Goal: Task Accomplishment & Management: Use online tool/utility

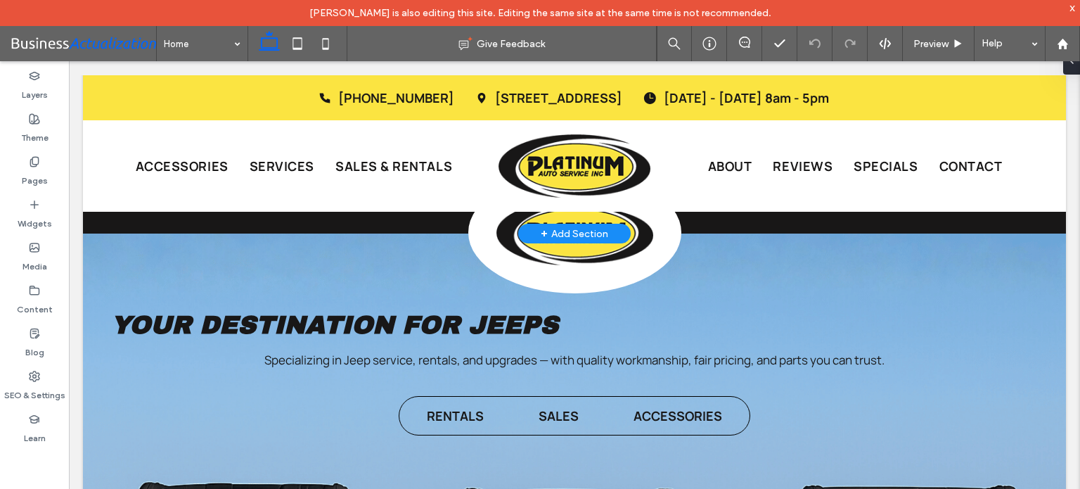
scroll to position [2763, 0]
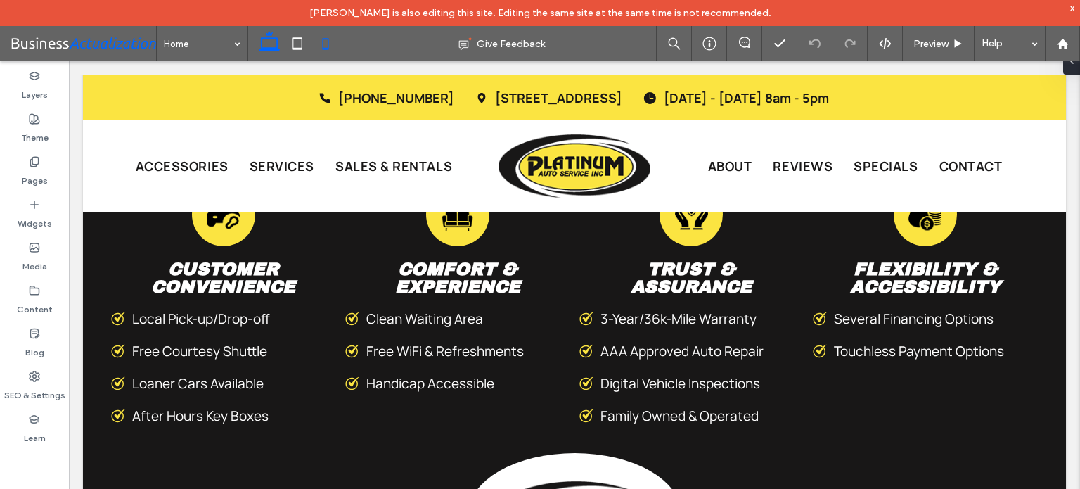
click at [321, 46] on icon at bounding box center [325, 44] width 28 height 28
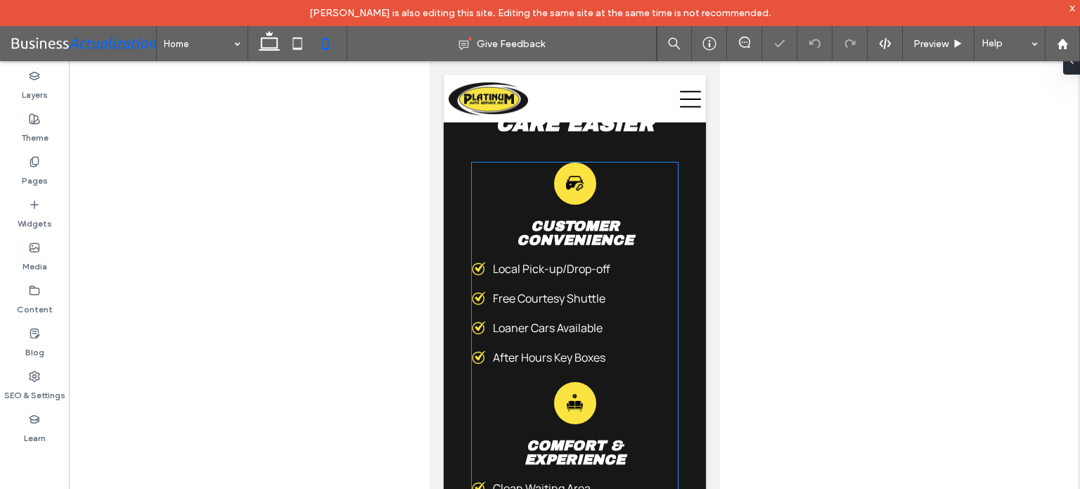
scroll to position [4514, 0]
click at [617, 316] on div "Customer Convenience Local Pick-up/Drop-off ﻿ Free Courtesy Shuttle Loaner Cars…" at bounding box center [574, 292] width 206 height 146
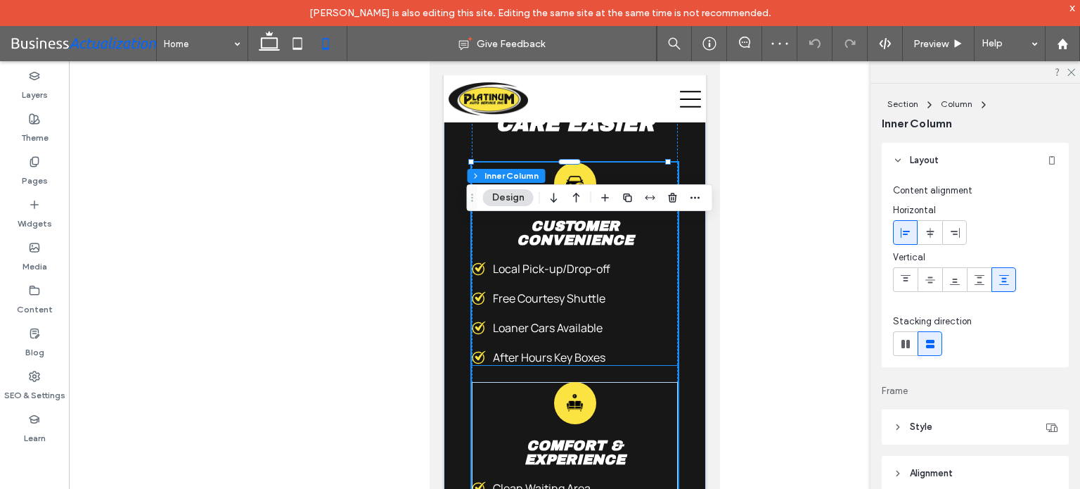
click at [611, 337] on div "Local Pick-up/Drop-off ﻿ Free Courtesy Shuttle Loaner Cars Available After Hour…" at bounding box center [574, 313] width 206 height 104
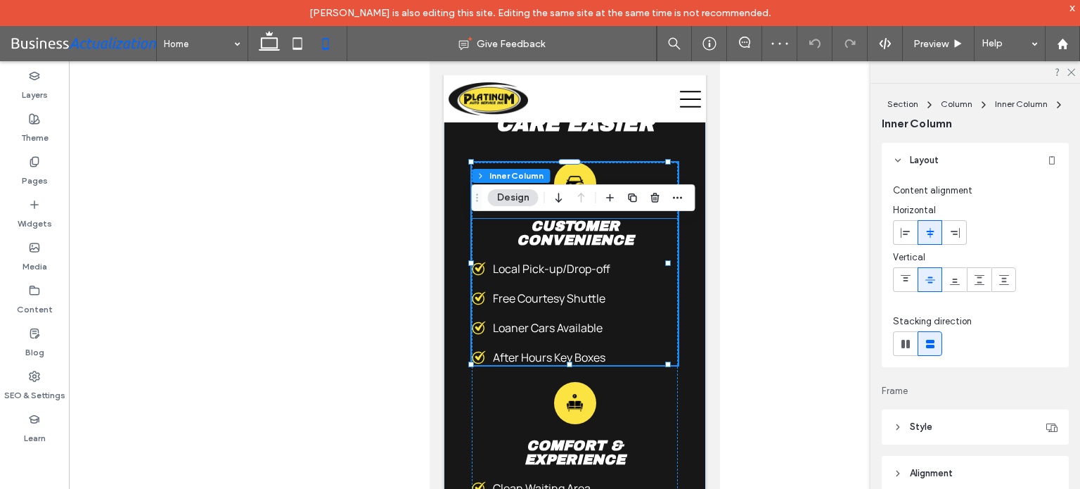
click at [586, 276] on span "Local Pick-up/Drop-off" at bounding box center [550, 268] width 117 height 15
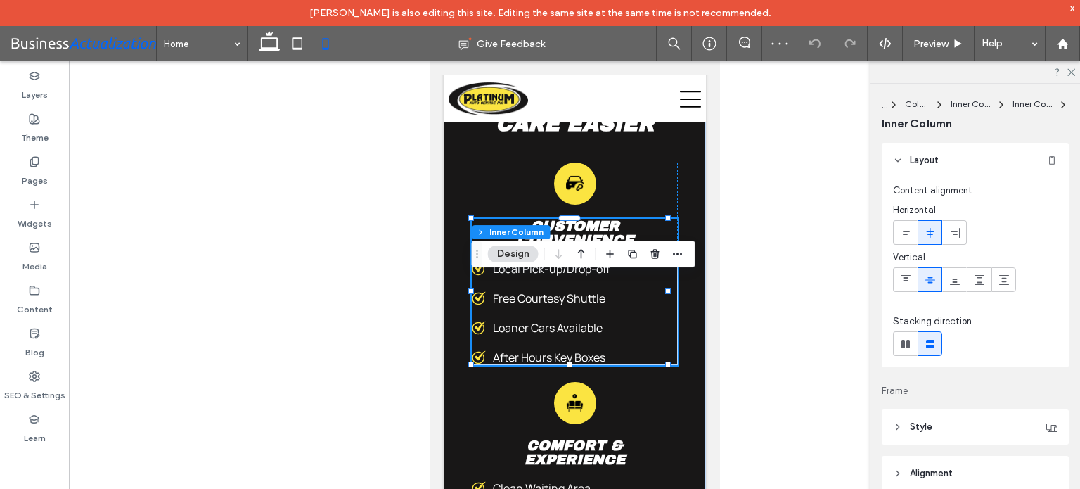
click at [584, 276] on span "Local Pick-up/Drop-off" at bounding box center [550, 268] width 117 height 15
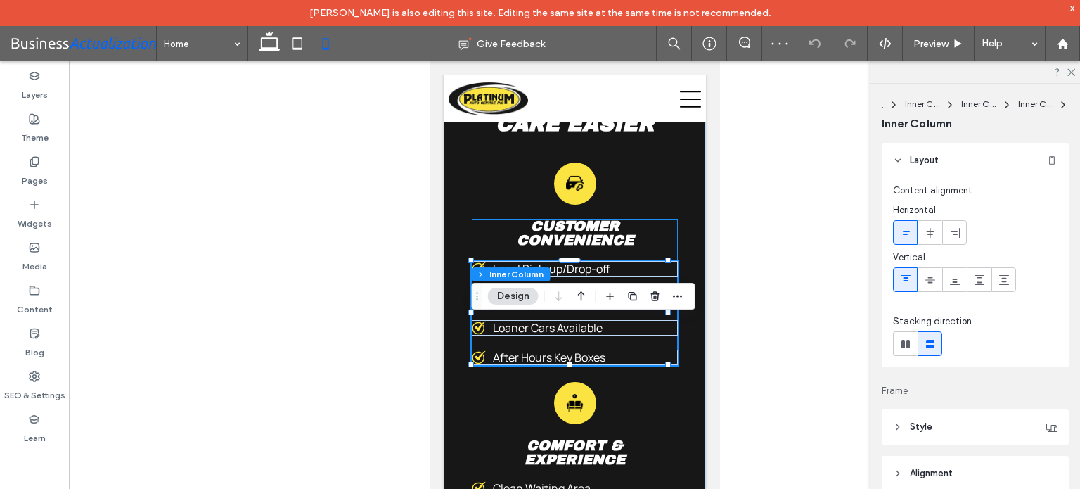
click at [574, 276] on span "Local Pick-up/Drop-off" at bounding box center [550, 268] width 117 height 15
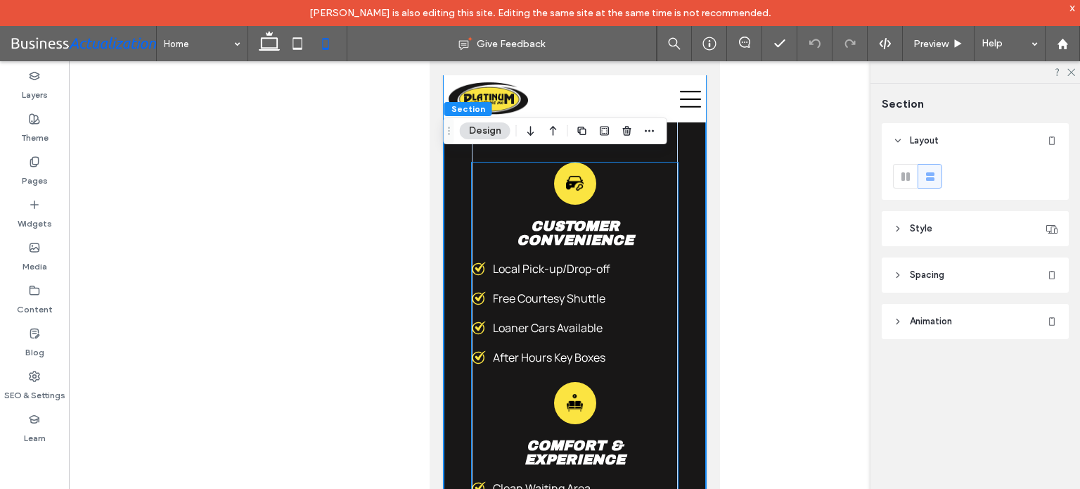
click at [655, 344] on div "Local Pick-up/Drop-off ﻿ Free Courtesy Shuttle Loaner Cars Available After Hour…" at bounding box center [574, 313] width 206 height 104
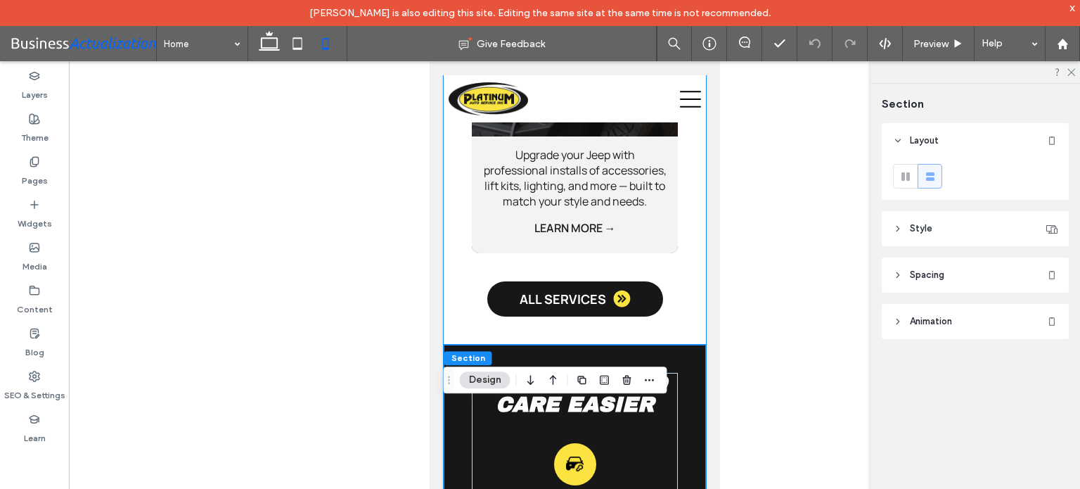
scroll to position [4232, 0]
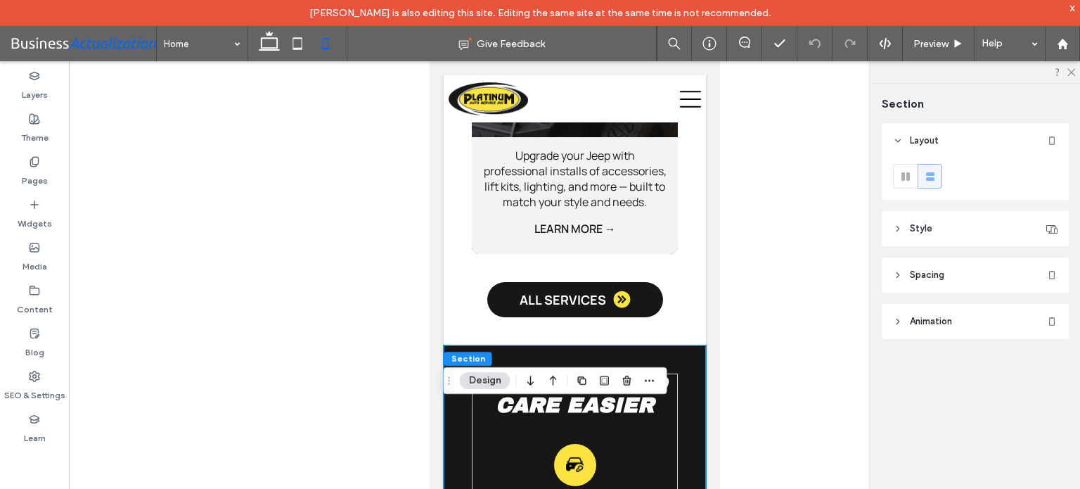
click at [939, 219] on header "Style" at bounding box center [975, 228] width 187 height 35
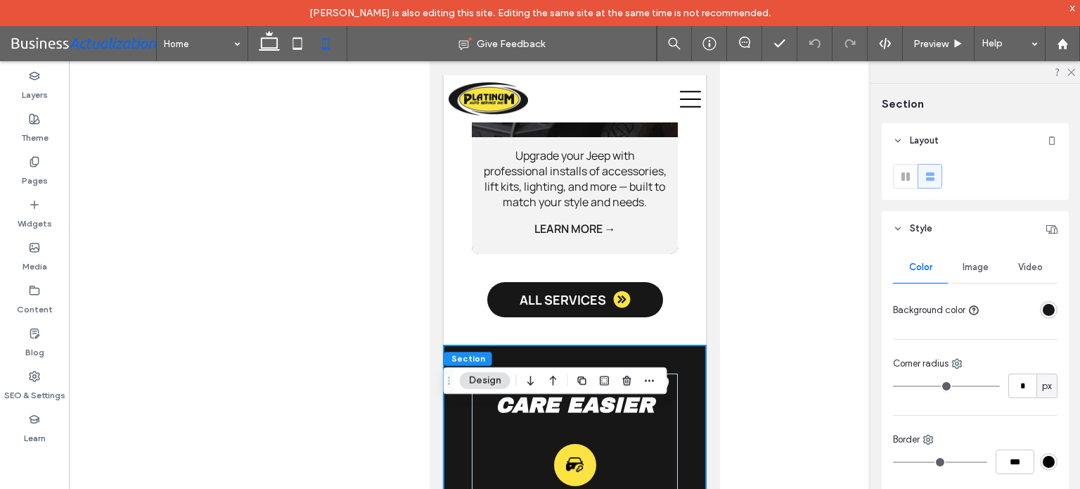
scroll to position [183, 0]
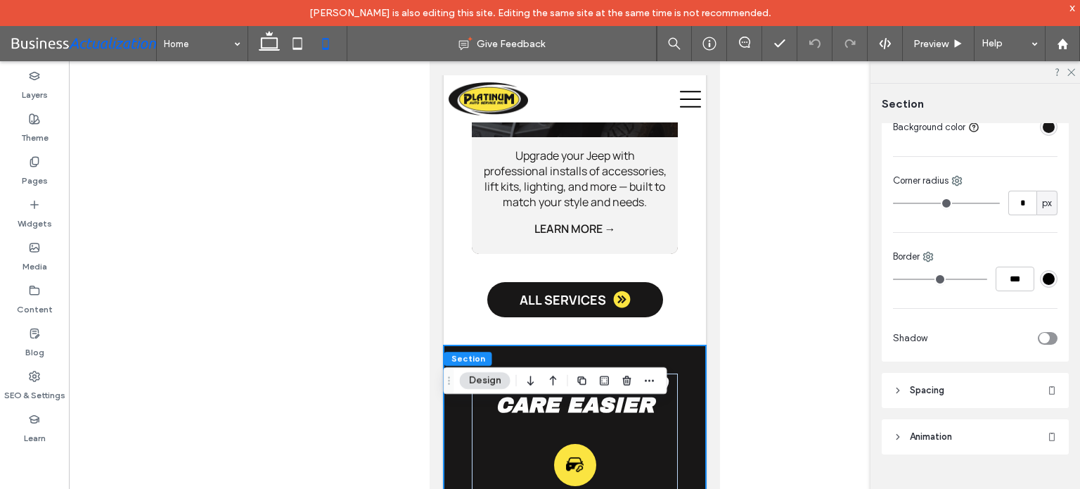
click at [954, 390] on header "Spacing" at bounding box center [975, 390] width 187 height 35
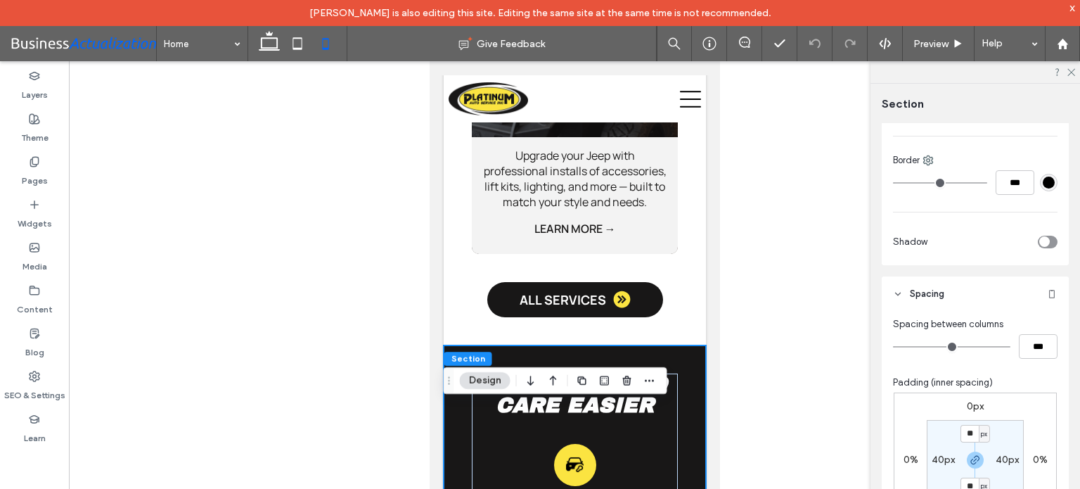
scroll to position [394, 0]
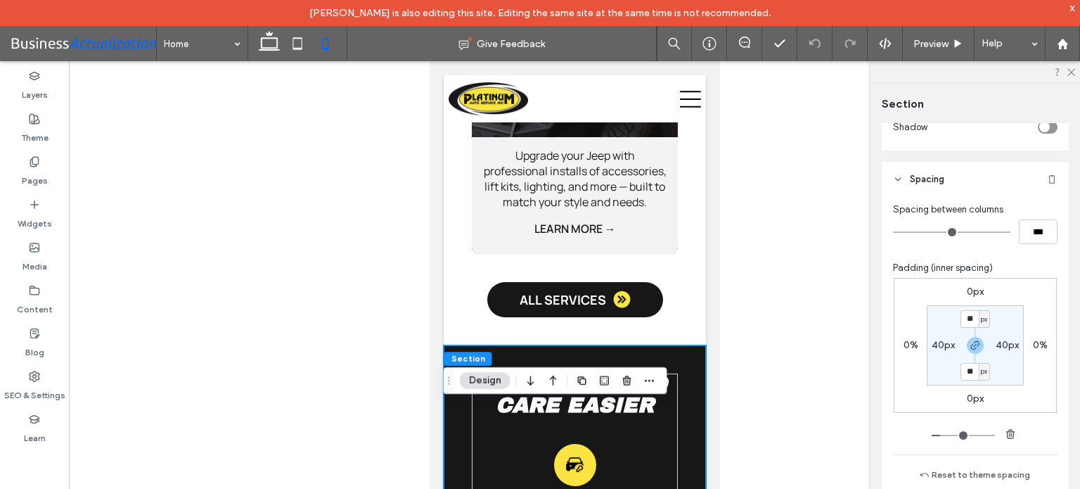
click at [935, 344] on label "40px" at bounding box center [943, 345] width 23 height 12
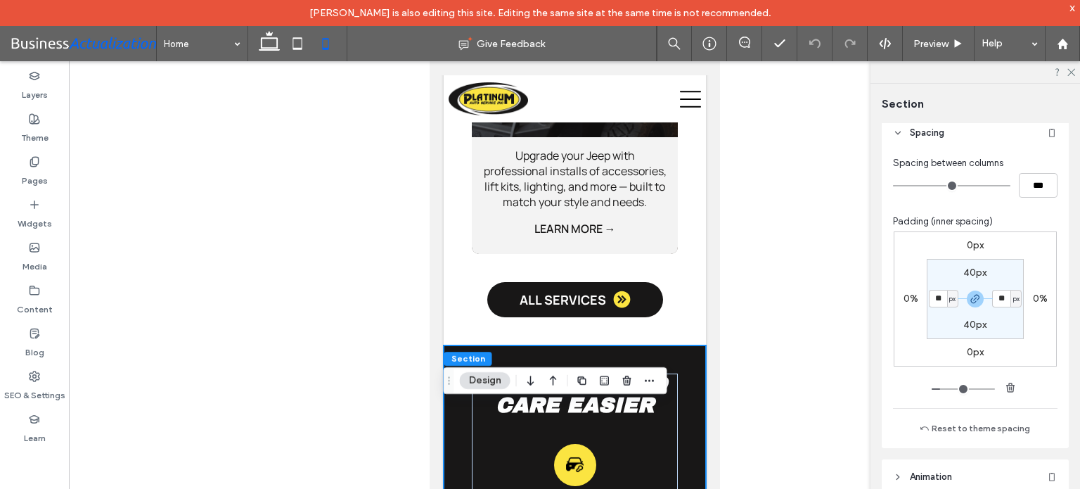
scroll to position [464, 0]
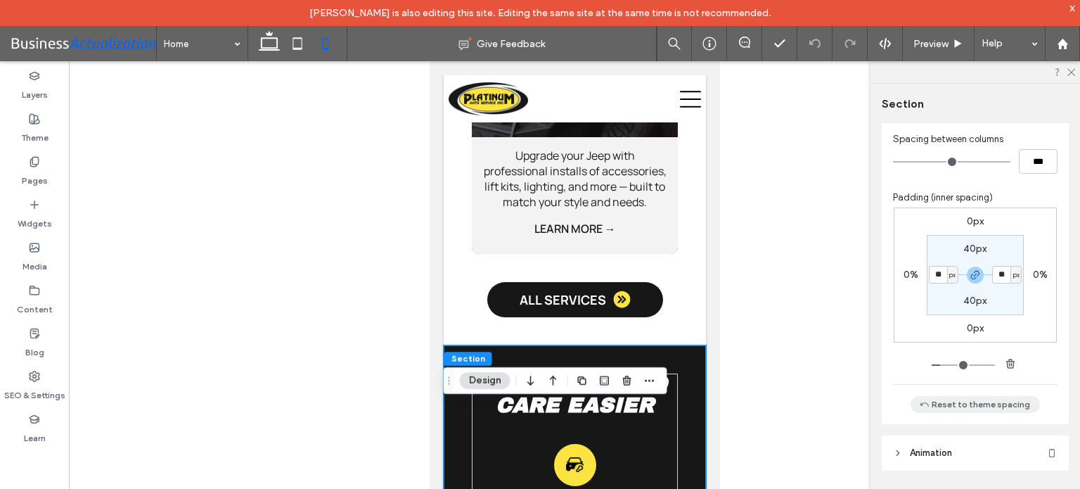
click at [984, 405] on button "Reset to theme spacing" at bounding box center [974, 404] width 129 height 17
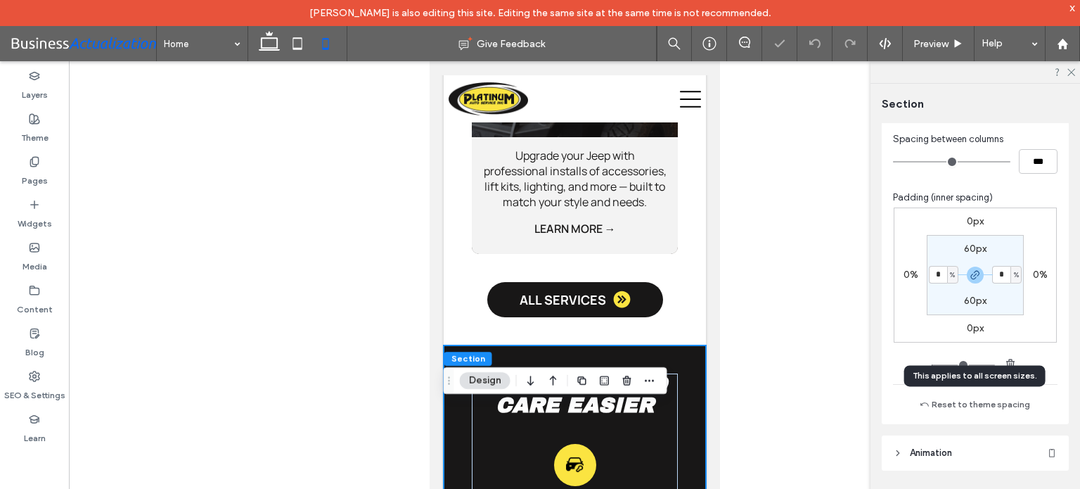
type input "*"
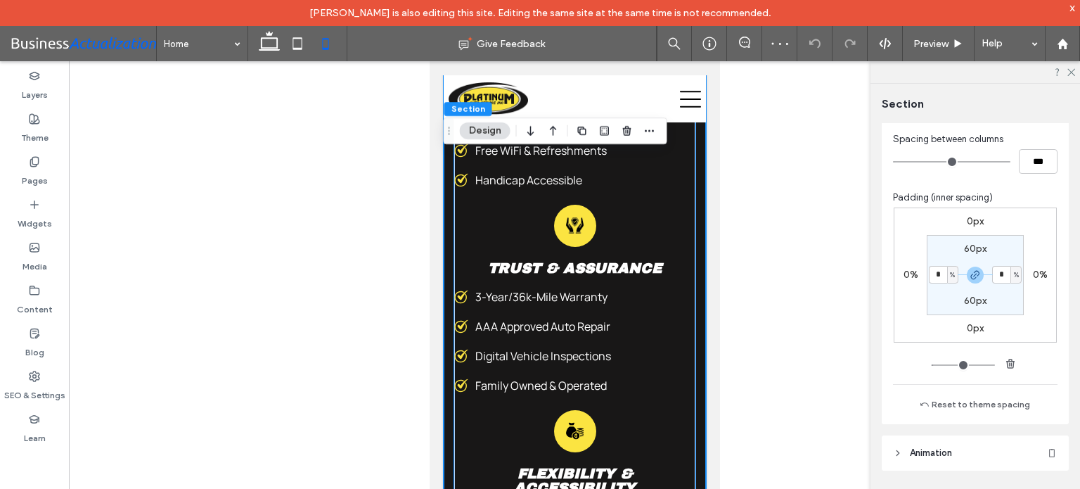
scroll to position [5076, 0]
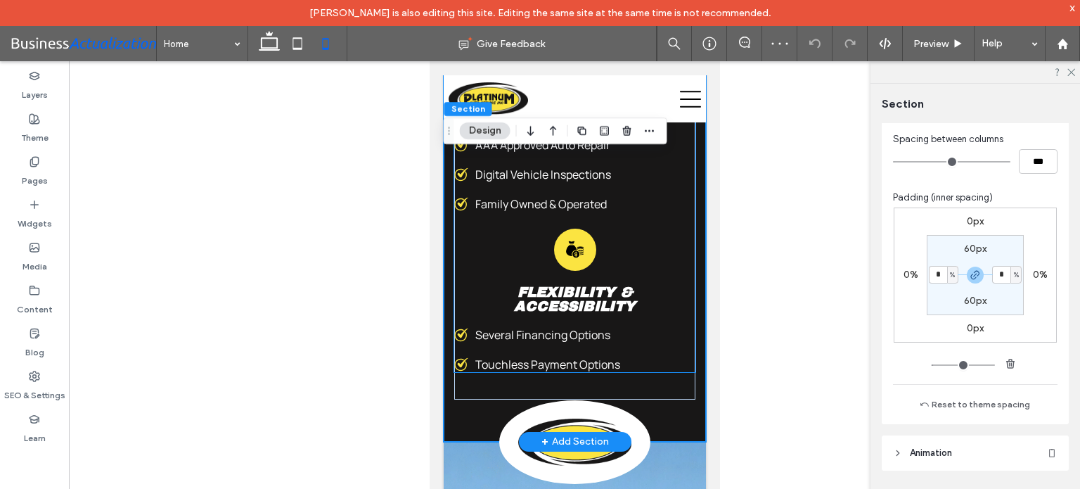
click at [601, 342] on span "Several Financing Options" at bounding box center [542, 334] width 135 height 15
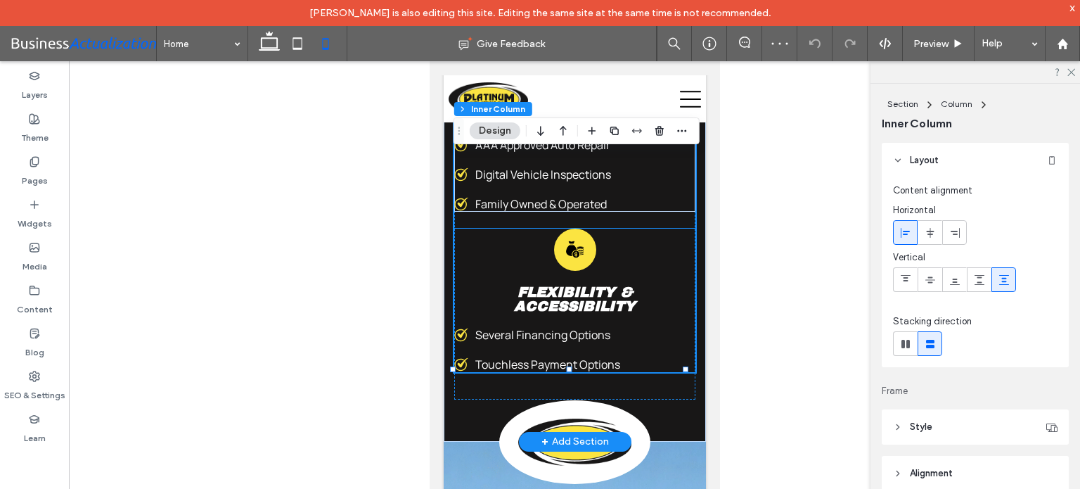
click at [628, 314] on span "Flexibility & Accessibility" at bounding box center [574, 299] width 122 height 30
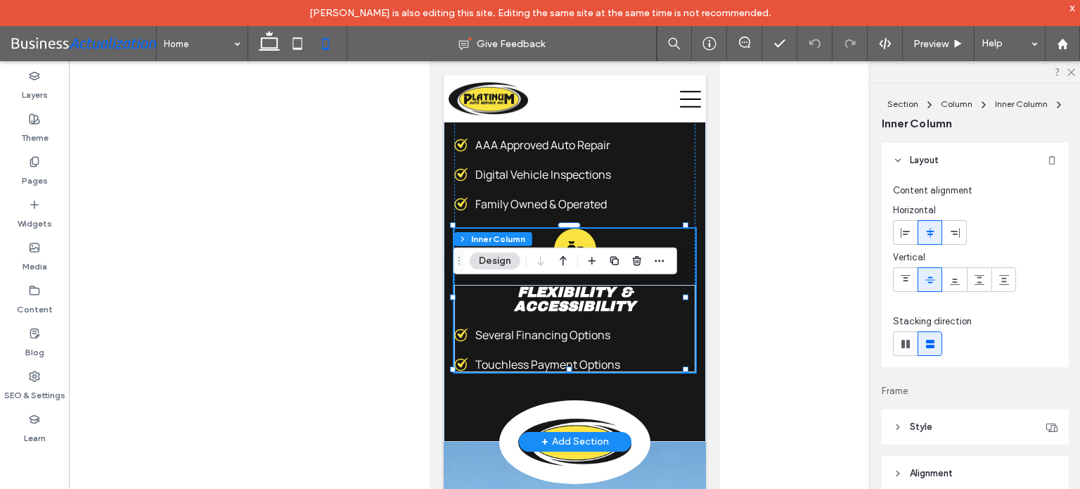
click at [621, 314] on span "Flexibility & Accessibility" at bounding box center [574, 299] width 122 height 30
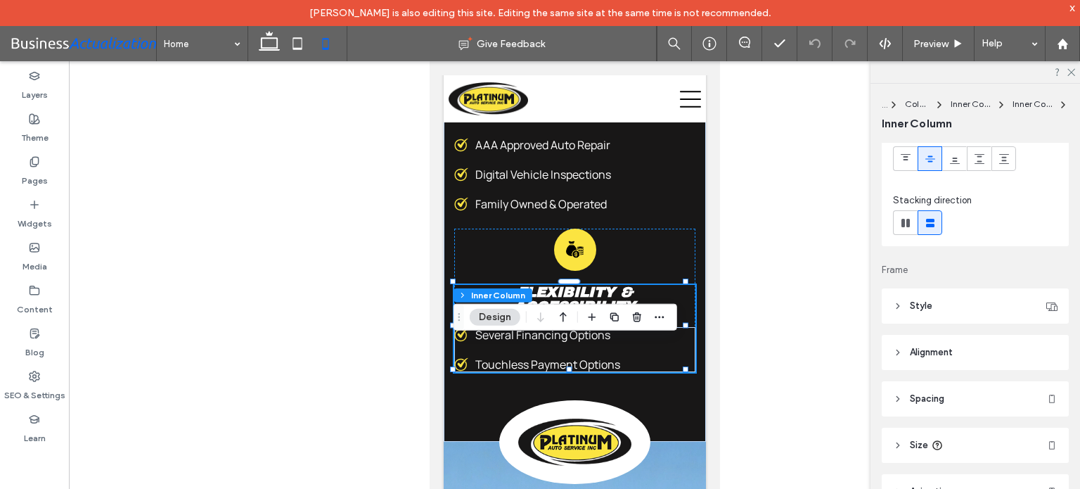
scroll to position [223, 0]
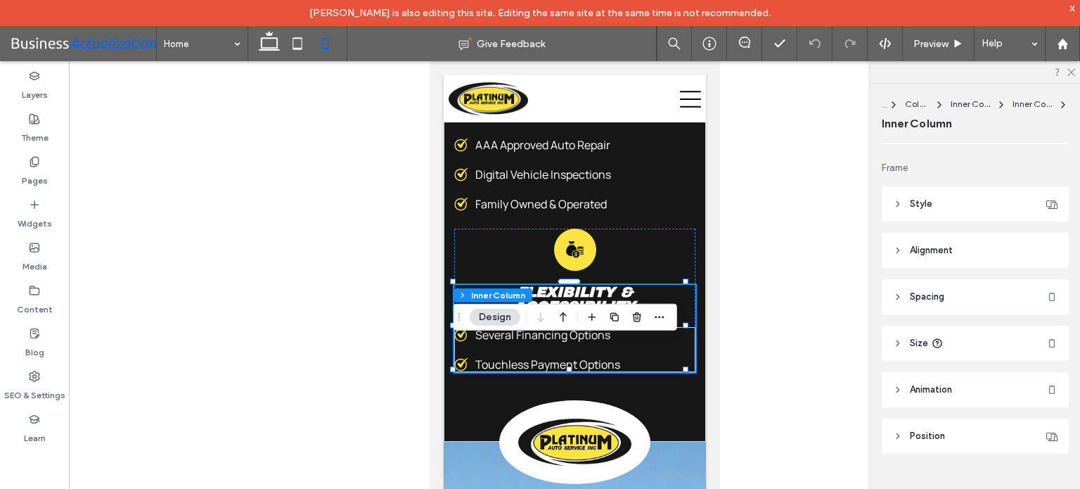
click at [928, 200] on span "Style" at bounding box center [921, 204] width 22 height 14
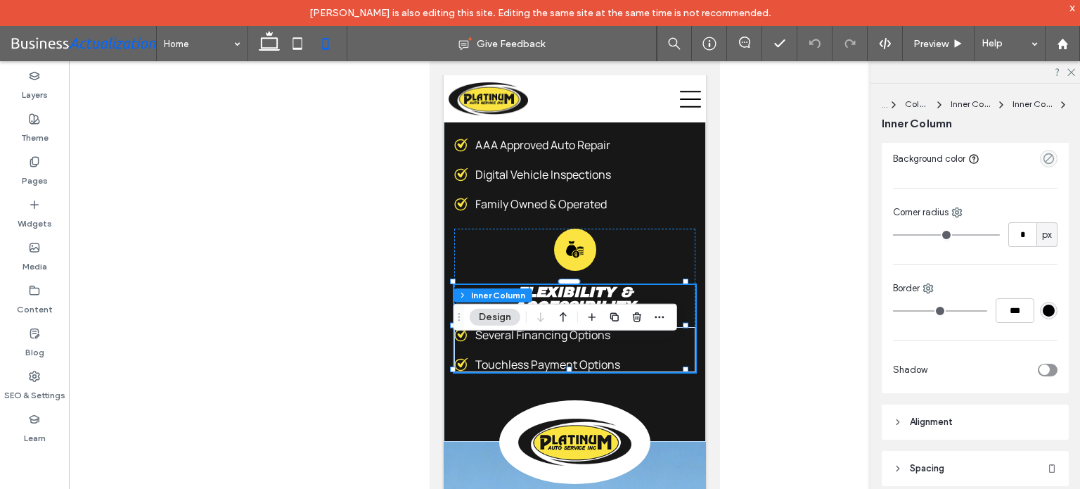
scroll to position [520, 0]
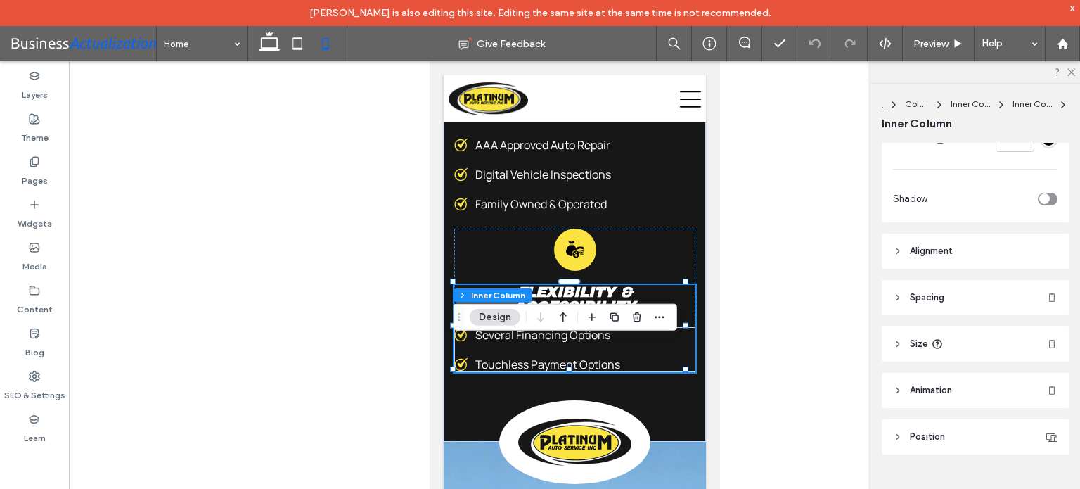
click at [930, 255] on span "Alignment" at bounding box center [931, 251] width 43 height 14
click at [984, 278] on span at bounding box center [984, 286] width 11 height 23
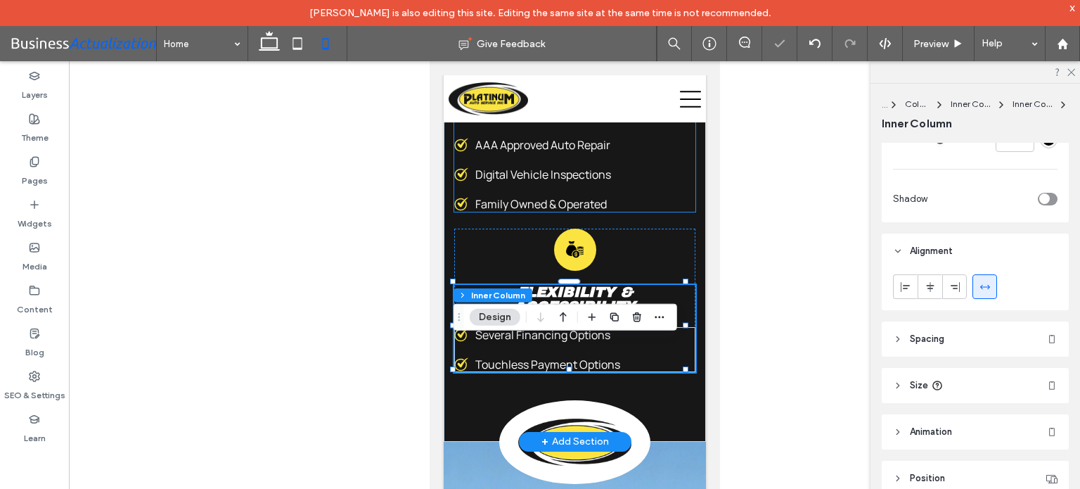
click at [648, 182] on div "Digital Vehicle Inspections" at bounding box center [573, 174] width 241 height 15
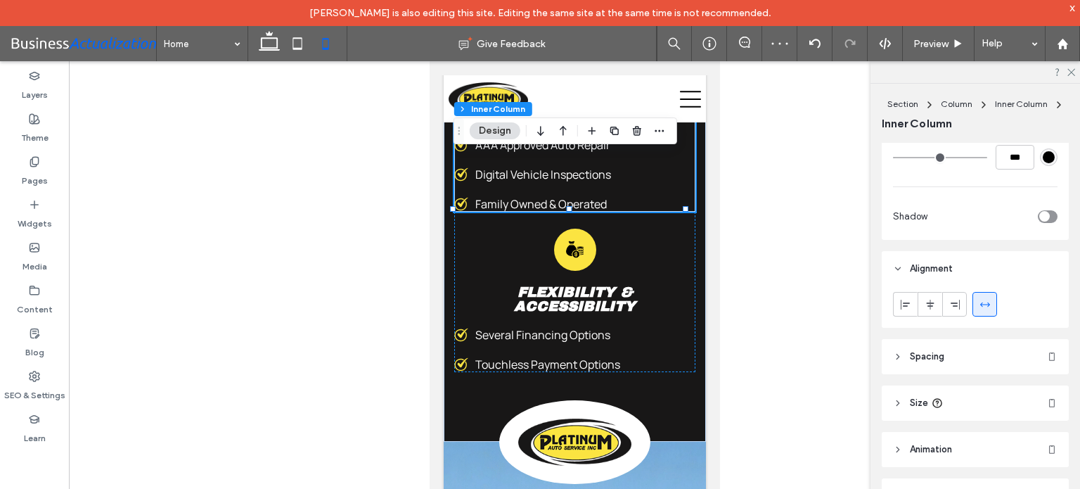
scroll to position [562, 0]
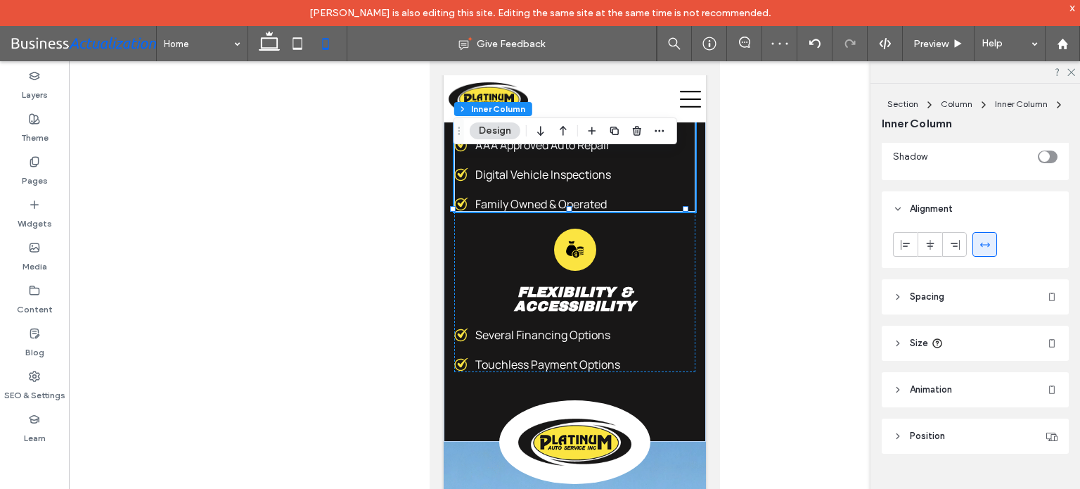
click at [989, 250] on span at bounding box center [984, 244] width 11 height 23
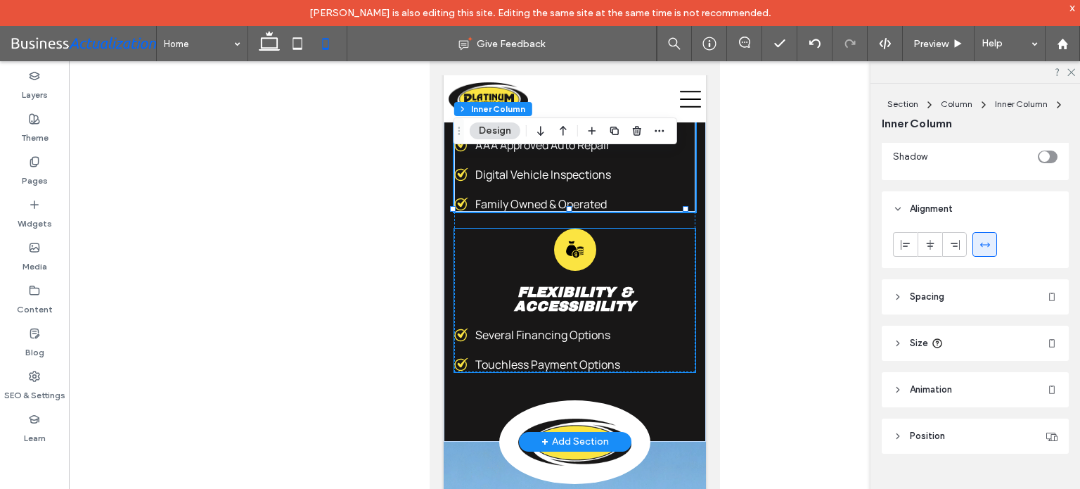
click at [575, 258] on icon "Flexibility and Accessibility Icon" at bounding box center [574, 249] width 18 height 18
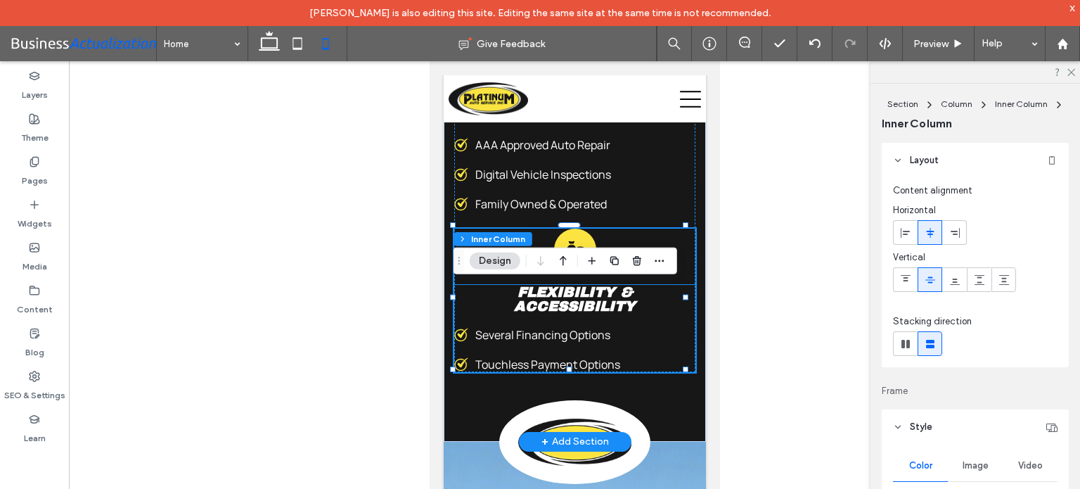
click at [569, 314] on span "Flexibility & Accessibility" at bounding box center [574, 299] width 122 height 30
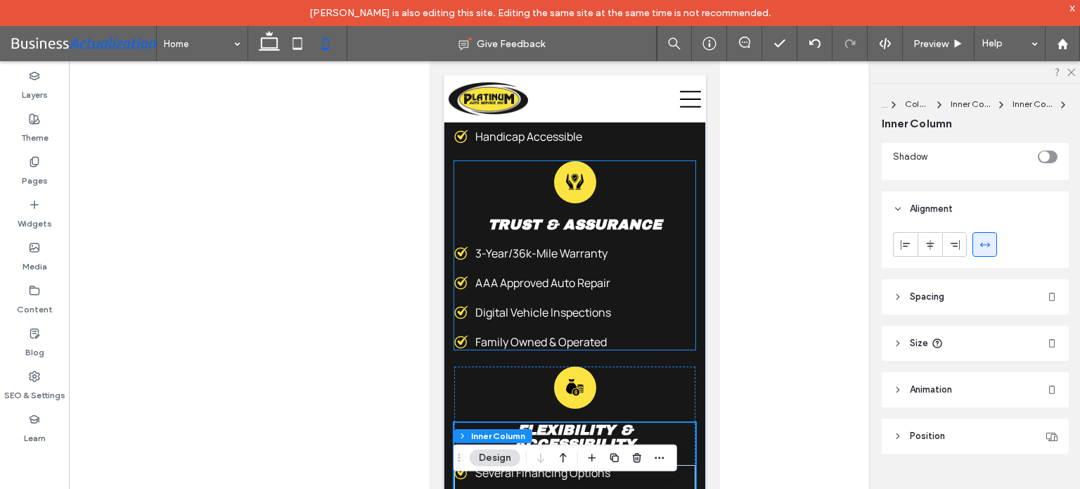
scroll to position [4935, 0]
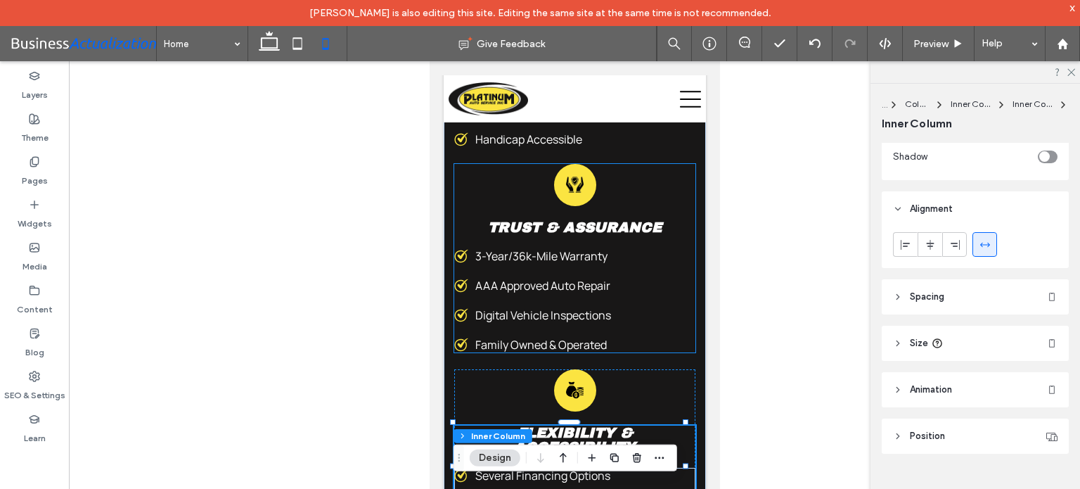
click at [632, 349] on div "3-Year/36k-Mile Warranty AAA Approved Auto Repair Digital Vehicle Inspections F…" at bounding box center [573, 300] width 241 height 104
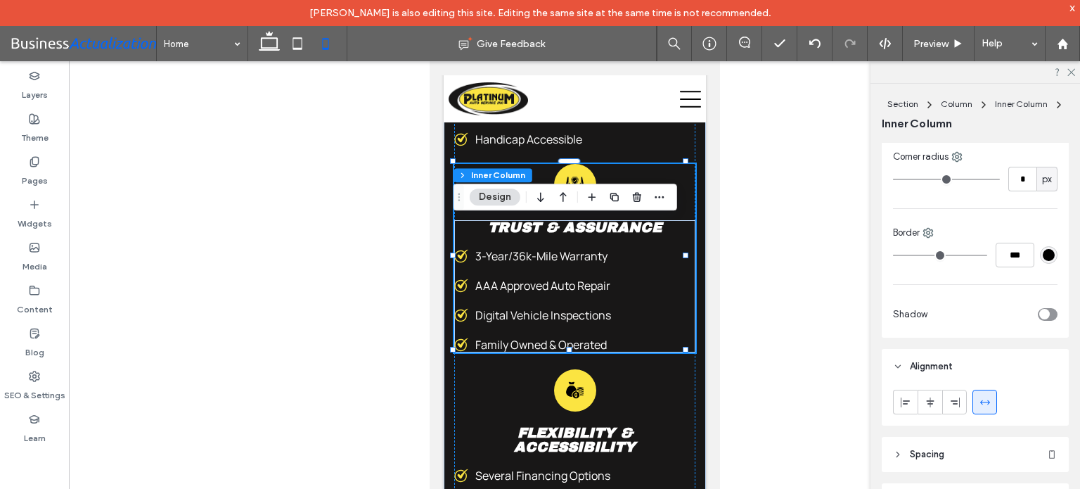
scroll to position [492, 0]
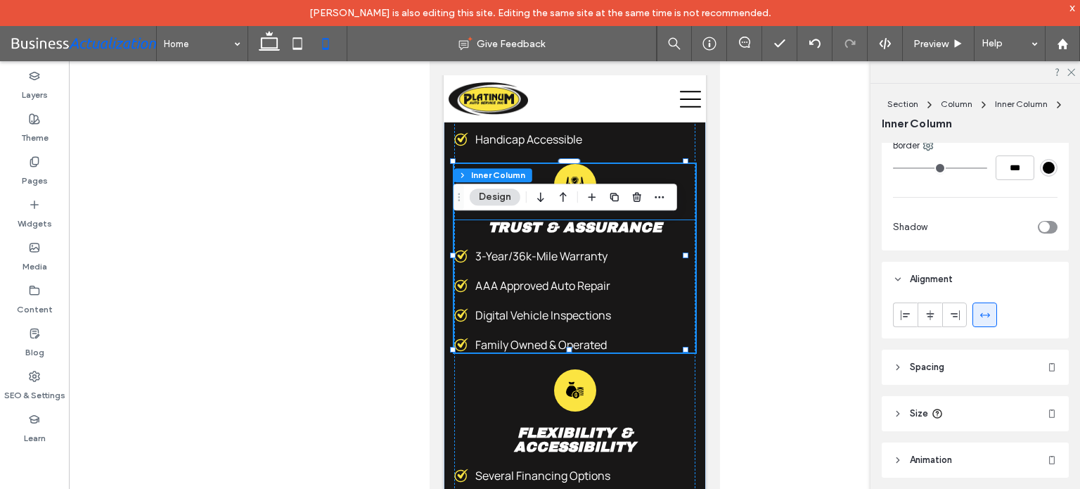
click at [645, 264] on div "3-Year/36k-Mile Warranty" at bounding box center [573, 255] width 241 height 15
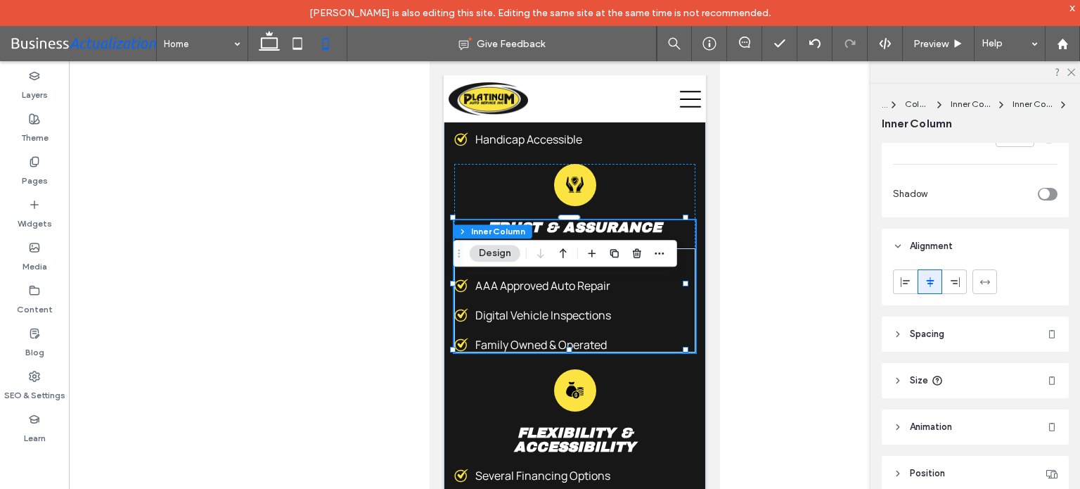
scroll to position [562, 0]
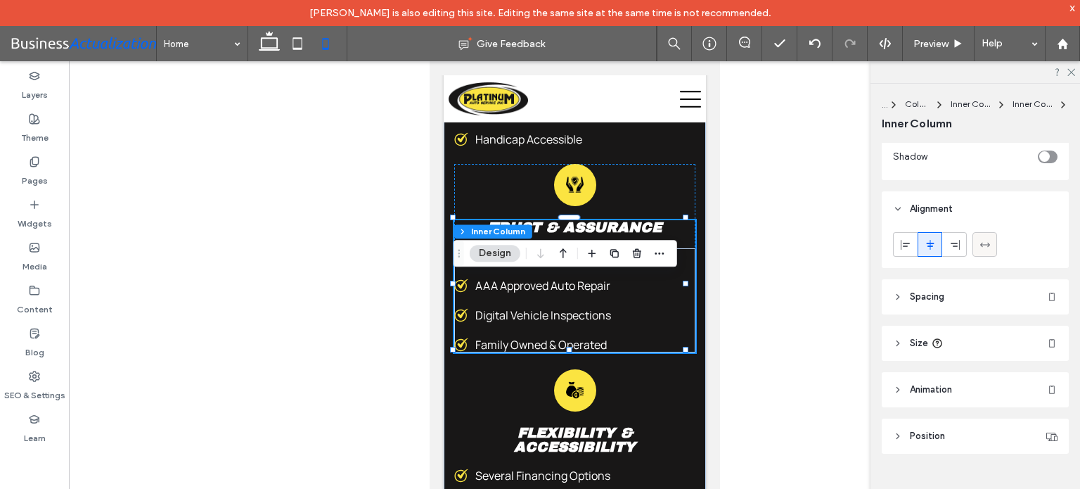
click at [986, 243] on use at bounding box center [984, 244] width 10 height 4
click at [628, 264] on div "3-Year/36k-Mile Warranty" at bounding box center [573, 255] width 241 height 15
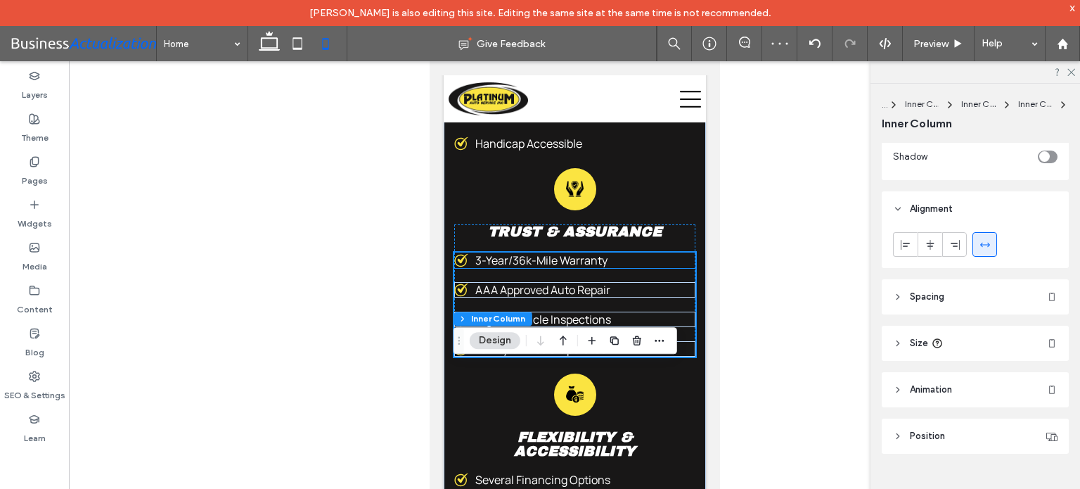
scroll to position [4795, 0]
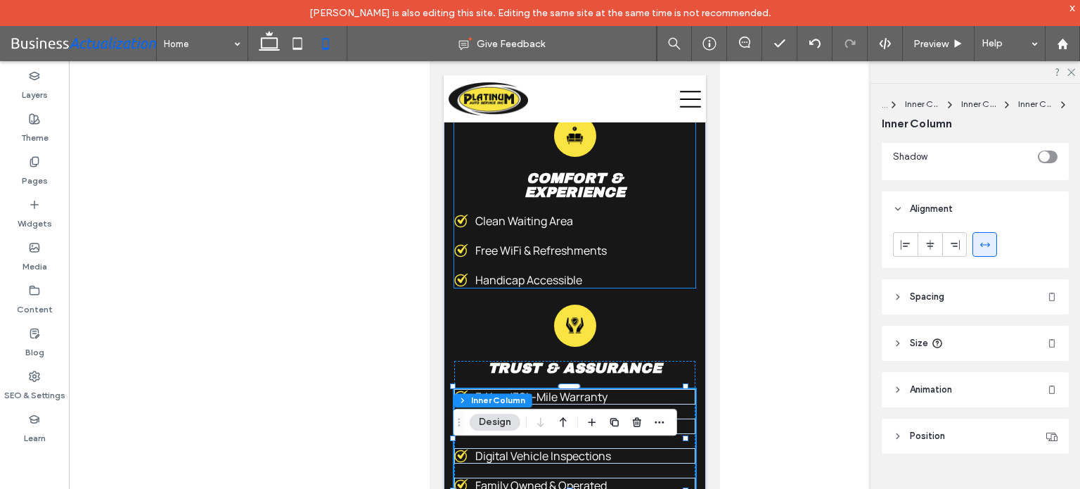
click at [607, 288] on div "Clean Waiting Area Free WiFi & Refreshments Handicap Accessible" at bounding box center [573, 250] width 241 height 75
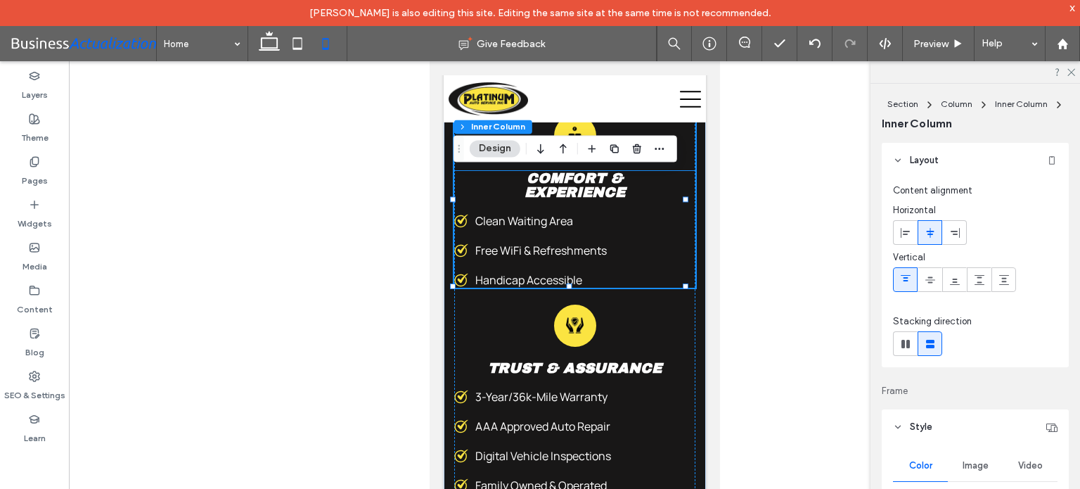
click at [534, 288] on div "Clean Waiting Area Free WiFi & Refreshments Handicap Accessible" at bounding box center [573, 250] width 241 height 75
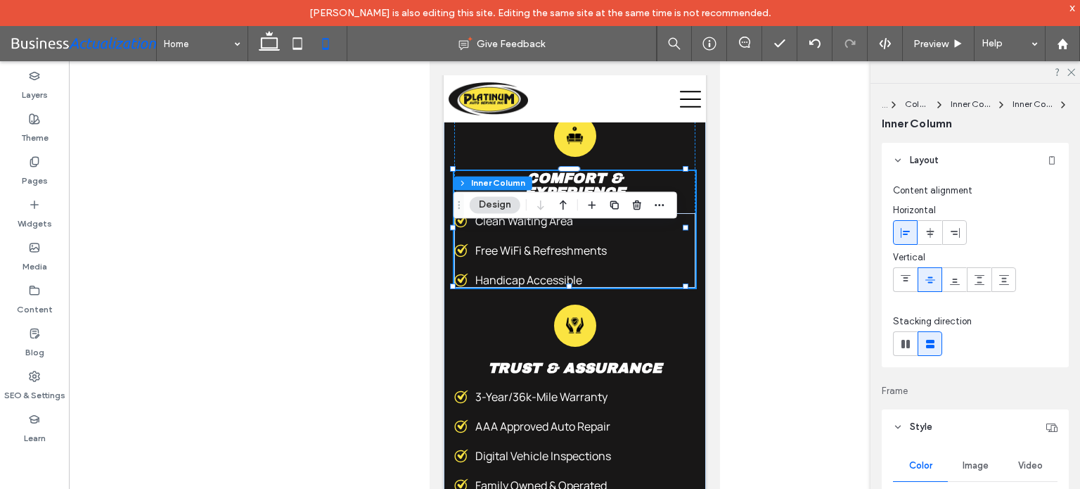
click at [517, 287] on div "Clean Waiting Area Free WiFi & Refreshments Handicap Accessible" at bounding box center [573, 250] width 241 height 75
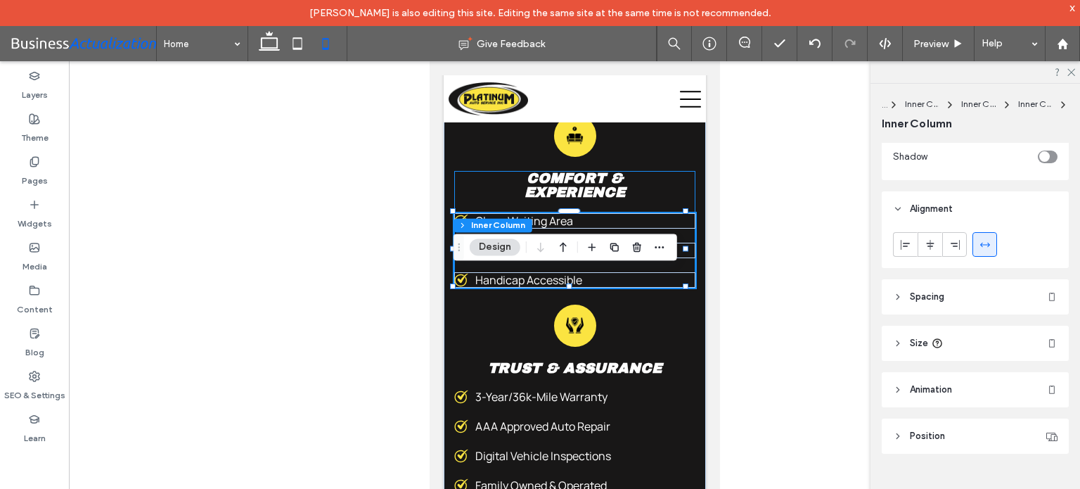
click at [681, 264] on div "Comfort & Experience Clean Waiting Area Free WiFi & Refreshments Handicap Acces…" at bounding box center [573, 229] width 241 height 117
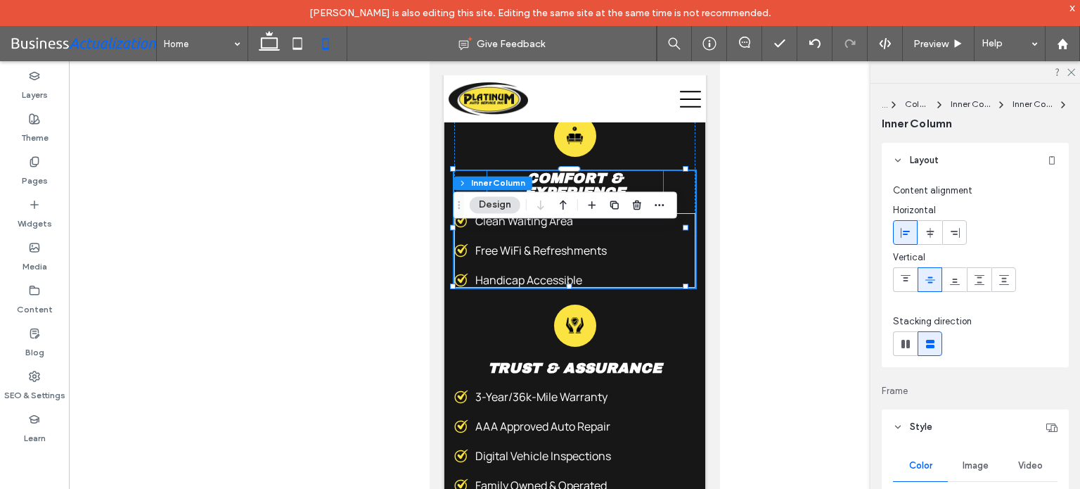
click at [576, 200] on span "Comfort & Experience" at bounding box center [574, 185] width 101 height 30
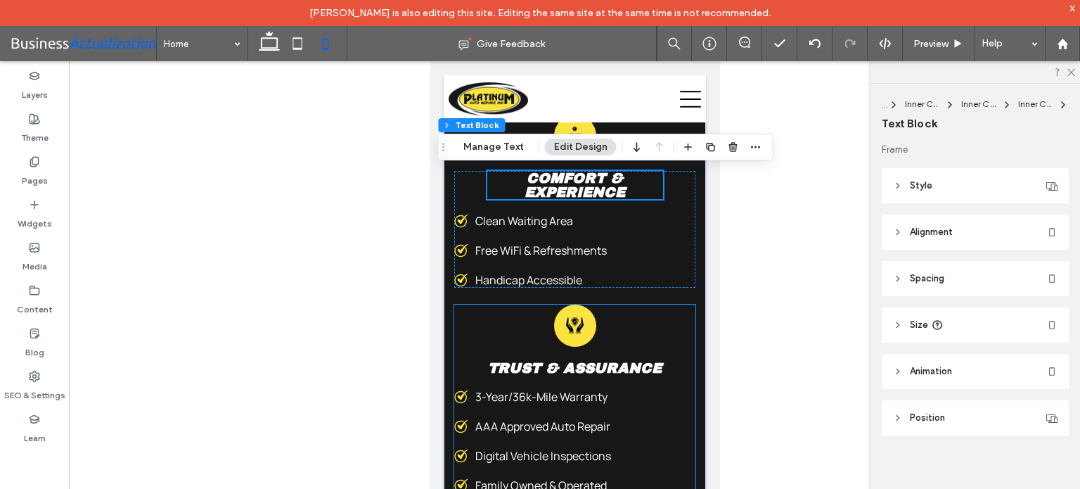
scroll to position [5006, 0]
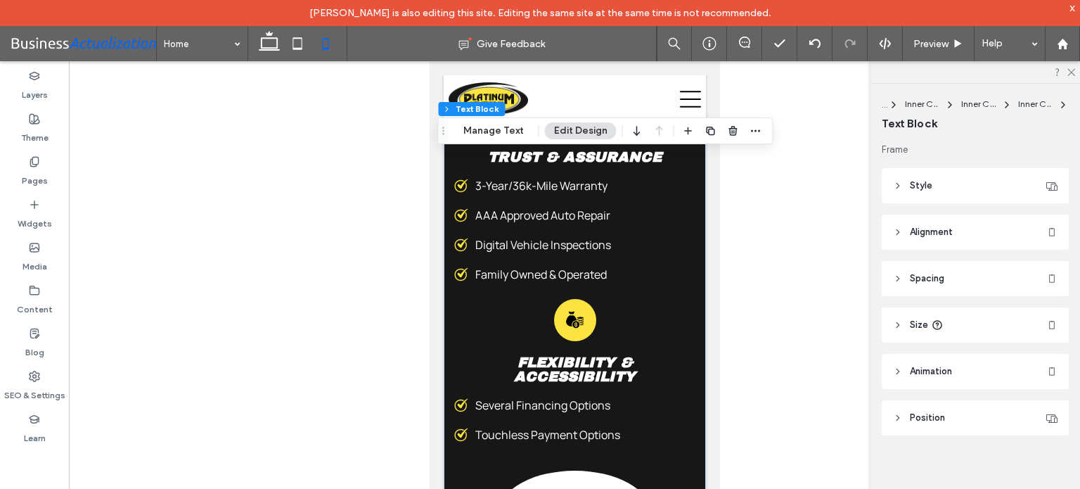
click at [941, 187] on header "Style" at bounding box center [975, 185] width 187 height 35
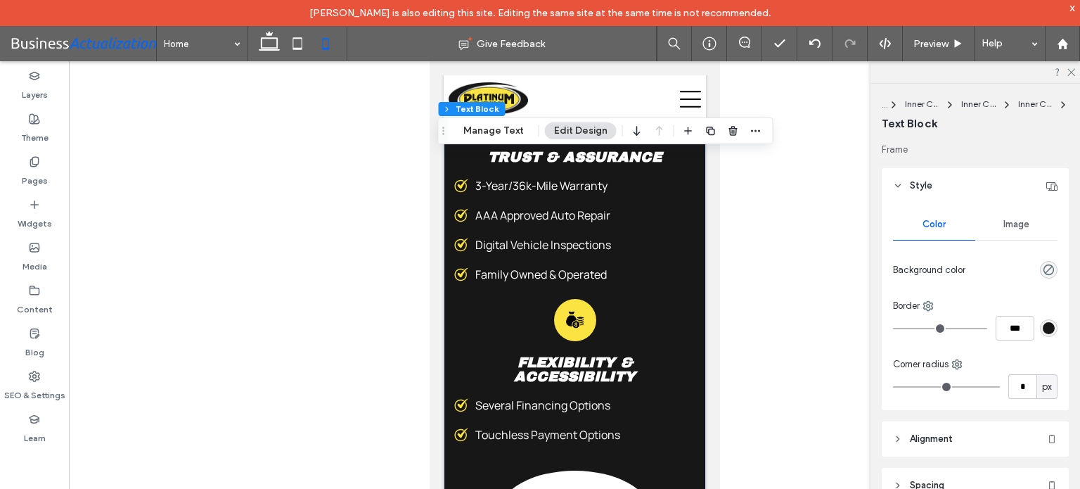
scroll to position [141, 0]
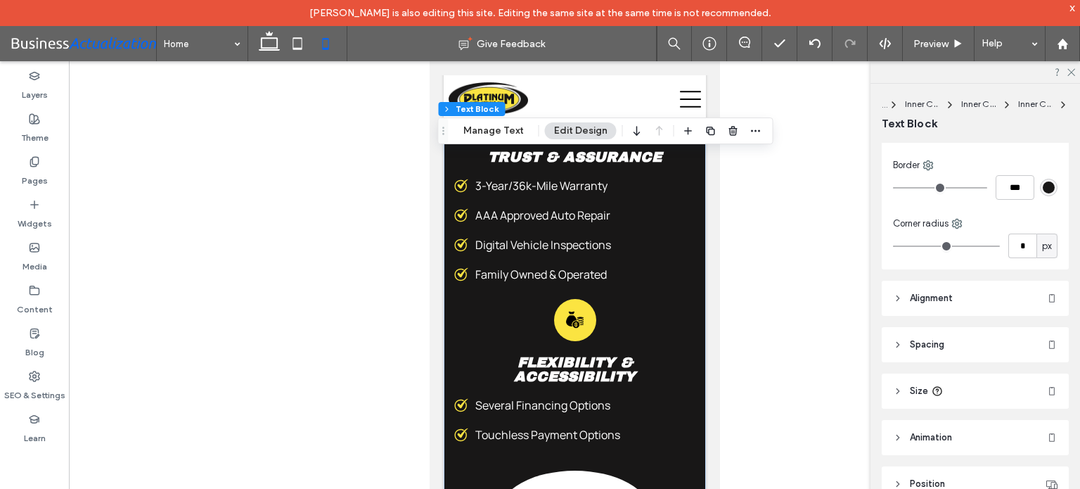
click at [958, 299] on header "Alignment" at bounding box center [975, 298] width 187 height 35
drag, startPoint x: 987, startPoint y: 333, endPoint x: 127, endPoint y: 247, distance: 864.0
click at [987, 333] on icon at bounding box center [984, 333] width 11 height 11
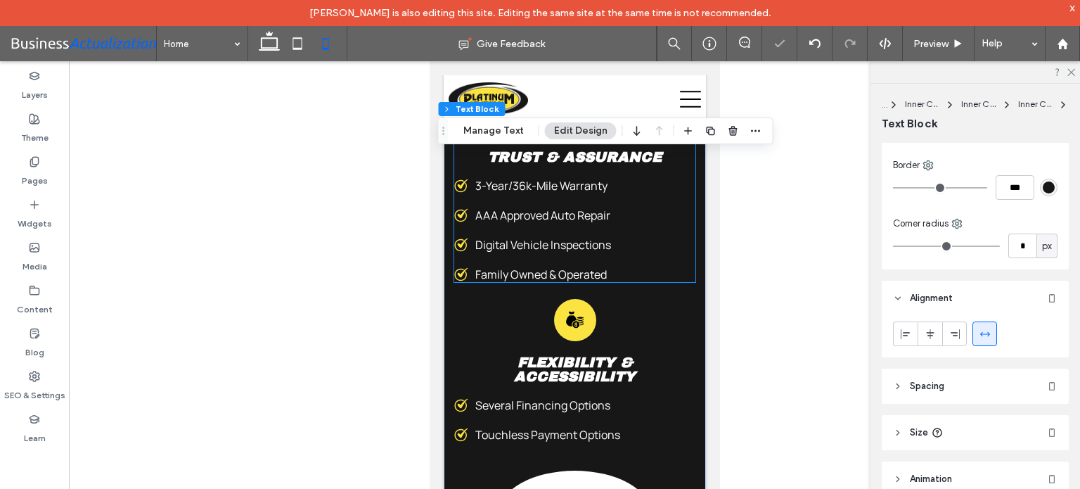
type input "***"
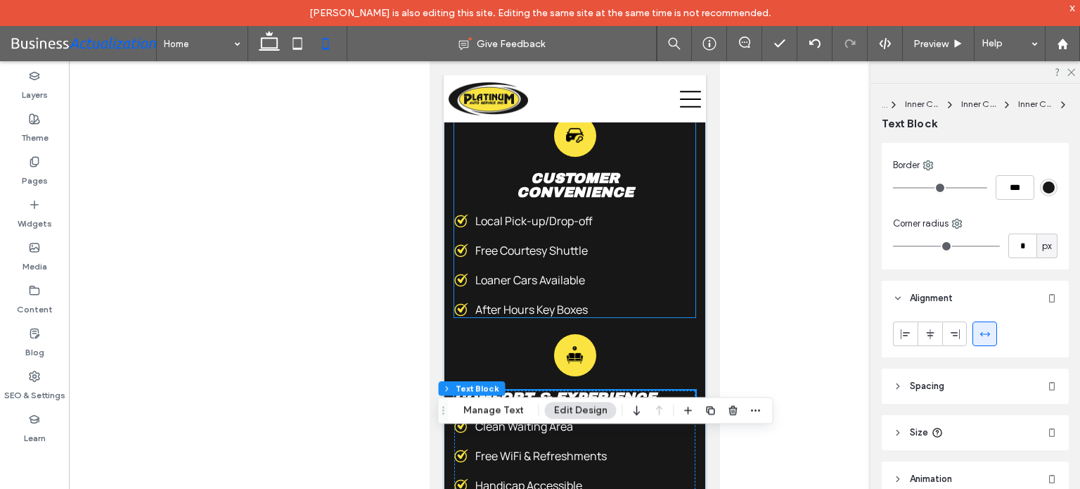
scroll to position [4570, 0]
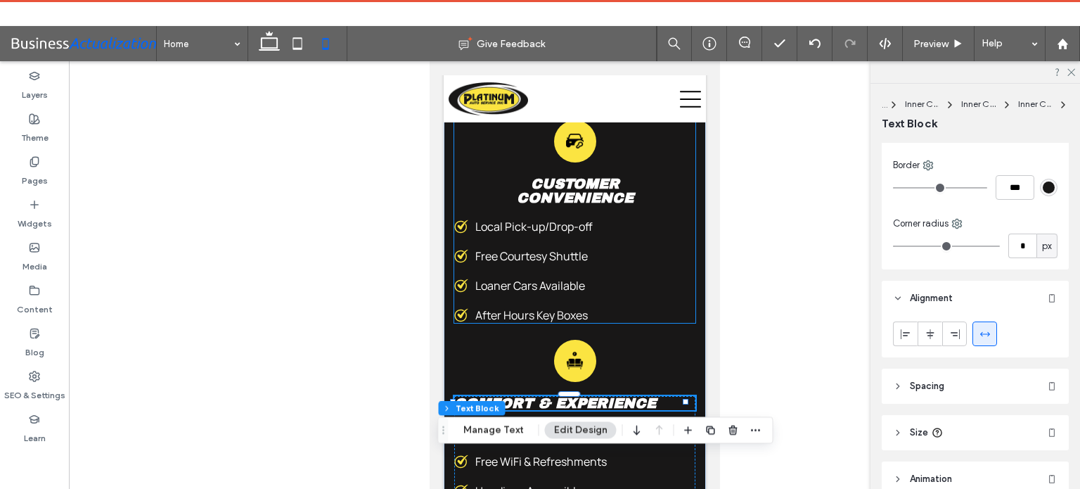
click at [611, 221] on div "Customer Convenience Icon Customer Convenience Local Pick-up/Drop-off ﻿ Free Co…" at bounding box center [573, 221] width 241 height 202
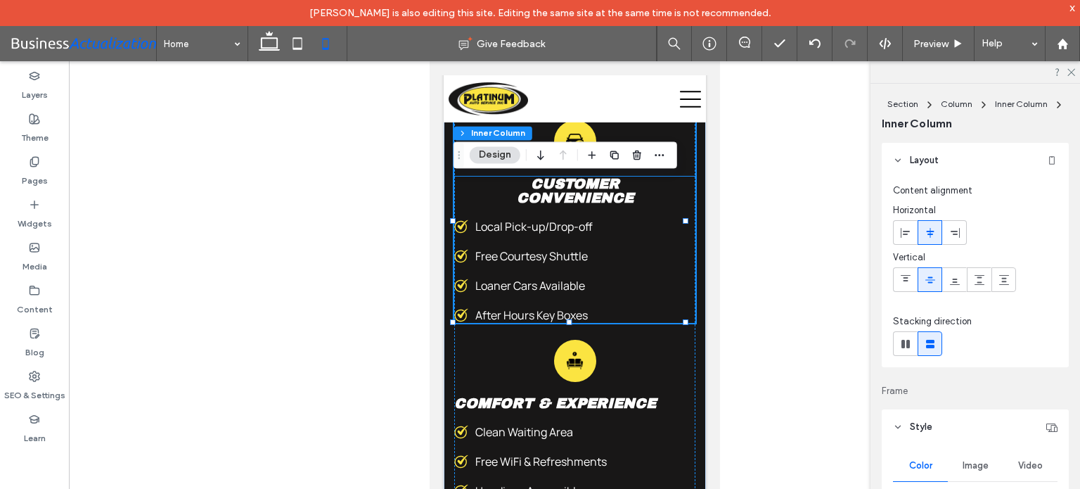
click at [606, 205] on span "Customer Convenience" at bounding box center [574, 191] width 117 height 30
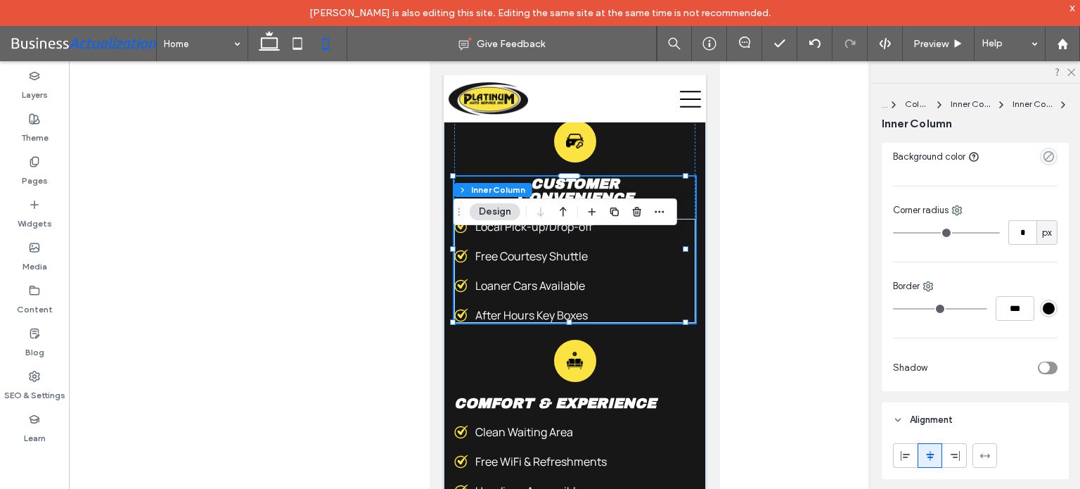
scroll to position [562, 0]
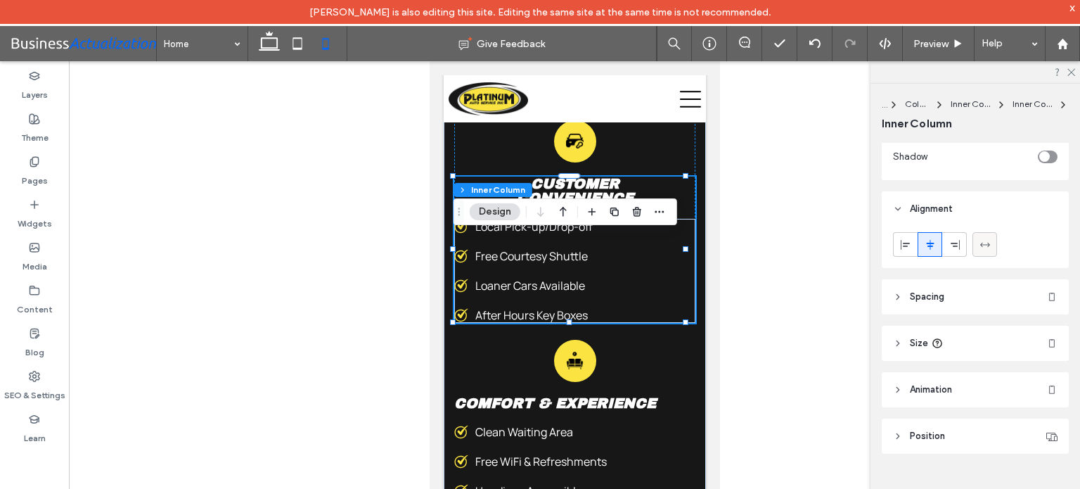
click at [990, 254] on div at bounding box center [984, 244] width 23 height 23
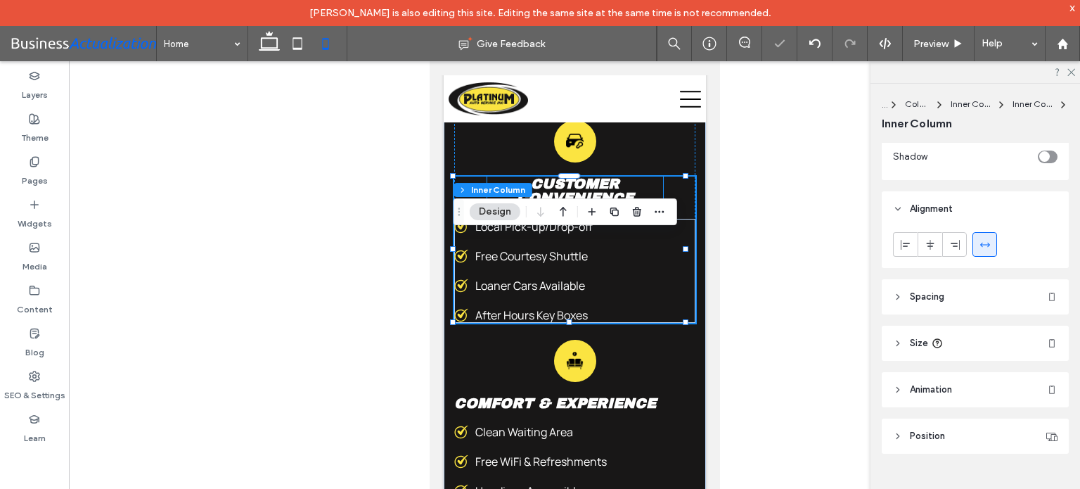
drag, startPoint x: 609, startPoint y: 252, endPoint x: 1207, endPoint y: 314, distance: 601.4
click at [609, 205] on span "Customer Convenience" at bounding box center [574, 191] width 117 height 30
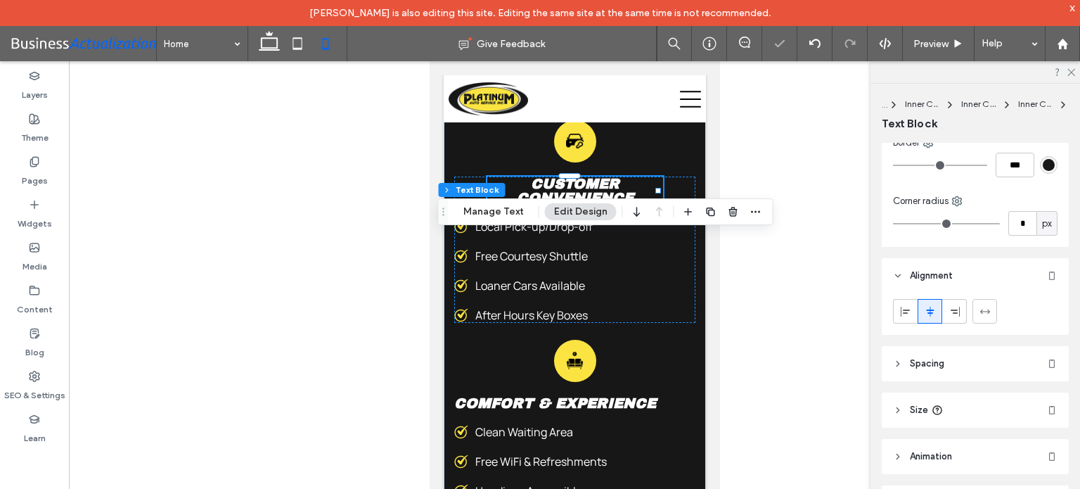
scroll to position [230, 0]
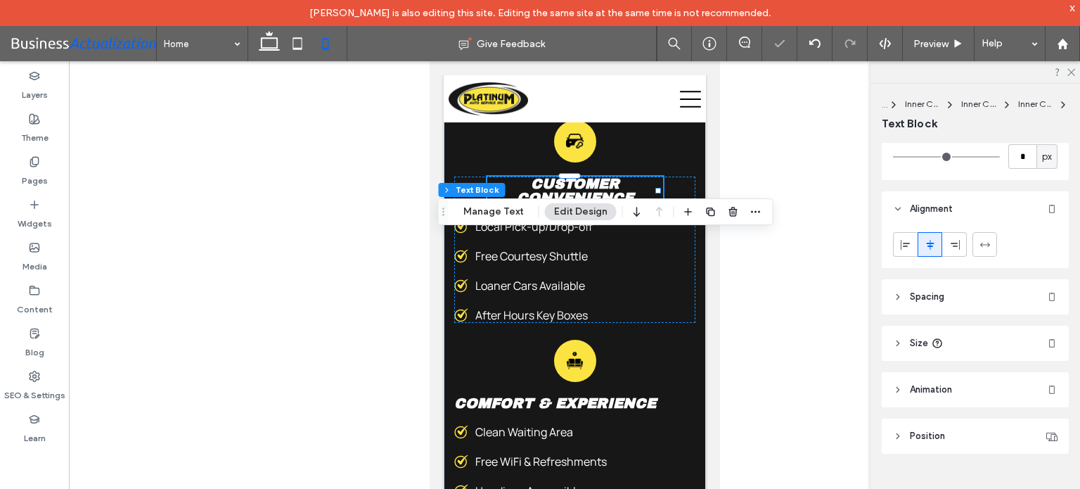
click at [981, 244] on use at bounding box center [984, 244] width 10 height 4
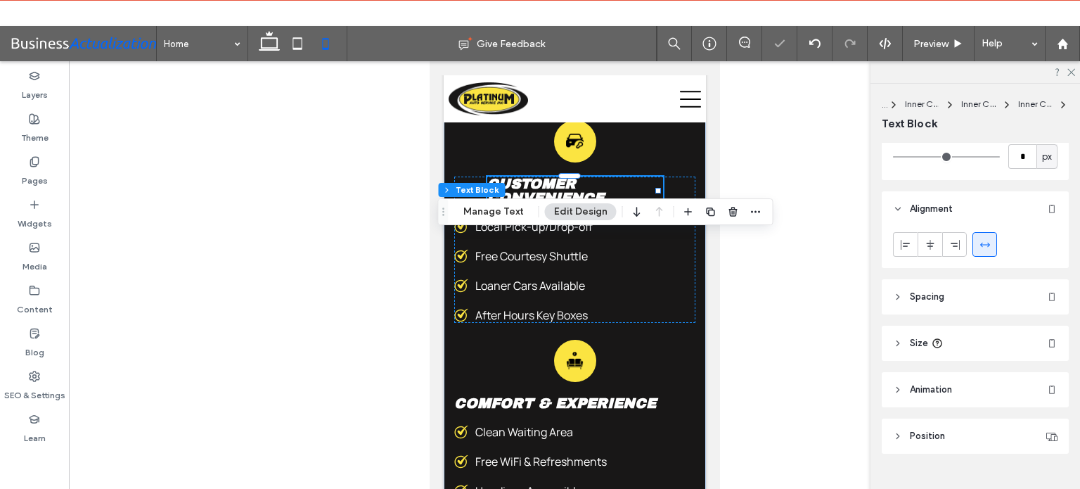
type input "***"
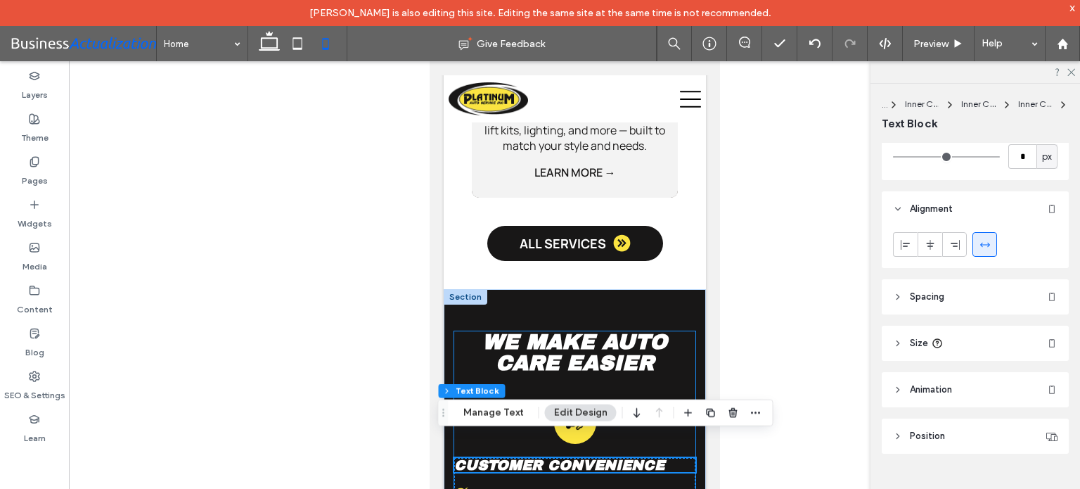
scroll to position [4429, 0]
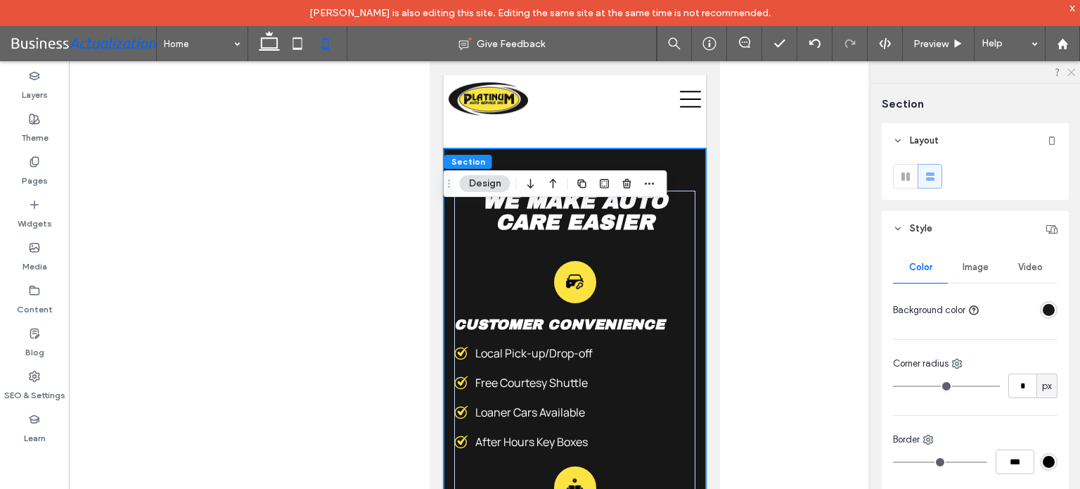
click at [1070, 72] on use at bounding box center [1071, 73] width 8 height 8
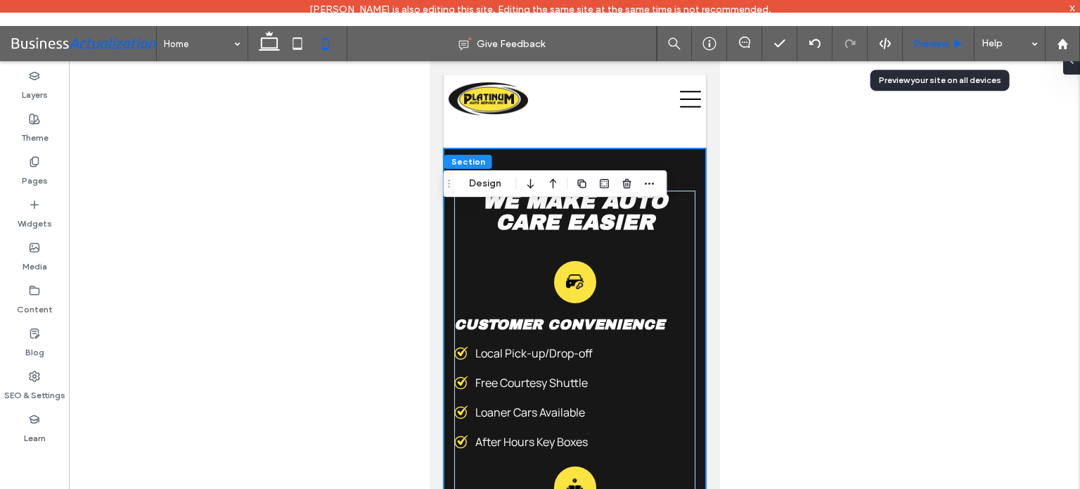
click at [941, 41] on span "Preview" at bounding box center [930, 44] width 35 height 12
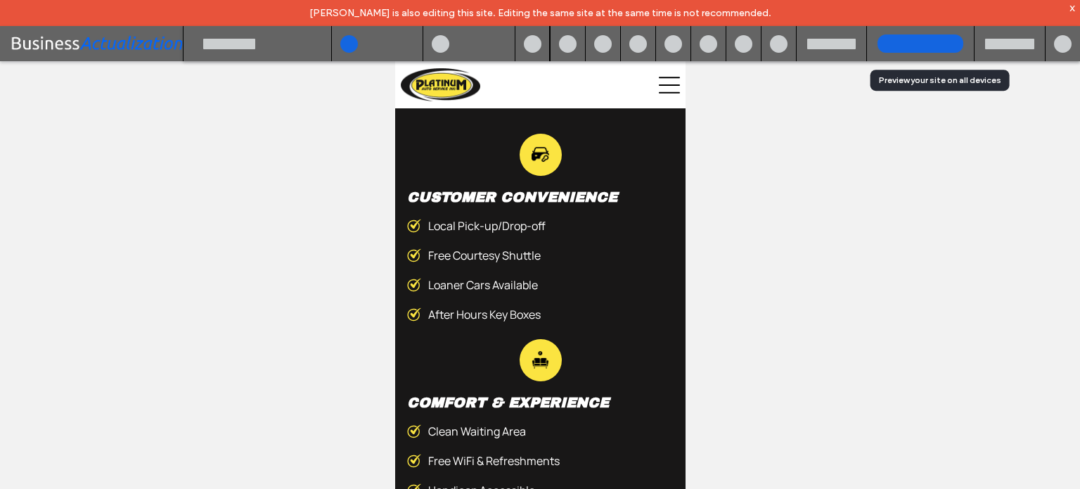
scroll to position [4245, 0]
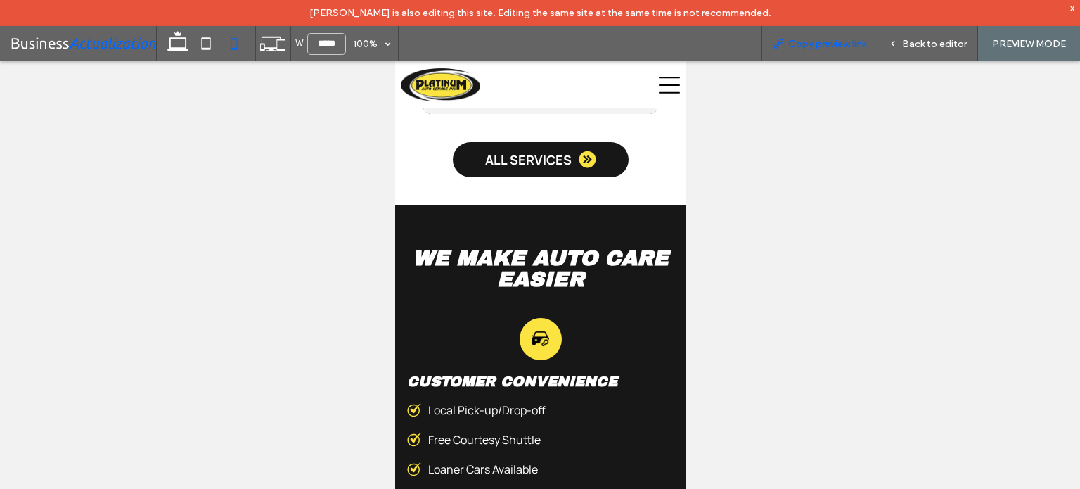
click at [838, 47] on span "Copy preview link" at bounding box center [827, 44] width 78 height 12
click at [934, 47] on span "Back to editor" at bounding box center [934, 44] width 65 height 12
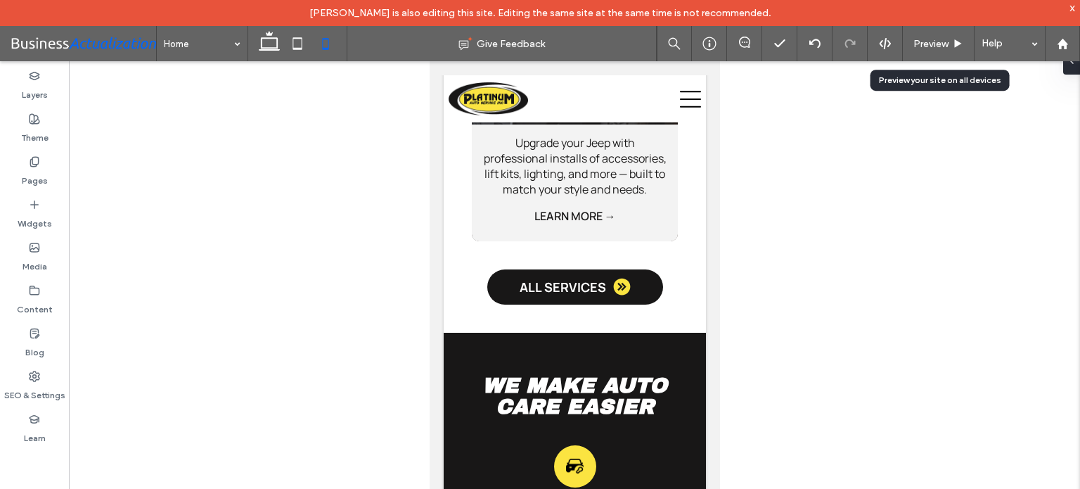
scroll to position [4429, 0]
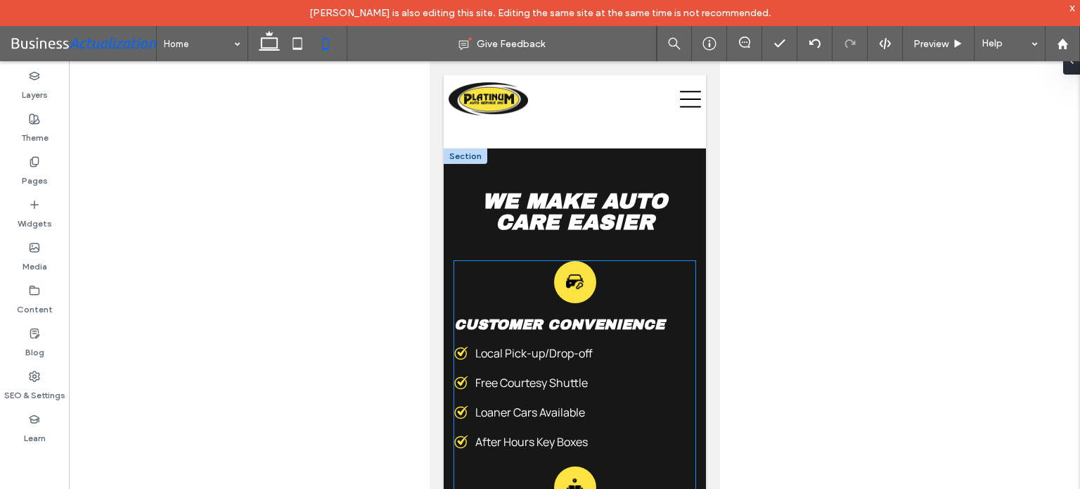
click at [593, 394] on div "Customer Convenience Local Pick-up/Drop-off ﻿ Free Courtesy Shuttle Loaner Cars…" at bounding box center [573, 383] width 241 height 132
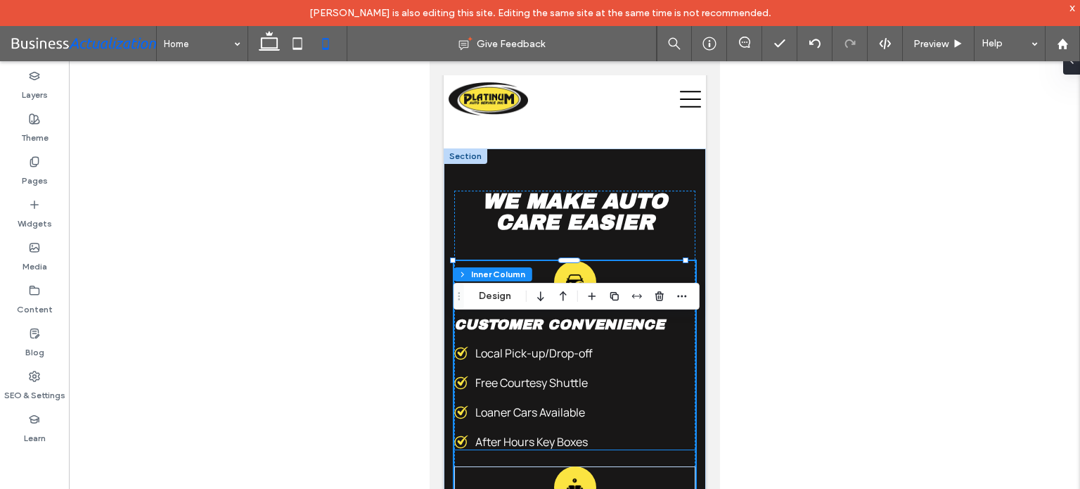
click at [548, 361] on span "Local Pick-up/Drop-off" at bounding box center [533, 352] width 117 height 15
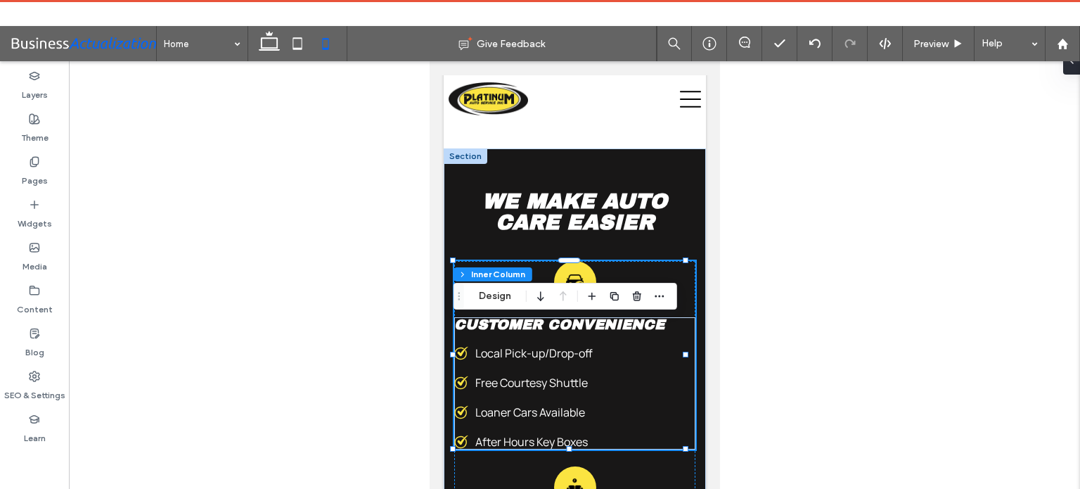
click at [562, 361] on span "Local Pick-up/Drop-off" at bounding box center [533, 352] width 117 height 15
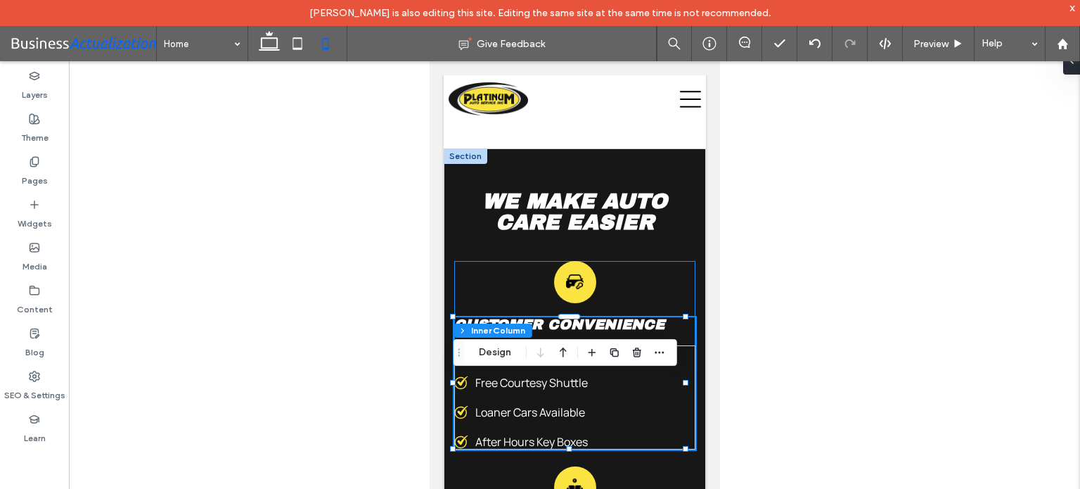
click at [562, 361] on span "Local Pick-up/Drop-off" at bounding box center [533, 352] width 117 height 15
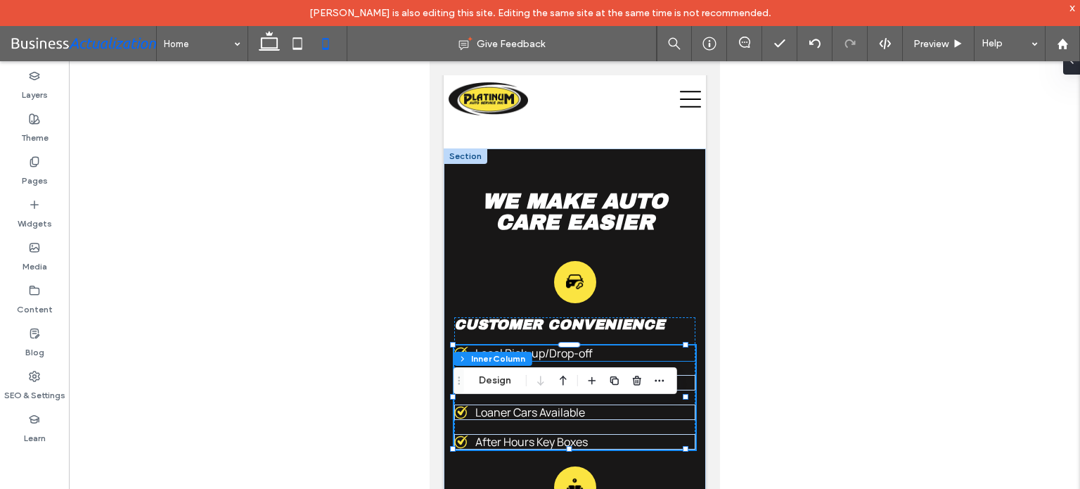
click at [613, 361] on div "Local Pick-up/Drop-off ﻿" at bounding box center [573, 352] width 241 height 15
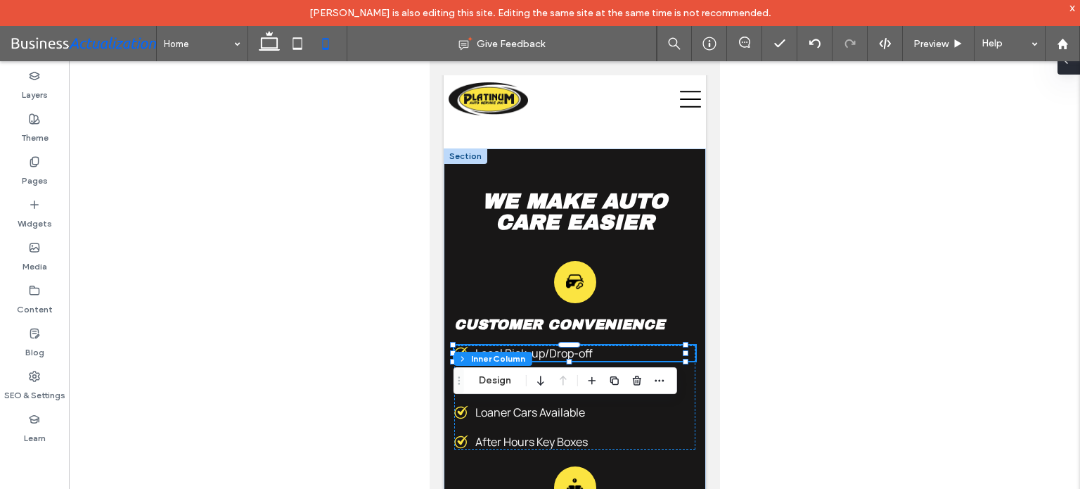
click at [1071, 71] on span at bounding box center [1065, 60] width 11 height 28
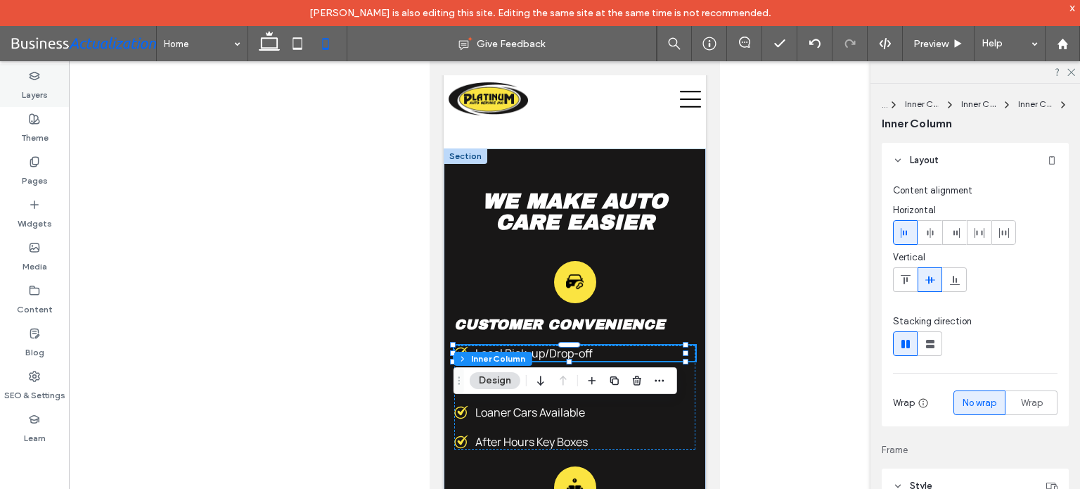
click at [20, 78] on div "Layers" at bounding box center [34, 85] width 69 height 43
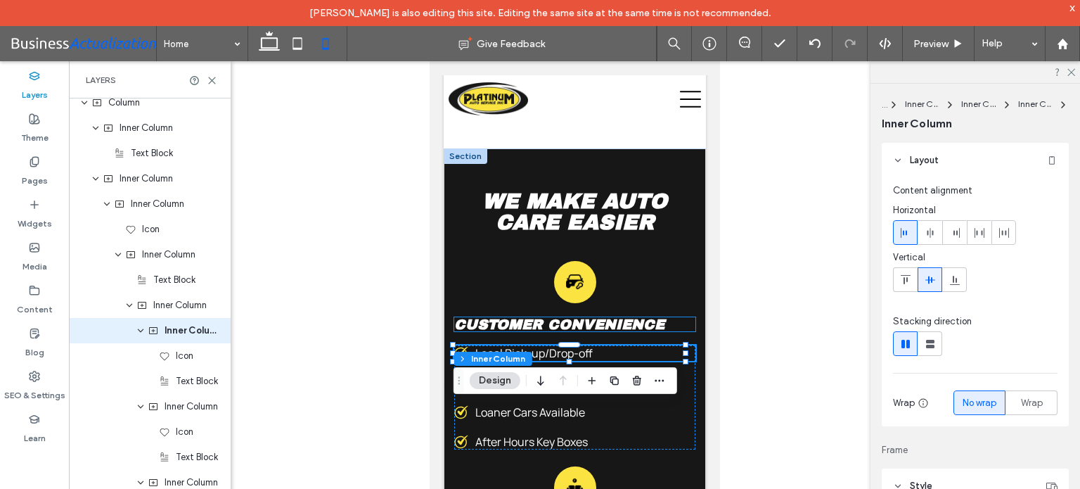
scroll to position [2714, 0]
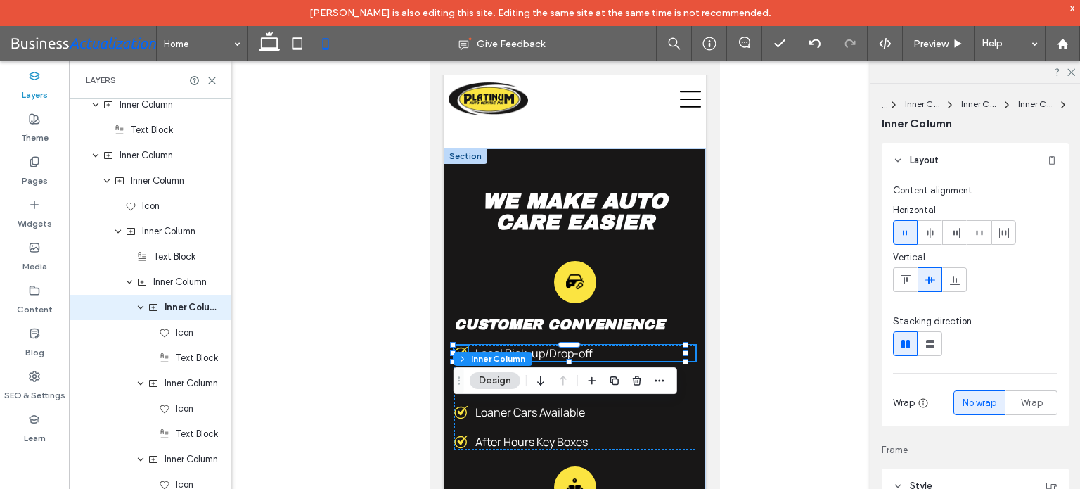
click at [457, 360] on icon at bounding box center [460, 353] width 14 height 14
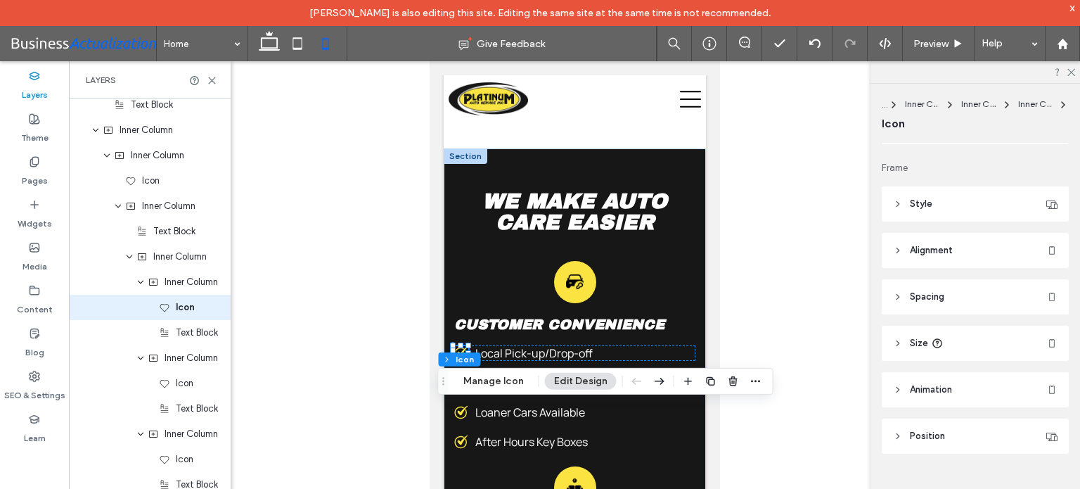
scroll to position [121, 0]
click at [972, 340] on header "Size" at bounding box center [975, 343] width 187 height 35
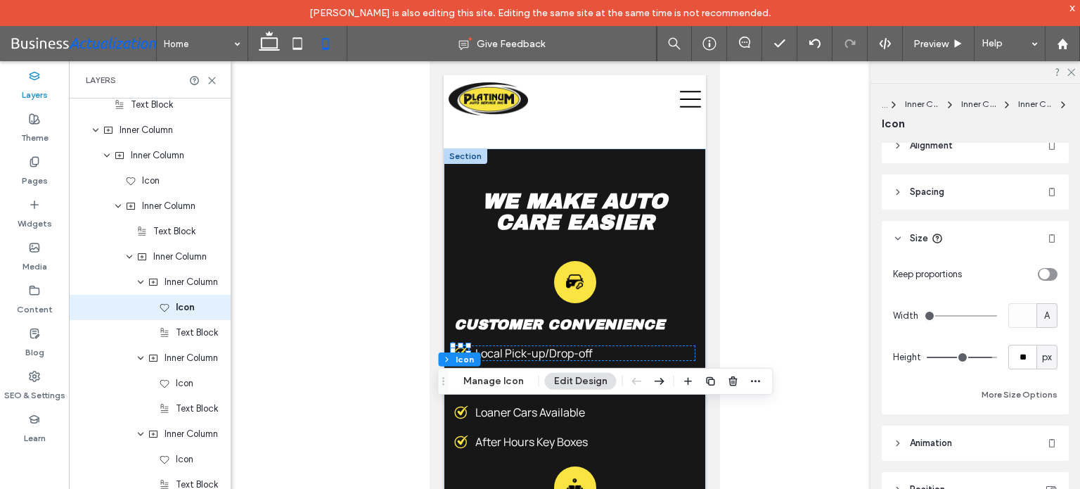
scroll to position [262, 0]
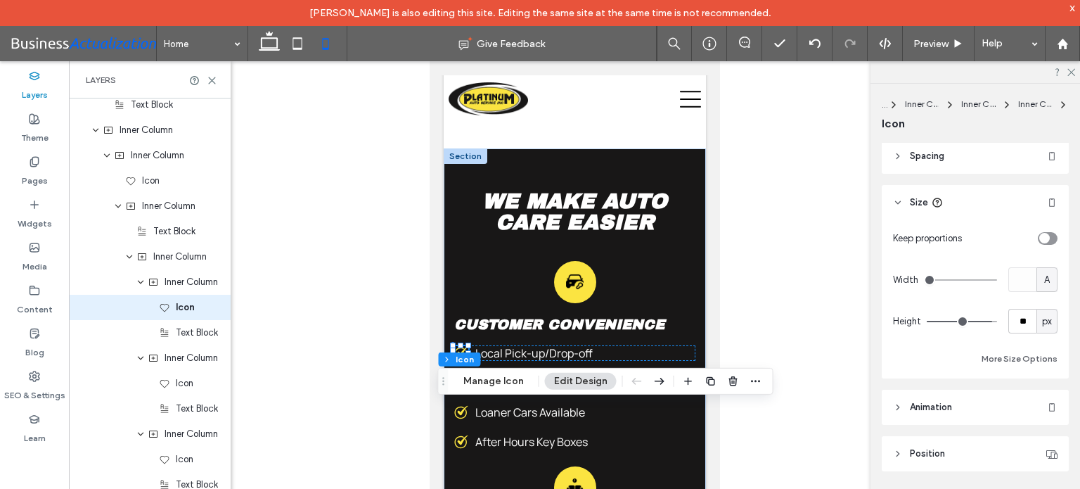
click at [1044, 280] on span "A" at bounding box center [1047, 280] width 6 height 14
click at [1038, 301] on span "px" at bounding box center [1039, 303] width 10 height 14
type input "**"
click at [463, 389] on icon at bounding box center [459, 382] width 13 height 13
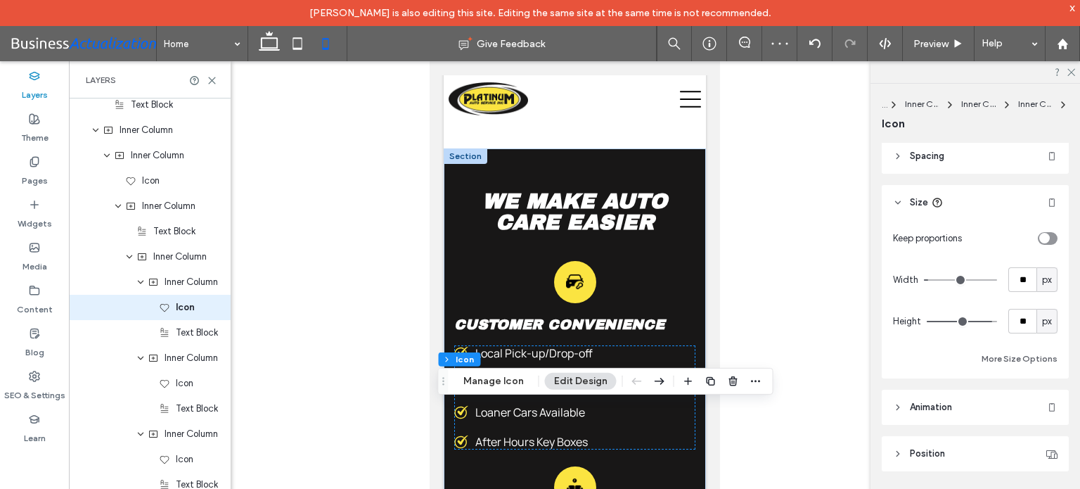
click at [459, 389] on icon at bounding box center [460, 382] width 14 height 14
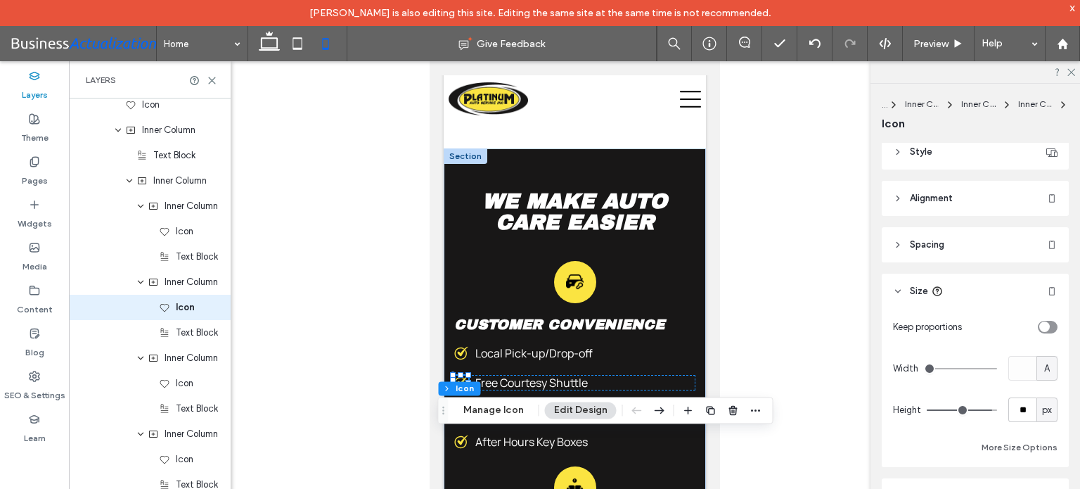
scroll to position [211, 0]
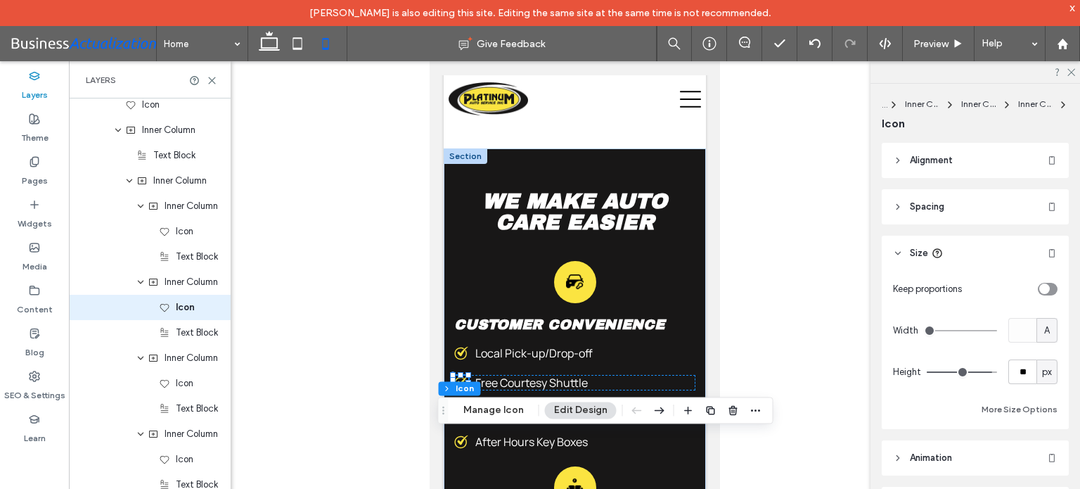
click at [1043, 335] on div "A" at bounding box center [1047, 330] width 14 height 14
click at [1040, 354] on span "px" at bounding box center [1039, 354] width 10 height 14
type input "**"
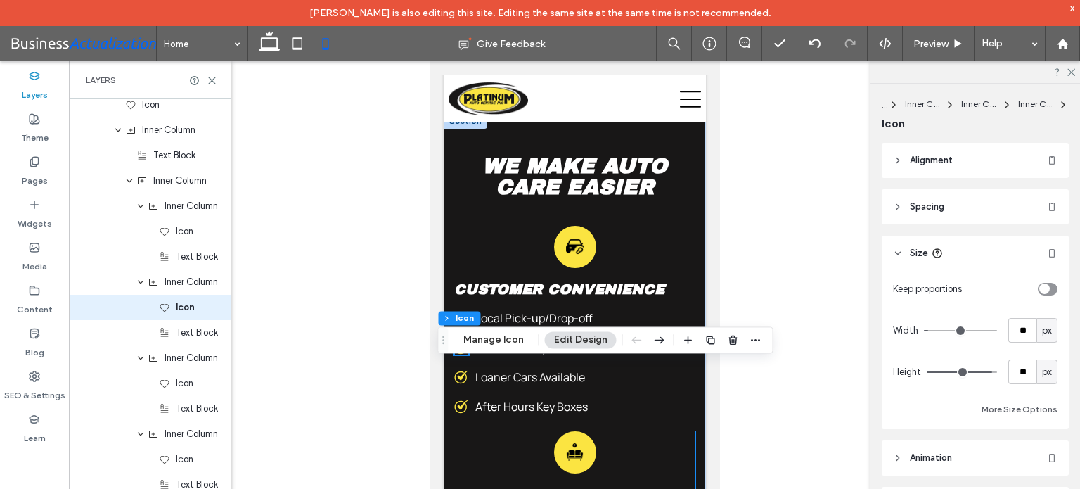
scroll to position [4499, 0]
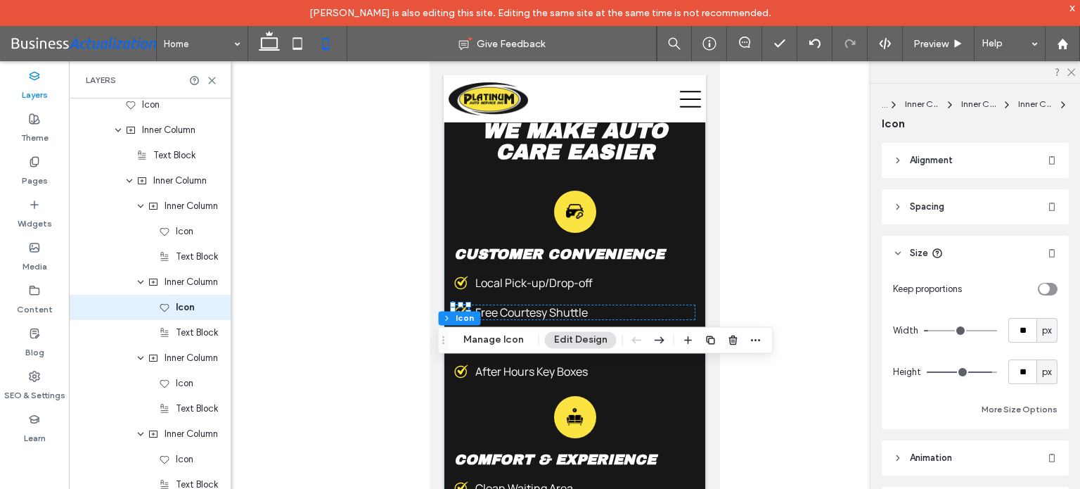
click at [459, 349] on icon at bounding box center [460, 342] width 14 height 14
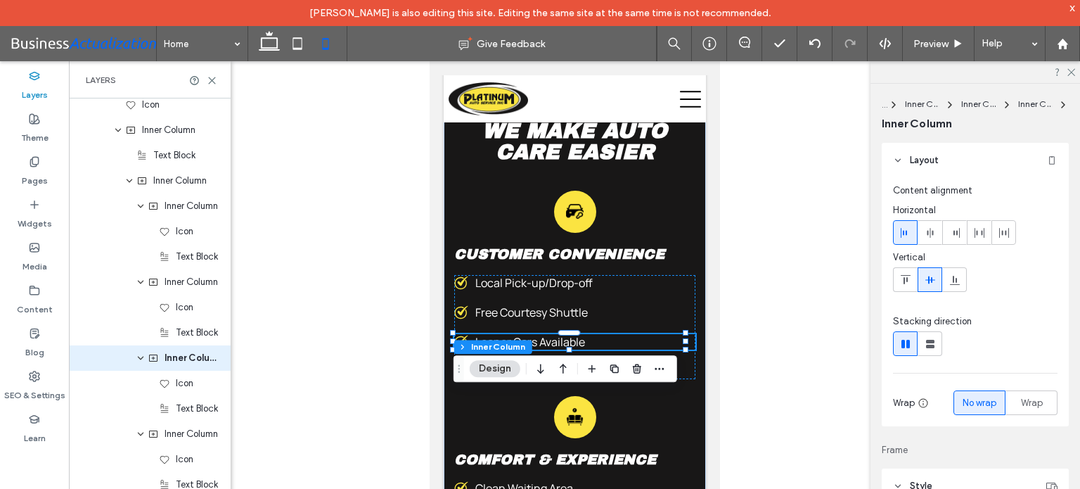
click at [459, 349] on icon at bounding box center [460, 342] width 14 height 14
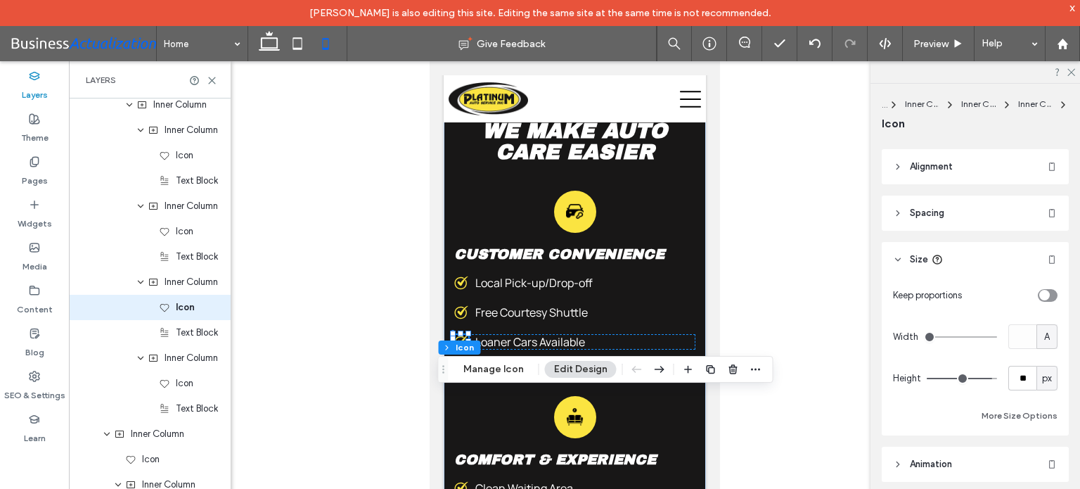
scroll to position [211, 0]
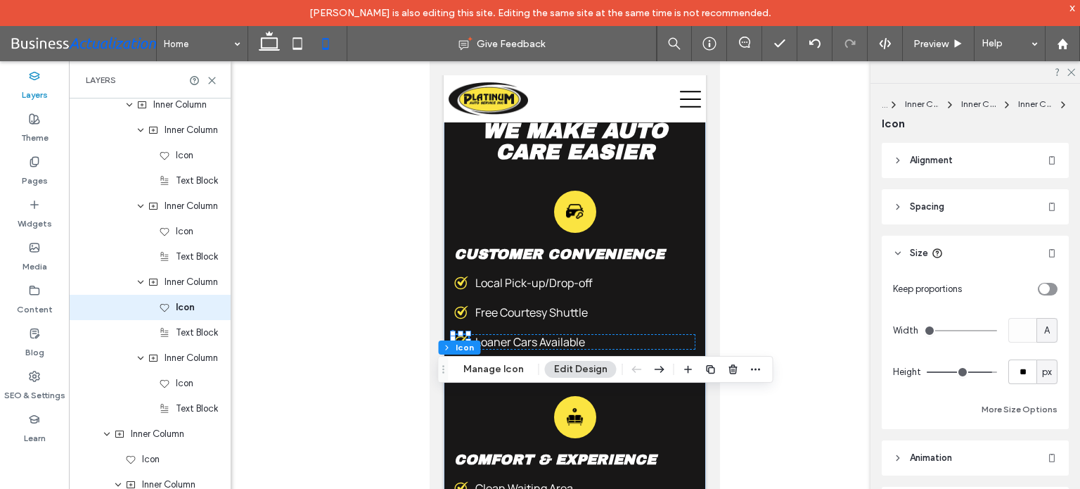
click at [1044, 329] on span "A" at bounding box center [1047, 330] width 6 height 14
click at [1037, 450] on span "A" at bounding box center [1039, 453] width 6 height 14
click at [1045, 326] on div "A" at bounding box center [1047, 330] width 14 height 14
click at [1043, 360] on span "px" at bounding box center [1039, 354] width 10 height 14
type input "**"
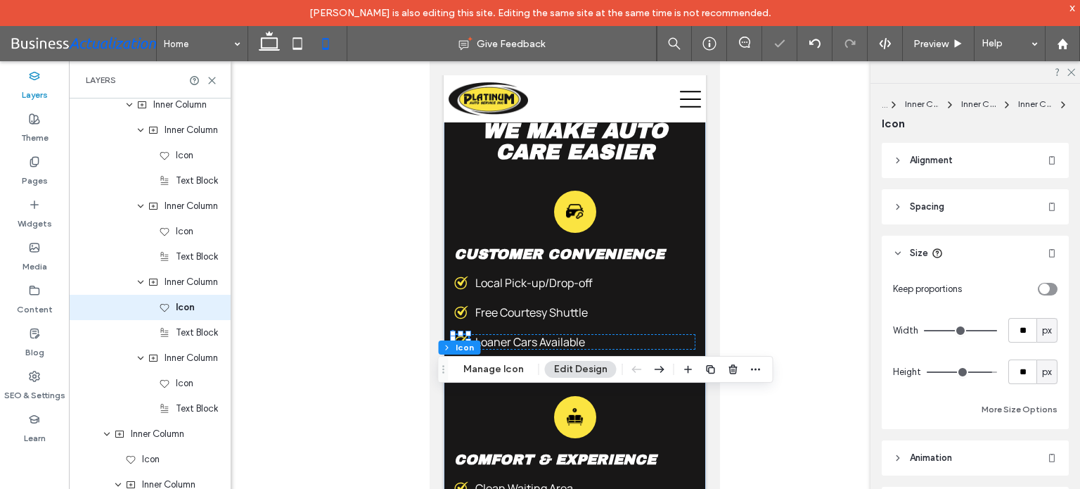
type input "**"
click at [458, 378] on icon at bounding box center [460, 371] width 14 height 14
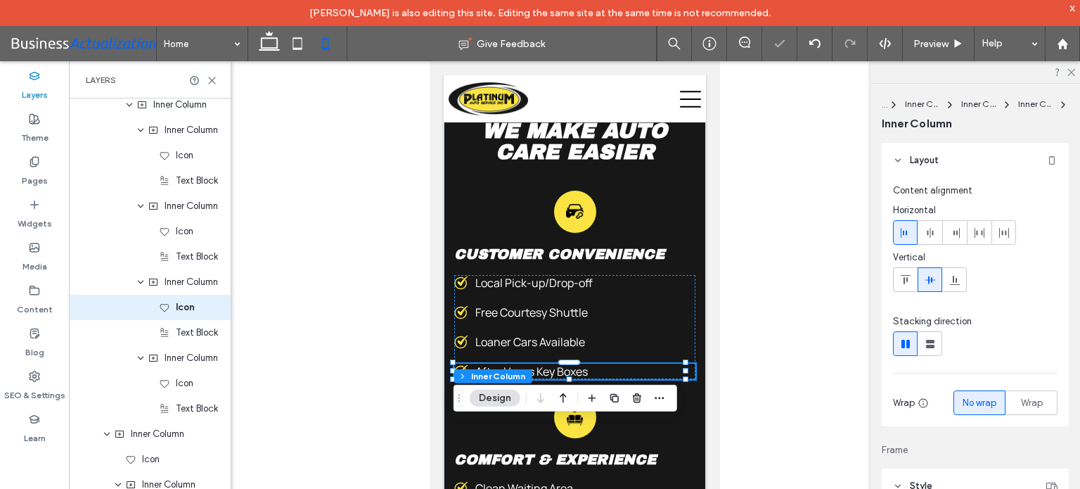
click at [458, 378] on icon at bounding box center [460, 371] width 14 height 14
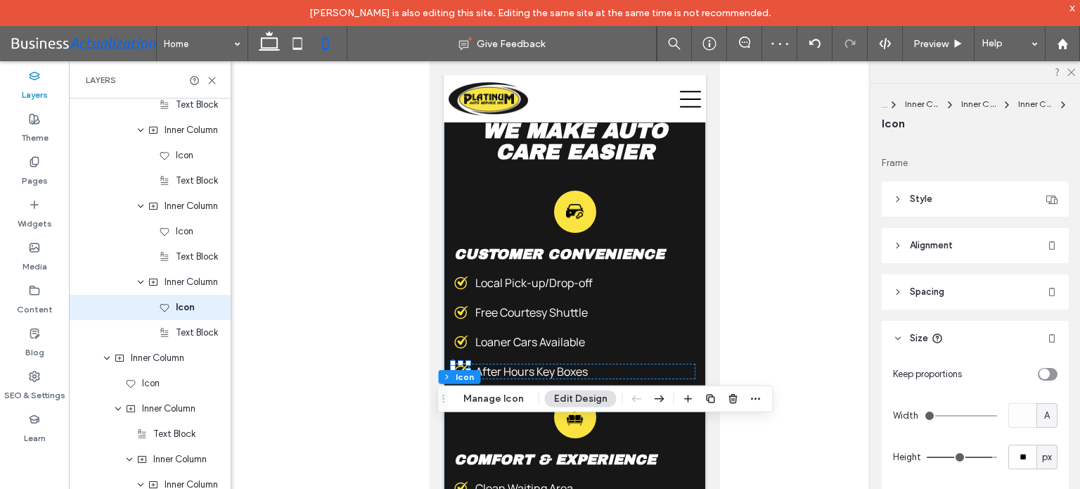
scroll to position [141, 0]
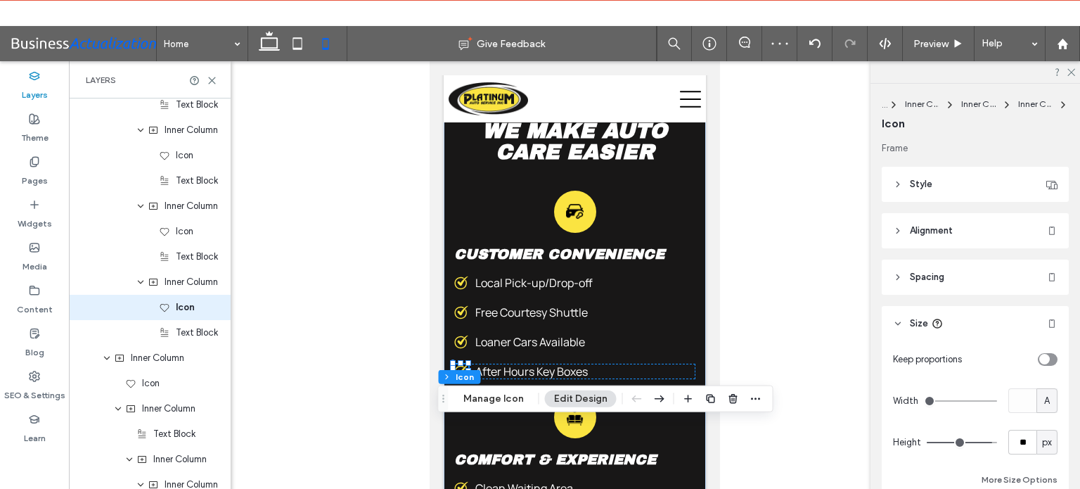
click at [1044, 397] on span "A" at bounding box center [1047, 401] width 6 height 14
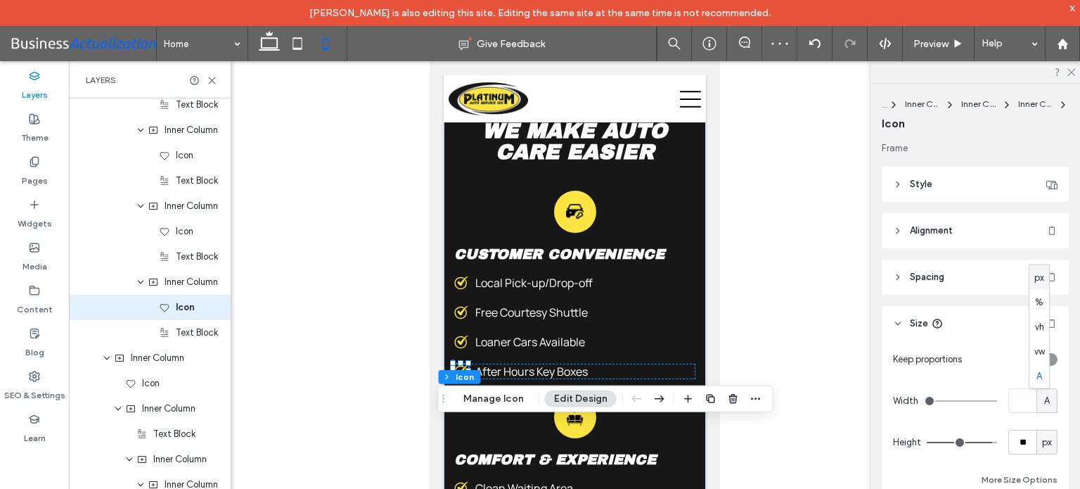
click at [1039, 278] on span "px" at bounding box center [1039, 277] width 10 height 14
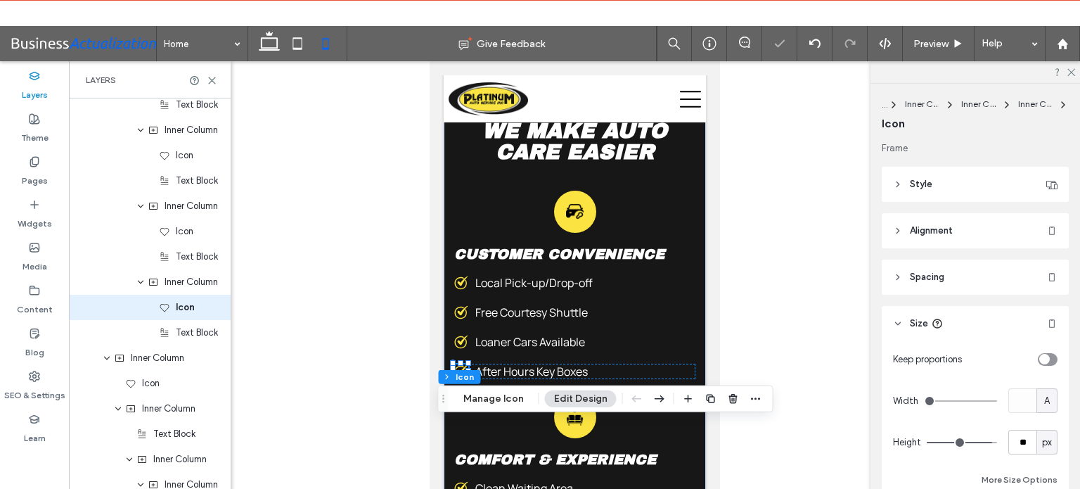
type input "**"
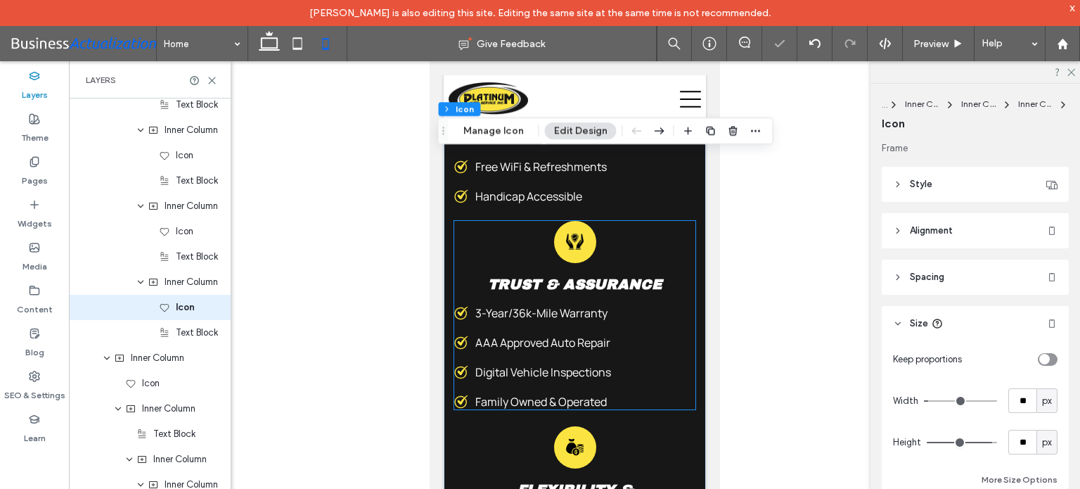
scroll to position [4640, 0]
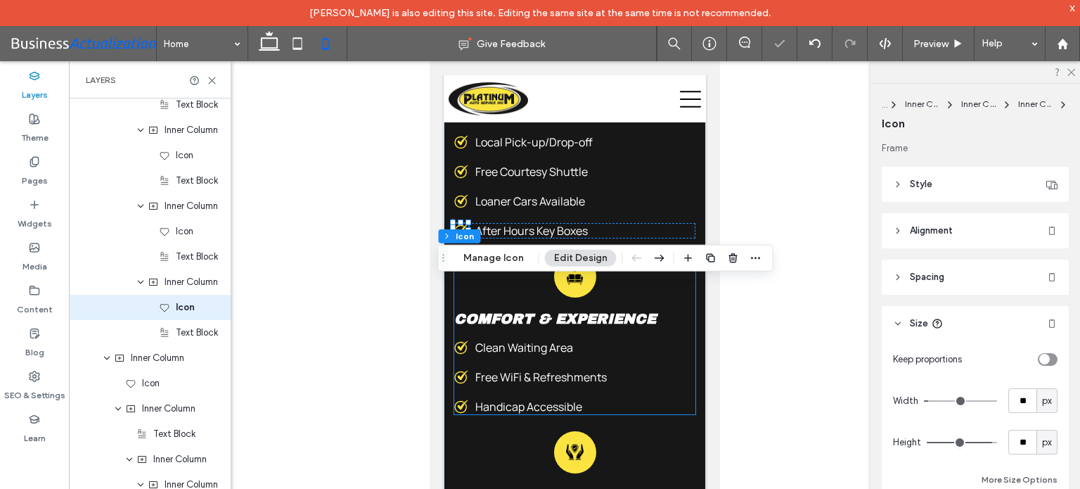
click at [462, 326] on span "Comfort & Experience" at bounding box center [554, 318] width 202 height 15
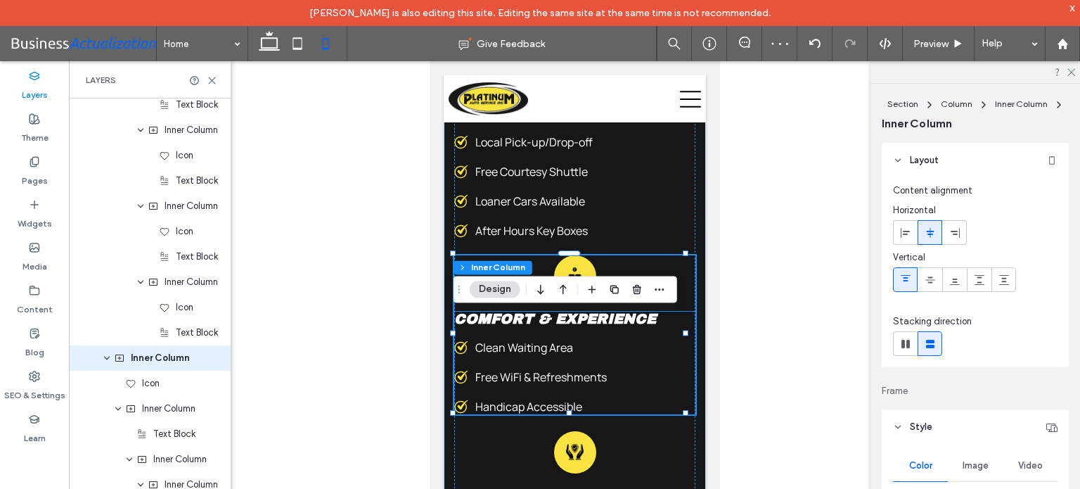
click at [466, 354] on icon at bounding box center [460, 347] width 14 height 14
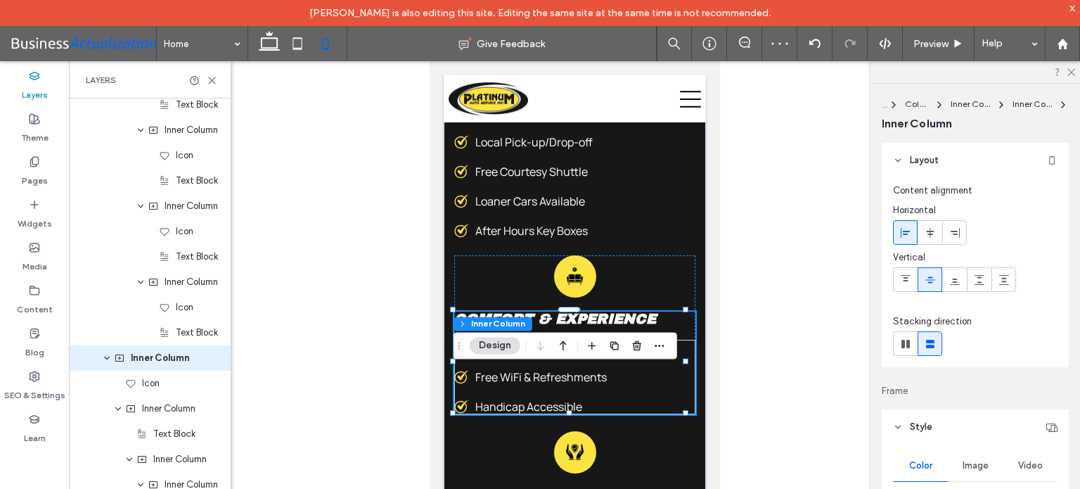
click at [459, 354] on icon at bounding box center [460, 347] width 14 height 14
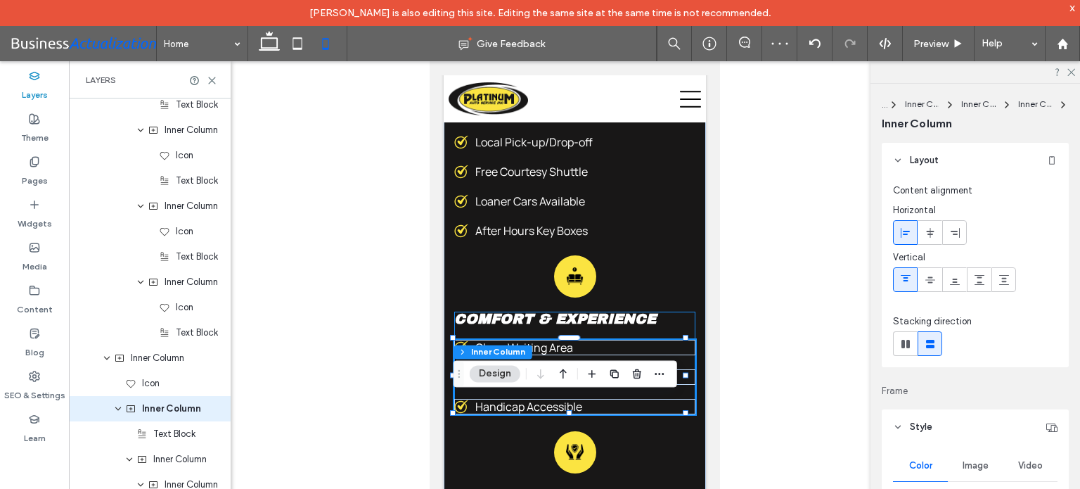
click at [459, 354] on icon at bounding box center [460, 347] width 14 height 14
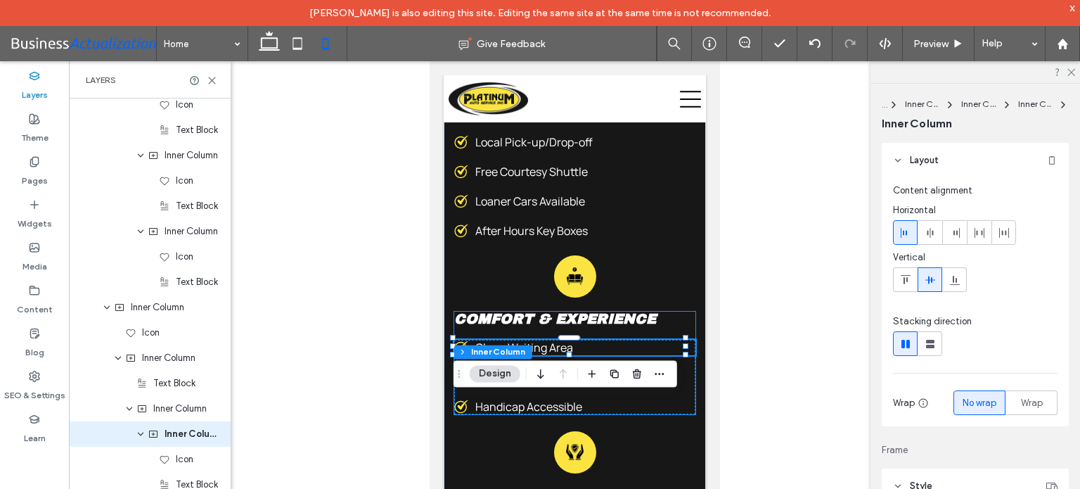
click at [459, 354] on icon at bounding box center [460, 347] width 14 height 14
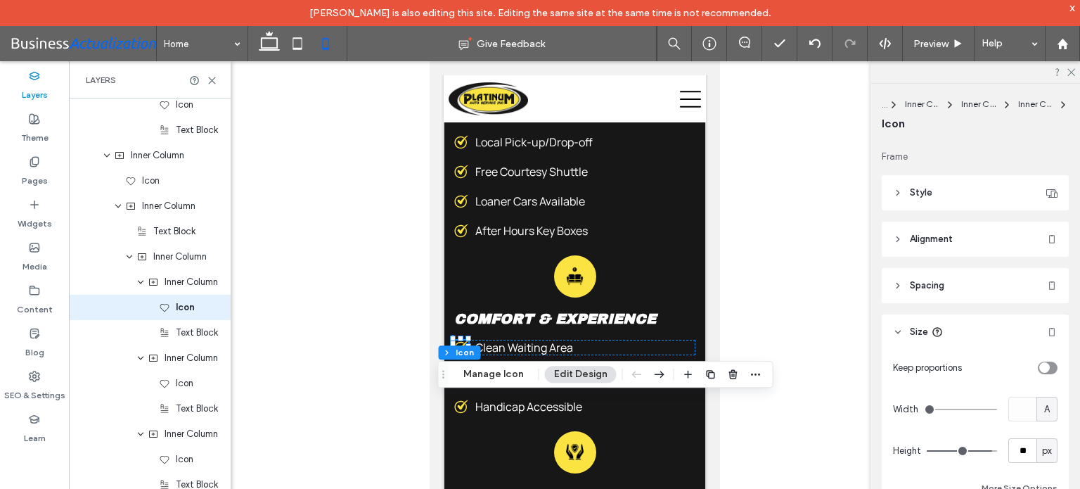
scroll to position [141, 0]
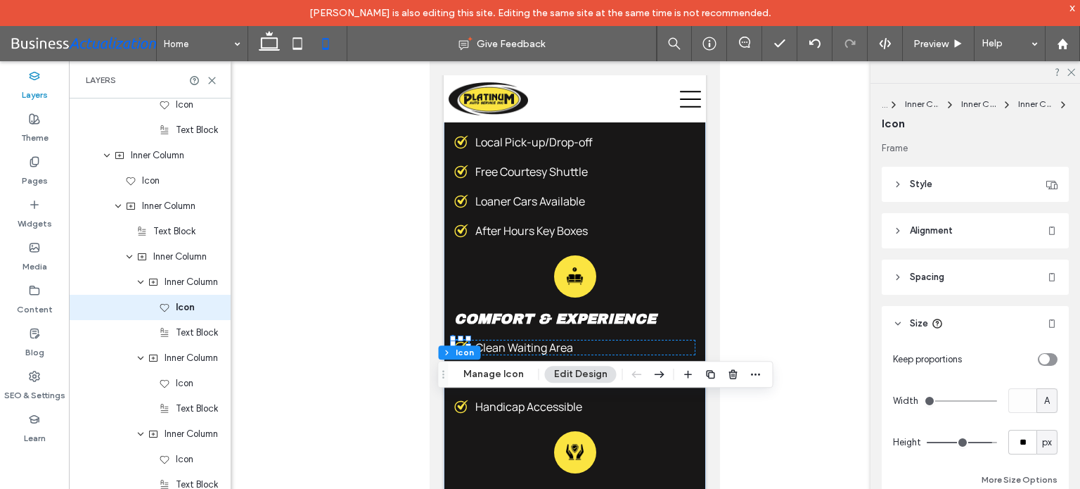
click at [1044, 392] on div "A" at bounding box center [1046, 400] width 21 height 25
click at [1038, 278] on span "px" at bounding box center [1039, 277] width 10 height 14
type input "**"
click at [460, 384] on icon at bounding box center [460, 377] width 14 height 14
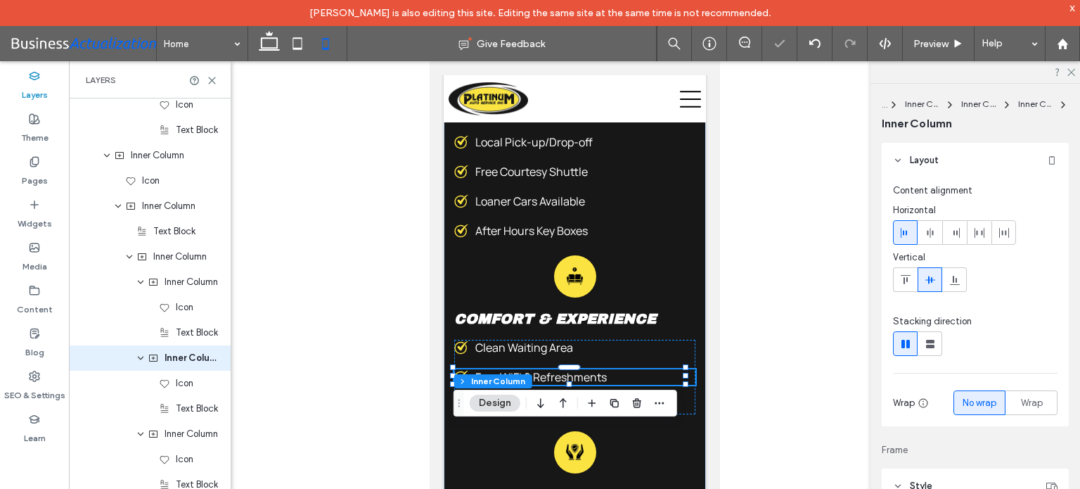
click at [460, 384] on icon at bounding box center [460, 377] width 14 height 14
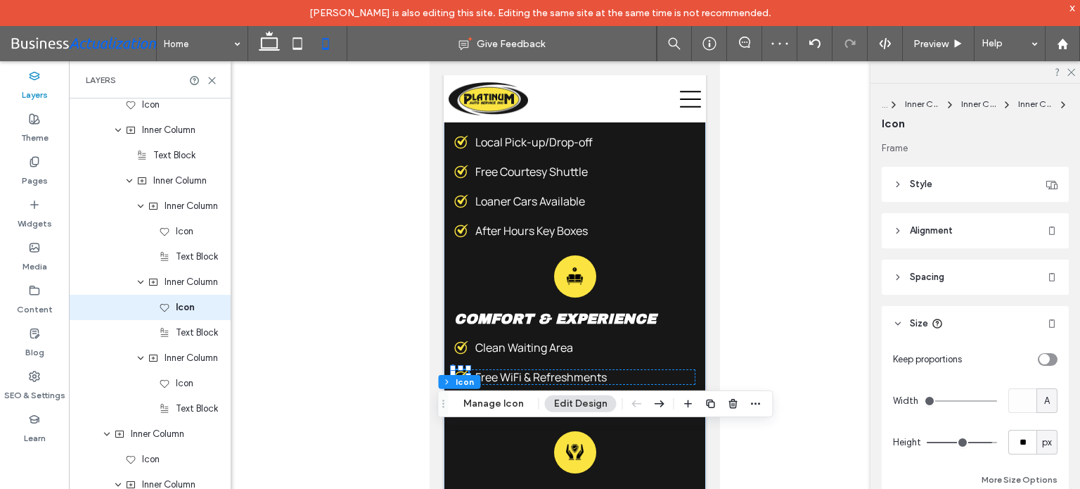
click at [1040, 407] on div "A" at bounding box center [1046, 400] width 21 height 25
click at [1038, 275] on span "px" at bounding box center [1039, 277] width 10 height 14
type input "**"
click at [456, 463] on div at bounding box center [388, 480] width 180 height 42
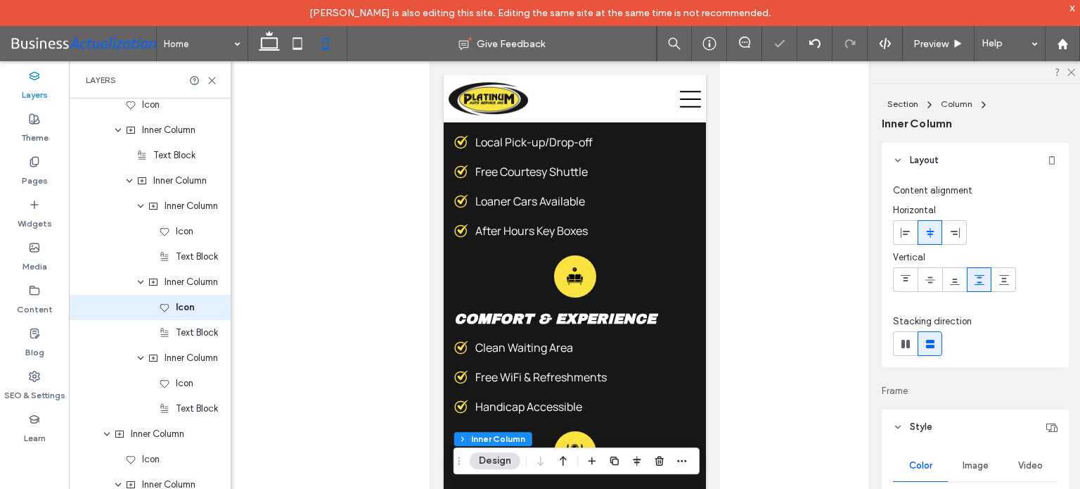
click at [464, 462] on icon "Drag" at bounding box center [458, 461] width 11 height 10
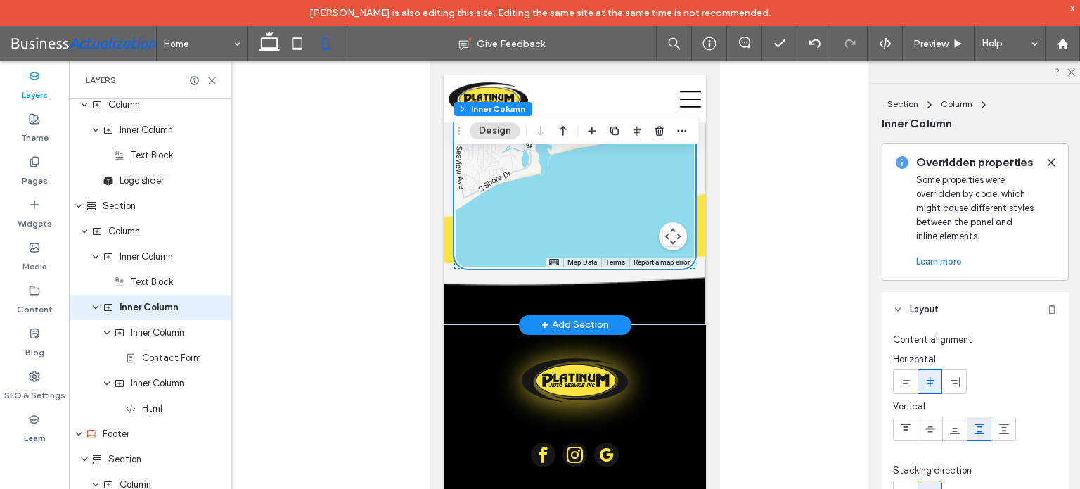
scroll to position [7066, 0]
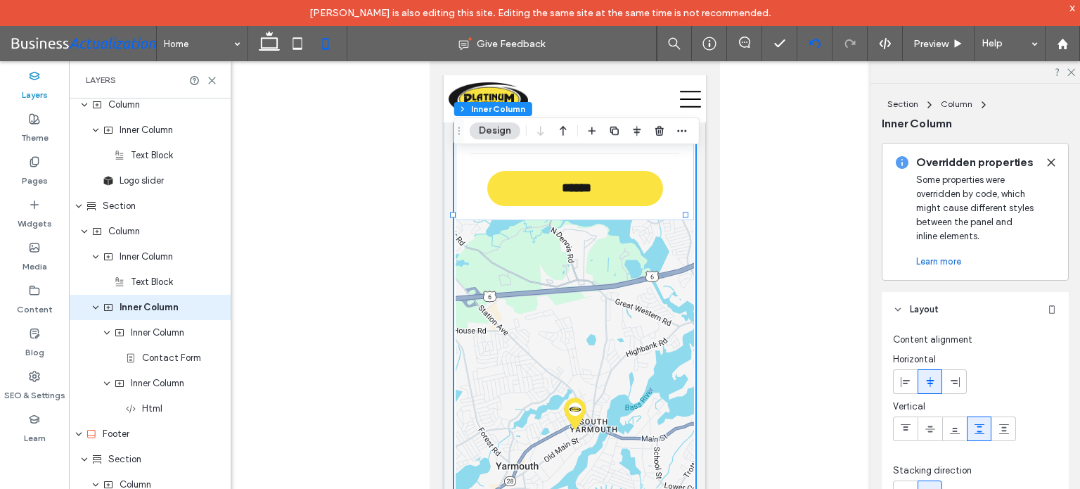
click at [801, 40] on div at bounding box center [814, 43] width 34 height 11
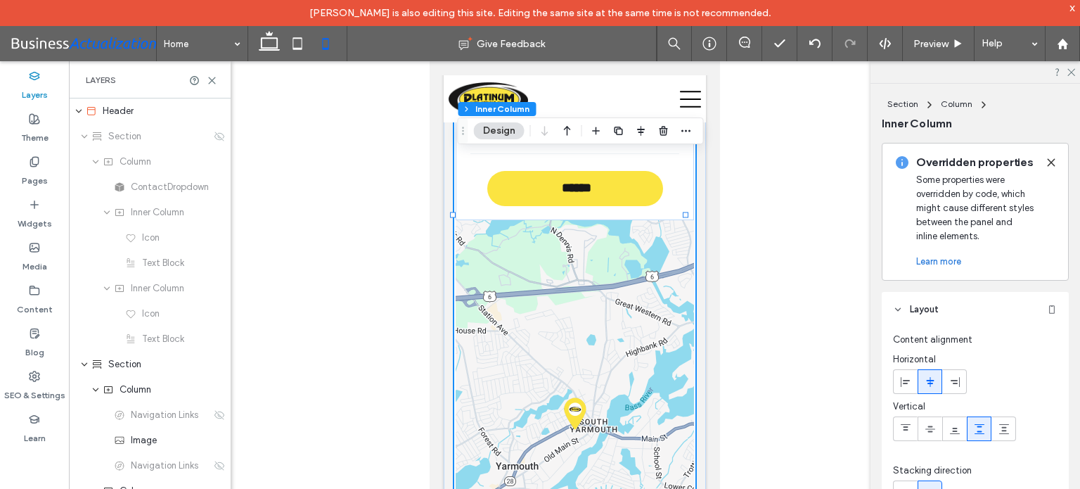
scroll to position [6713, 0]
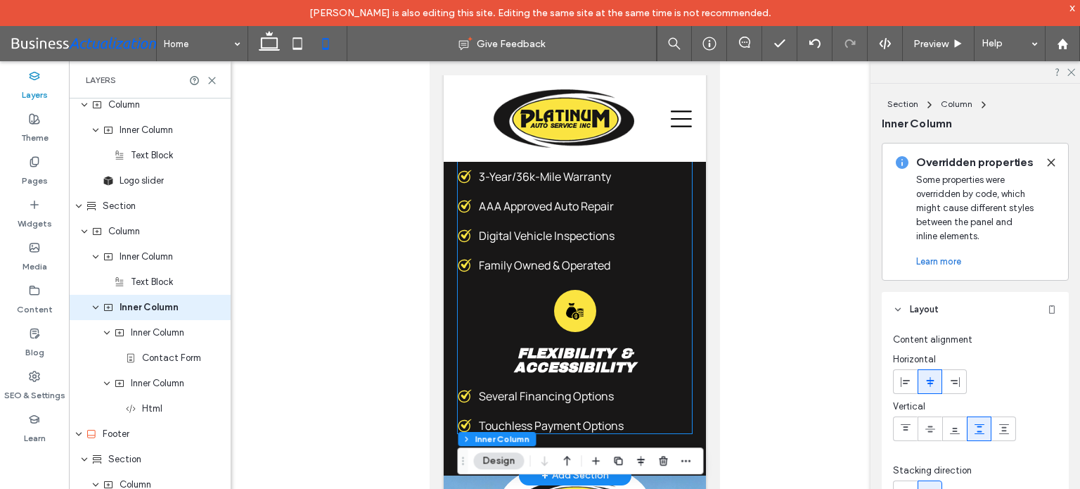
scroll to position [4748, 0]
click at [596, 349] on span "Flexibility & Accessibility" at bounding box center [574, 360] width 122 height 30
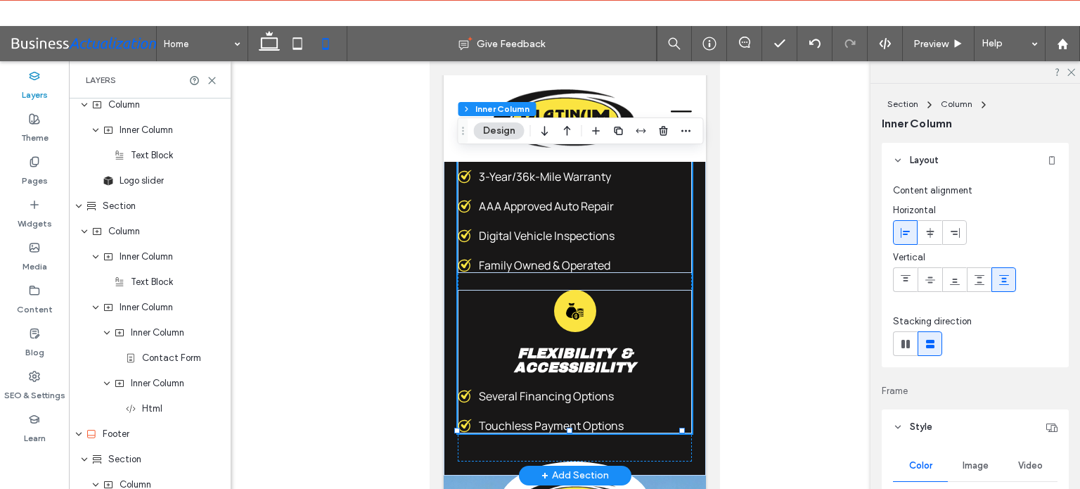
click at [596, 349] on span "Flexibility & Accessibility" at bounding box center [574, 360] width 122 height 30
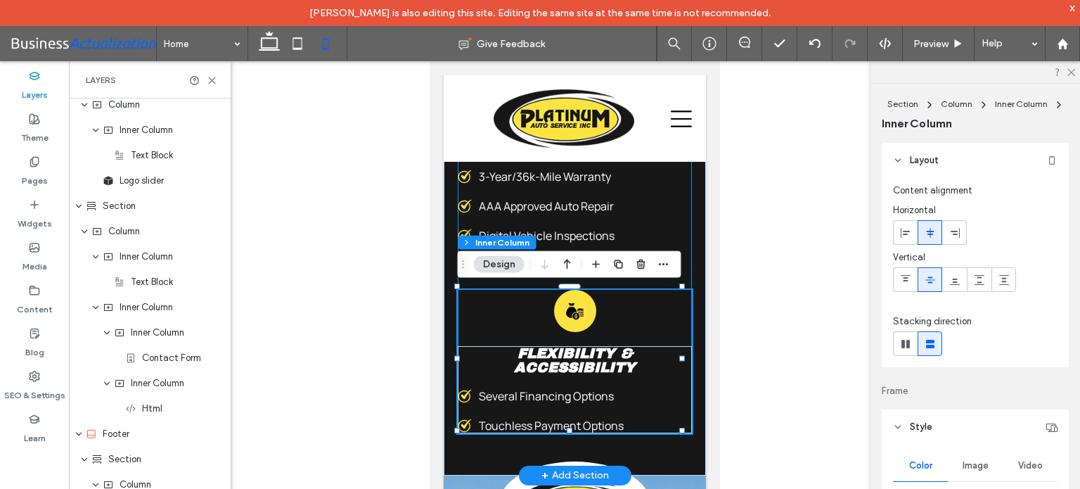
click at [596, 349] on span "Flexibility & Accessibility" at bounding box center [574, 360] width 122 height 30
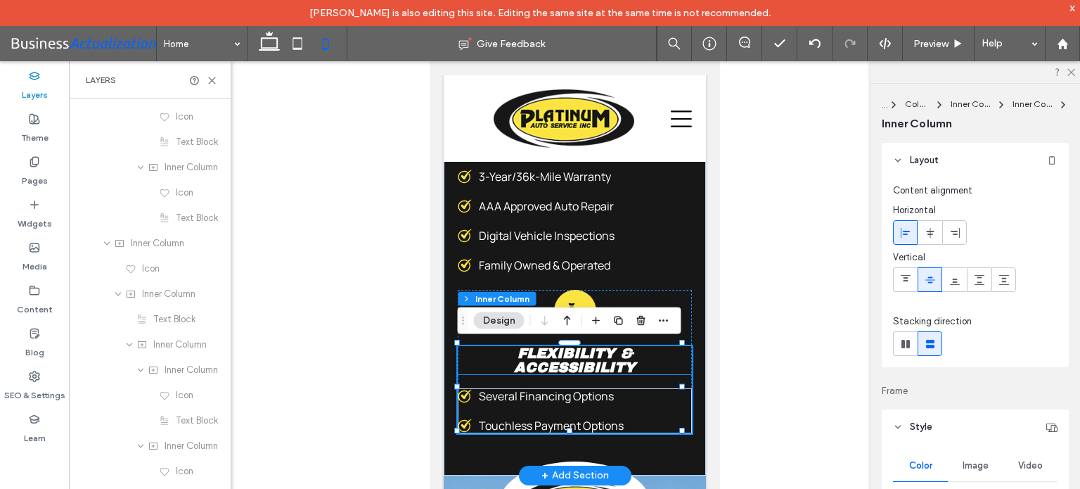
scroll to position [3828, 0]
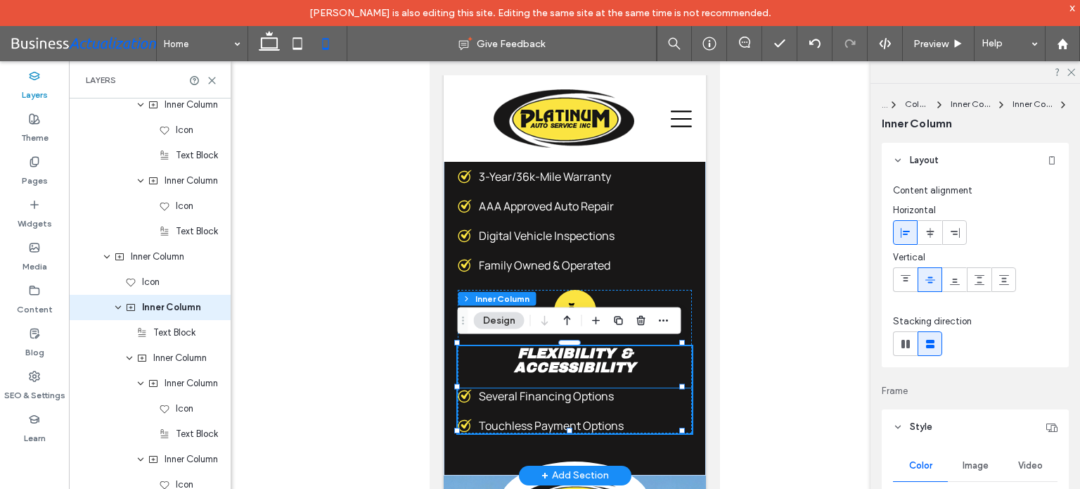
click at [460, 393] on icon at bounding box center [463, 395] width 13 height 13
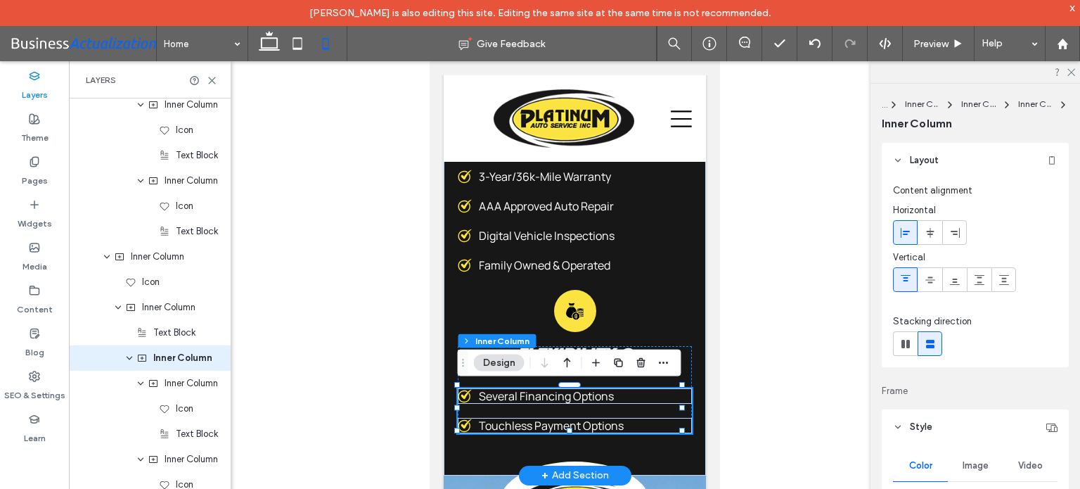
scroll to position [3879, 0]
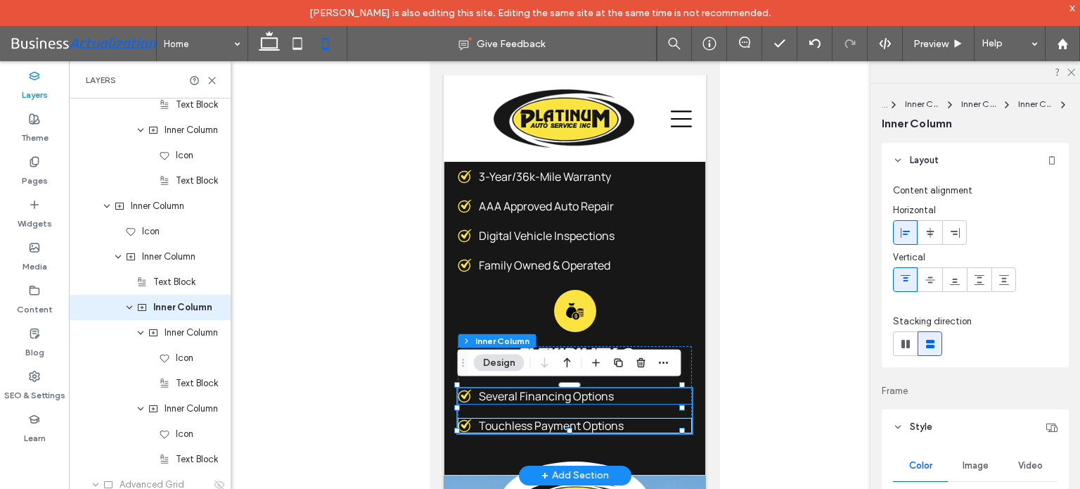
click at [462, 391] on icon at bounding box center [464, 396] width 14 height 14
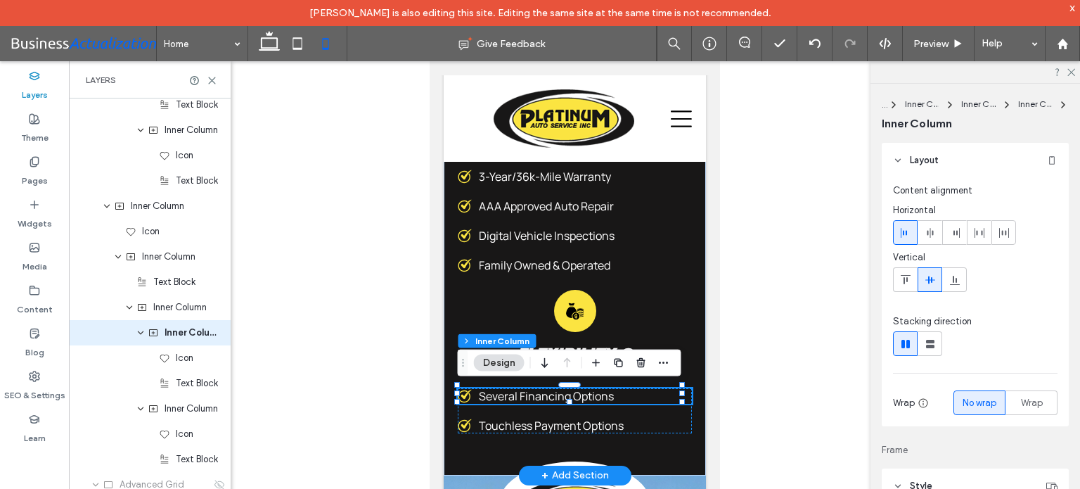
click at [462, 391] on icon at bounding box center [464, 396] width 14 height 14
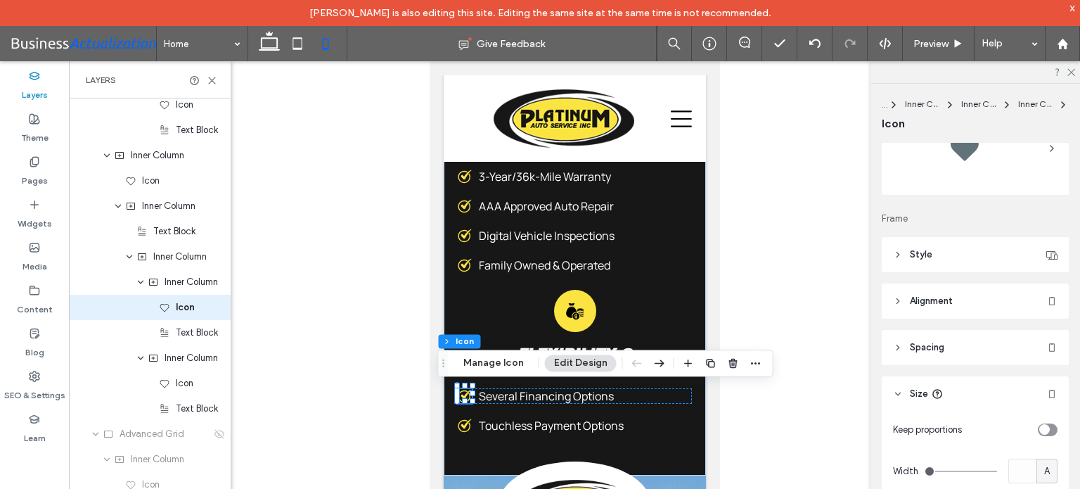
scroll to position [141, 0]
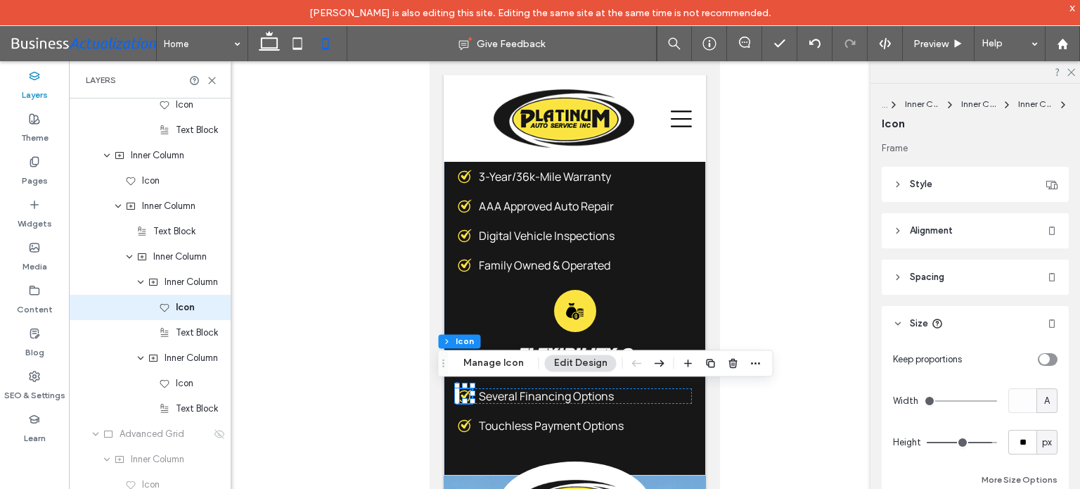
click at [1046, 359] on div "toggle" at bounding box center [1048, 359] width 20 height 13
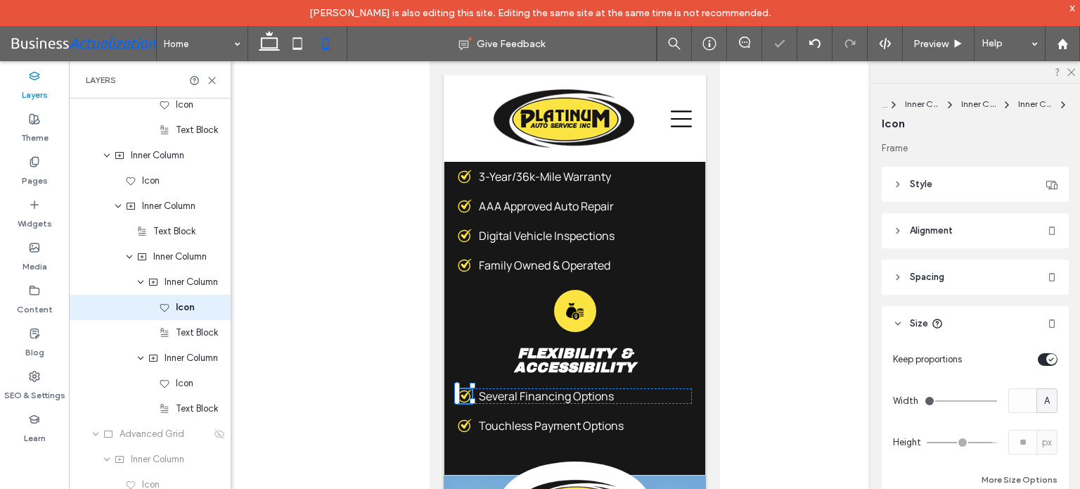
type input "*"
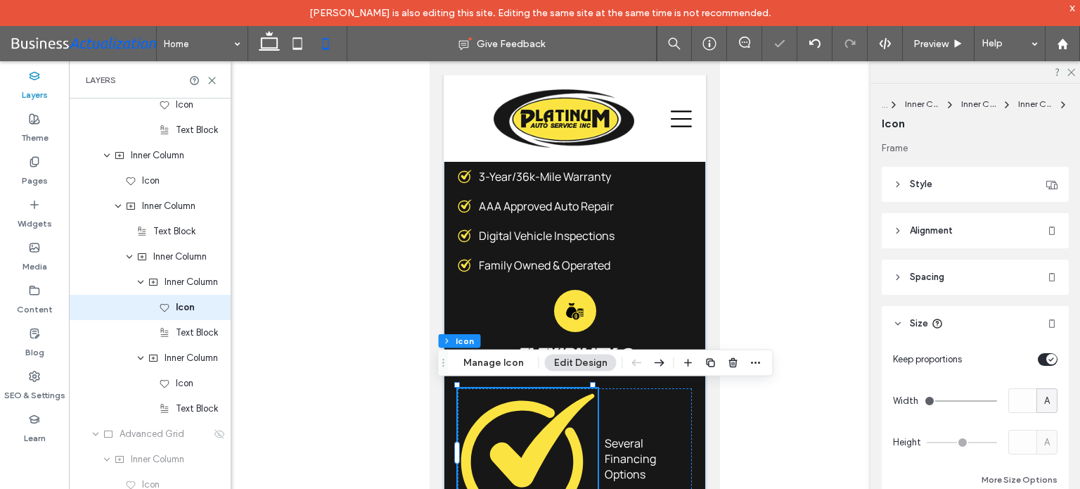
click at [1046, 359] on div "toggle" at bounding box center [1051, 359] width 11 height 11
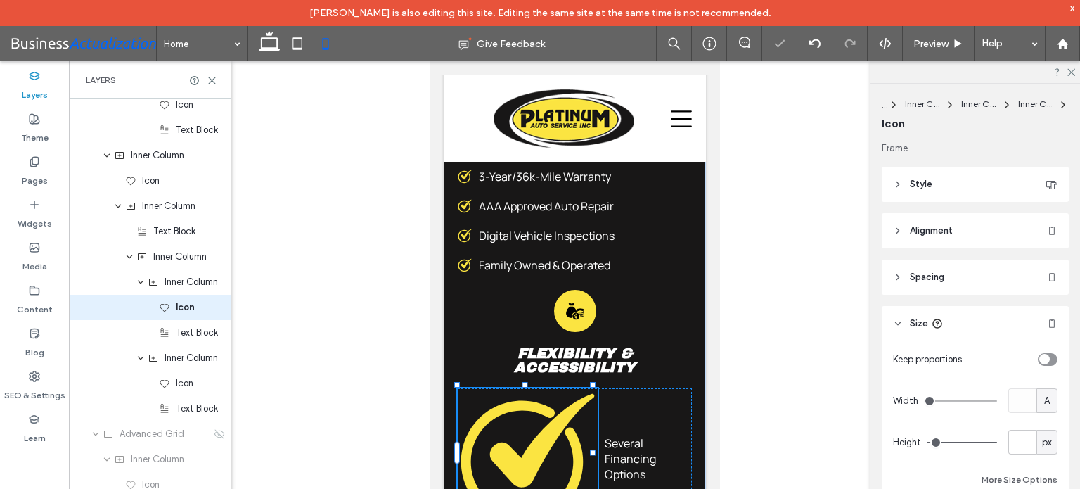
type input "***"
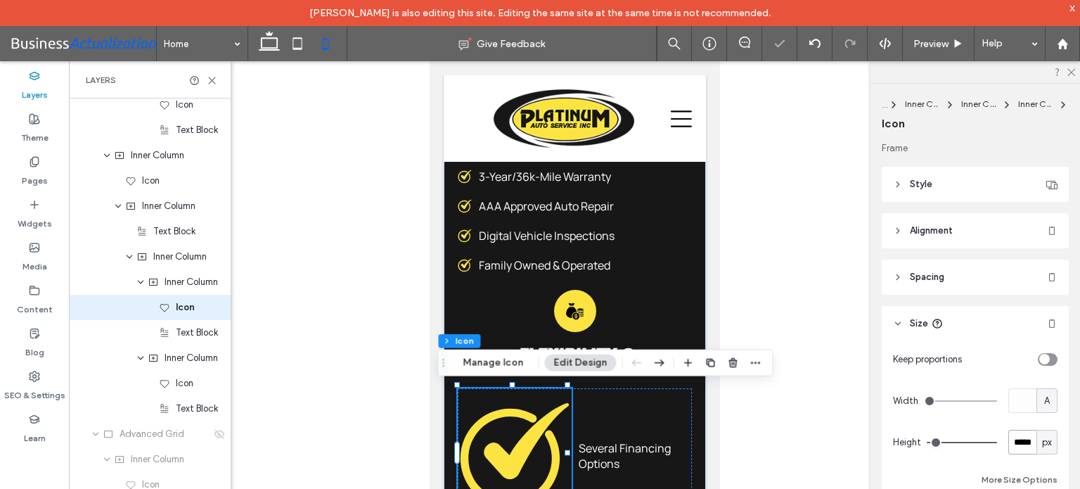
click at [1012, 446] on input "*****" at bounding box center [1022, 442] width 28 height 25
type input "**"
click at [1040, 402] on div "A" at bounding box center [1047, 401] width 14 height 14
type input "**"
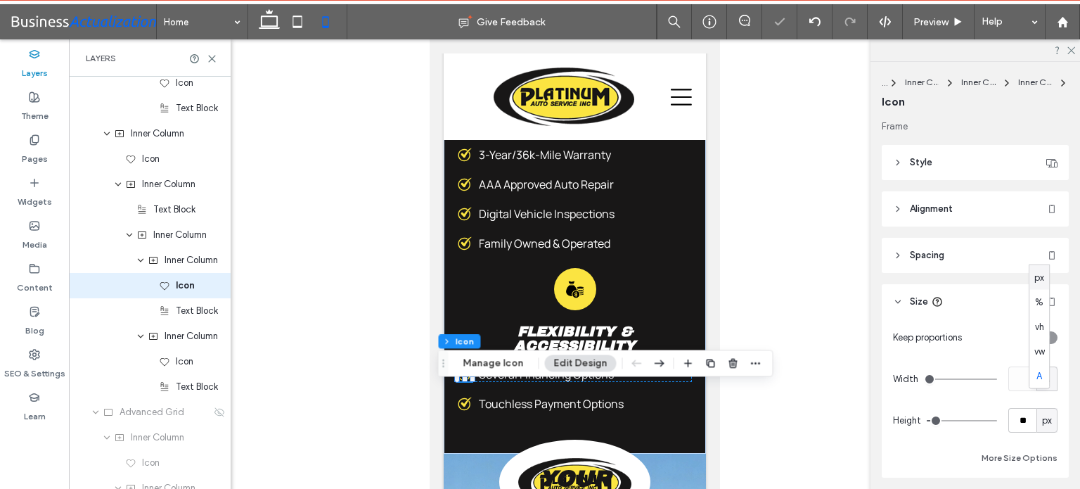
click at [1038, 276] on span "px" at bounding box center [1039, 277] width 10 height 14
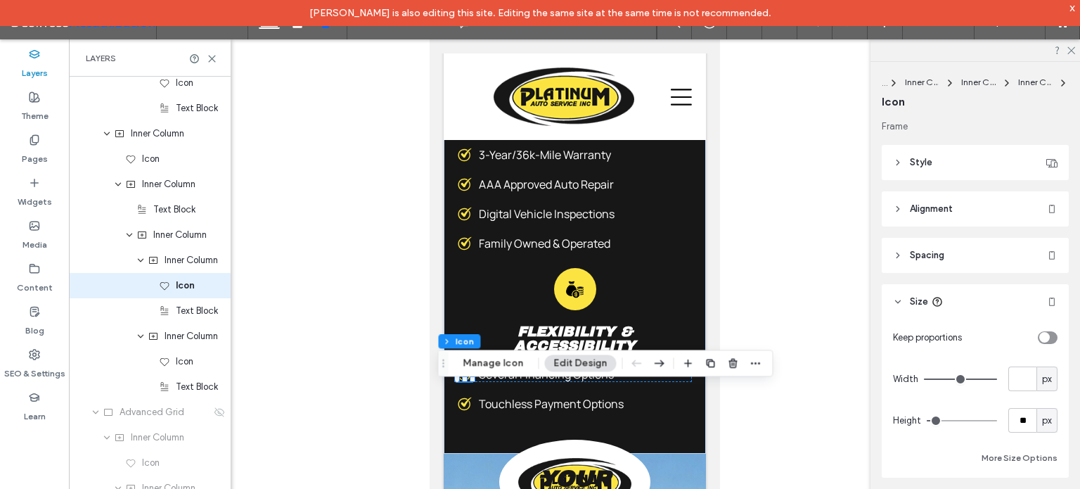
type input "**"
click at [1015, 382] on input "**" at bounding box center [1022, 378] width 28 height 25
type input "**"
click at [1033, 391] on div "Keep proportions Width ** px Height ** px More Size Options" at bounding box center [975, 395] width 165 height 141
click at [1042, 420] on span "px" at bounding box center [1047, 420] width 10 height 14
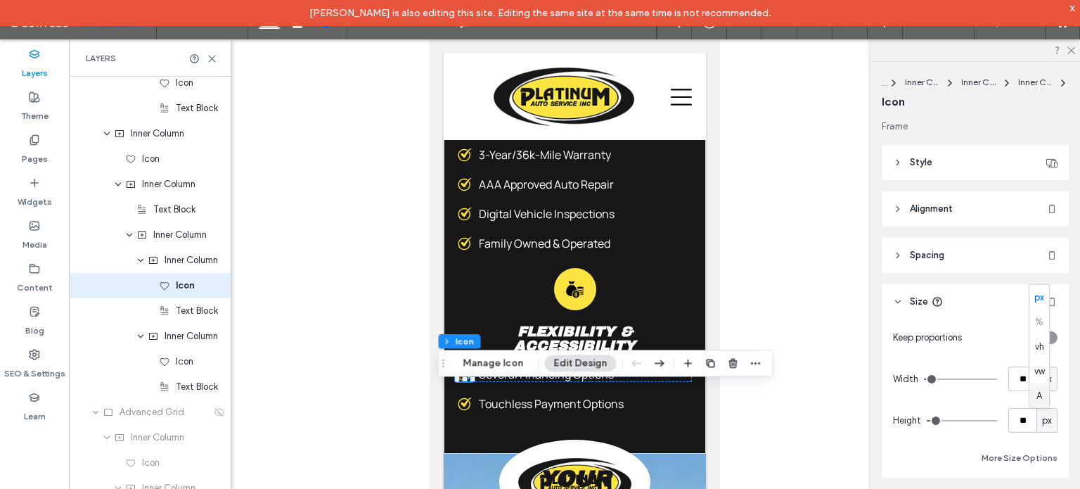
click at [1039, 394] on span "A" at bounding box center [1039, 395] width 6 height 14
type input "*"
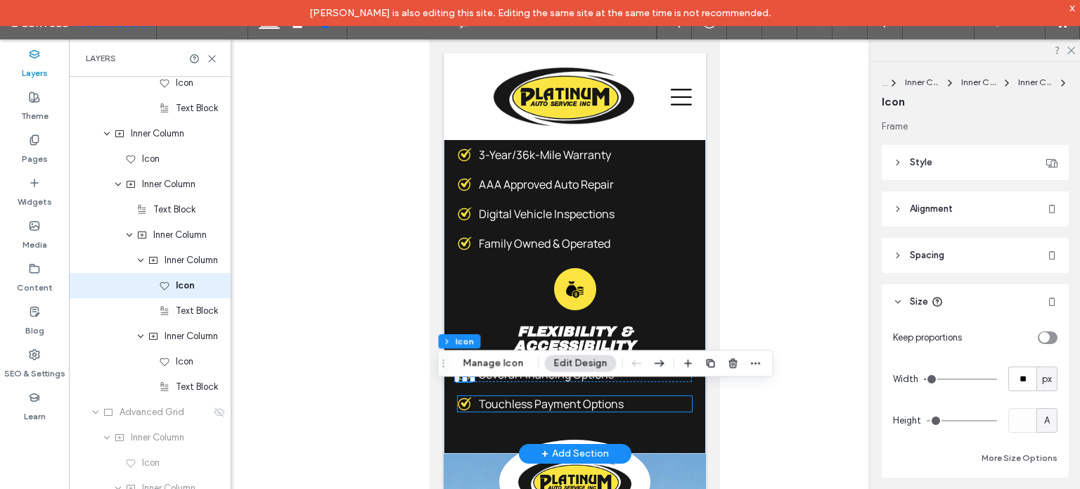
click at [465, 397] on icon at bounding box center [464, 404] width 14 height 14
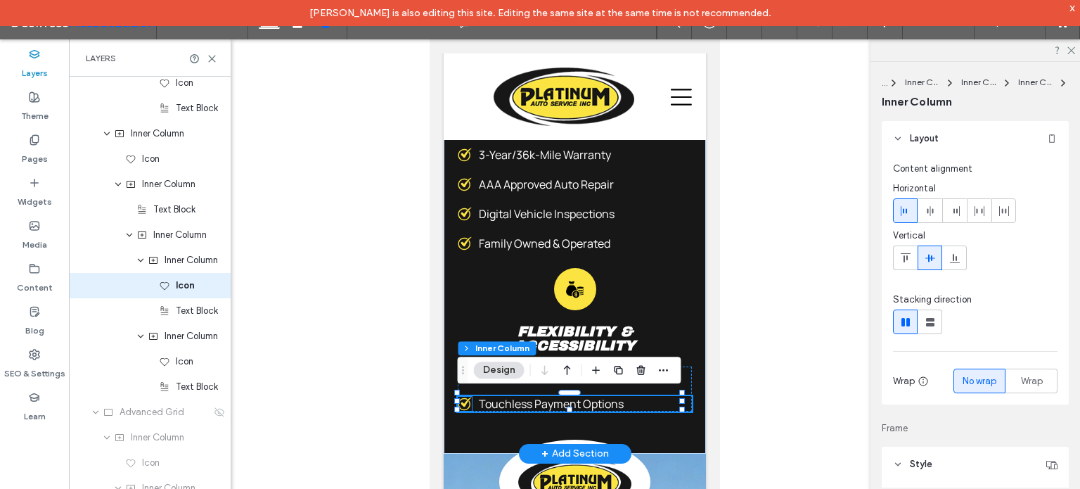
drag, startPoint x: 464, startPoint y: 396, endPoint x: 1255, endPoint y: 449, distance: 792.7
click at [463, 397] on icon at bounding box center [464, 404] width 14 height 14
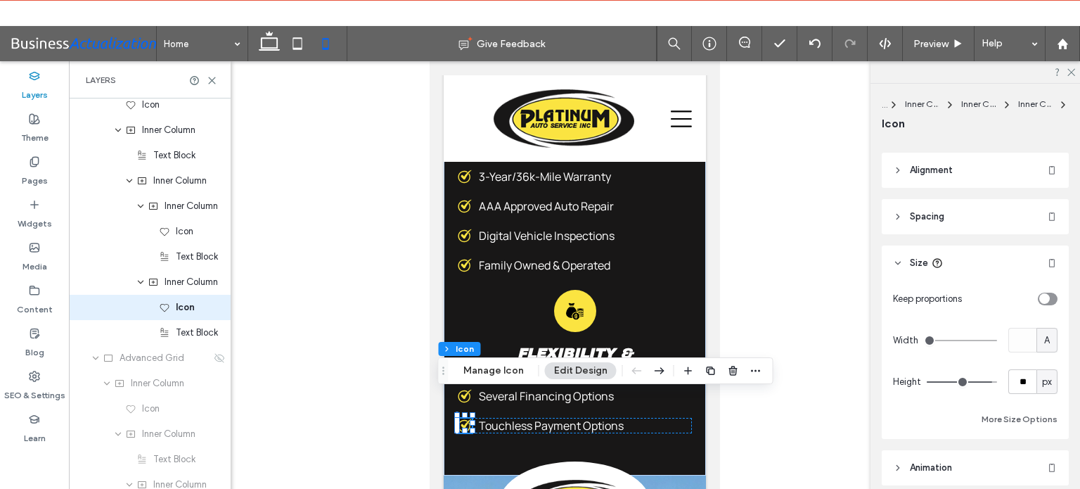
scroll to position [211, 0]
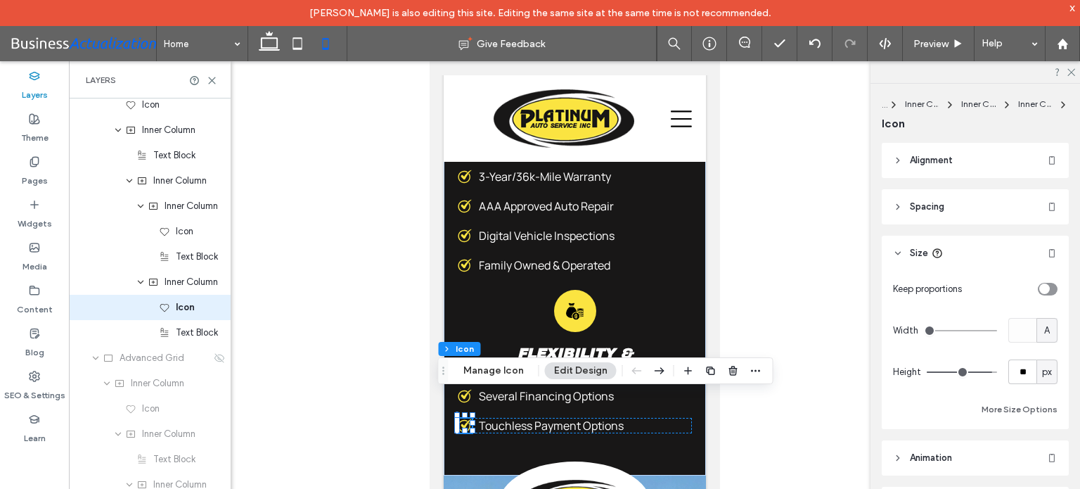
click at [1044, 326] on span "A" at bounding box center [1047, 330] width 6 height 14
click at [1040, 356] on span "px" at bounding box center [1039, 354] width 10 height 14
click at [1014, 337] on input "number-input" at bounding box center [1022, 330] width 28 height 25
type input "**"
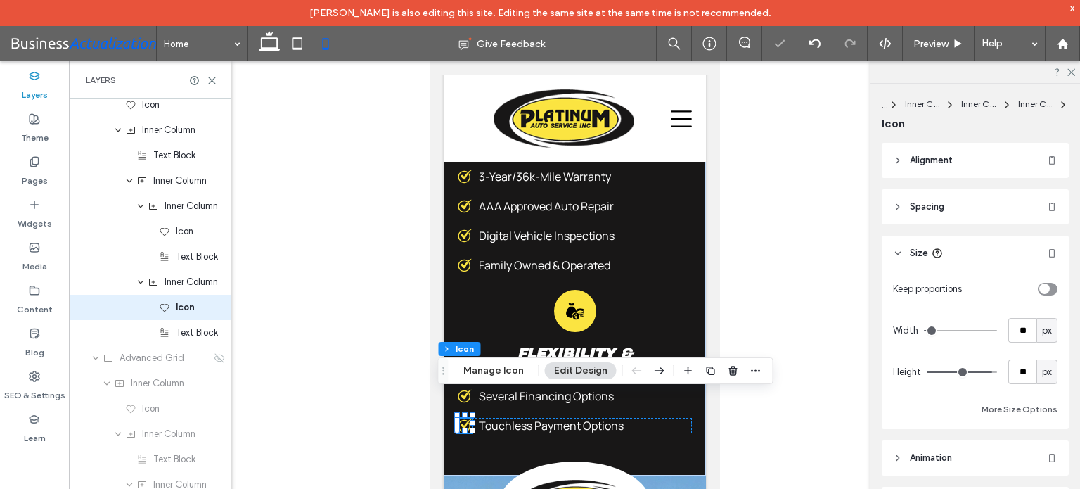
click at [1041, 349] on div "Keep proportions Width ** px Height ** px More Size Options" at bounding box center [975, 346] width 165 height 141
click at [468, 396] on icon at bounding box center [463, 395] width 13 height 13
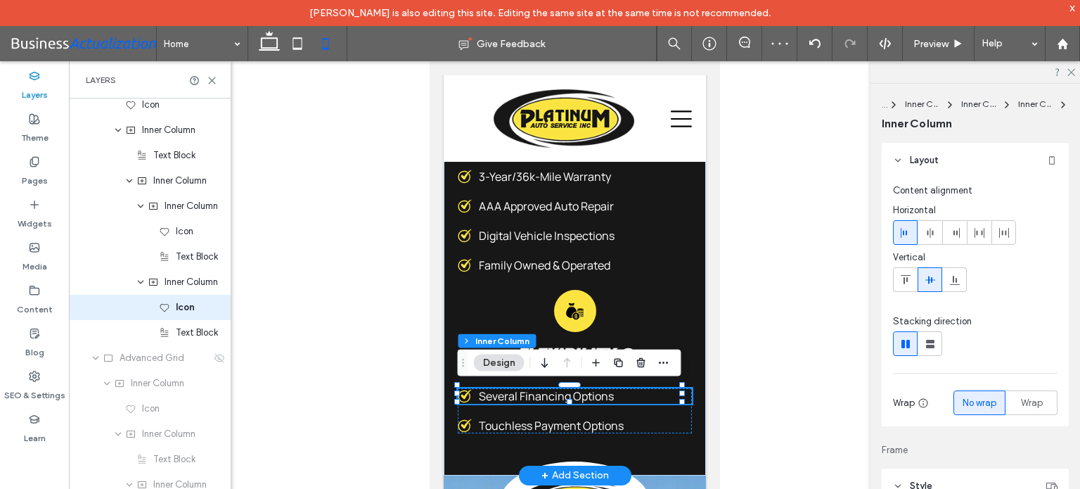
click at [463, 390] on icon at bounding box center [464, 396] width 14 height 14
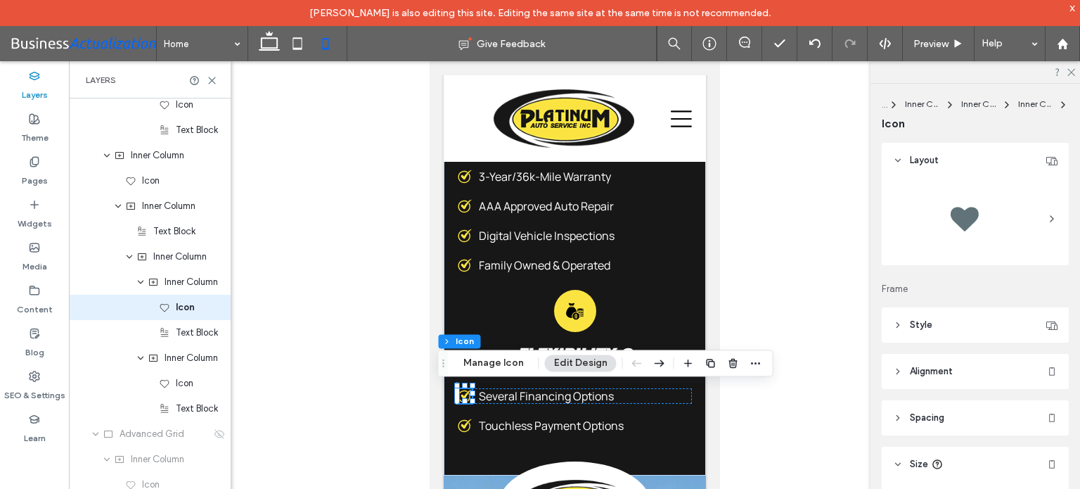
scroll to position [141, 0]
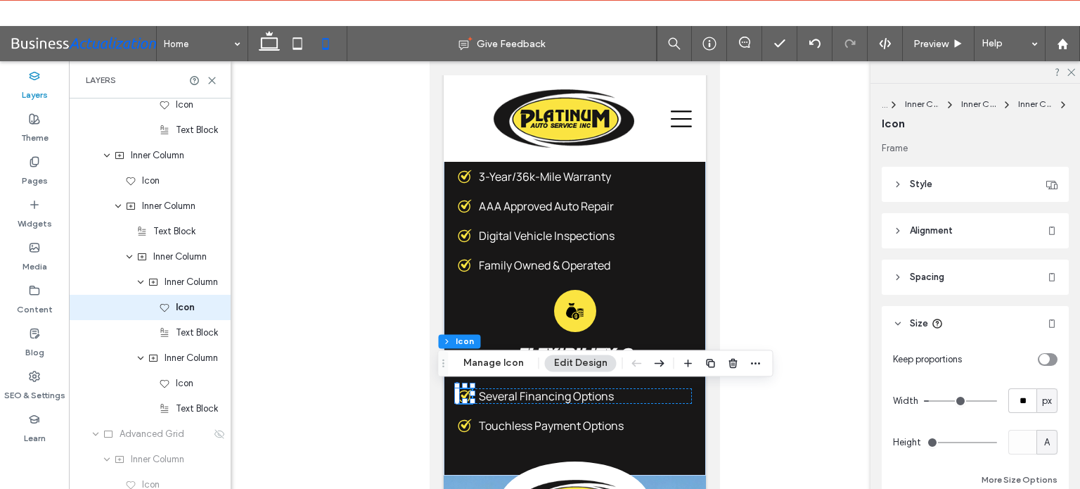
click at [1044, 441] on span "A" at bounding box center [1047, 442] width 6 height 14
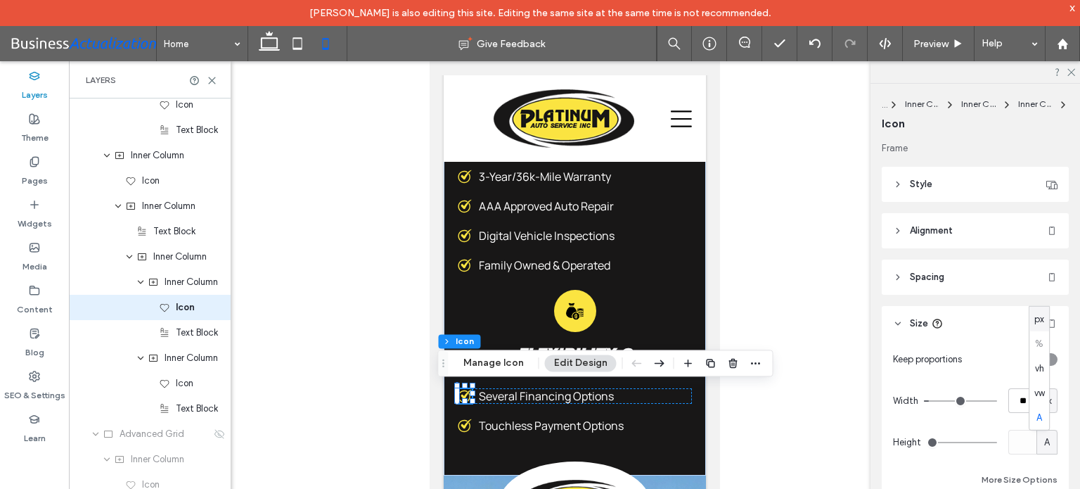
click at [1041, 323] on span "px" at bounding box center [1039, 318] width 10 height 14
type input "**"
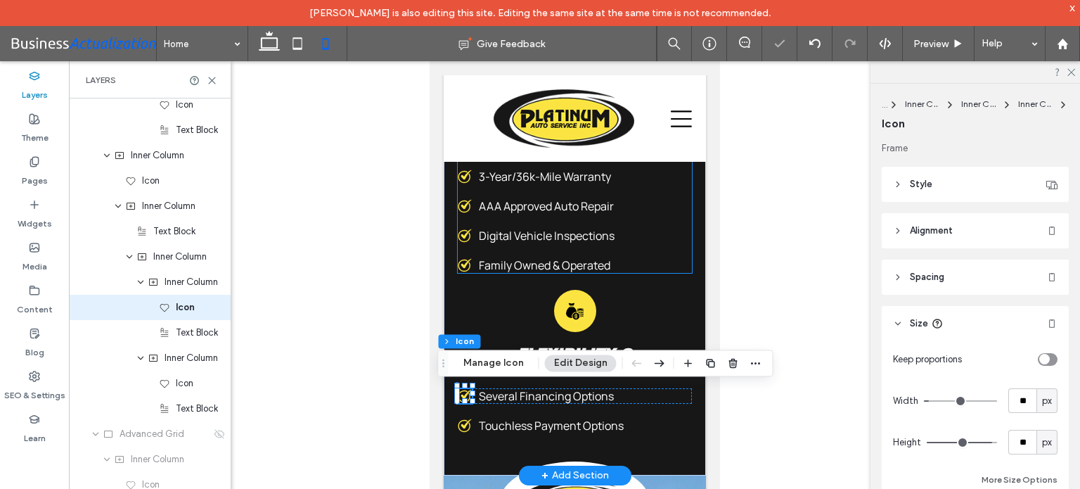
click at [487, 257] on span "Family Owned & Operated" at bounding box center [543, 264] width 131 height 15
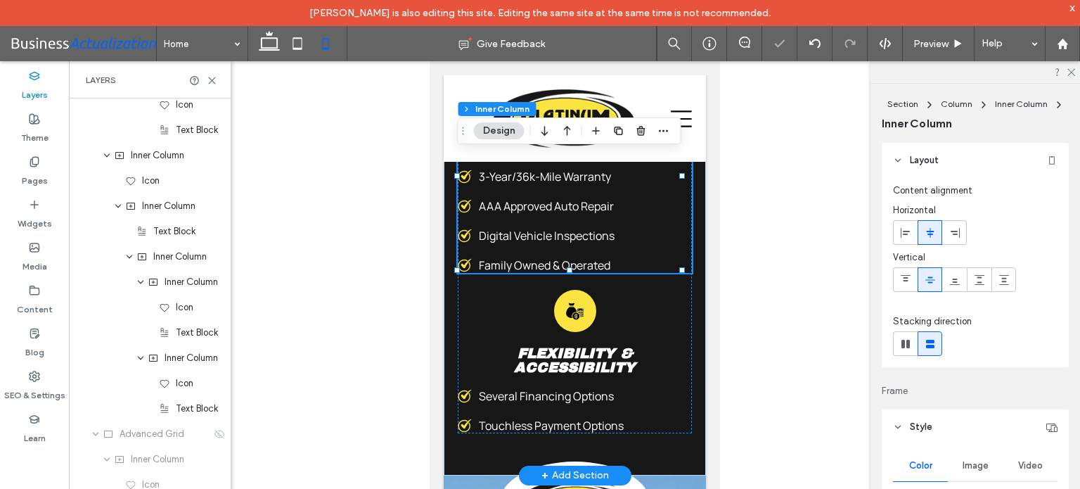
click at [461, 261] on icon at bounding box center [463, 265] width 13 height 13
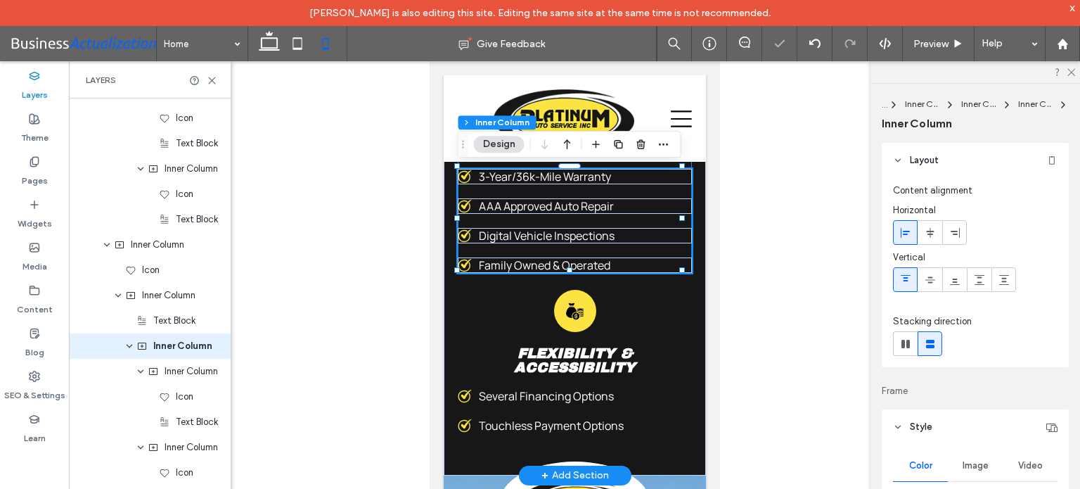
click at [462, 261] on icon at bounding box center [463, 265] width 13 height 13
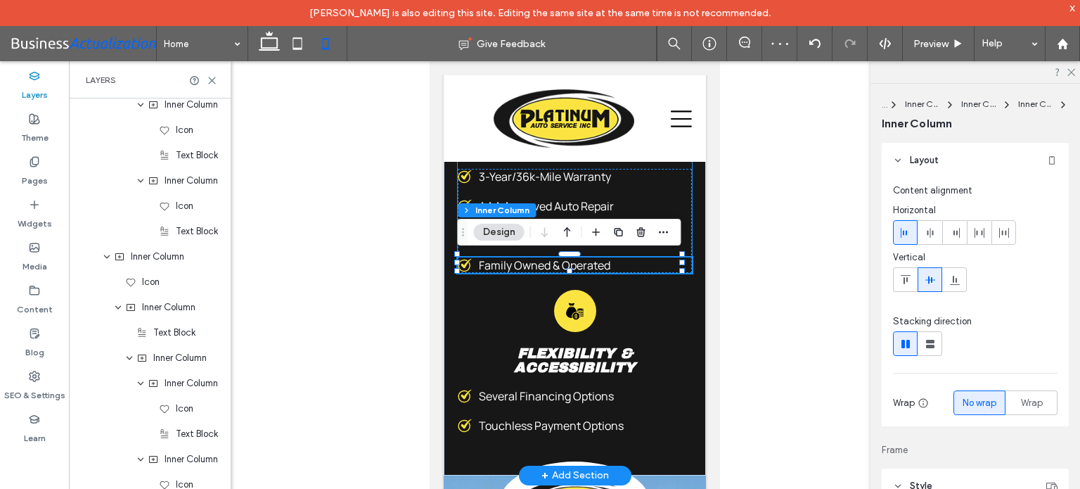
click at [464, 261] on icon at bounding box center [464, 265] width 14 height 14
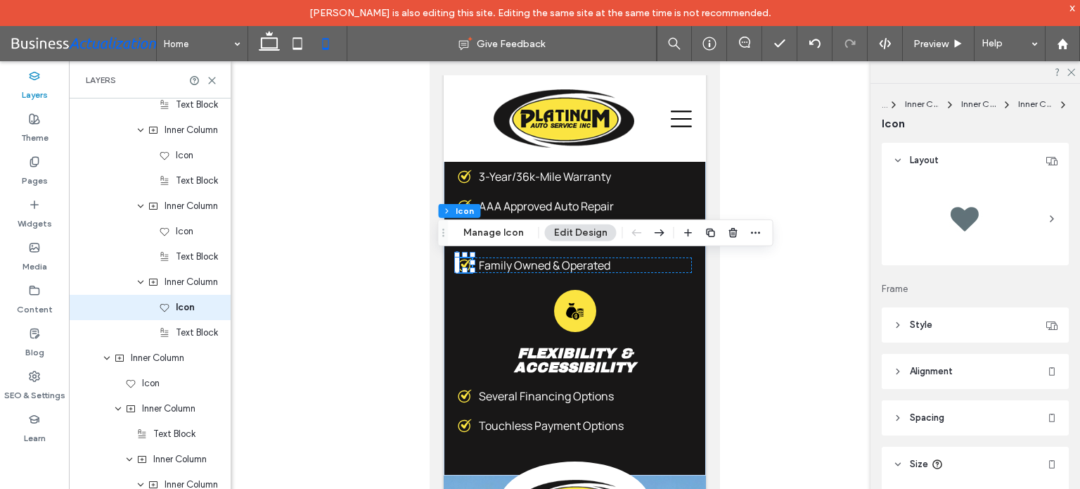
scroll to position [211, 0]
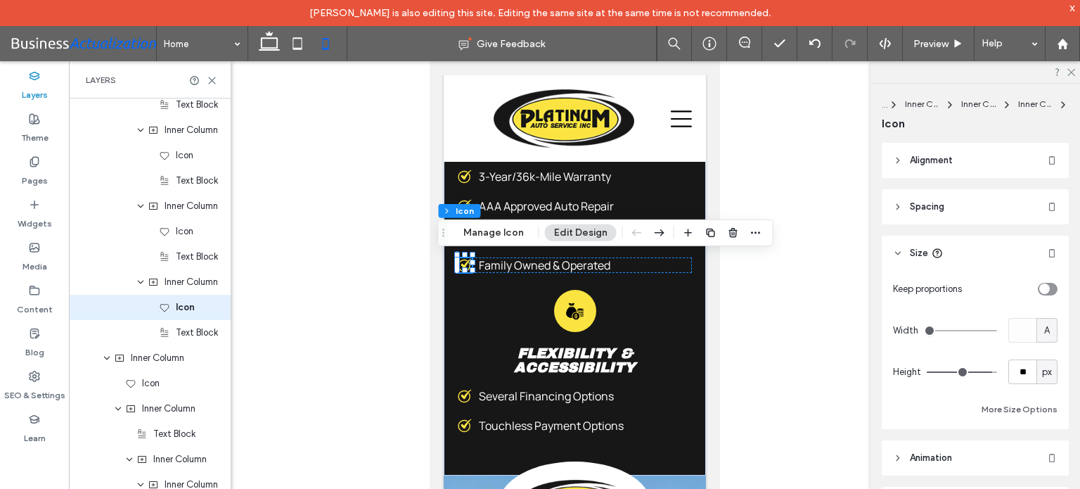
click at [1044, 333] on span "A" at bounding box center [1047, 330] width 6 height 14
click at [1038, 355] on span "px" at bounding box center [1039, 354] width 10 height 14
type input "**"
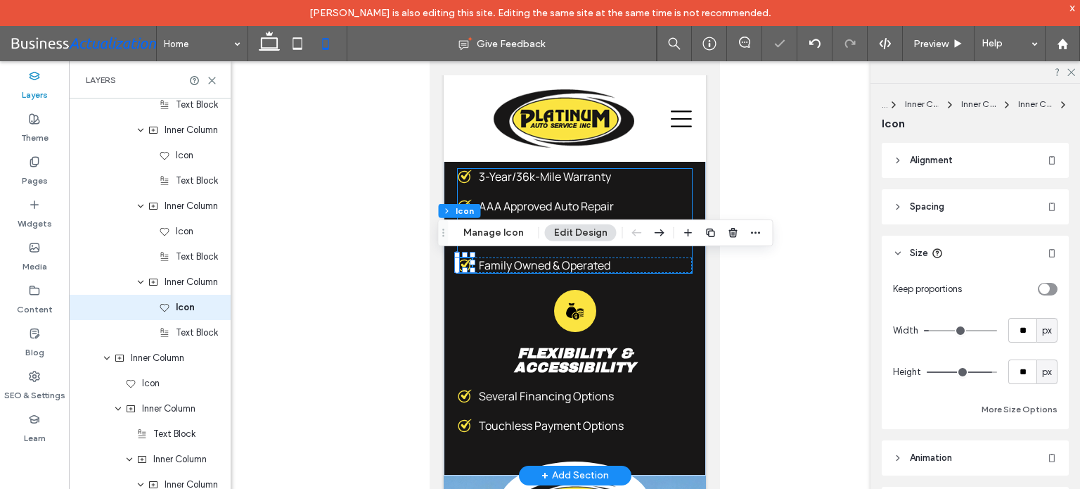
click at [527, 196] on div "3-Year/36k-Mile Warranty AAA Approved Auto Repair Digital Vehicle Inspections F…" at bounding box center [574, 221] width 234 height 104
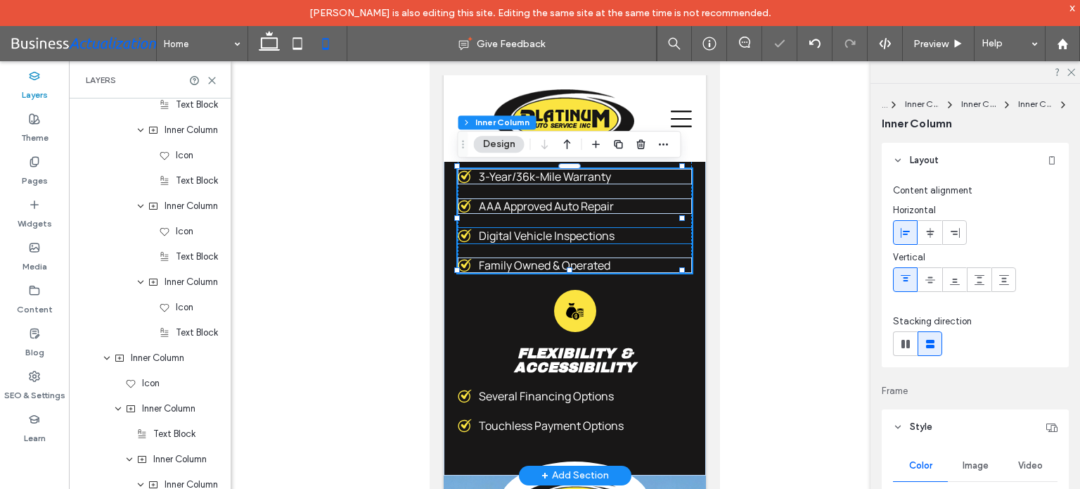
click at [468, 231] on icon at bounding box center [463, 235] width 13 height 13
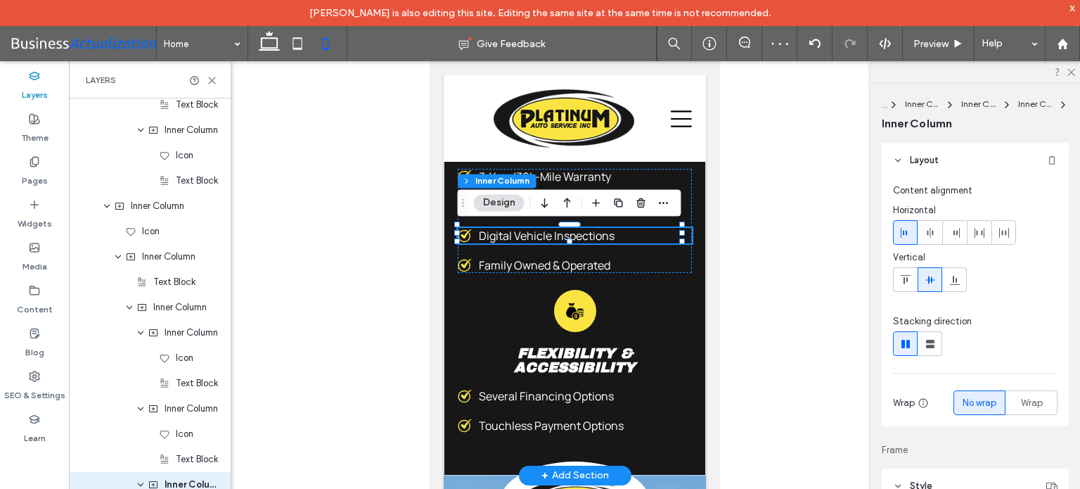
click at [468, 231] on icon at bounding box center [463, 235] width 13 height 13
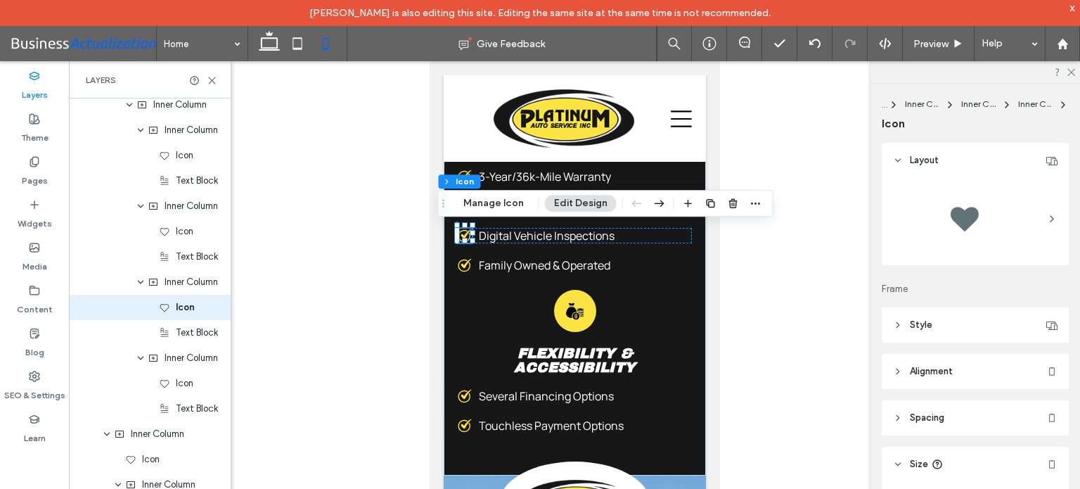
scroll to position [279, 0]
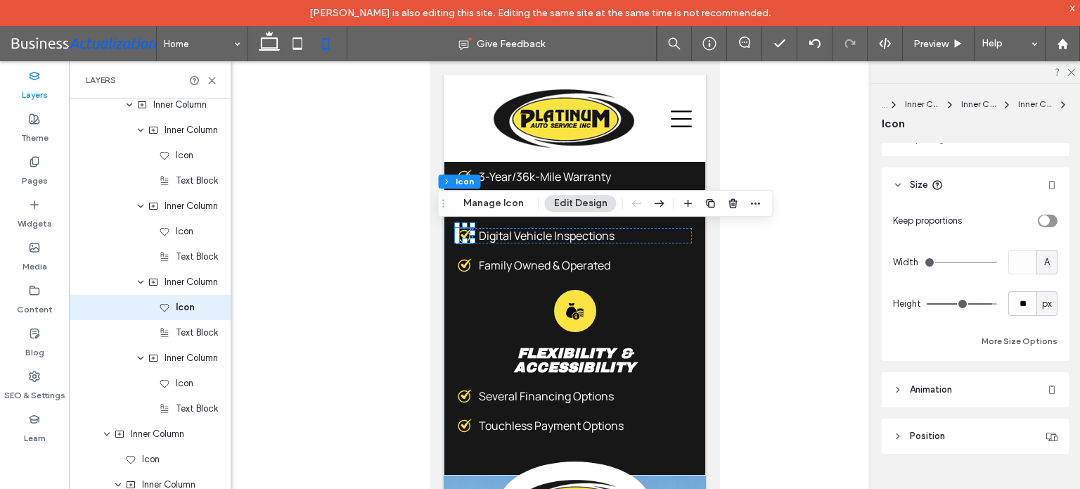
click at [1044, 262] on span "A" at bounding box center [1047, 262] width 6 height 14
click at [1043, 288] on span "px" at bounding box center [1039, 286] width 10 height 14
type input "**"
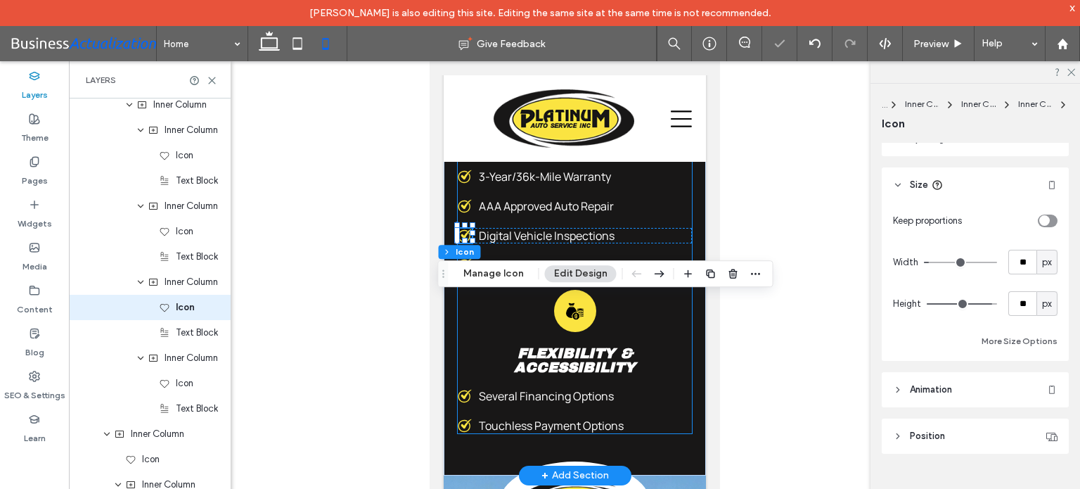
scroll to position [4677, 0]
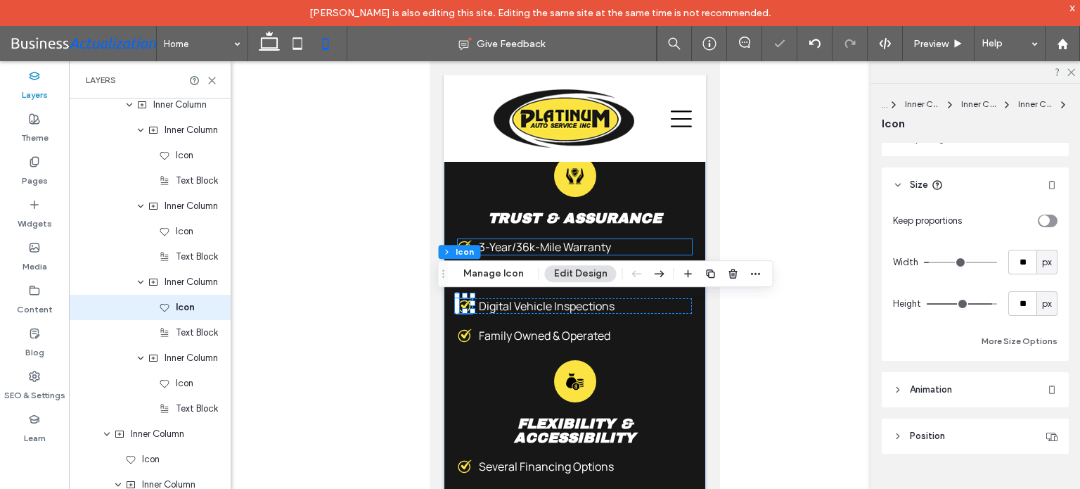
click at [573, 246] on span "3-Year/36k-Mile Warranty" at bounding box center [544, 246] width 132 height 15
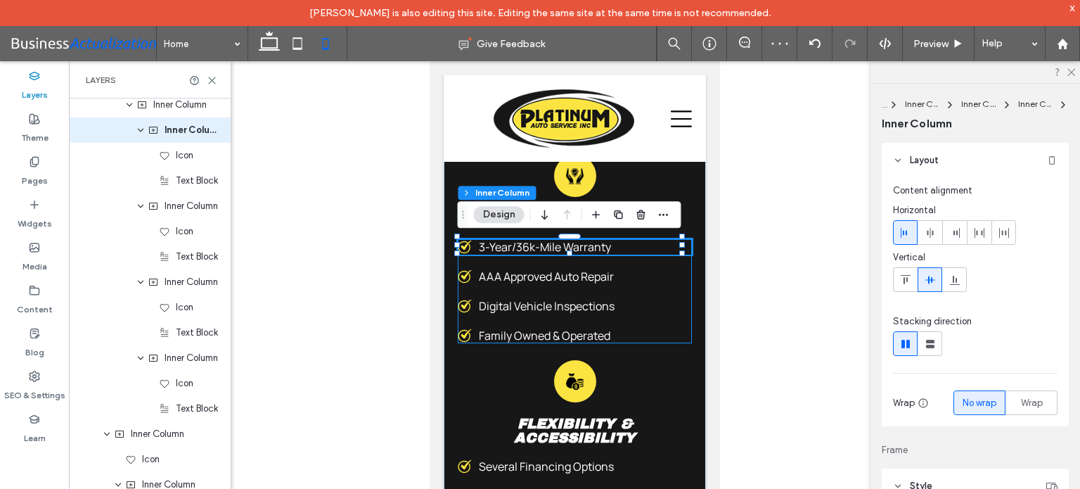
click at [465, 272] on icon at bounding box center [463, 276] width 13 height 13
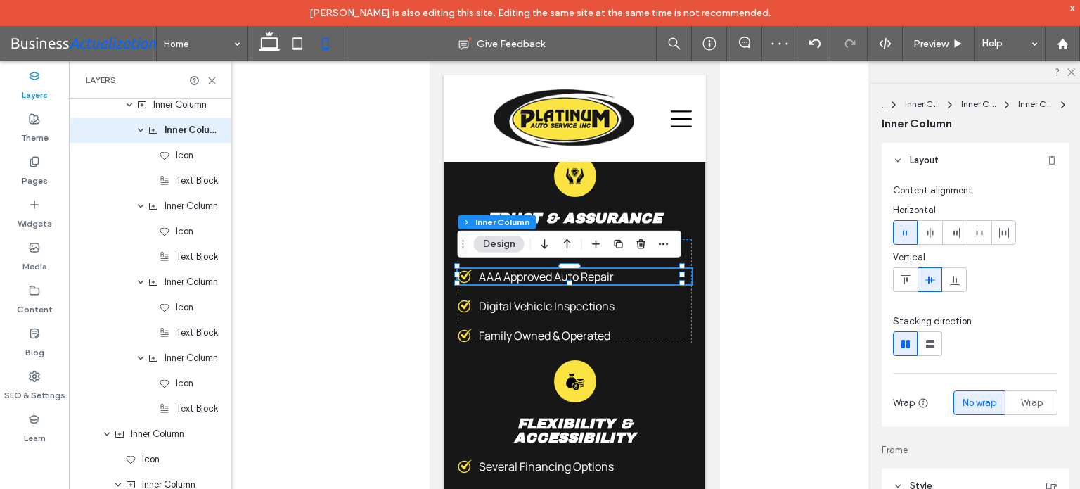
click at [463, 272] on icon at bounding box center [464, 276] width 14 height 14
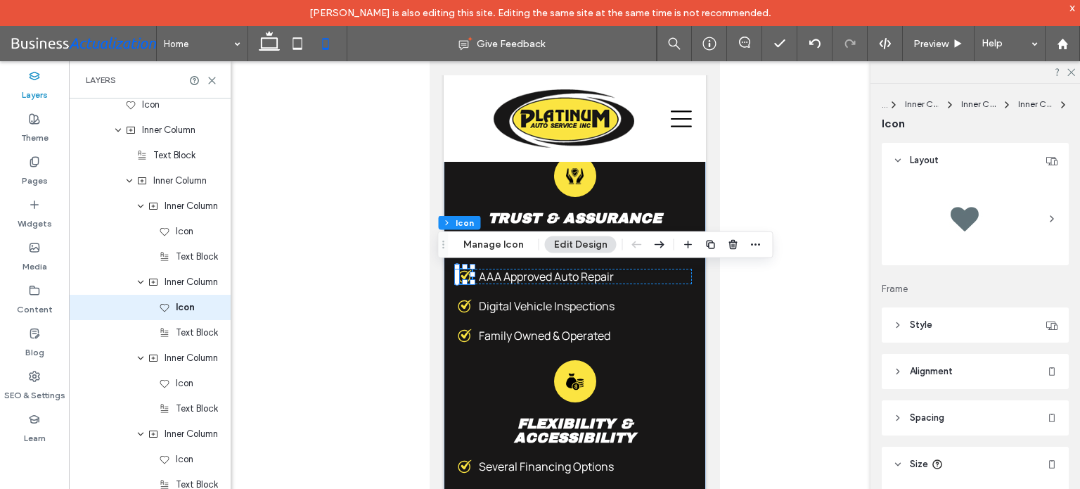
scroll to position [211, 0]
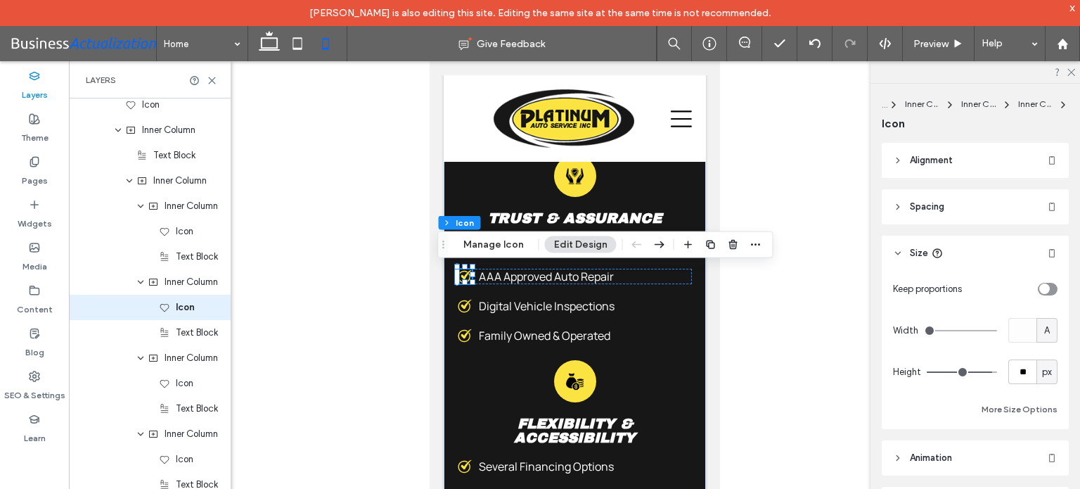
click at [1044, 326] on span "A" at bounding box center [1047, 330] width 6 height 14
click at [1040, 354] on span "px" at bounding box center [1039, 354] width 10 height 14
type input "**"
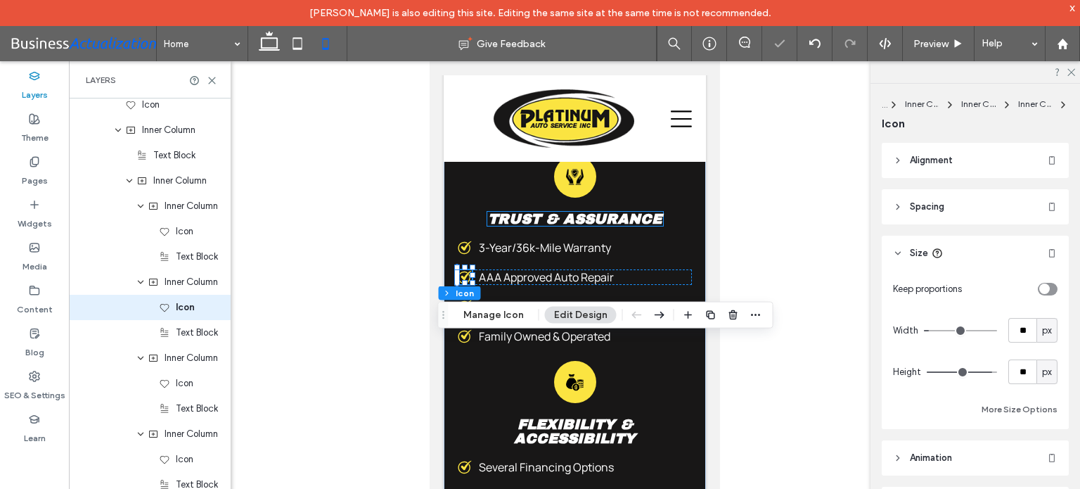
scroll to position [4607, 0]
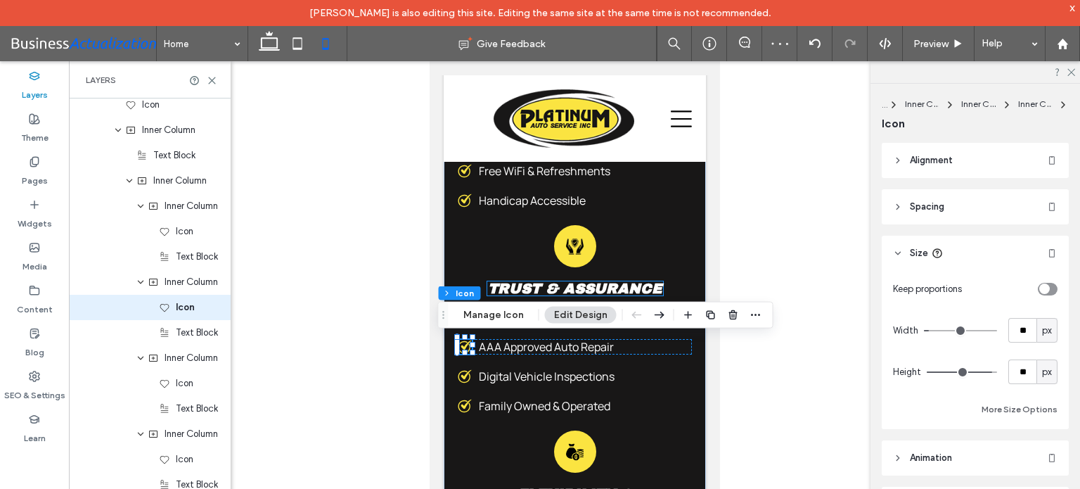
click at [625, 289] on span "Trust & Assurance" at bounding box center [574, 288] width 174 height 15
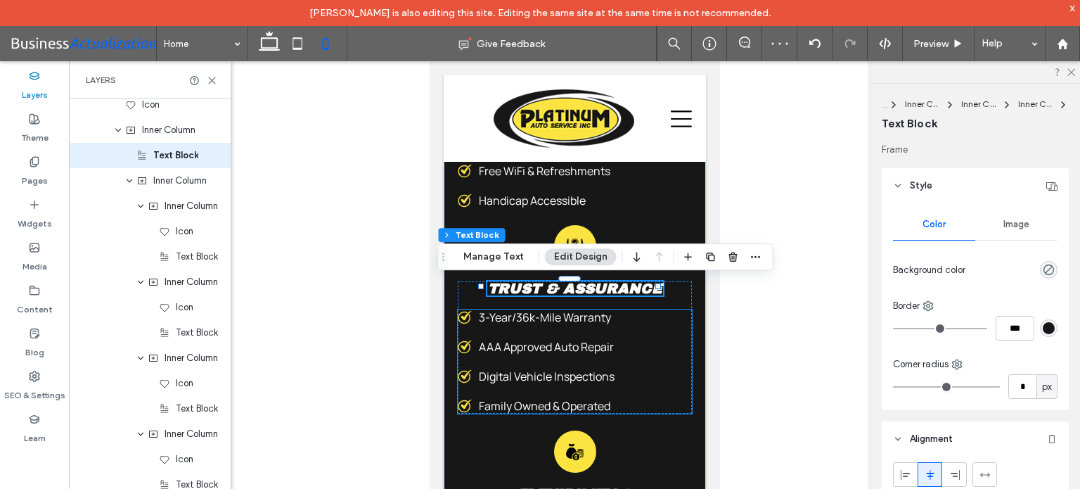
click at [465, 318] on icon at bounding box center [464, 317] width 14 height 14
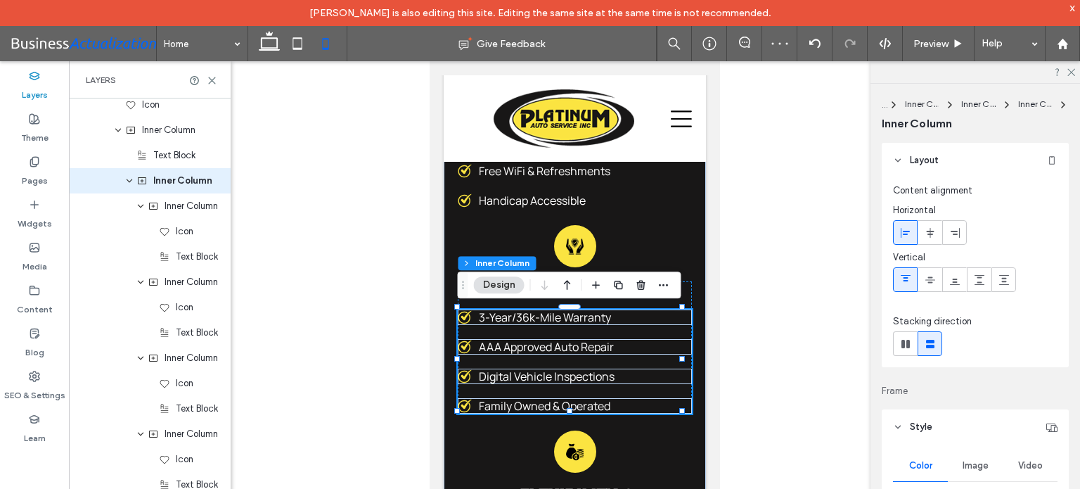
scroll to position [3423, 0]
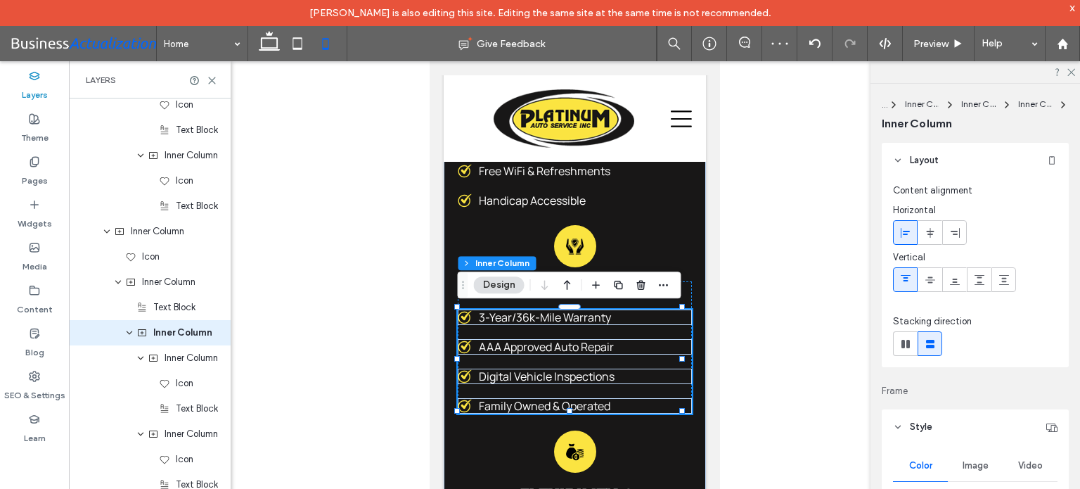
click at [465, 318] on icon at bounding box center [464, 317] width 14 height 14
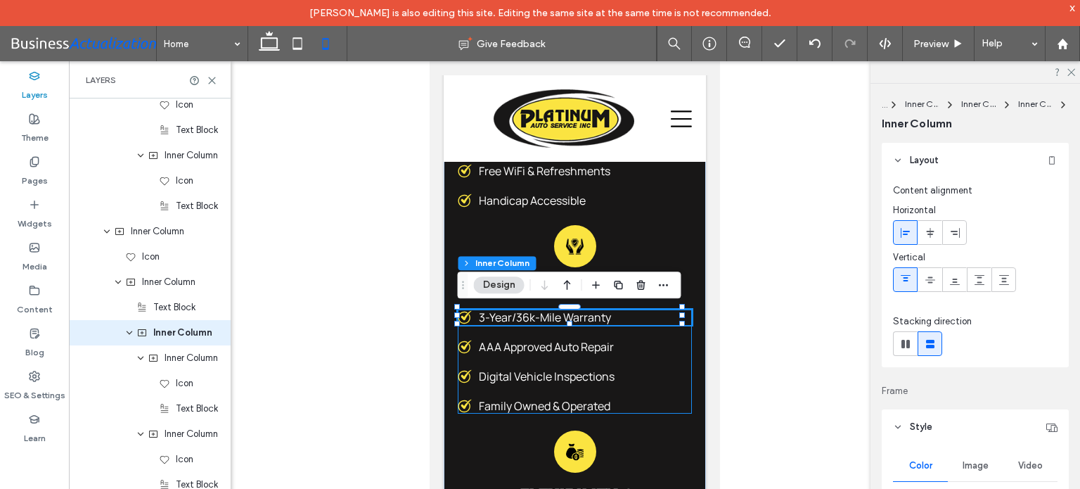
click at [465, 318] on icon at bounding box center [464, 317] width 14 height 14
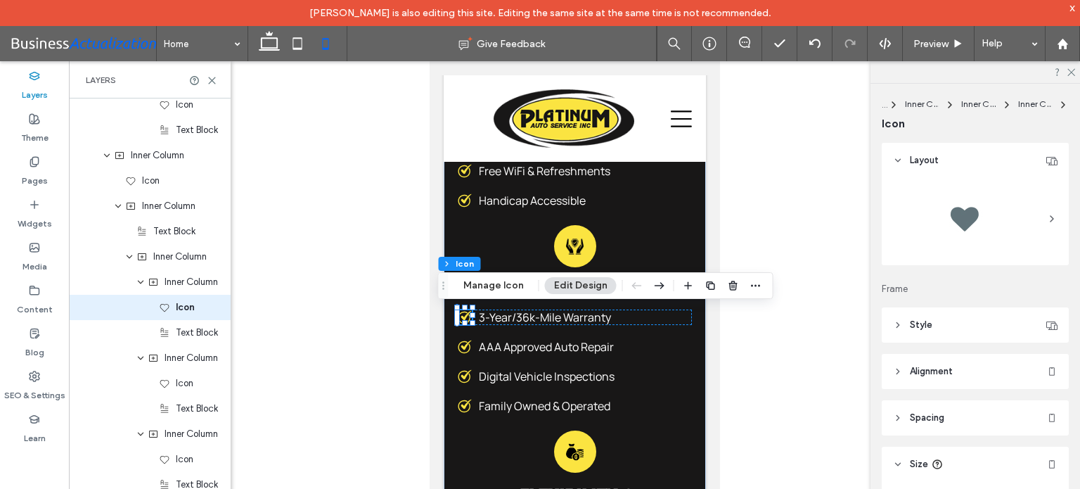
scroll to position [211, 0]
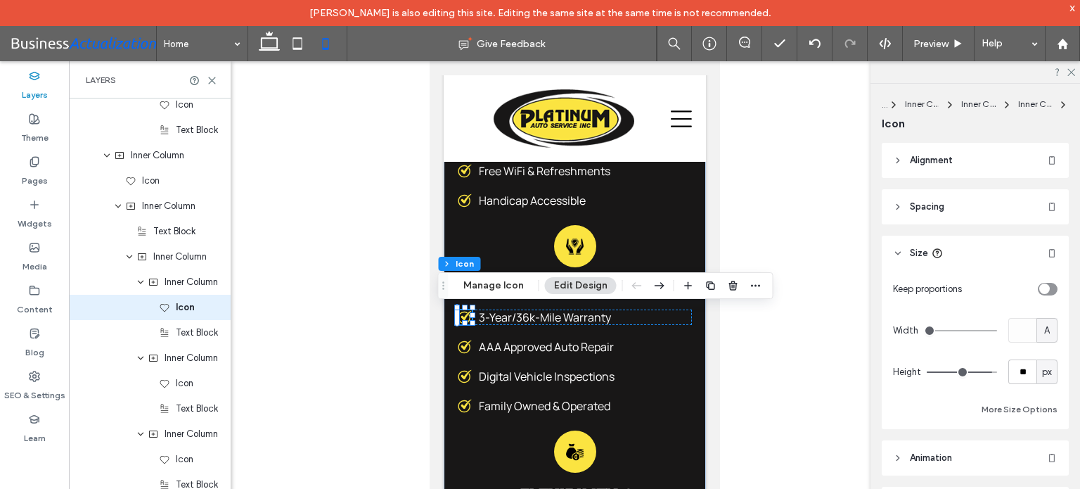
click at [1043, 326] on div "A" at bounding box center [1047, 330] width 14 height 14
click at [1042, 352] on span "px" at bounding box center [1039, 354] width 10 height 14
type input "**"
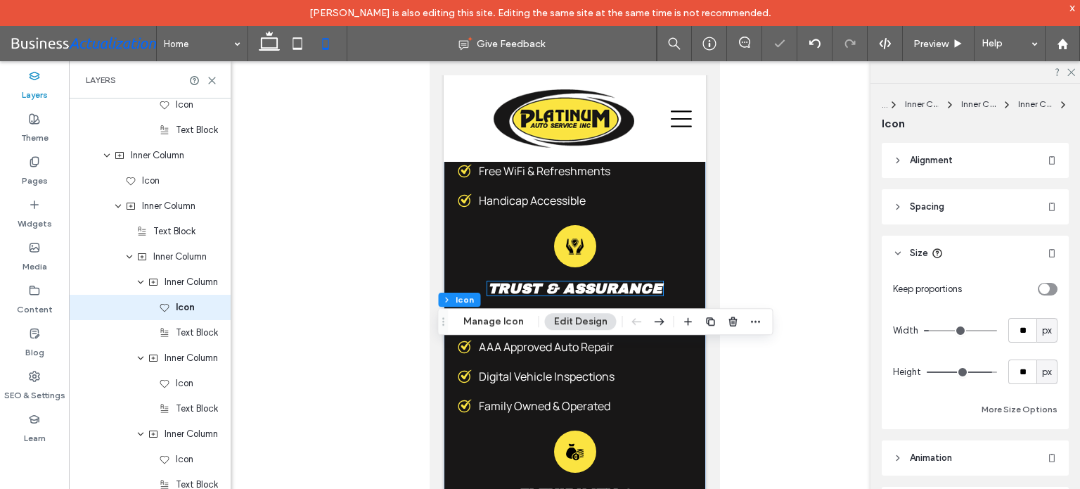
scroll to position [4537, 0]
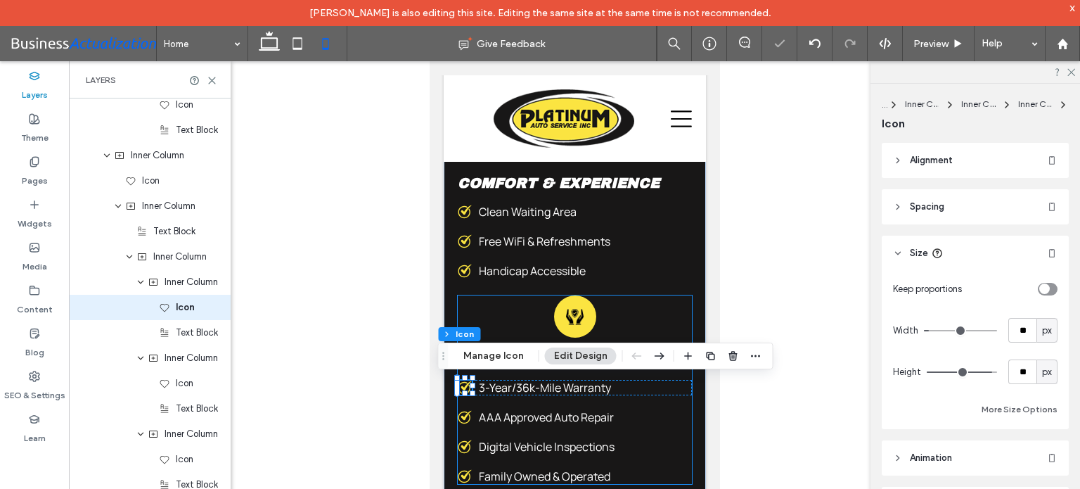
click at [466, 271] on icon at bounding box center [464, 271] width 14 height 14
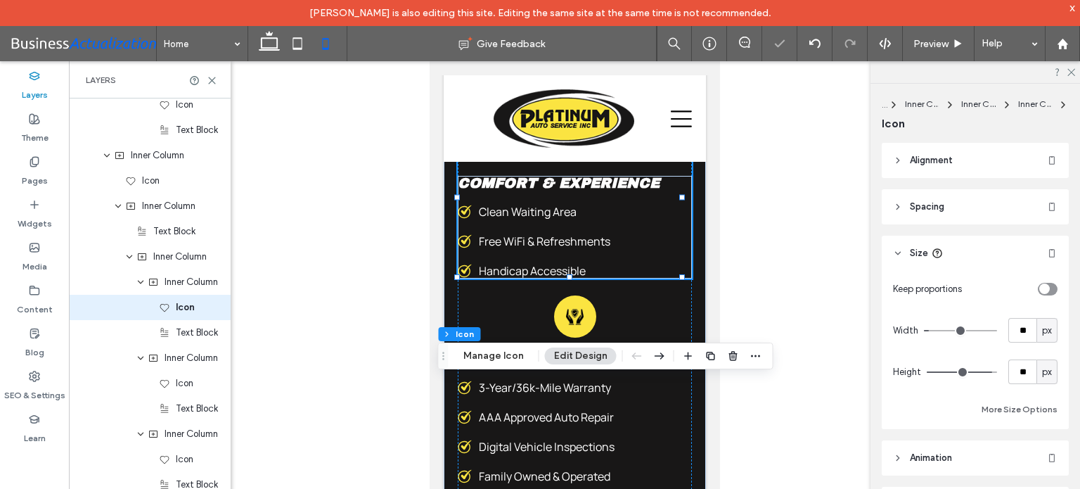
click at [463, 269] on icon at bounding box center [464, 271] width 14 height 14
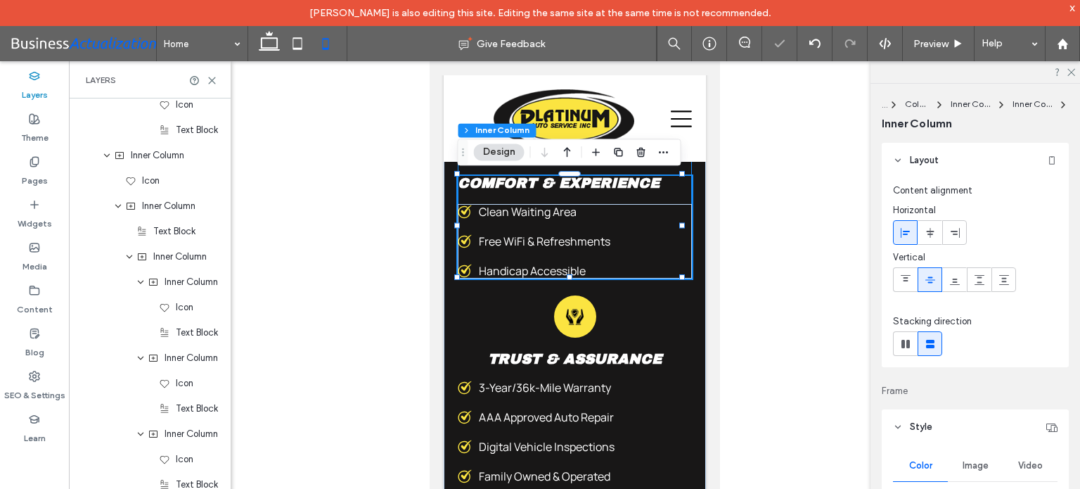
click at [463, 269] on icon at bounding box center [464, 271] width 14 height 14
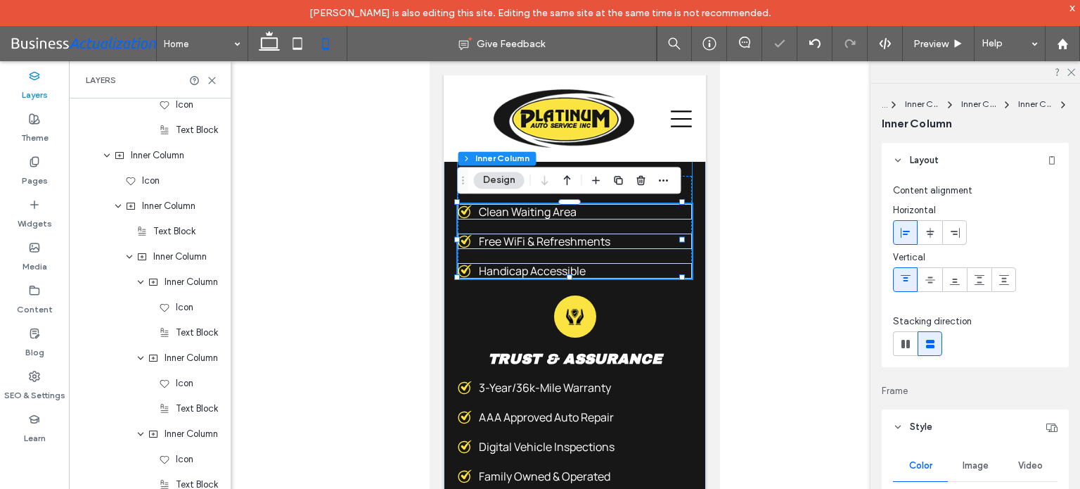
click at [463, 269] on icon at bounding box center [464, 271] width 14 height 14
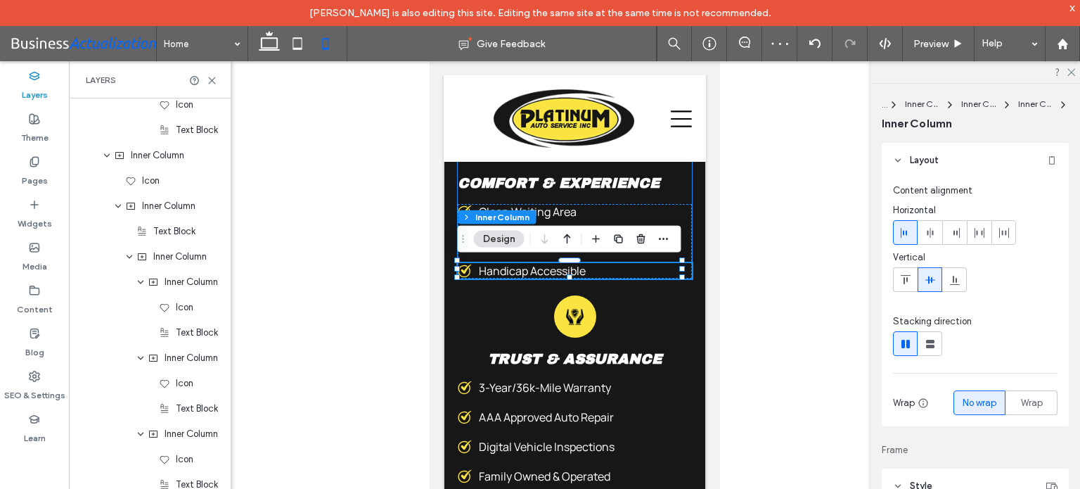
click at [463, 269] on icon at bounding box center [464, 271] width 14 height 14
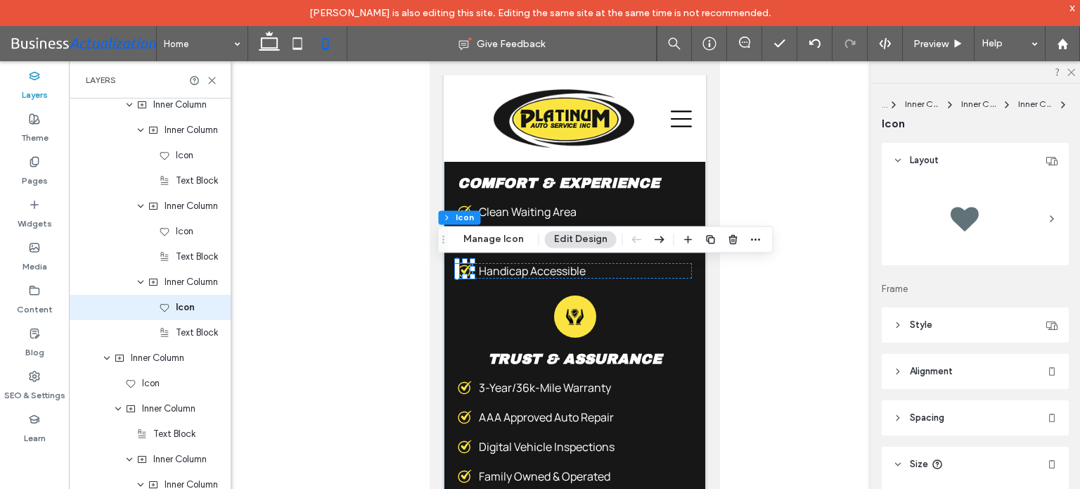
scroll to position [141, 0]
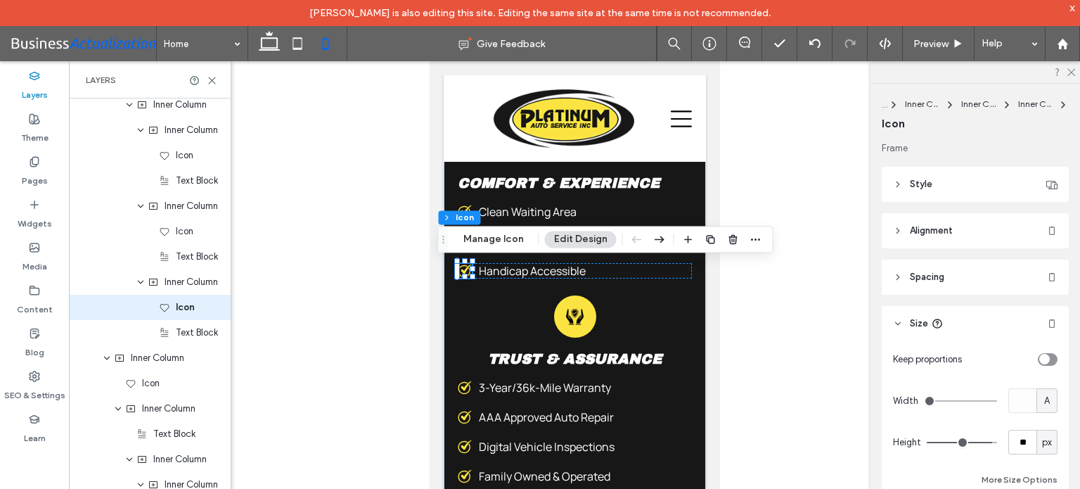
click at [1044, 396] on span "A" at bounding box center [1047, 401] width 6 height 14
click at [1042, 278] on span "px" at bounding box center [1039, 277] width 10 height 14
type input "**"
click at [512, 256] on div "Clean Waiting Area Free WiFi & Refreshments Handicap Accessible" at bounding box center [574, 241] width 234 height 75
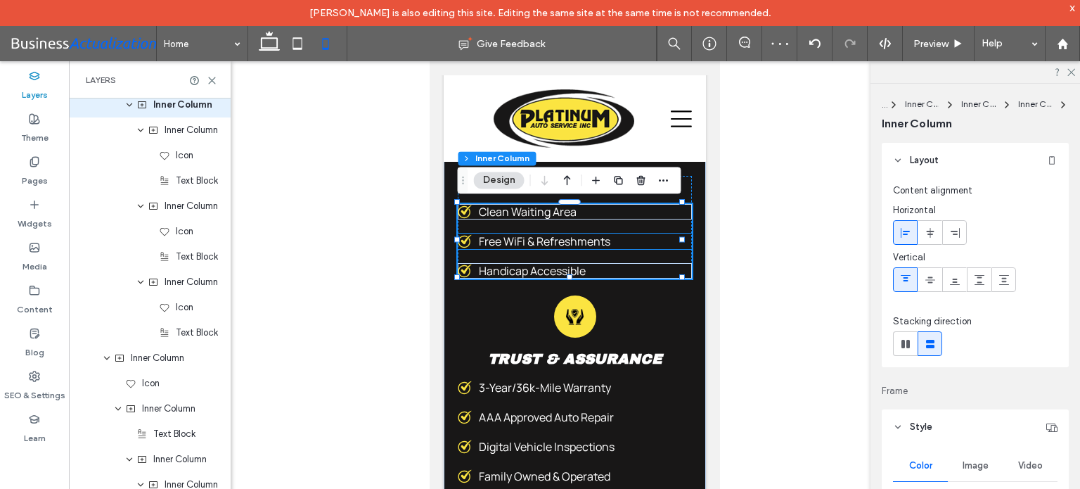
scroll to position [3094, 0]
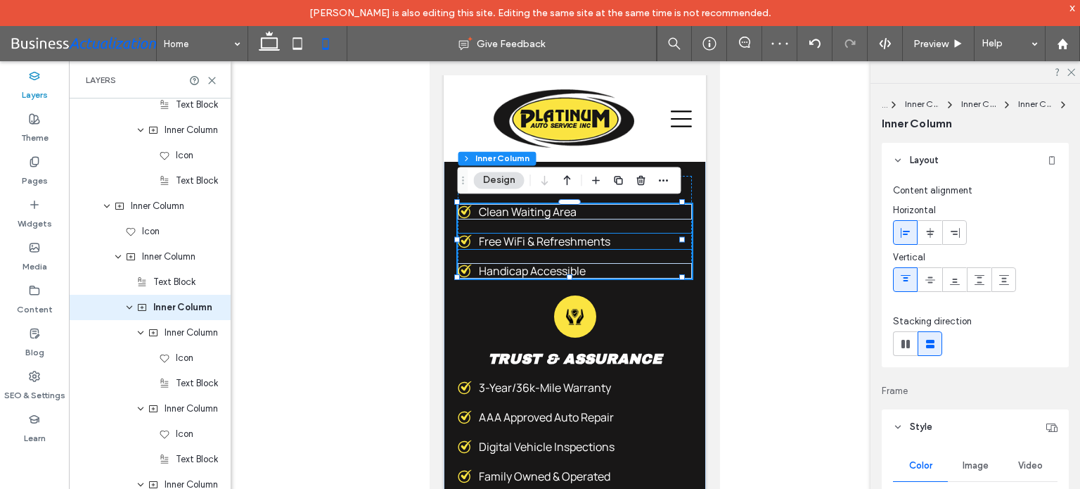
click at [470, 242] on icon at bounding box center [464, 241] width 14 height 14
click at [465, 241] on icon at bounding box center [463, 241] width 13 height 13
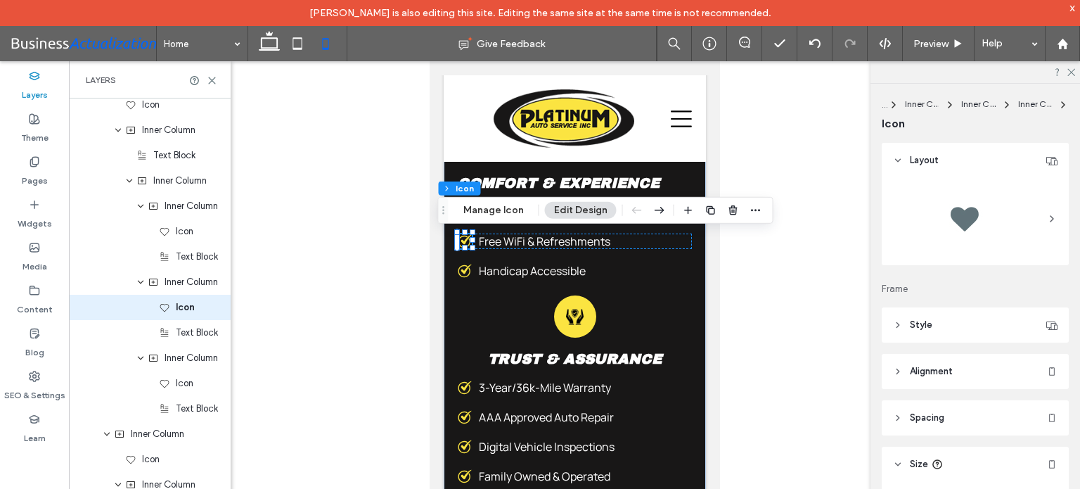
scroll to position [211, 0]
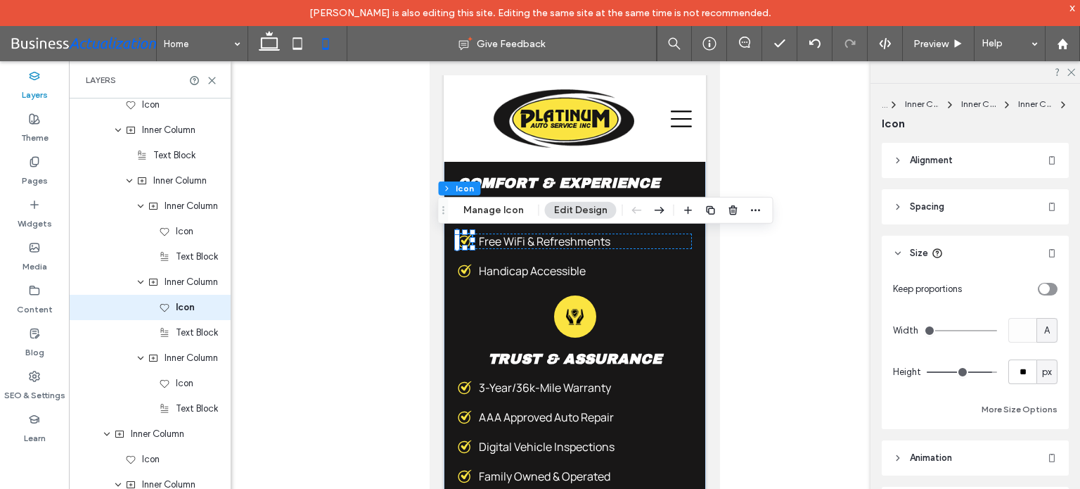
click at [1044, 332] on span "A" at bounding box center [1047, 330] width 6 height 14
click at [1040, 358] on span "px" at bounding box center [1039, 354] width 10 height 14
type input "**"
click at [685, 179] on div "We Make Auto Care Easier Customer Convenience Icon Customer Convenience Local P…" at bounding box center [574, 256] width 262 height 858
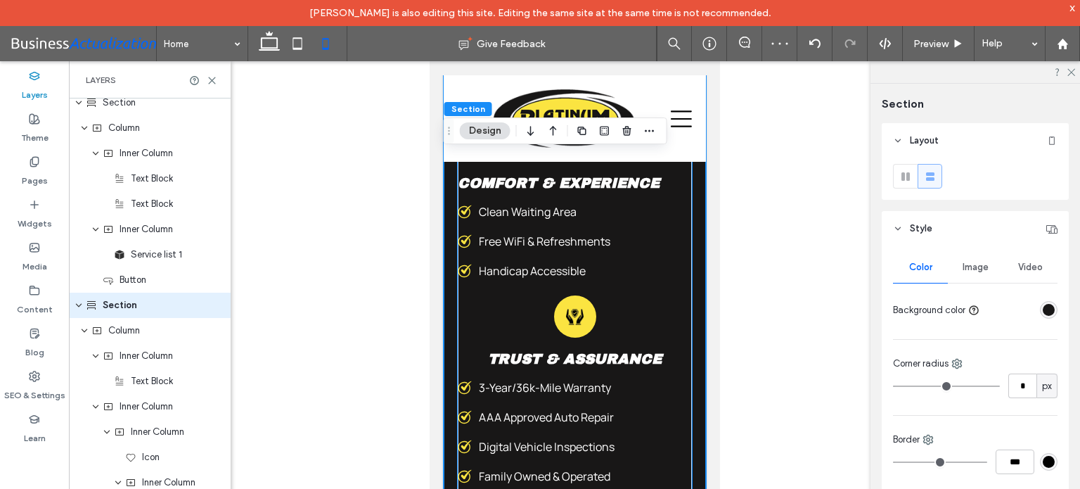
click at [463, 214] on icon at bounding box center [464, 212] width 14 height 14
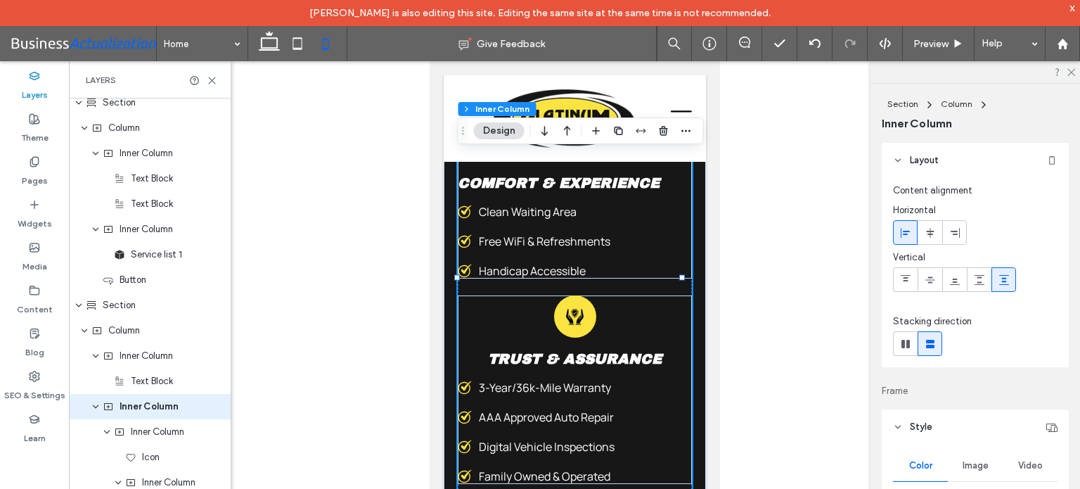
scroll to position [2436, 0]
click at [463, 214] on icon at bounding box center [464, 212] width 14 height 14
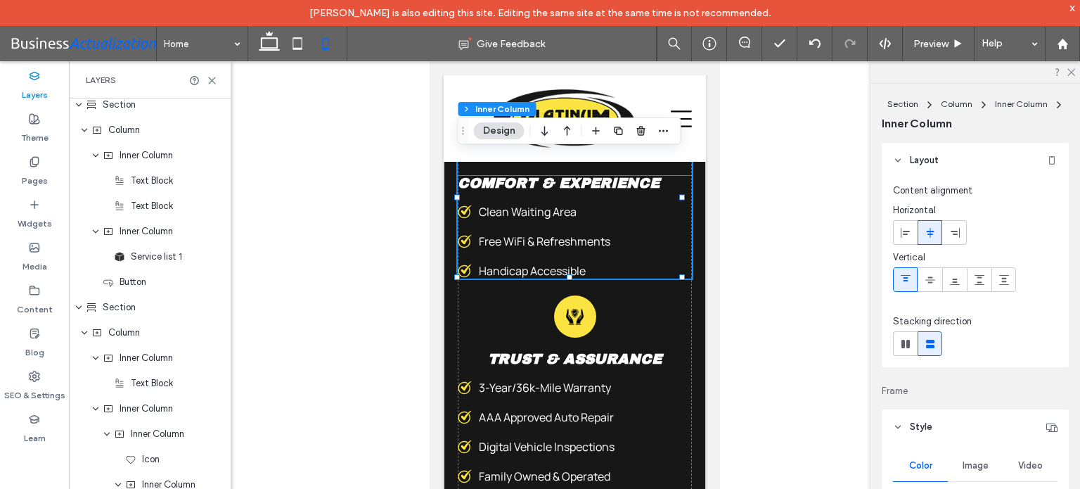
click at [466, 210] on icon at bounding box center [464, 212] width 14 height 14
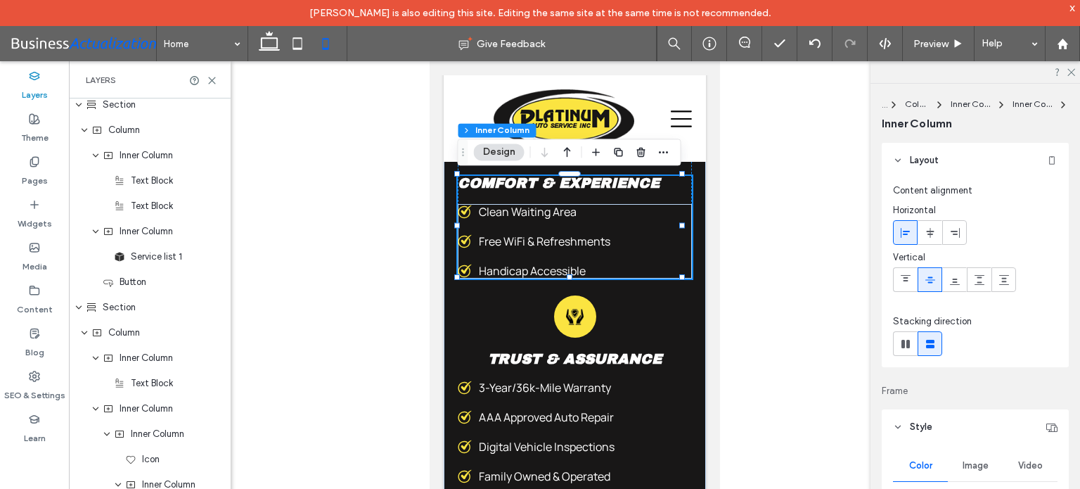
scroll to position [2989, 0]
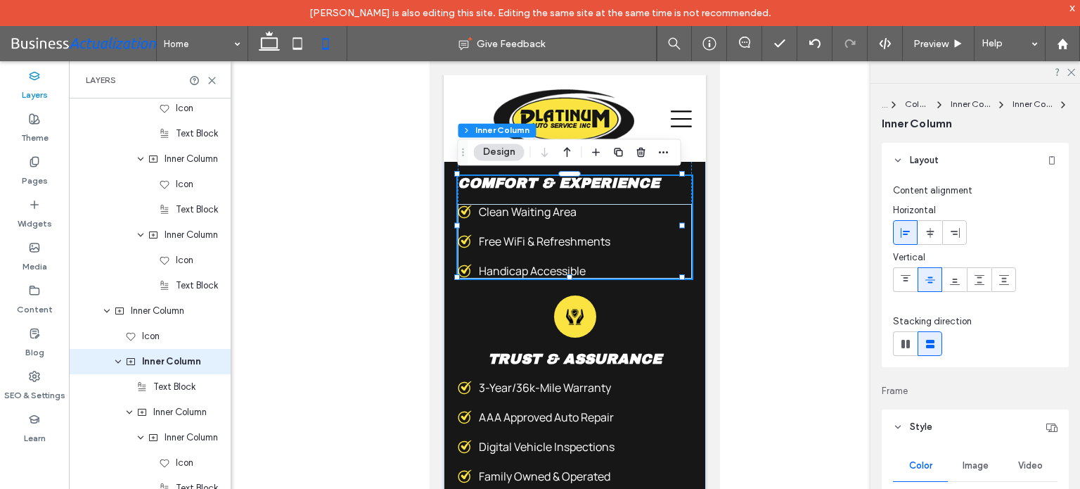
click at [466, 210] on icon at bounding box center [464, 212] width 14 height 14
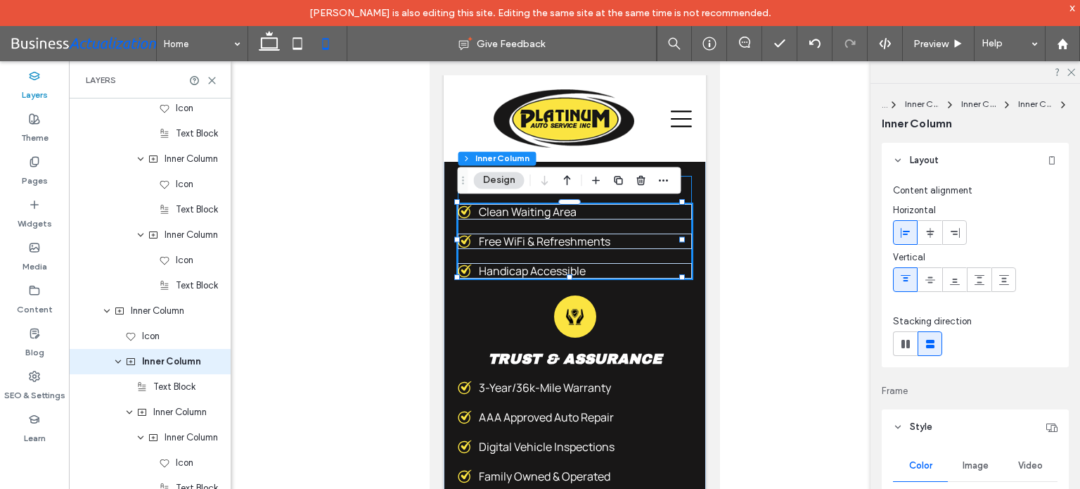
click at [466, 210] on icon at bounding box center [464, 212] width 14 height 14
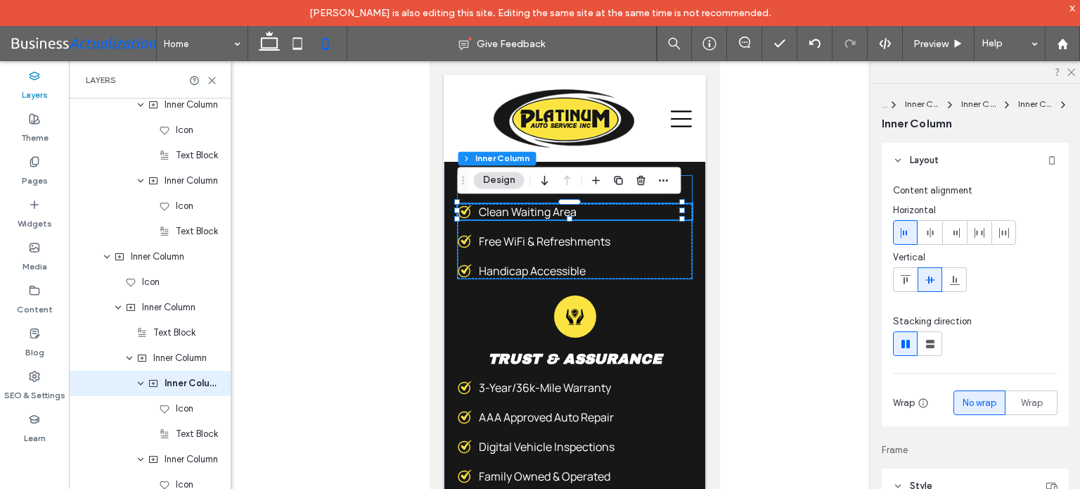
click at [466, 210] on icon at bounding box center [464, 212] width 14 height 14
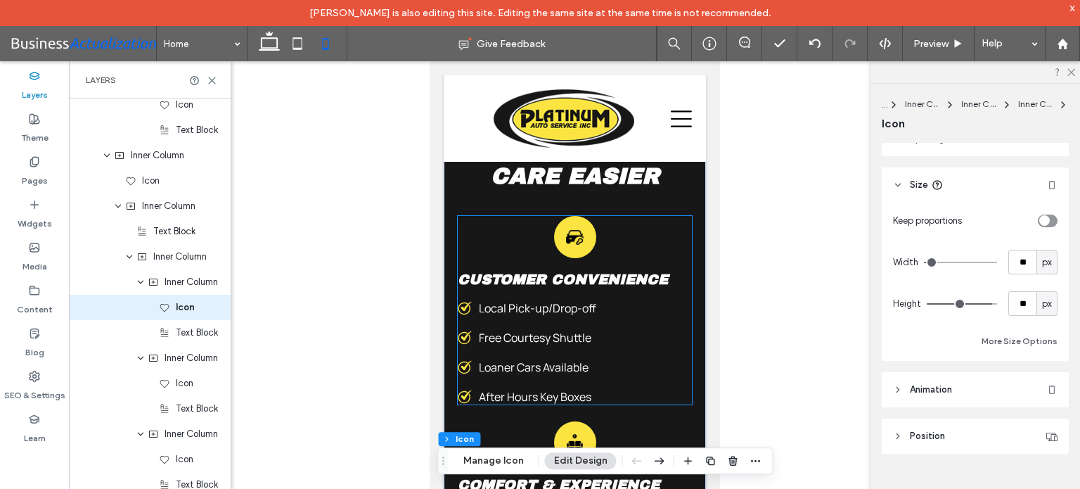
scroll to position [4185, 0]
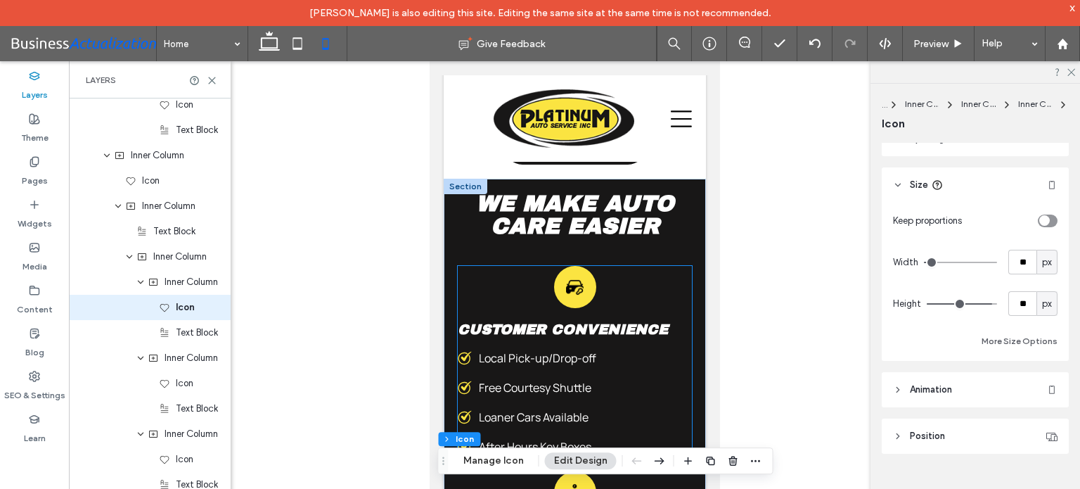
click at [634, 328] on span "Customer Convenience" at bounding box center [562, 328] width 210 height 15
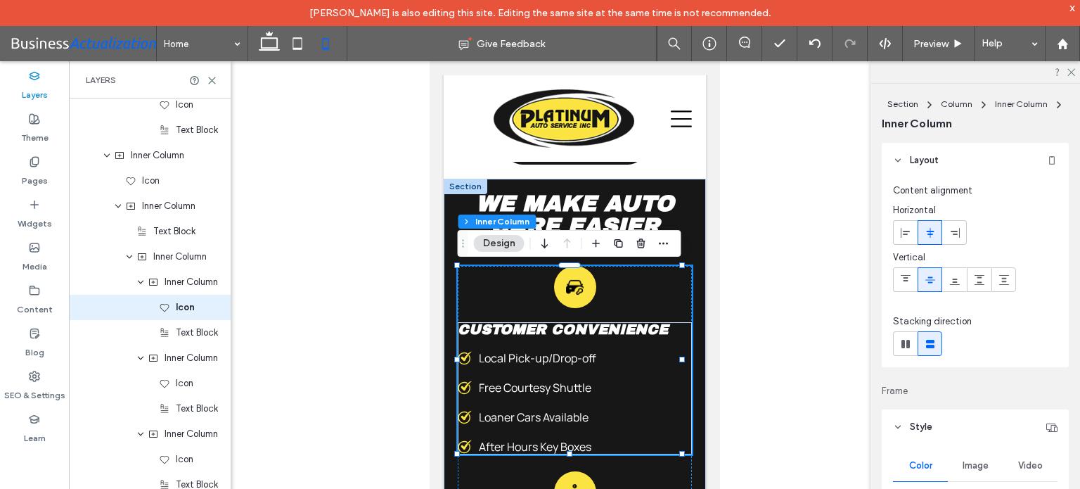
click at [634, 328] on span "Customer Convenience" at bounding box center [562, 328] width 210 height 15
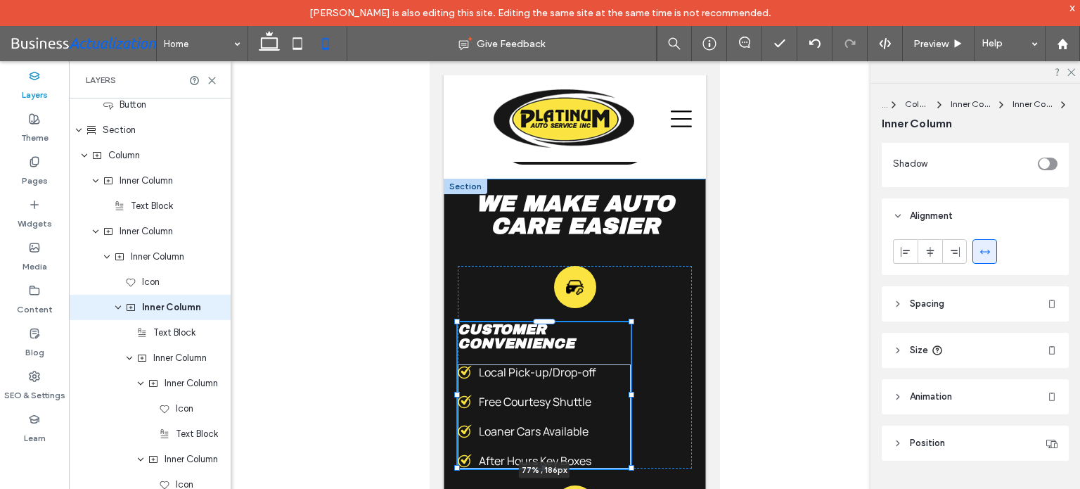
scroll to position [562, 0]
drag, startPoint x: 458, startPoint y: 389, endPoint x: 1503, endPoint y: 257, distance: 1053.0
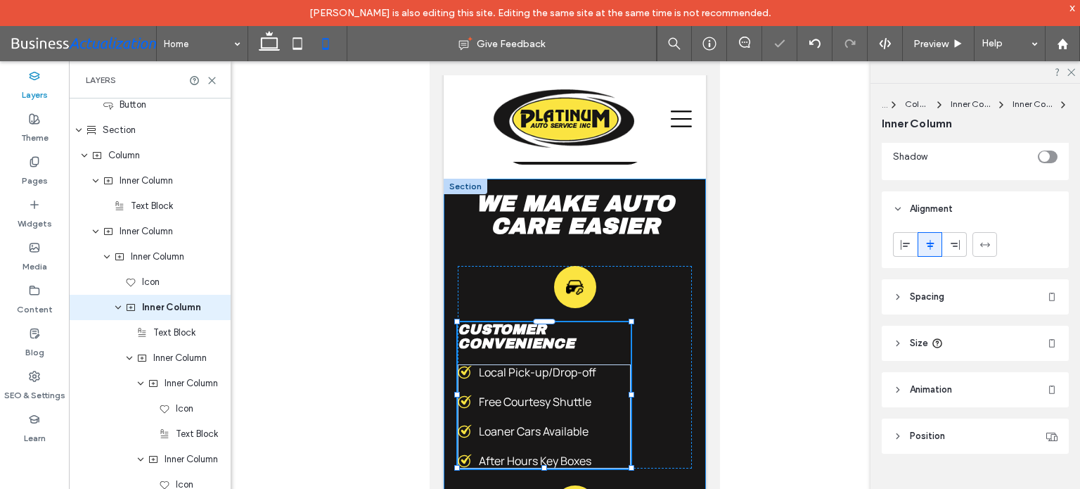
type input "**"
type input "****"
drag, startPoint x: 924, startPoint y: 241, endPoint x: 198, endPoint y: 327, distance: 730.6
click at [924, 241] on icon at bounding box center [929, 244] width 11 height 11
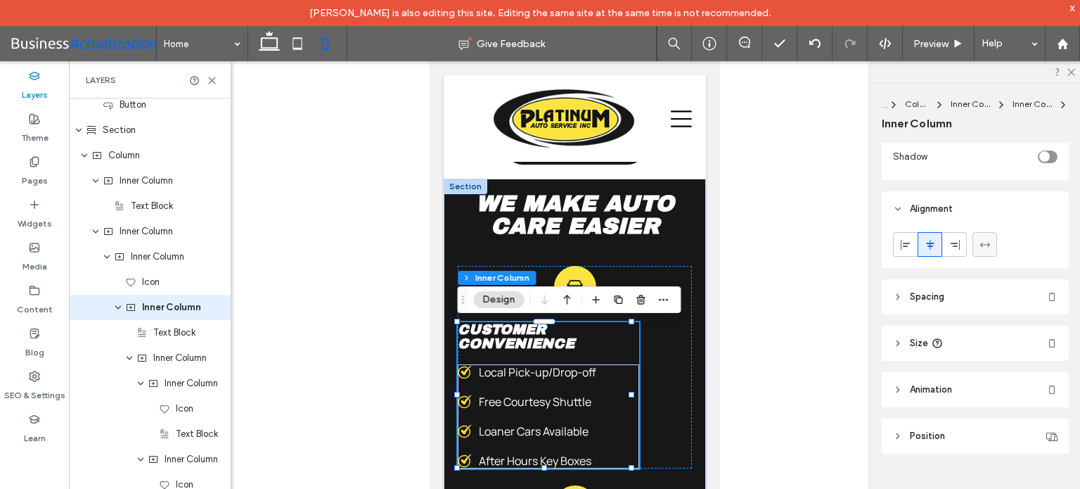
click at [989, 247] on icon at bounding box center [984, 244] width 11 height 11
type input "***"
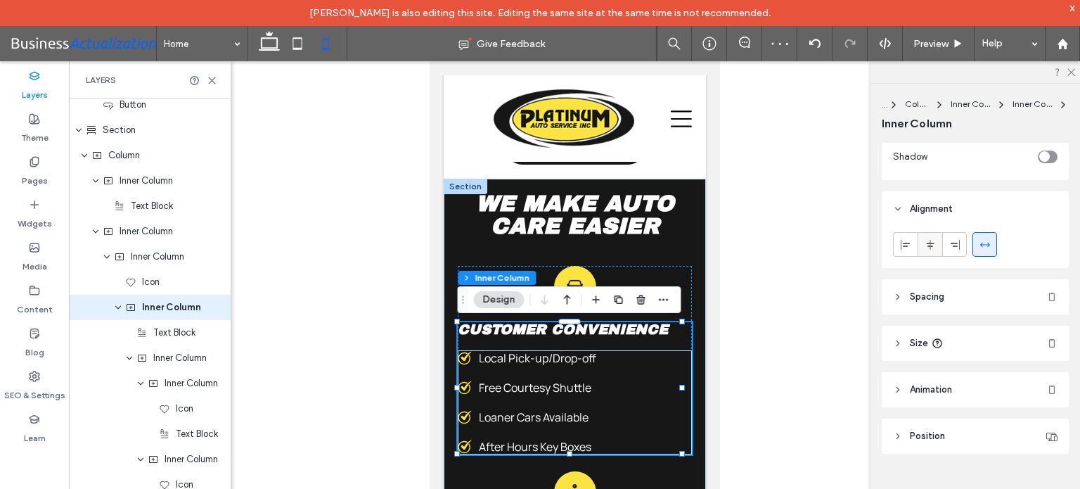
click at [925, 241] on icon at bounding box center [929, 244] width 11 height 11
click at [641, 328] on span "Customer Convenience" at bounding box center [562, 328] width 210 height 15
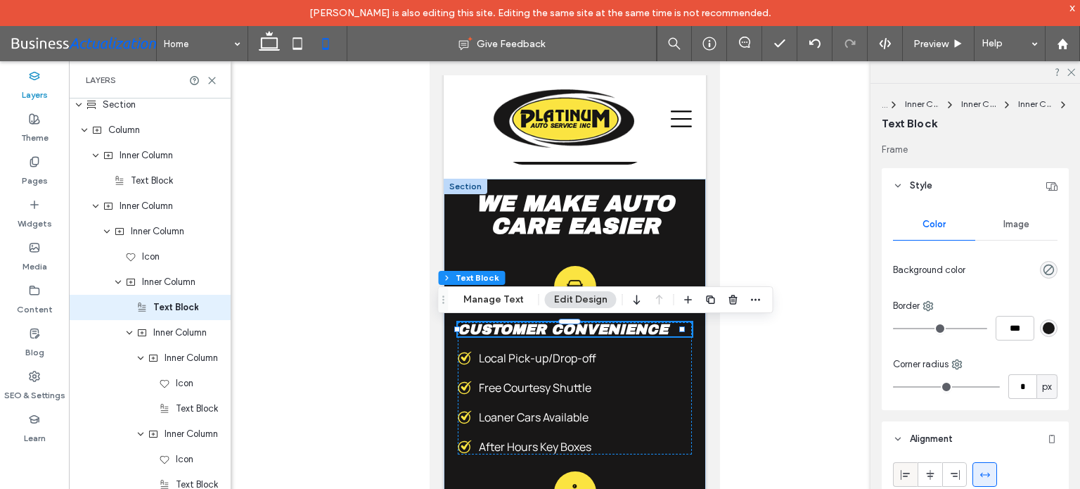
scroll to position [141, 0]
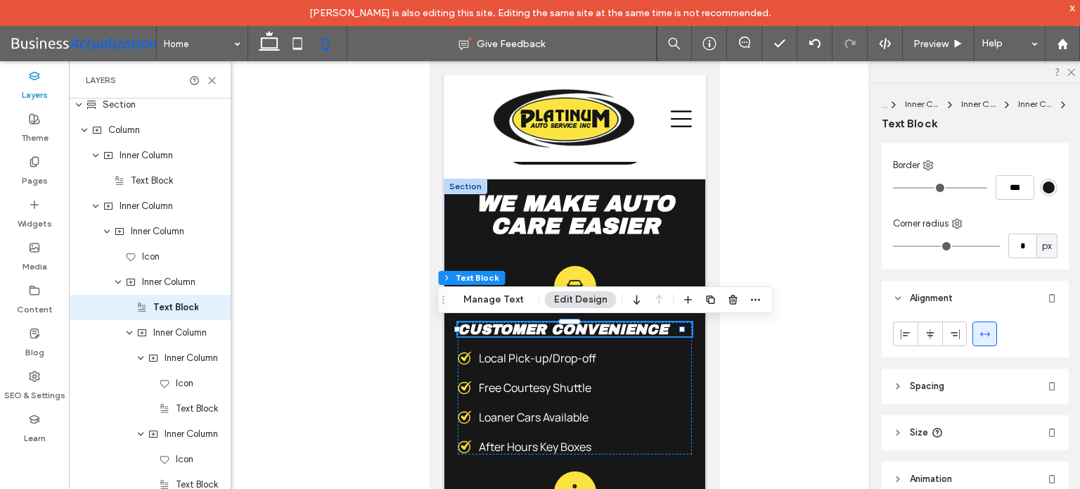
click at [927, 332] on use at bounding box center [930, 333] width 8 height 10
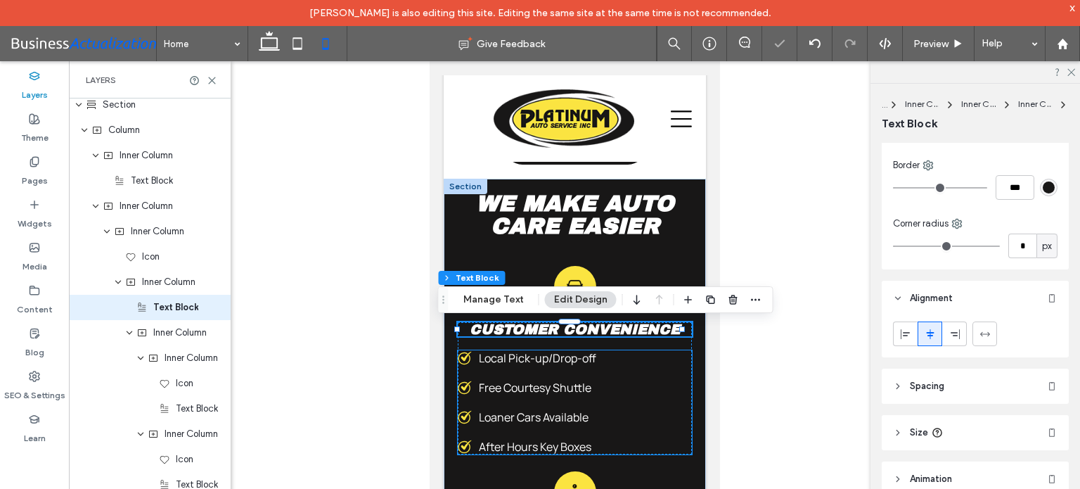
click at [607, 362] on div "Local Pick-up/Drop-off ﻿" at bounding box center [574, 357] width 234 height 15
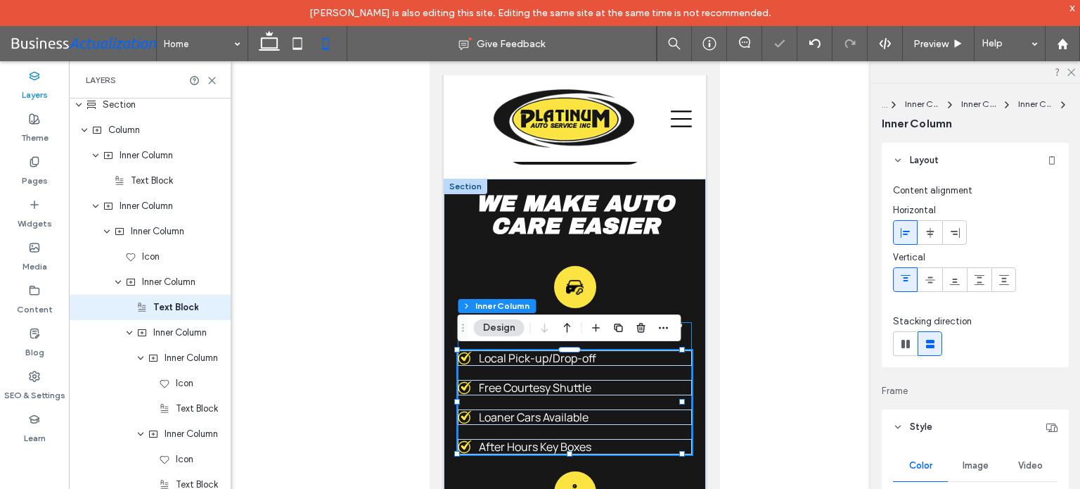
click at [664, 343] on div "Customer Convenience Local Pick-up/Drop-off ﻿ Free Courtesy Shuttle Loaner Cars…" at bounding box center [574, 388] width 234 height 132
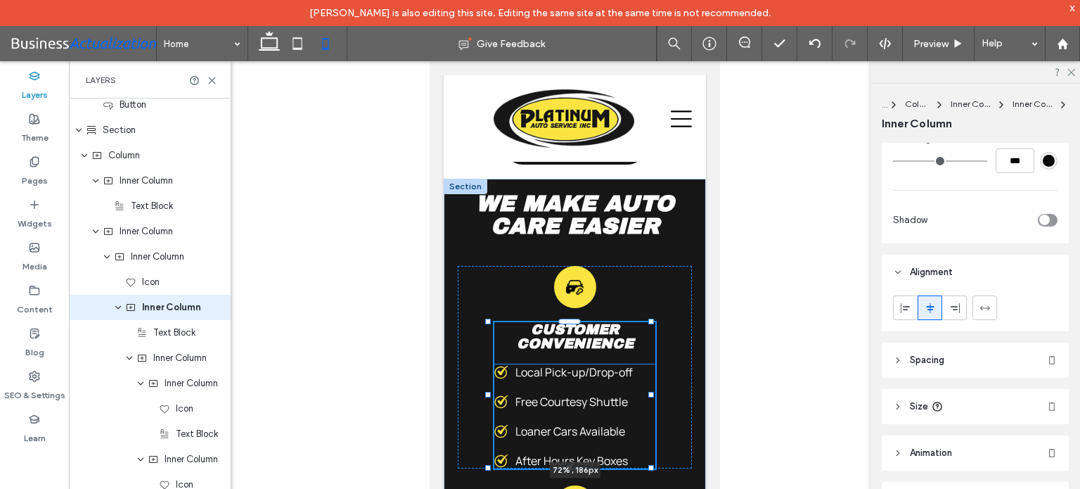
scroll to position [562, 0]
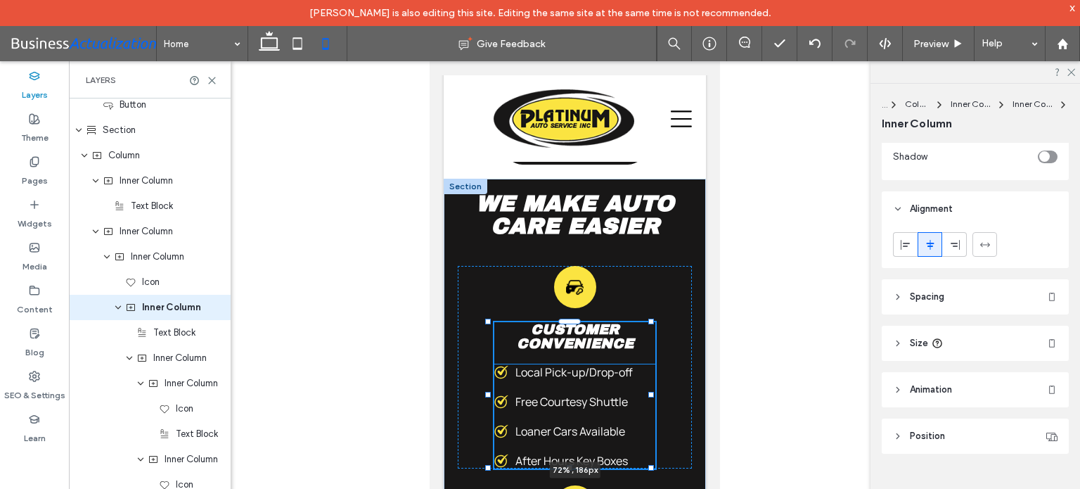
drag, startPoint x: 676, startPoint y: 391, endPoint x: 650, endPoint y: 392, distance: 25.3
click at [650, 392] on div at bounding box center [650, 395] width 6 height 6
type input "**"
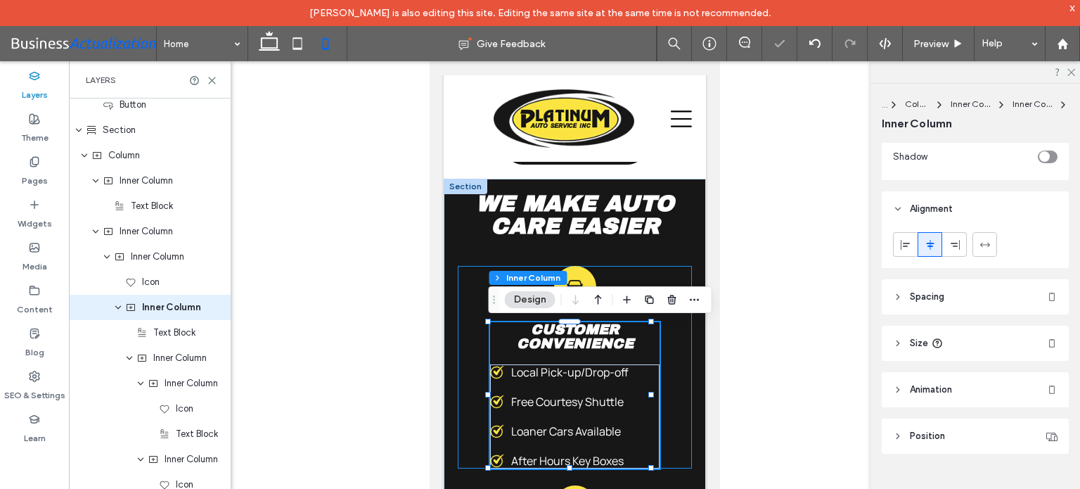
type input "****"
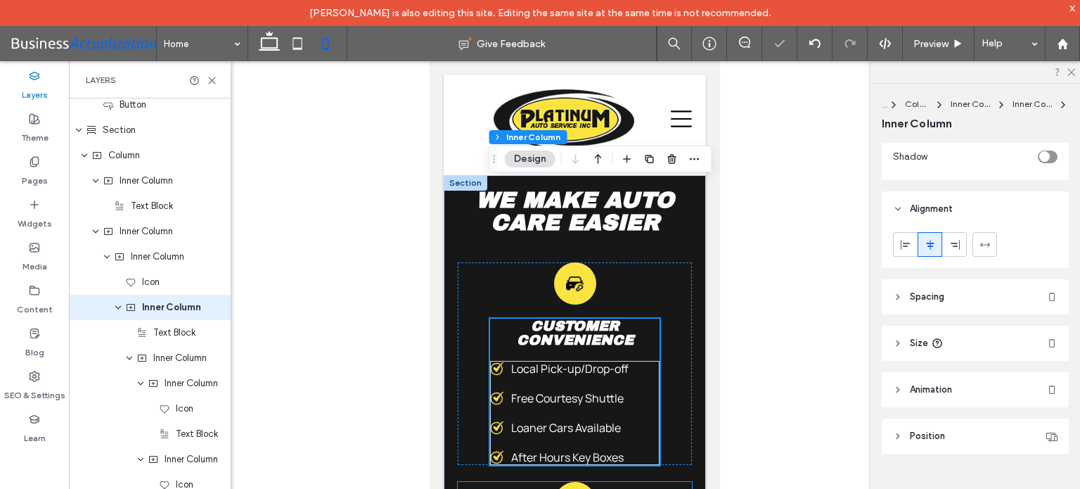
scroll to position [4326, 0]
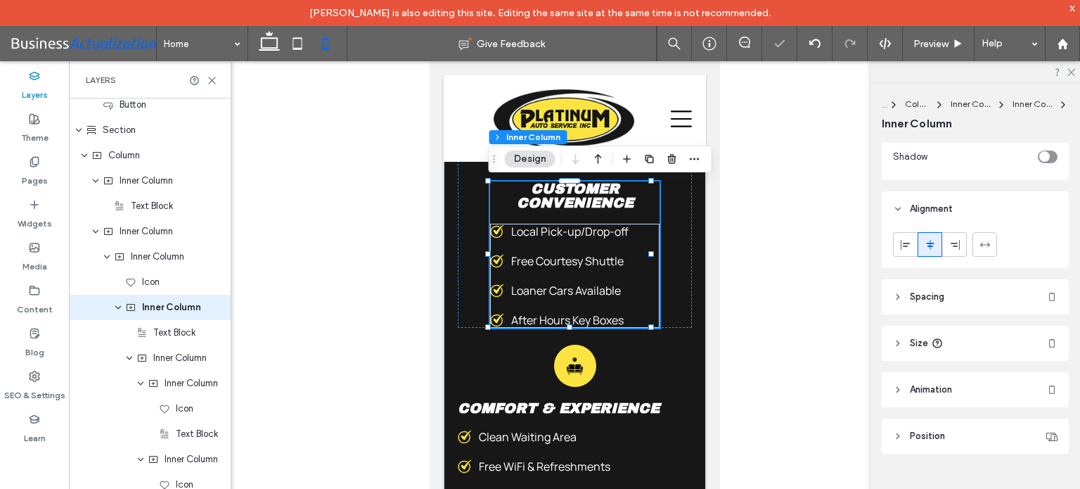
click at [972, 342] on header "Size" at bounding box center [975, 343] width 187 height 35
click at [1043, 378] on span "%" at bounding box center [1047, 379] width 8 height 14
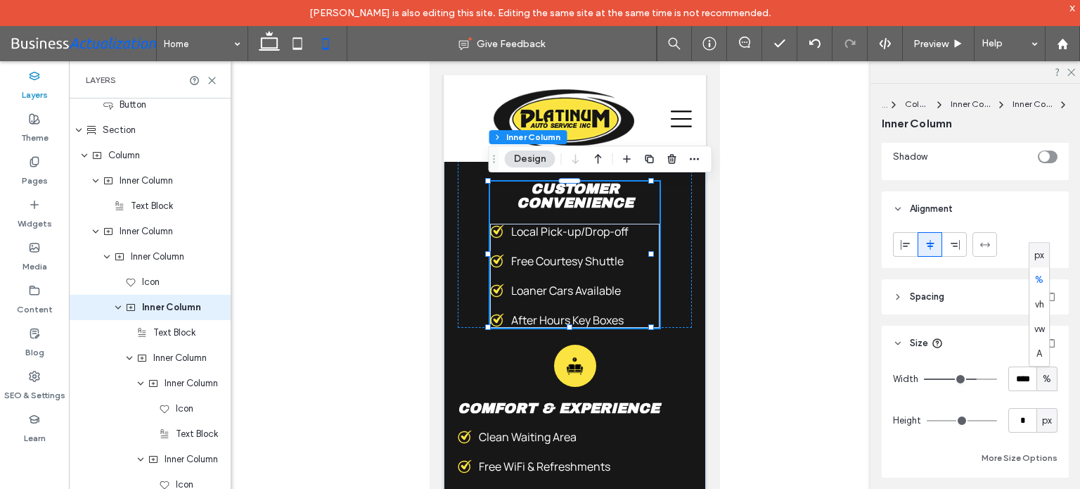
click at [1016, 399] on div "Width **** % Height * px More Size Options" at bounding box center [975, 416] width 165 height 100
click at [1017, 379] on input "****" at bounding box center [1022, 378] width 28 height 25
click at [1040, 375] on div "%" at bounding box center [1047, 379] width 14 height 14
click at [1040, 257] on span "px" at bounding box center [1039, 255] width 10 height 14
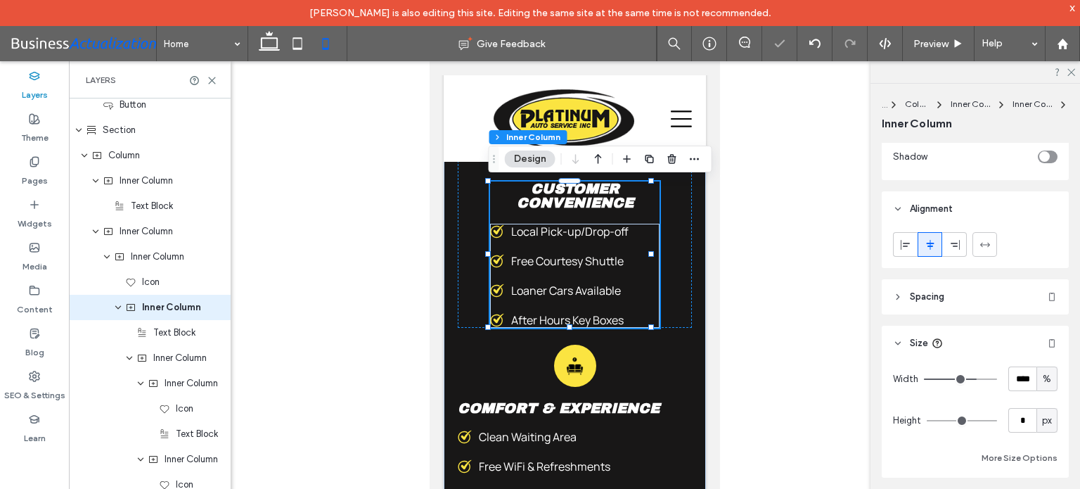
type input "***"
click at [1012, 382] on input "*****" at bounding box center [1022, 378] width 28 height 25
type input "***"
click at [1032, 397] on div "Width *** px Height * px More Size Options" at bounding box center [975, 416] width 165 height 100
type input "***"
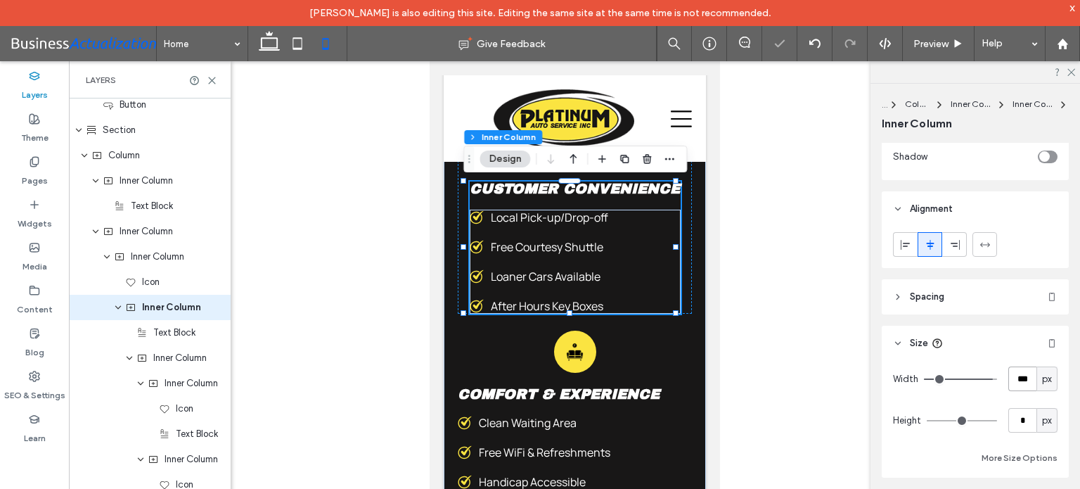
click at [1022, 377] on input "***" at bounding box center [1022, 378] width 28 height 25
type input "***"
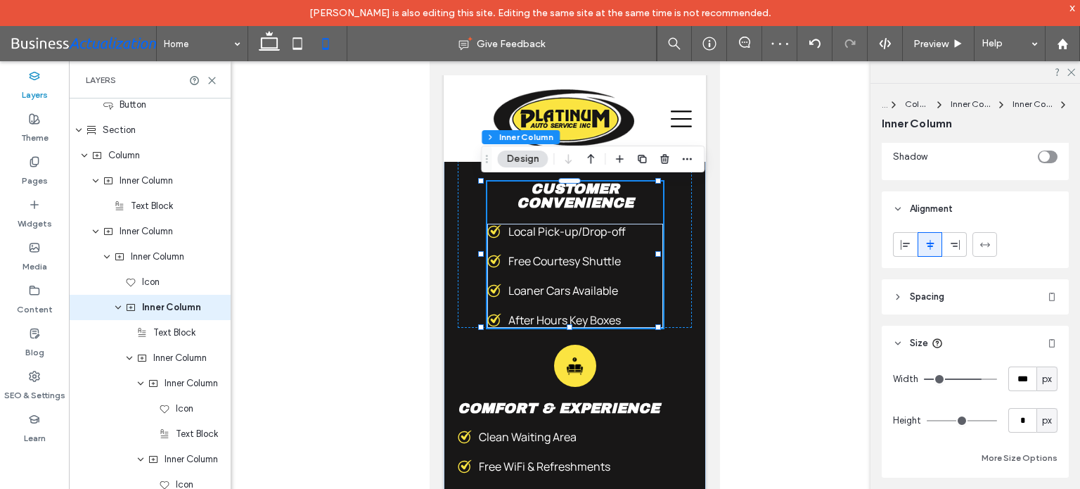
click at [1043, 380] on span "px" at bounding box center [1047, 379] width 10 height 14
click at [986, 241] on icon at bounding box center [984, 244] width 11 height 11
type input "***"
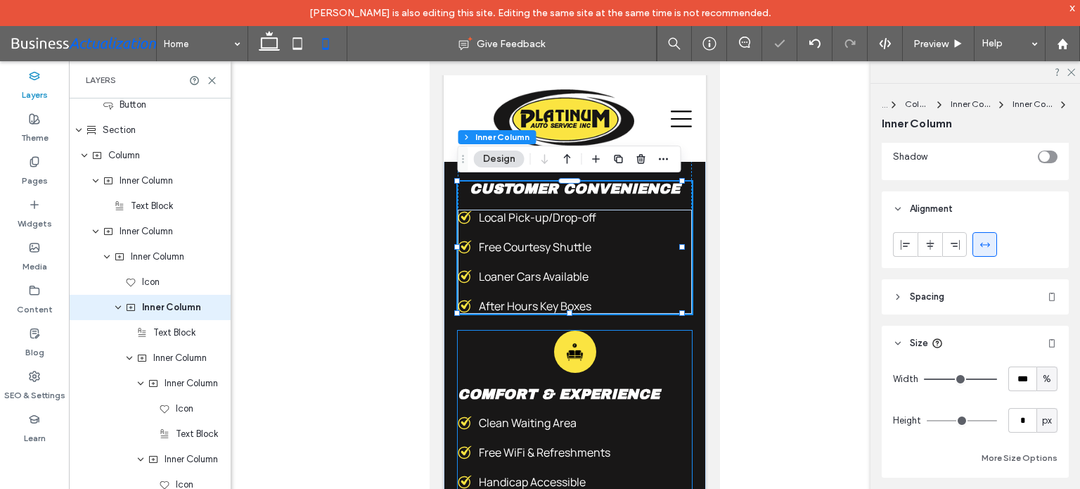
click at [670, 348] on div "Comfort and Experience Icon Comfort & Experience Clean Waiting Area Free WiFi &…" at bounding box center [574, 409] width 234 height 159
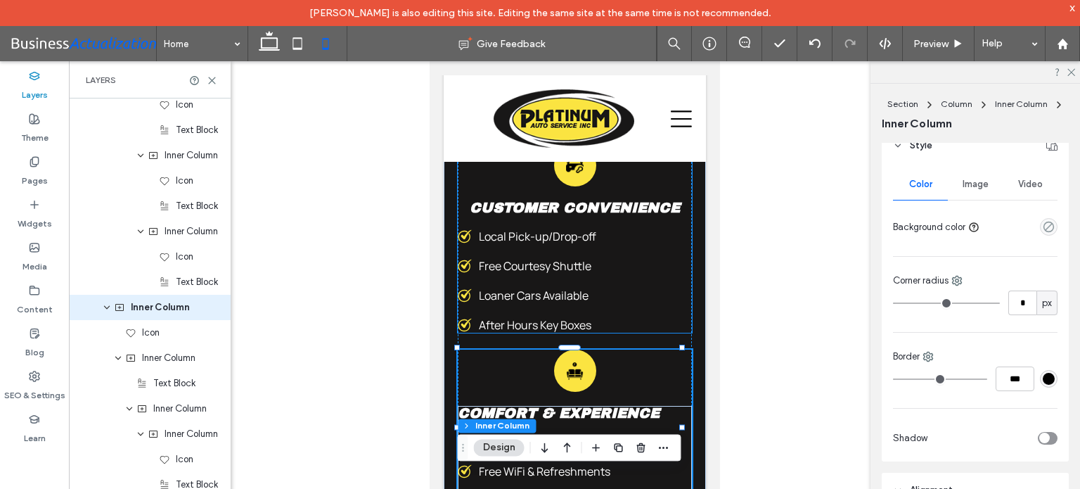
scroll to position [4185, 0]
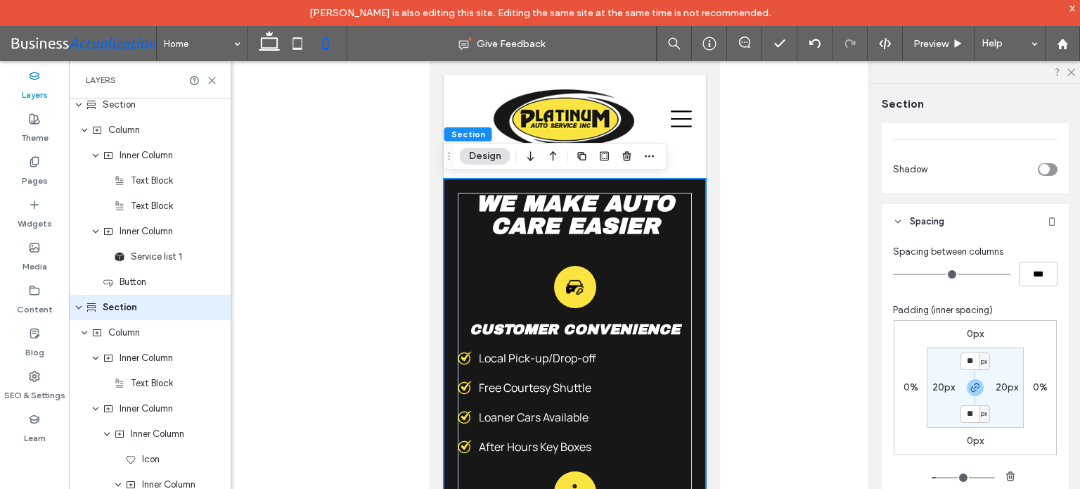
scroll to position [480, 0]
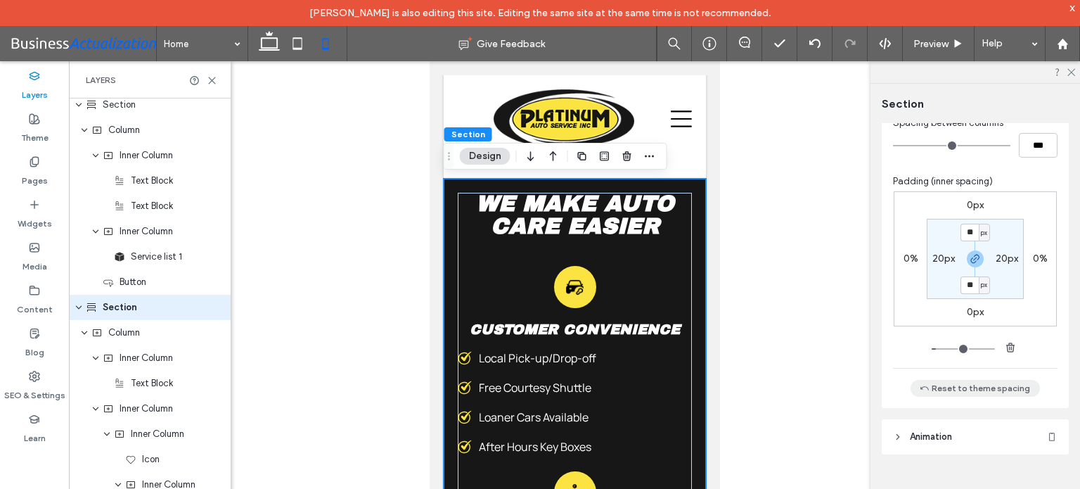
click at [988, 392] on button "Reset to theme spacing" at bounding box center [974, 388] width 129 height 17
click at [961, 387] on button "Reset to theme spacing" at bounding box center [974, 388] width 129 height 17
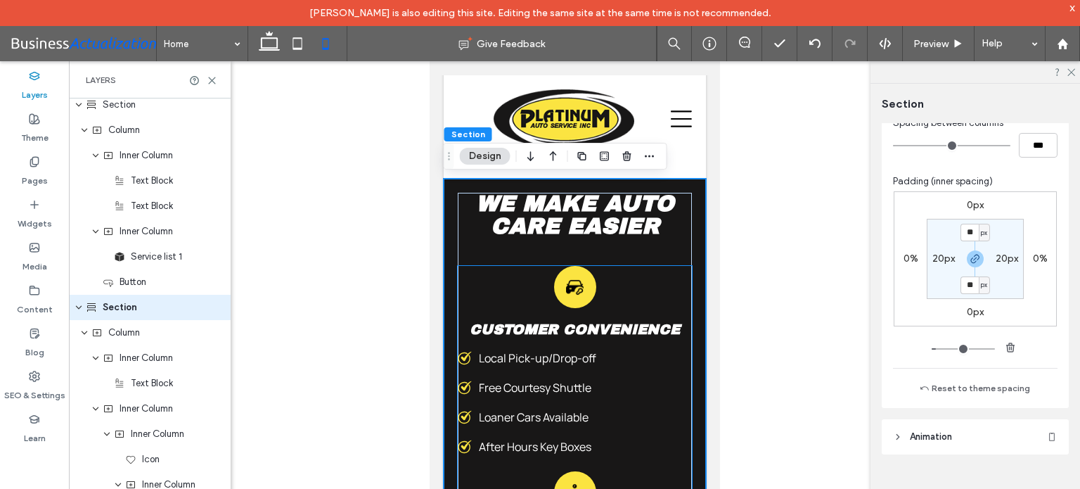
click at [572, 347] on div "Customer Convenience Local Pick-up/Drop-off ﻿ Free Courtesy Shuttle Loaner Cars…" at bounding box center [574, 388] width 234 height 132
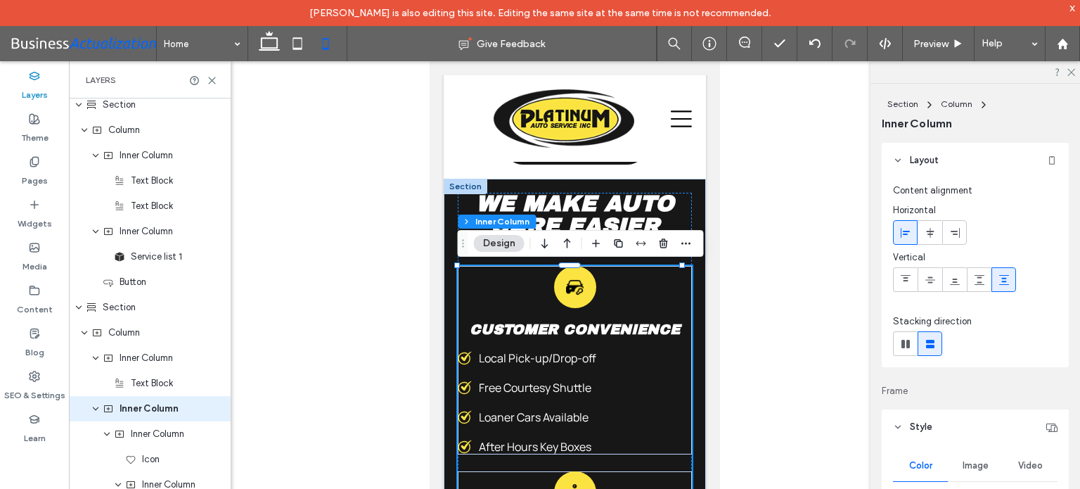
click at [572, 347] on div "Customer Convenience Local Pick-up/Drop-off ﻿ Free Courtesy Shuttle Loaner Cars…" at bounding box center [574, 388] width 234 height 132
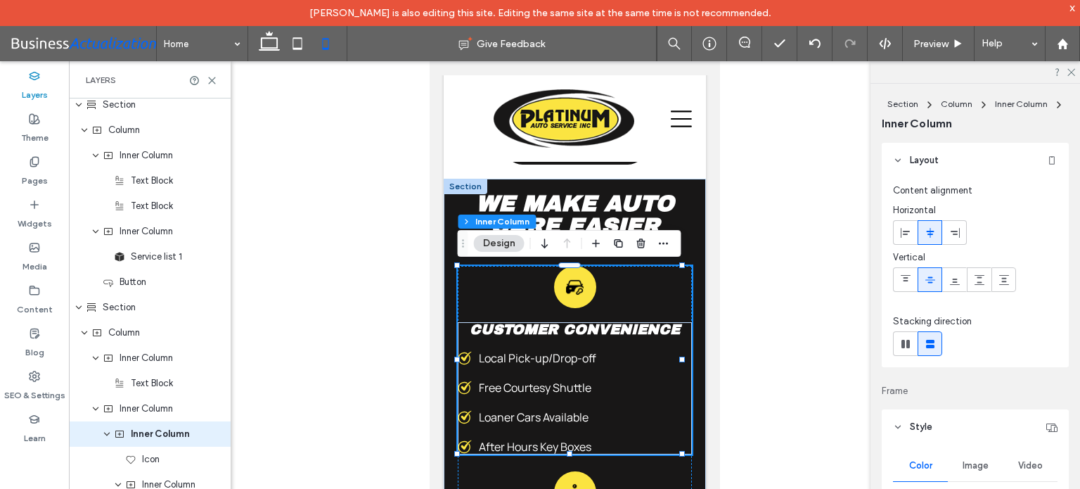
scroll to position [2563, 0]
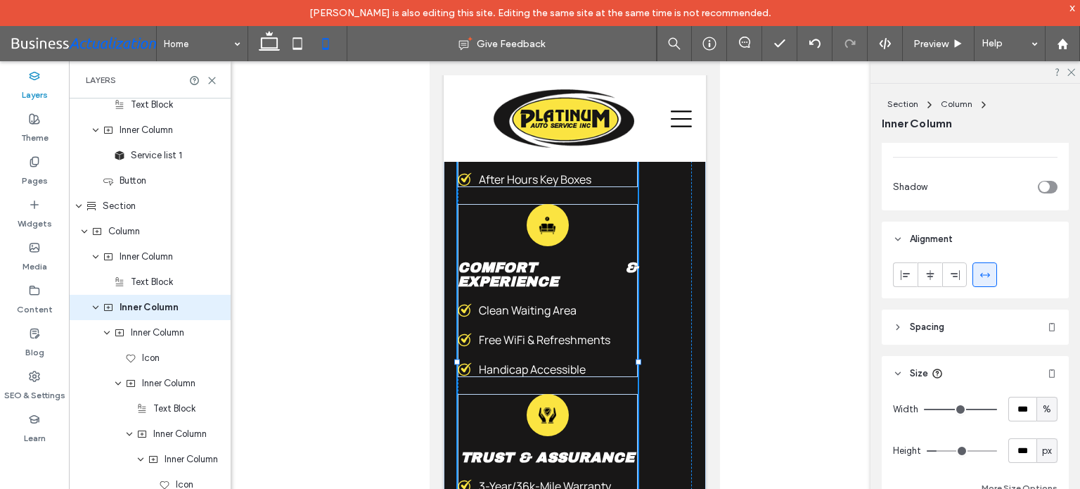
scroll to position [610, 0]
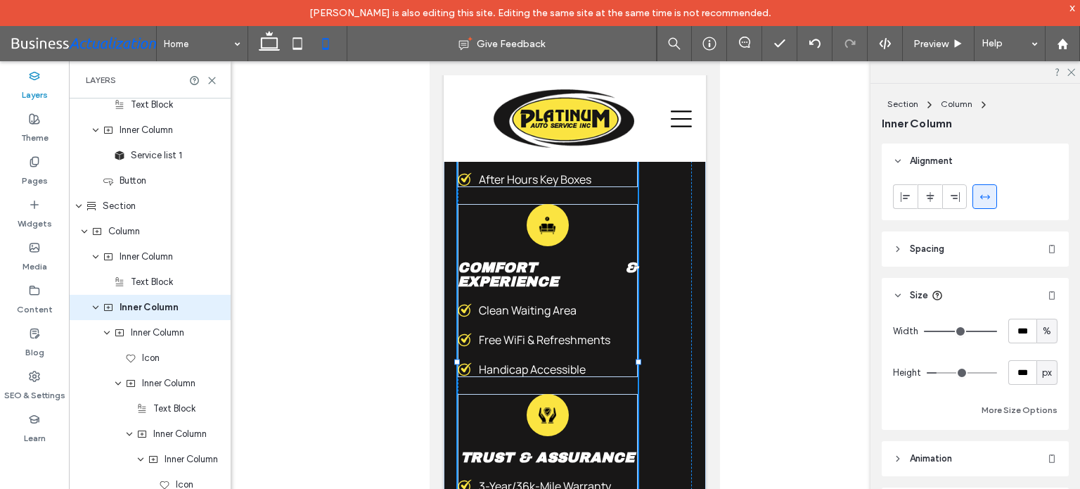
drag, startPoint x: 672, startPoint y: 348, endPoint x: 659, endPoint y: 349, distance: 12.7
click at [659, 349] on div "We Make Auto Care Easier Customer Convenience Icon Customer Convenience Local P…" at bounding box center [574, 340] width 262 height 887
type input "**"
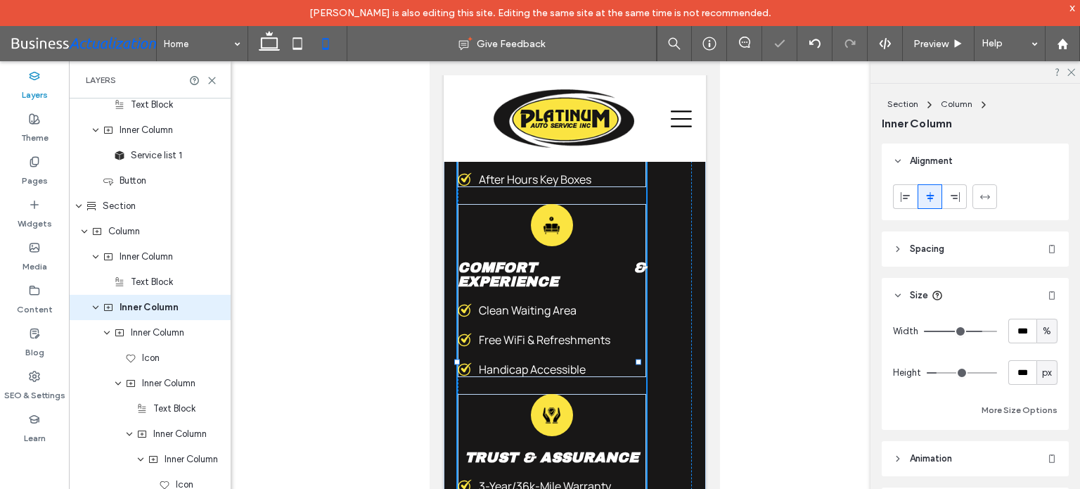
type input "****"
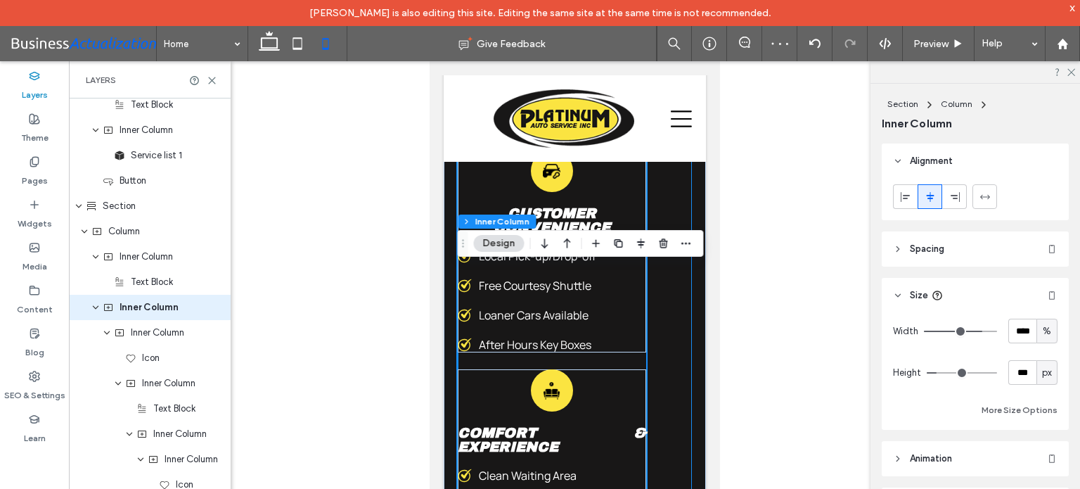
scroll to position [4185, 0]
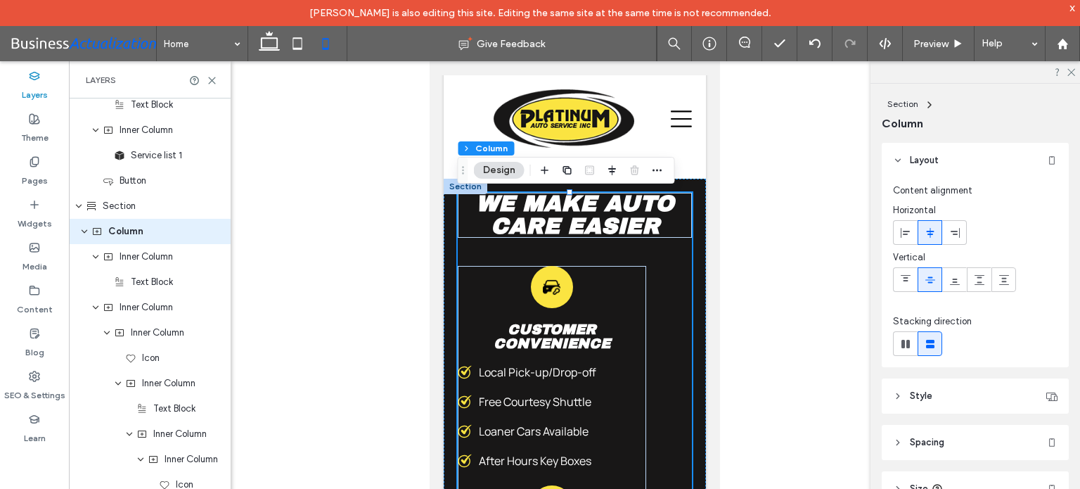
scroll to position [2461, 0]
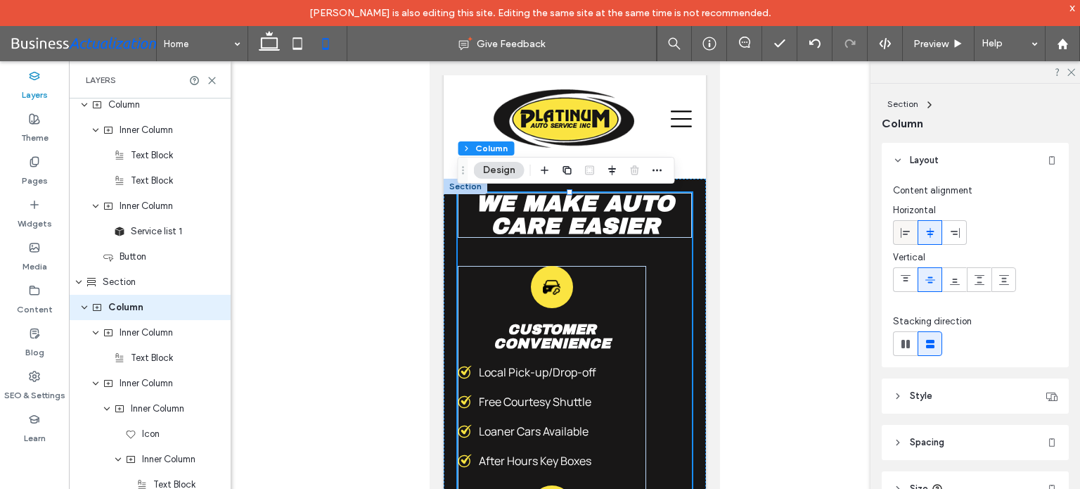
click at [905, 226] on span at bounding box center [905, 232] width 11 height 23
click at [931, 233] on icon at bounding box center [929, 232] width 11 height 11
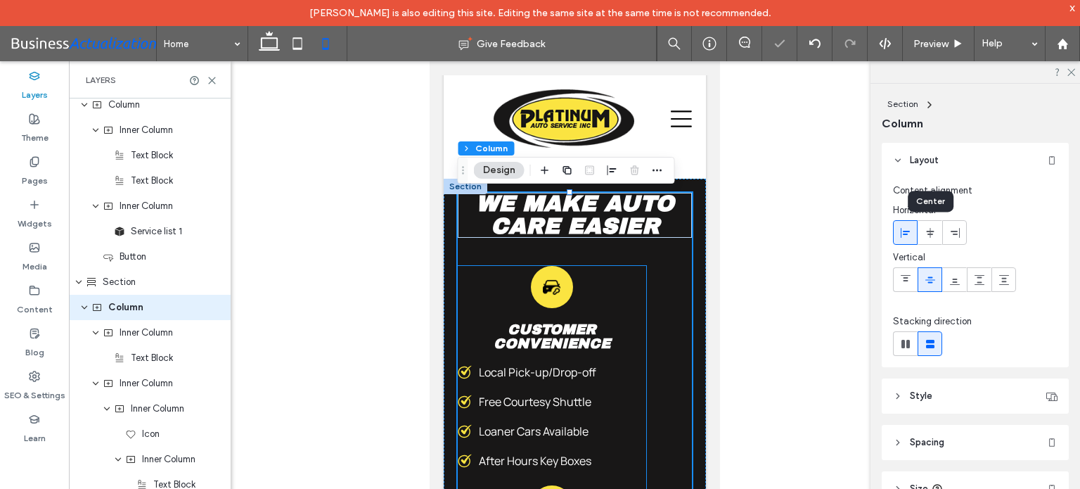
click at [607, 285] on div "Customer Convenience Icon Customer Convenience Local Pick-up/Drop-off ﻿ Free Co…" at bounding box center [551, 367] width 188 height 202
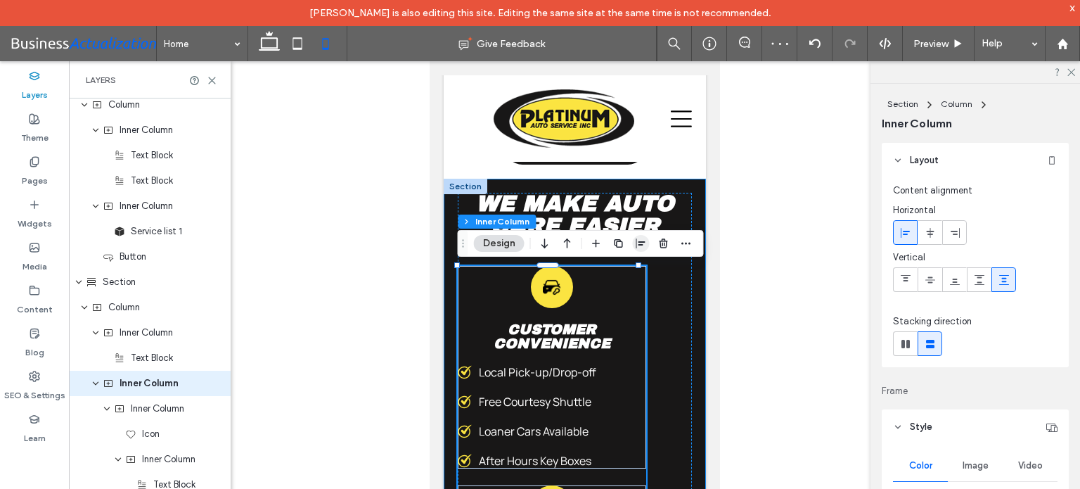
scroll to position [2537, 0]
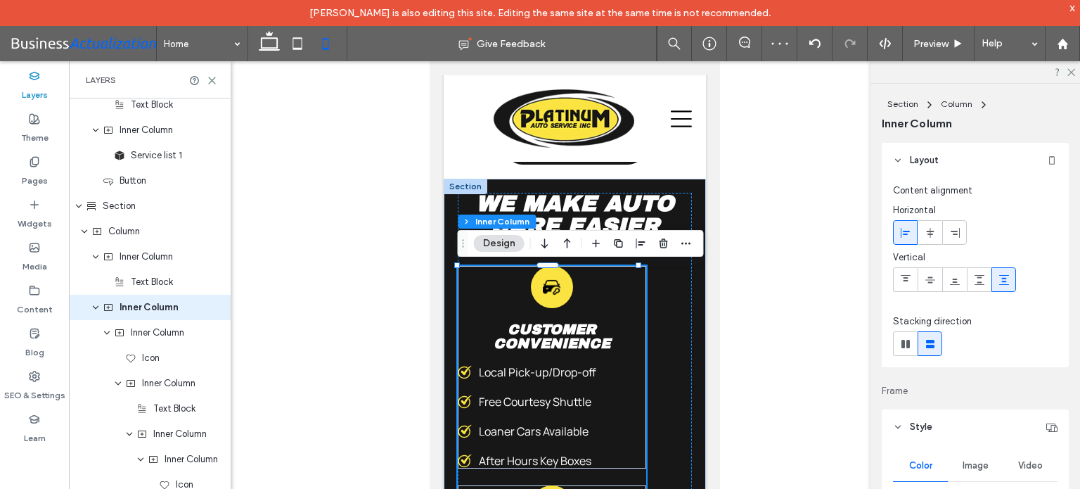
click at [638, 244] on icon "button" at bounding box center [641, 243] width 11 height 11
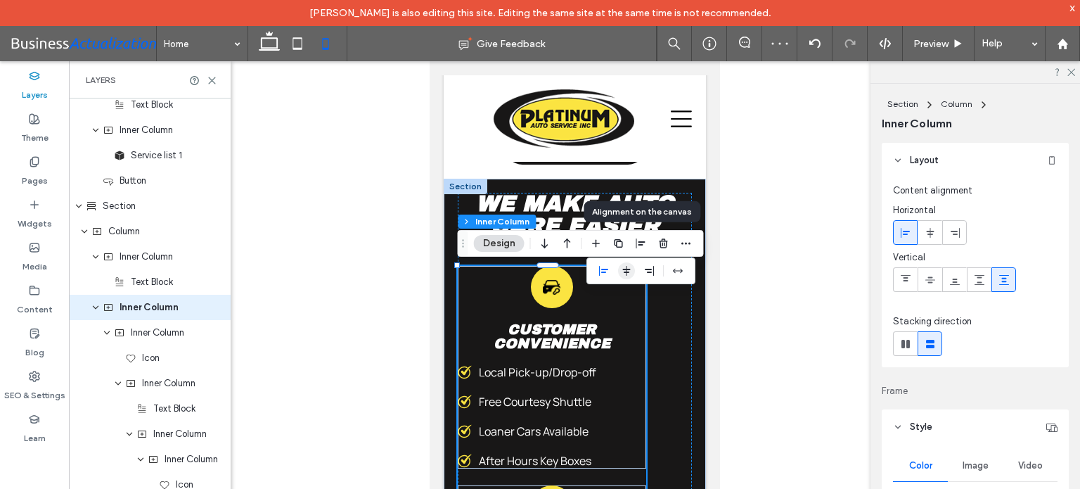
click at [626, 269] on use "center" at bounding box center [627, 271] width 8 height 10
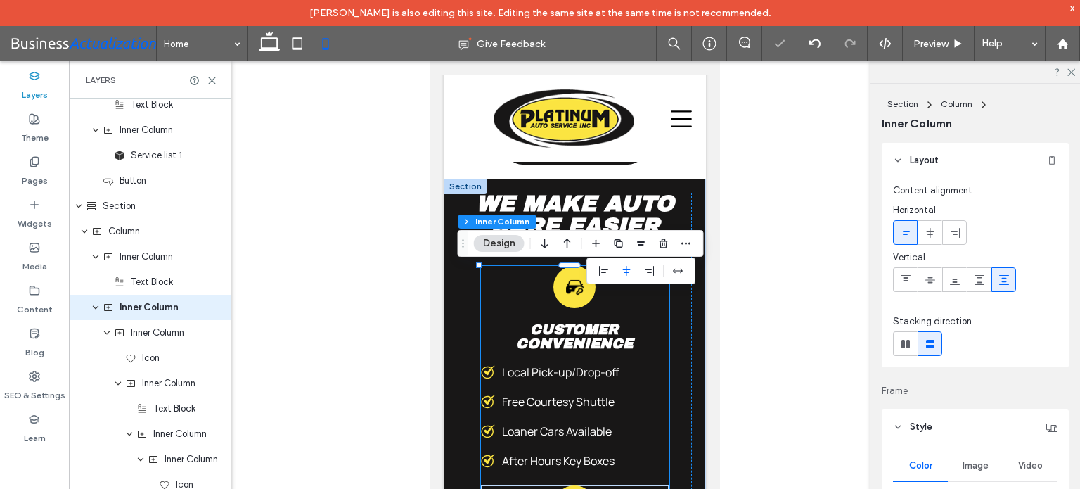
click at [586, 341] on span "Customer Convenience" at bounding box center [573, 336] width 117 height 30
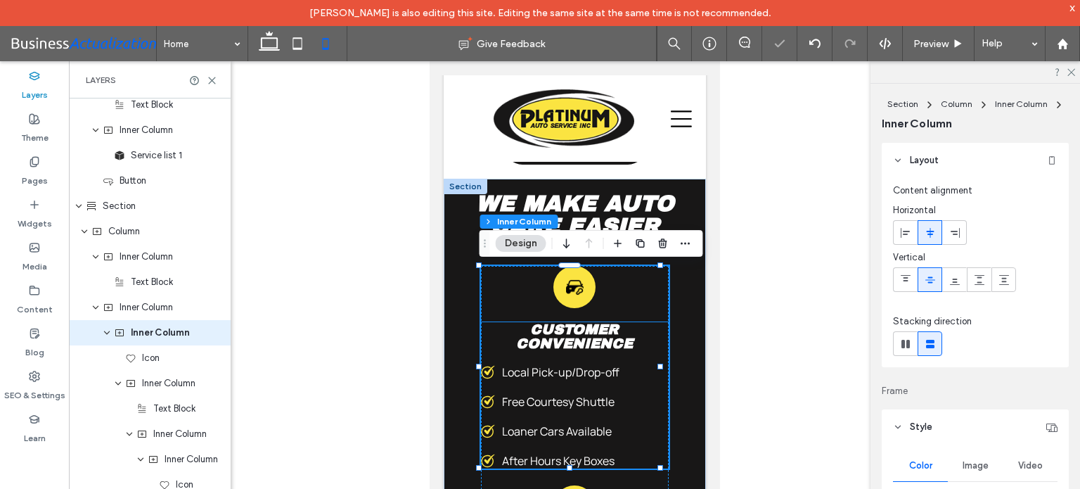
click at [588, 372] on span "Local Pick-up/Drop-off" at bounding box center [559, 371] width 117 height 15
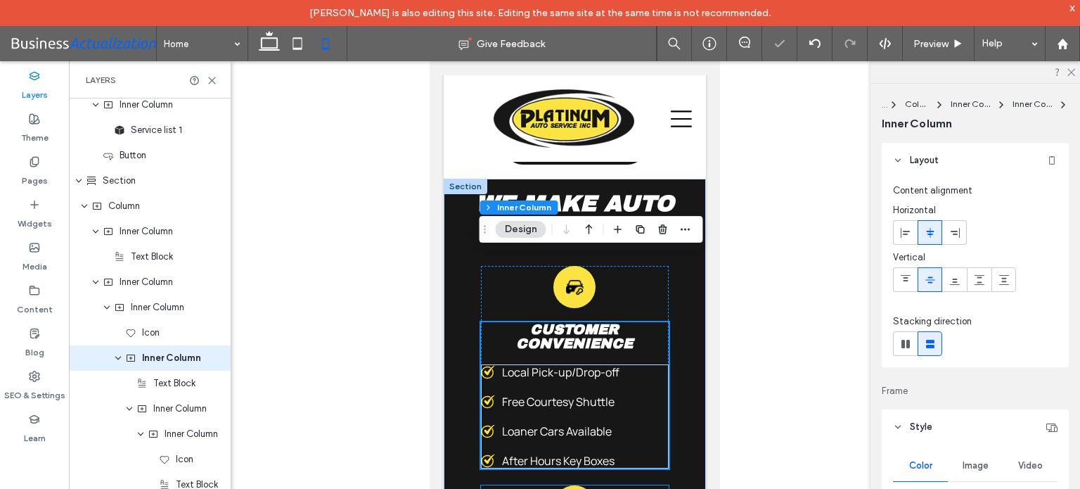
scroll to position [4255, 0]
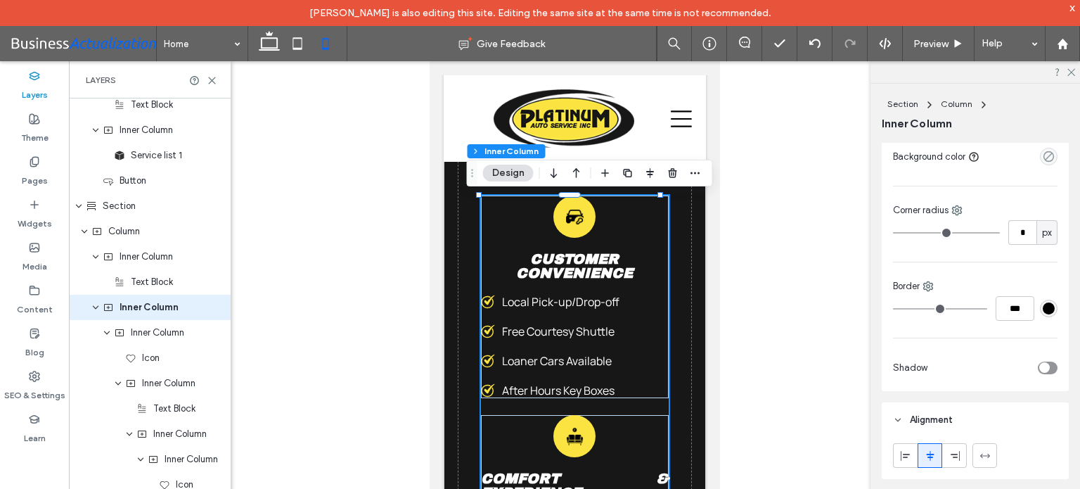
scroll to position [562, 0]
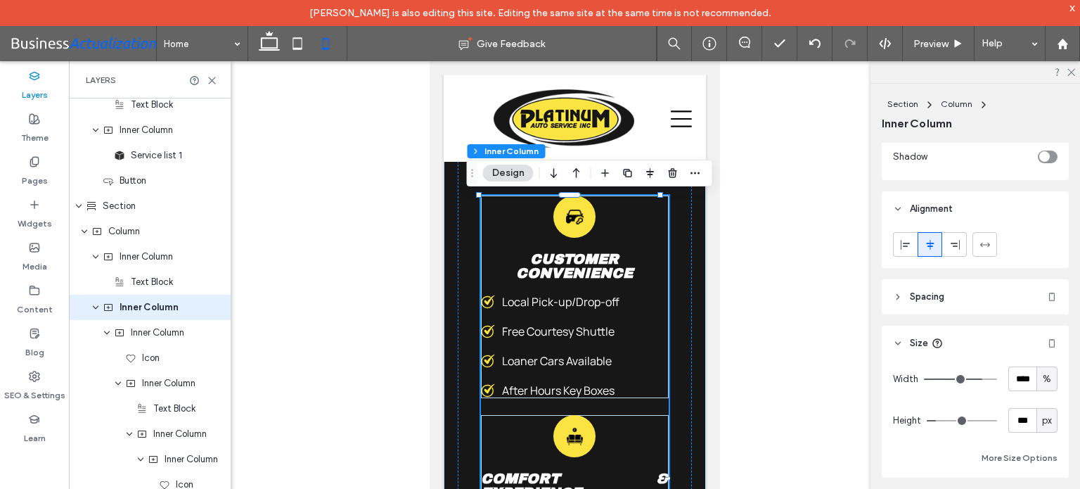
click at [1043, 382] on span "%" at bounding box center [1047, 379] width 8 height 14
click at [1041, 256] on span "px" at bounding box center [1039, 255] width 10 height 14
type input "***"
type input "*****"
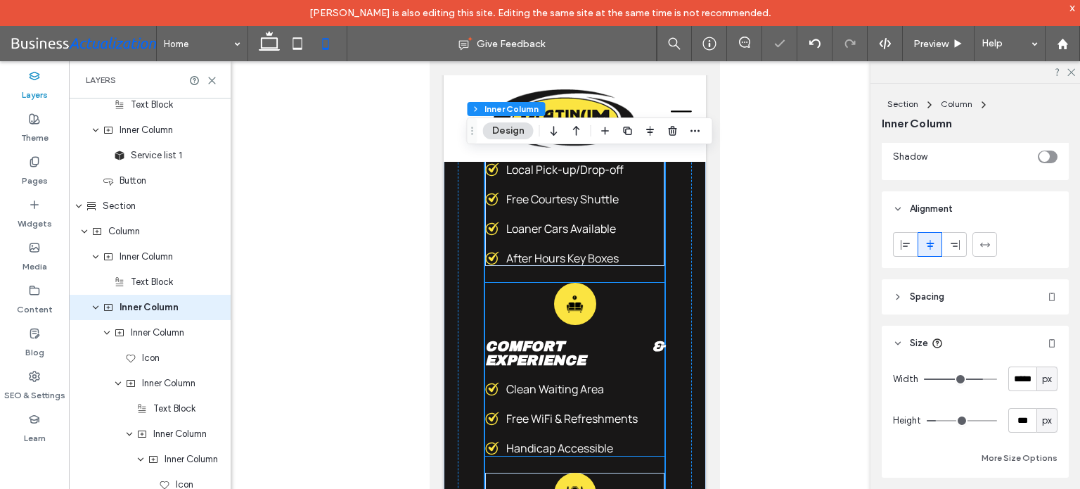
scroll to position [4396, 0]
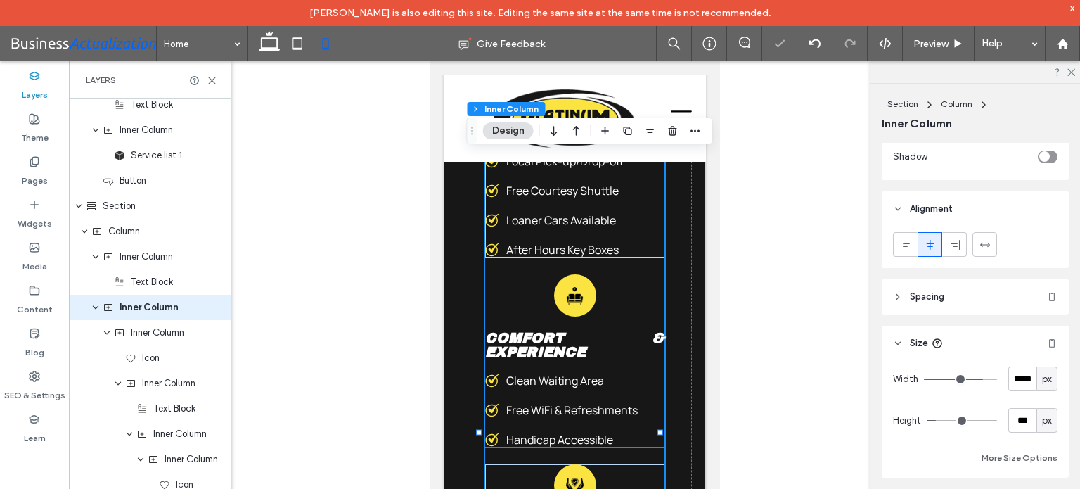
click at [627, 351] on h4 "Comfort & Experience" at bounding box center [574, 344] width 180 height 28
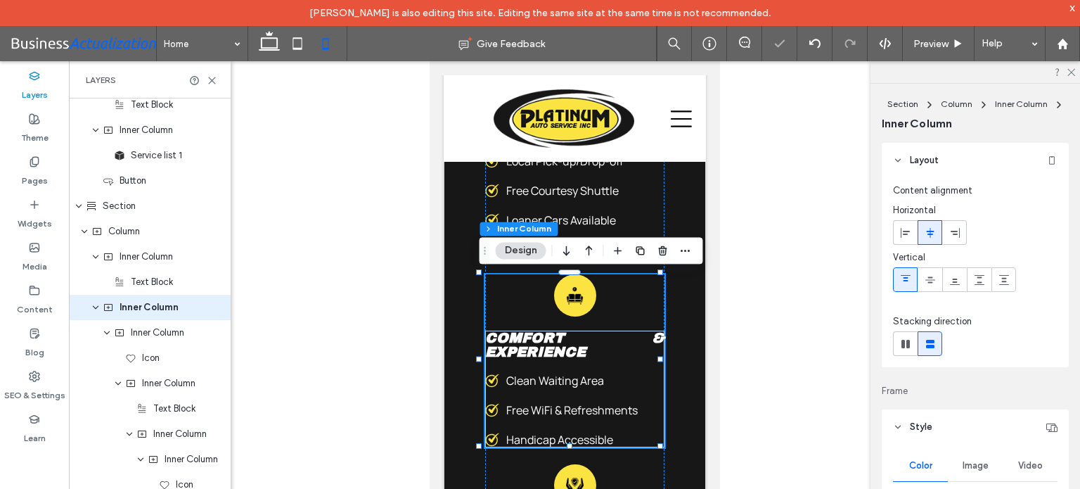
click at [617, 339] on span "Comfort & Experience" at bounding box center [574, 345] width 180 height 30
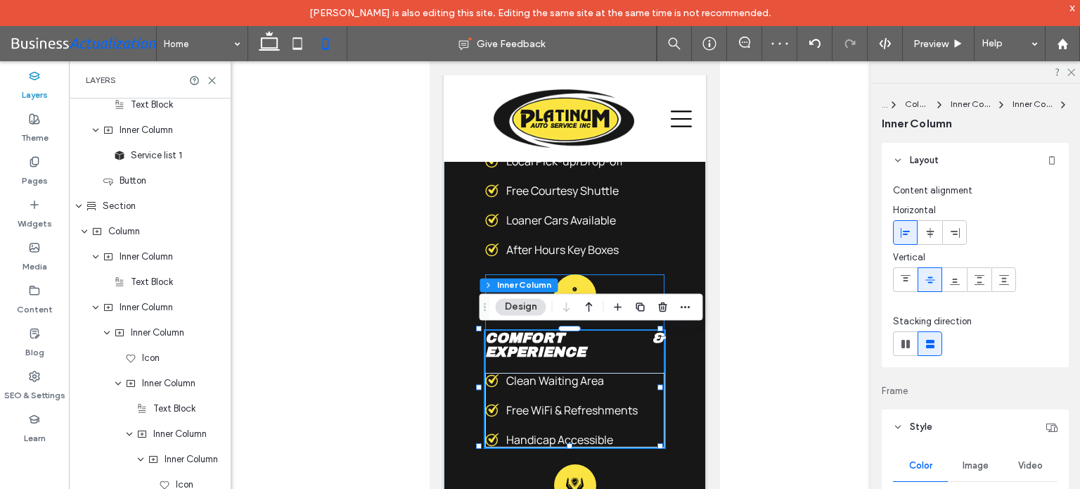
click at [617, 339] on span "Comfort & Experience" at bounding box center [574, 345] width 180 height 30
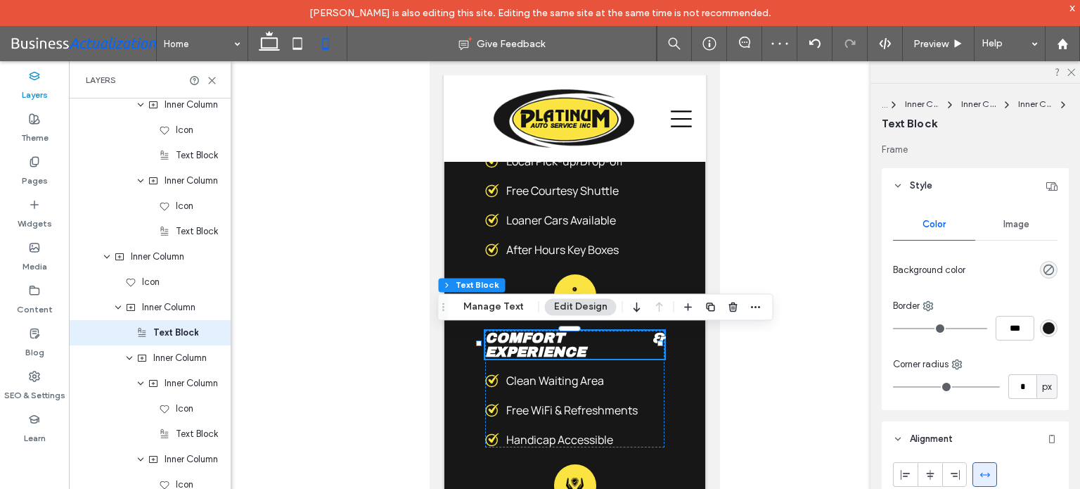
scroll to position [3069, 0]
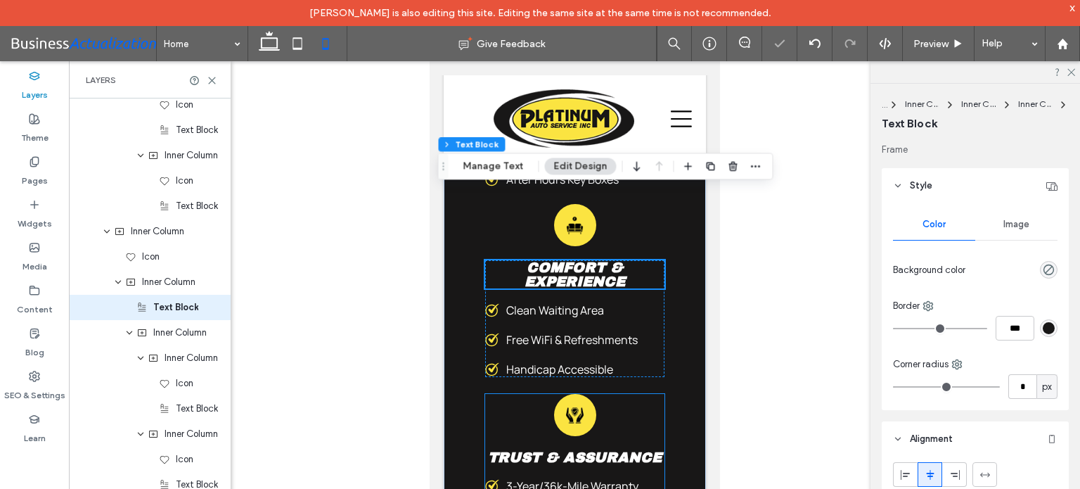
scroll to position [4537, 0]
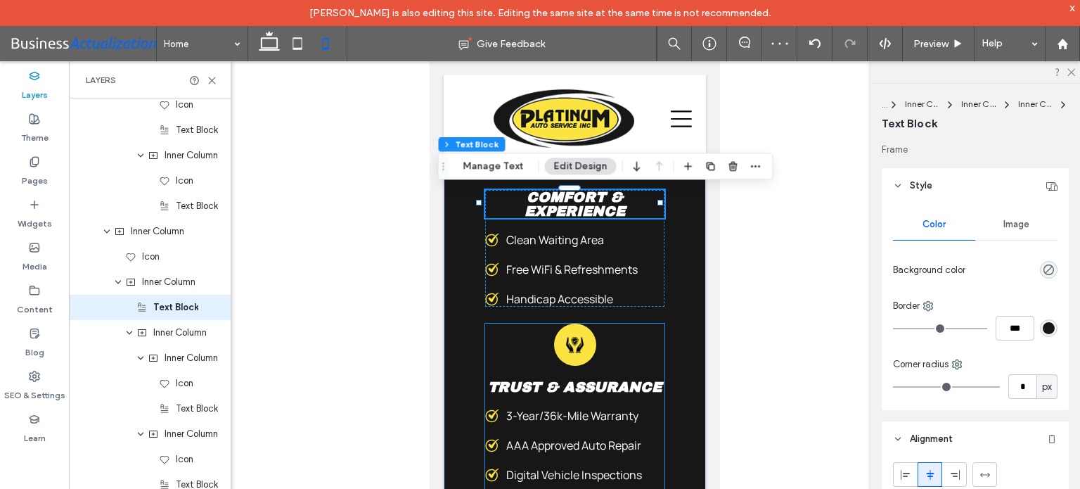
click at [572, 382] on span "Trust & Assurance" at bounding box center [574, 386] width 174 height 15
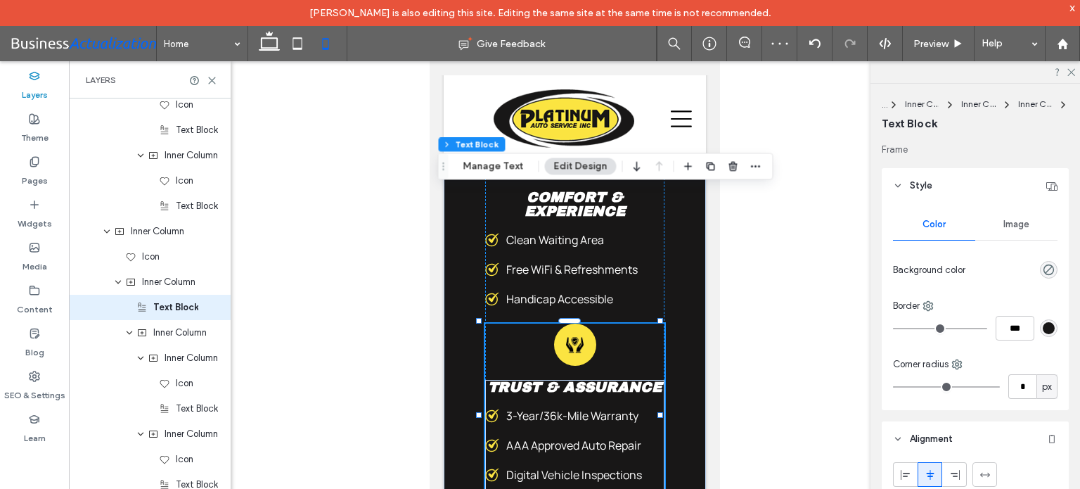
click at [572, 382] on span "Trust & Assurance" at bounding box center [574, 386] width 174 height 15
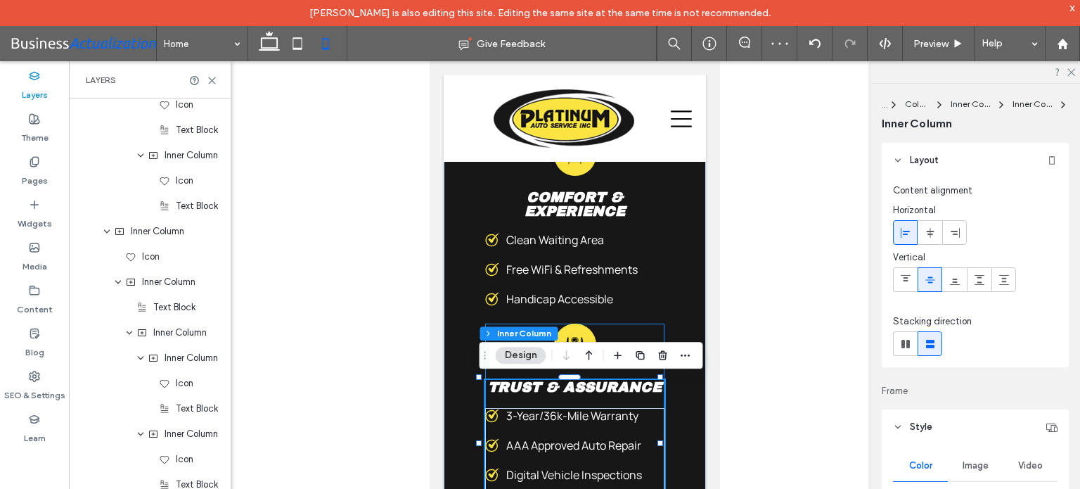
click at [572, 382] on span "Trust & Assurance" at bounding box center [574, 386] width 174 height 15
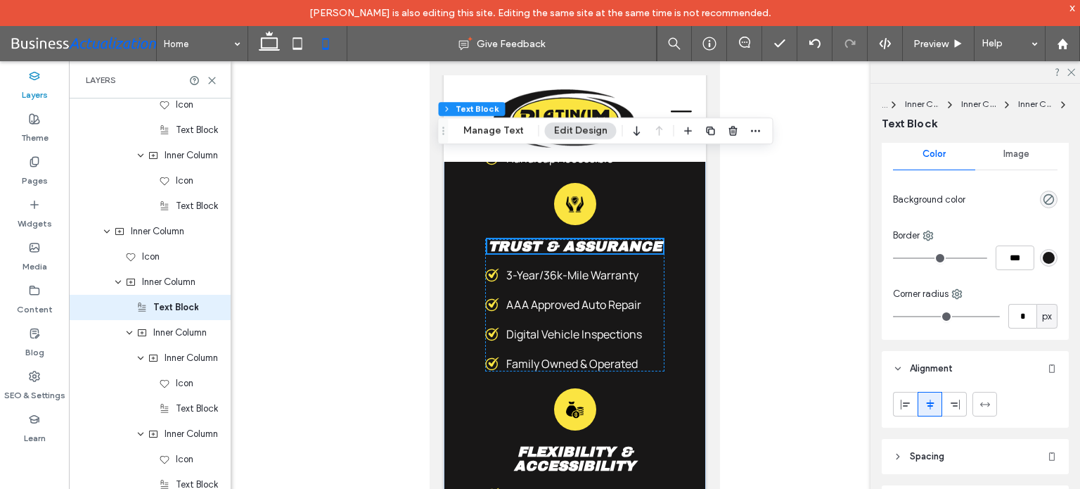
scroll to position [4818, 0]
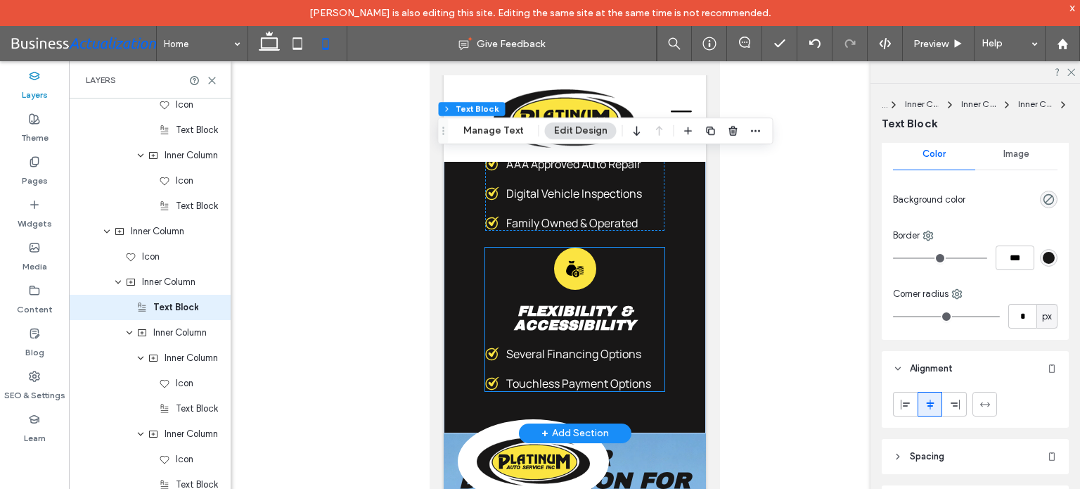
click at [571, 319] on span "Flexibility & Accessibility" at bounding box center [574, 318] width 122 height 30
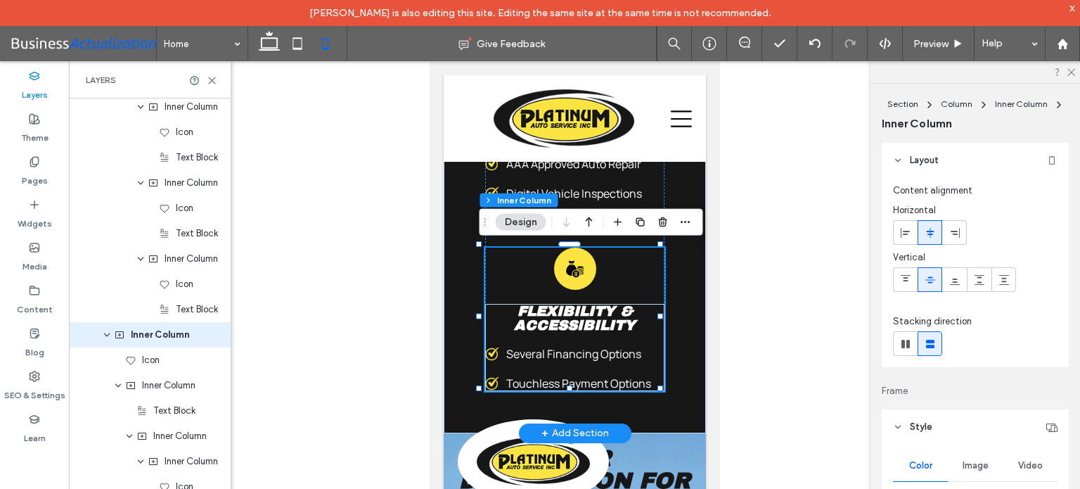
click at [572, 317] on span "Flexibility & Accessibility" at bounding box center [574, 318] width 122 height 30
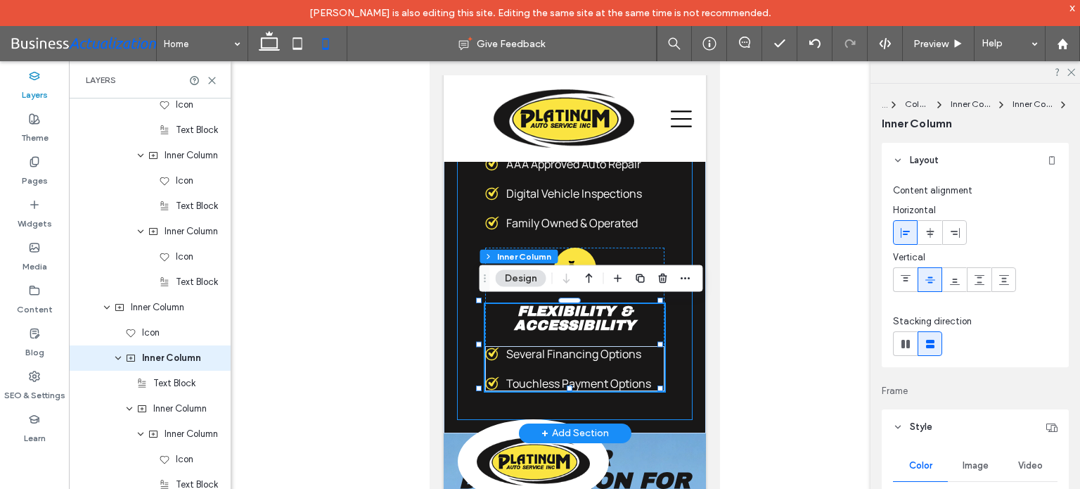
scroll to position [3828, 0]
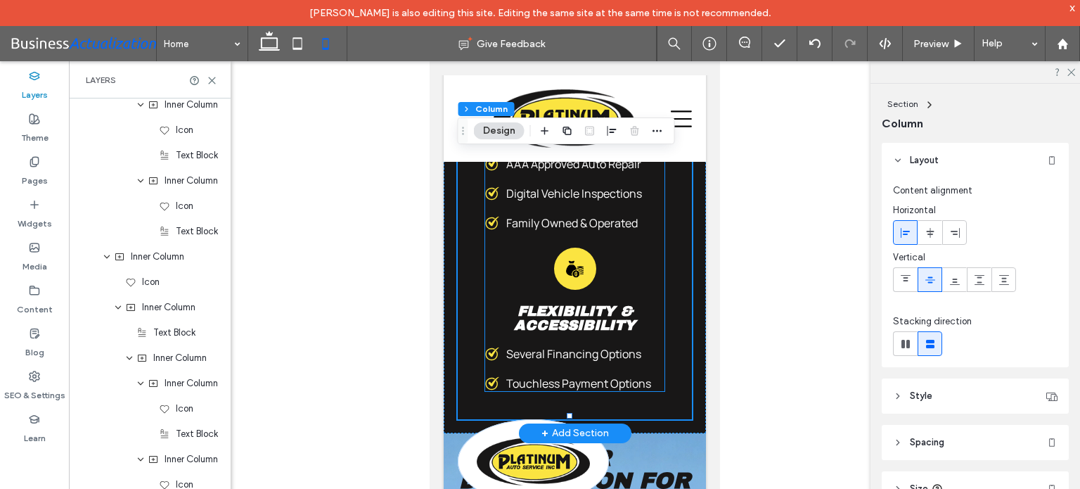
scroll to position [2461, 0]
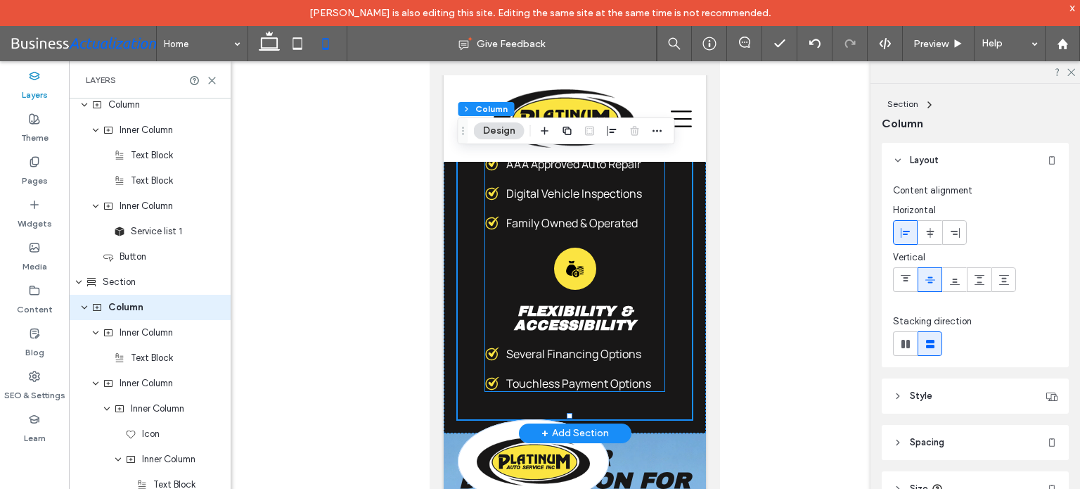
click at [642, 258] on div "Flexibility and Accessibility Icon Flexibility & Accessibility Several Financin…" at bounding box center [574, 318] width 180 height 143
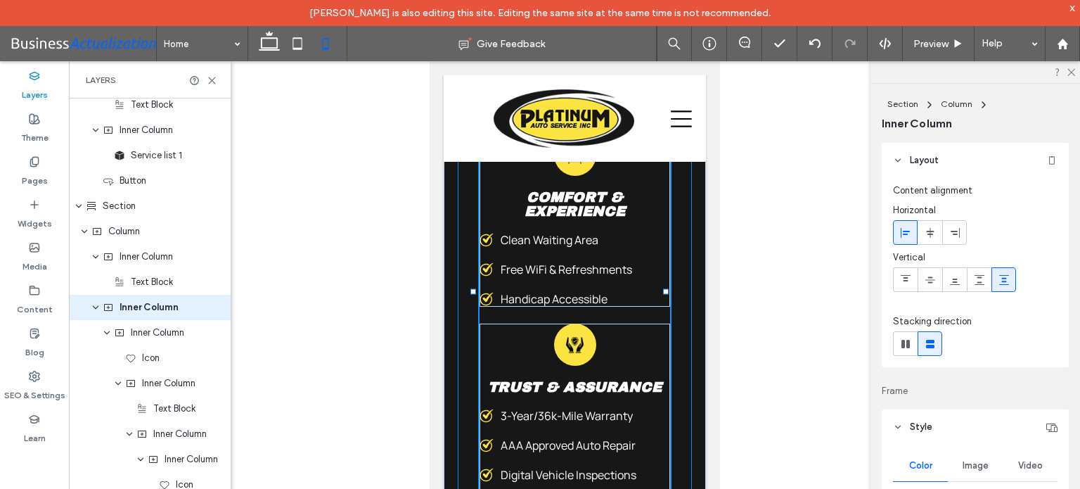
scroll to position [610, 0]
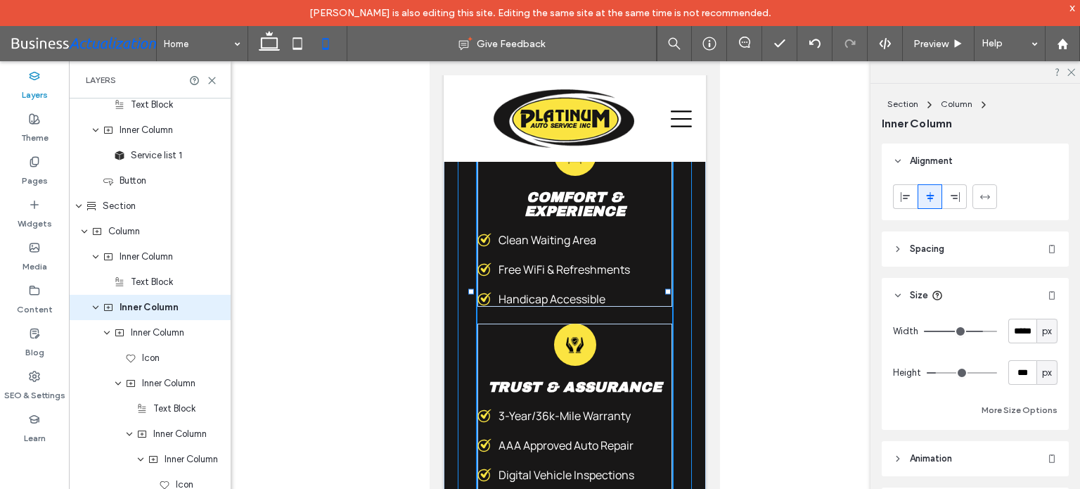
drag, startPoint x: 658, startPoint y: 294, endPoint x: 666, endPoint y: 293, distance: 7.8
click at [666, 293] on div at bounding box center [667, 292] width 6 height 6
type input "***"
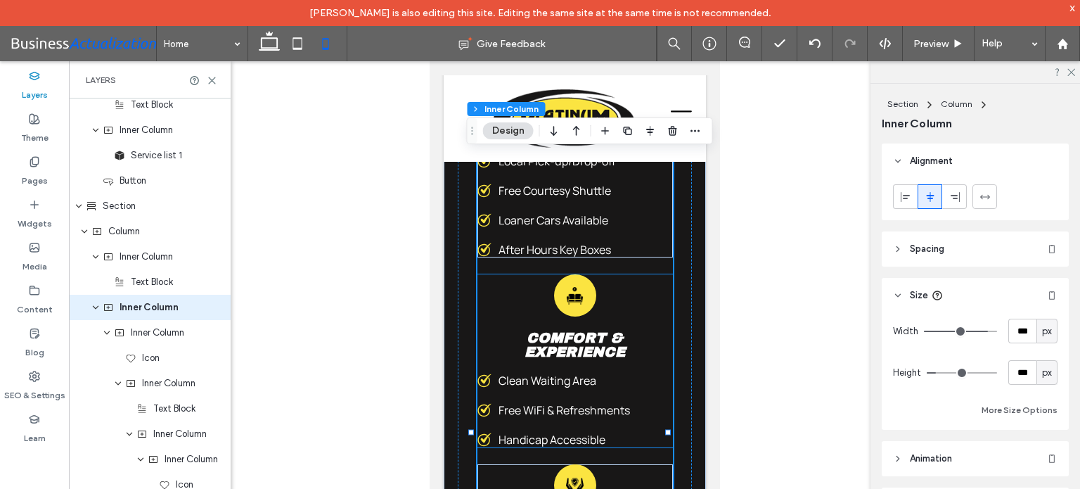
scroll to position [4255, 0]
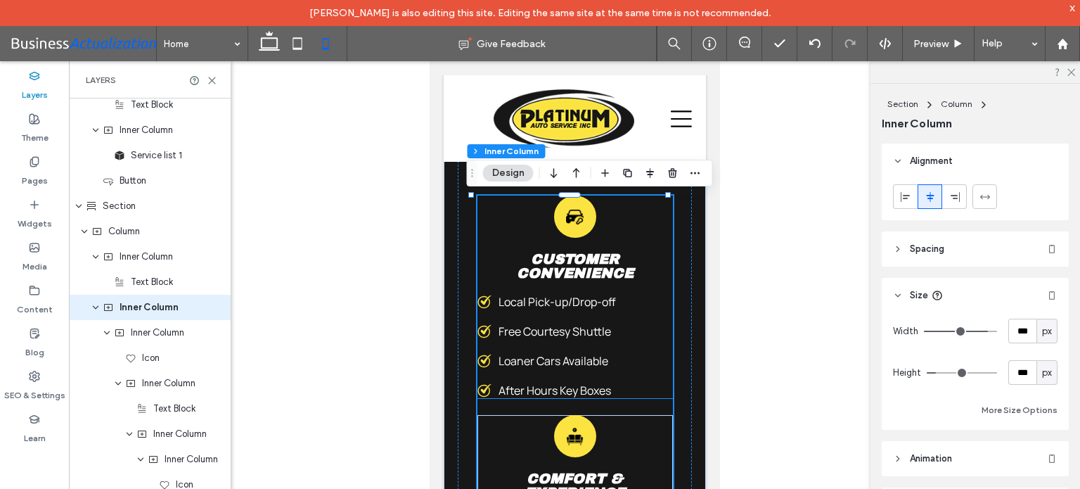
click at [581, 281] on span "Customer Convenience" at bounding box center [574, 266] width 117 height 30
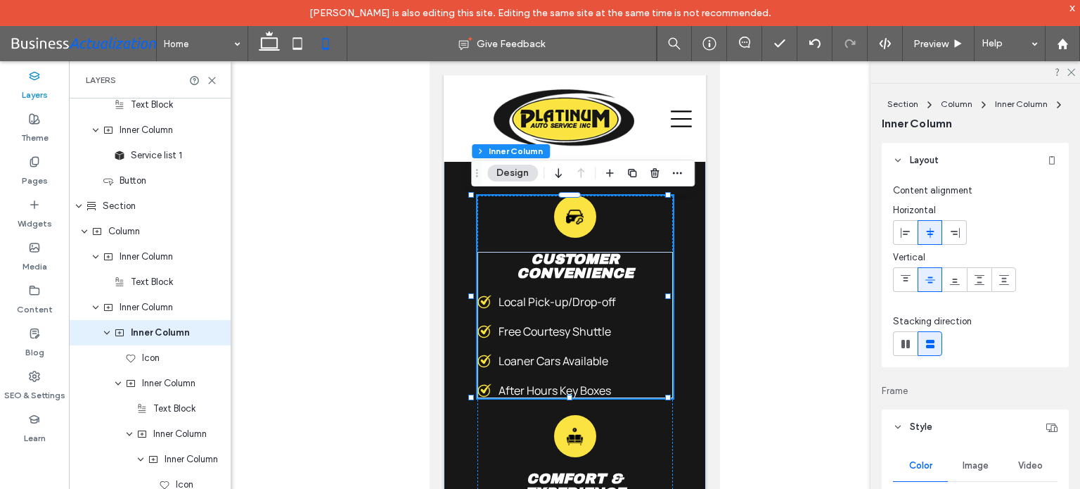
click at [583, 263] on span "Customer Convenience" at bounding box center [574, 266] width 117 height 30
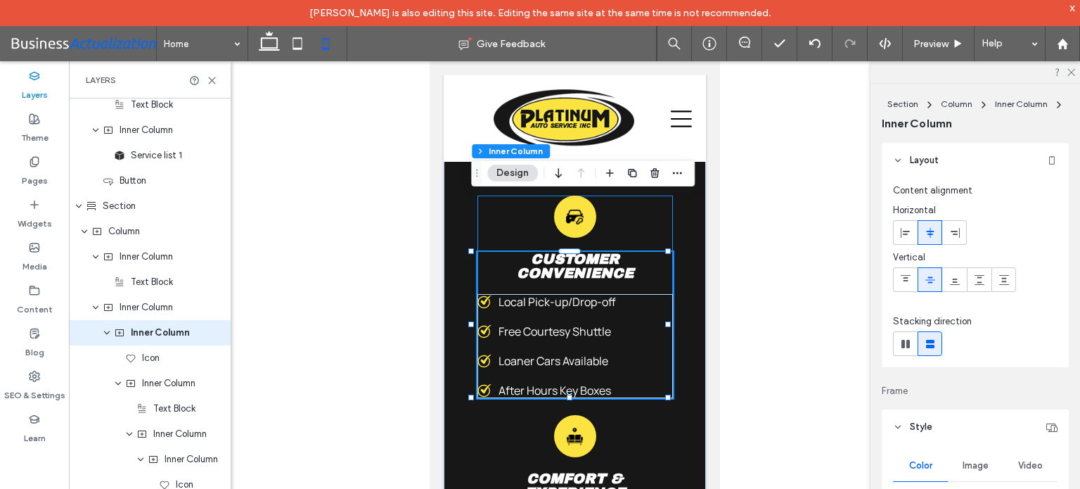
click at [582, 262] on span "Customer Convenience" at bounding box center [574, 266] width 117 height 30
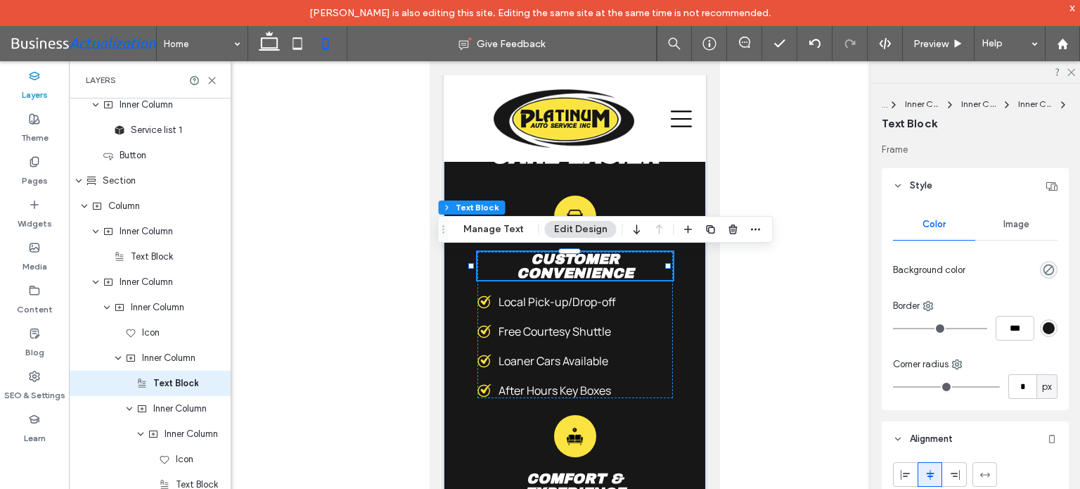
scroll to position [2639, 0]
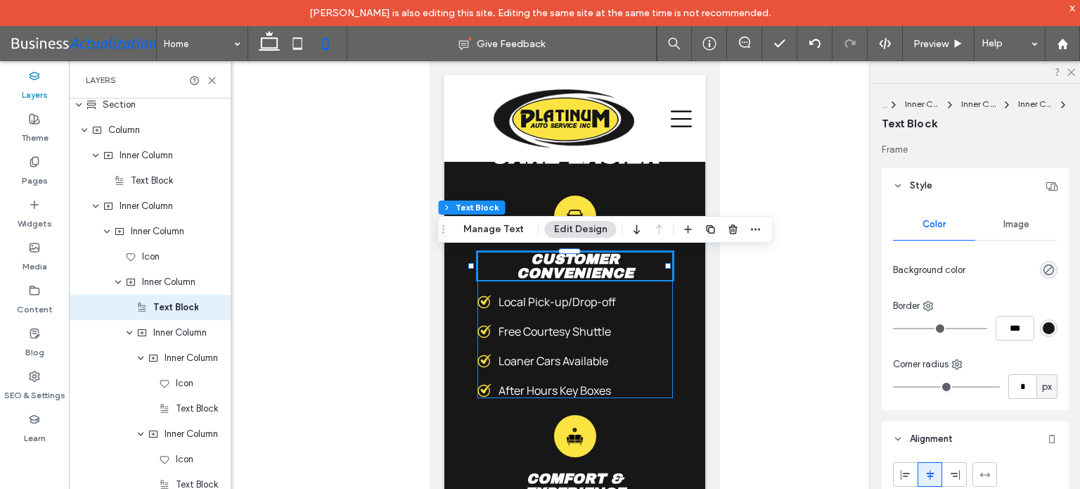
click at [643, 288] on div "Customer Convenience Local Pick-up/Drop-off ﻿ Free Courtesy Shuttle Loaner Cars…" at bounding box center [574, 325] width 195 height 146
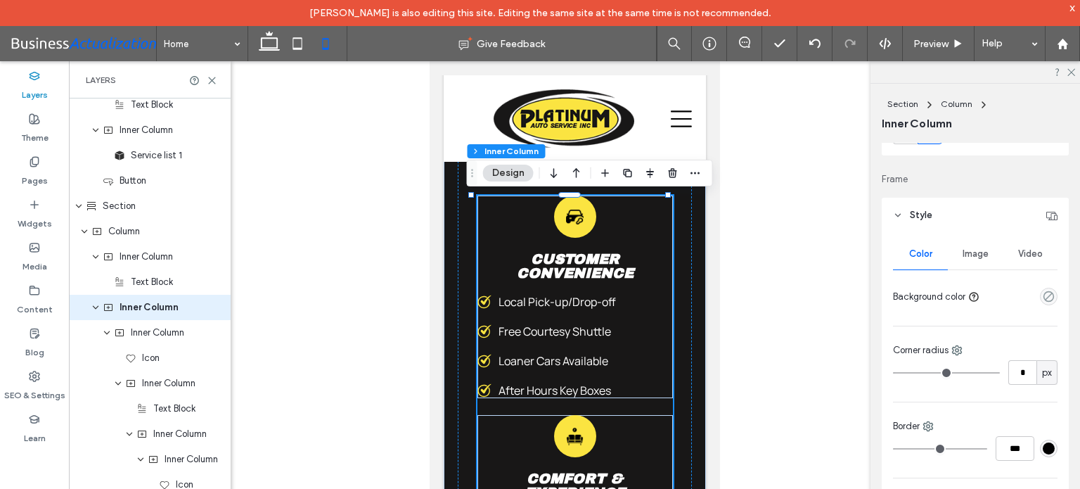
scroll to position [422, 0]
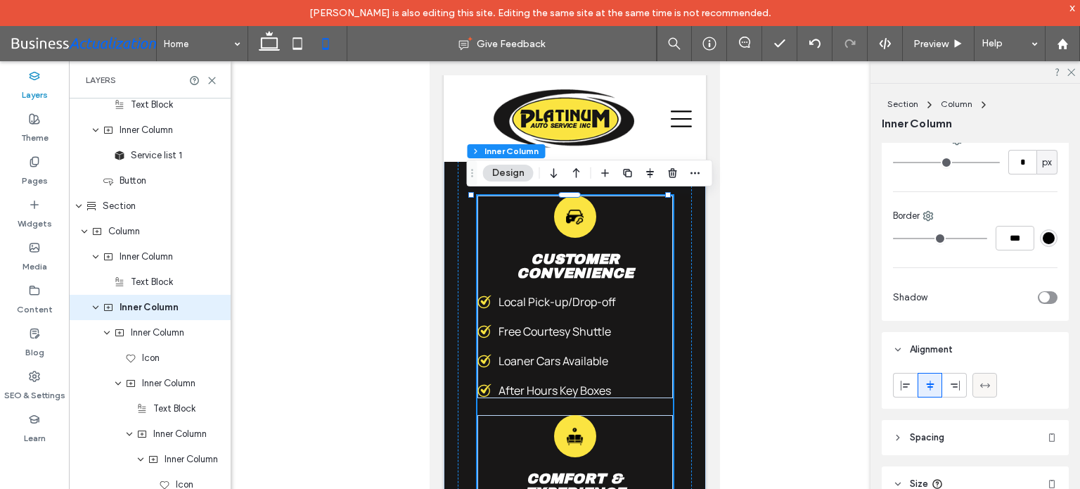
click at [986, 382] on icon at bounding box center [984, 385] width 11 height 11
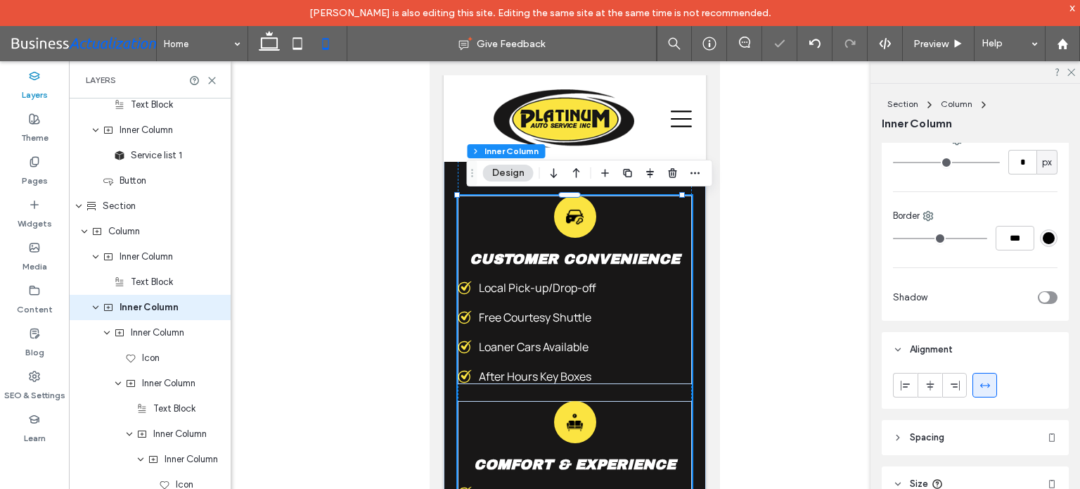
type input "***"
click at [577, 305] on div "Local Pick-up/Drop-off ﻿ Free Courtesy Shuttle Loaner Cars Available After Hour…" at bounding box center [574, 332] width 234 height 104
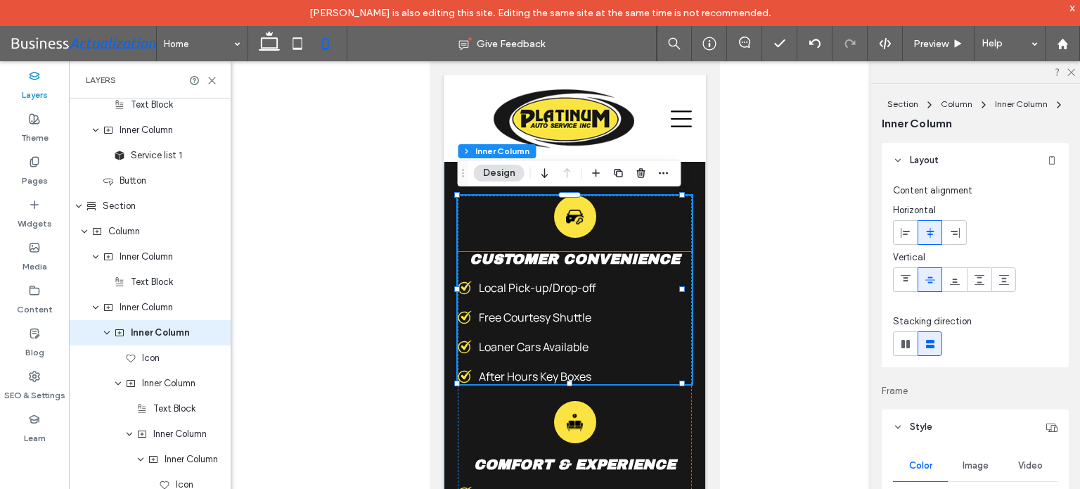
click at [602, 275] on div "Customer Convenience Local Pick-up/Drop-off ﻿ Free Courtesy Shuttle Loaner Cars…" at bounding box center [574, 318] width 234 height 132
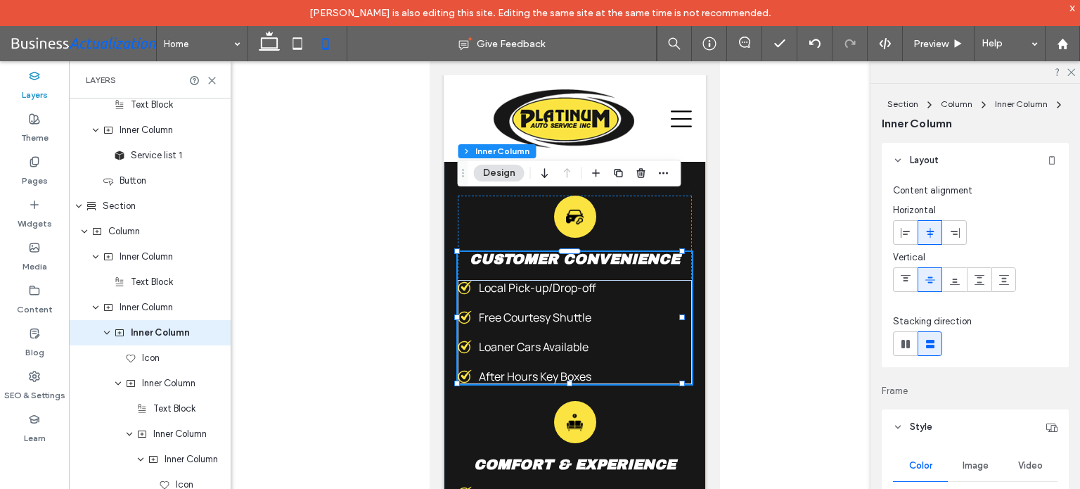
scroll to position [2563, 0]
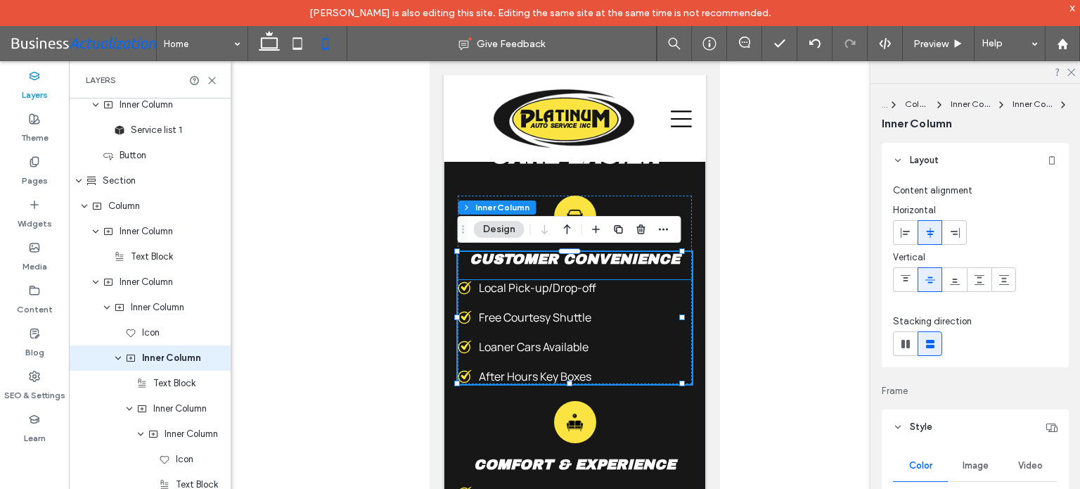
click at [610, 293] on div "Local Pick-up/Drop-off ﻿" at bounding box center [574, 287] width 234 height 15
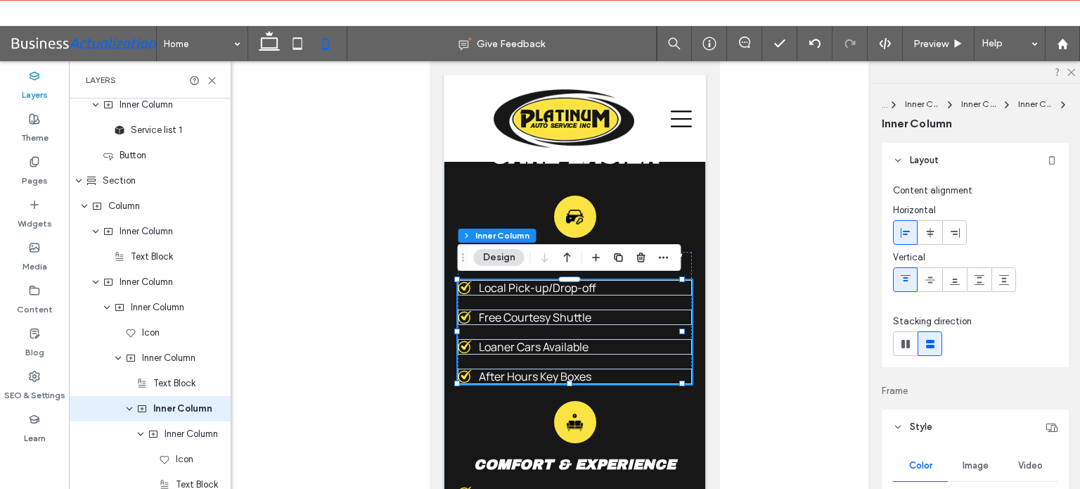
scroll to position [2613, 0]
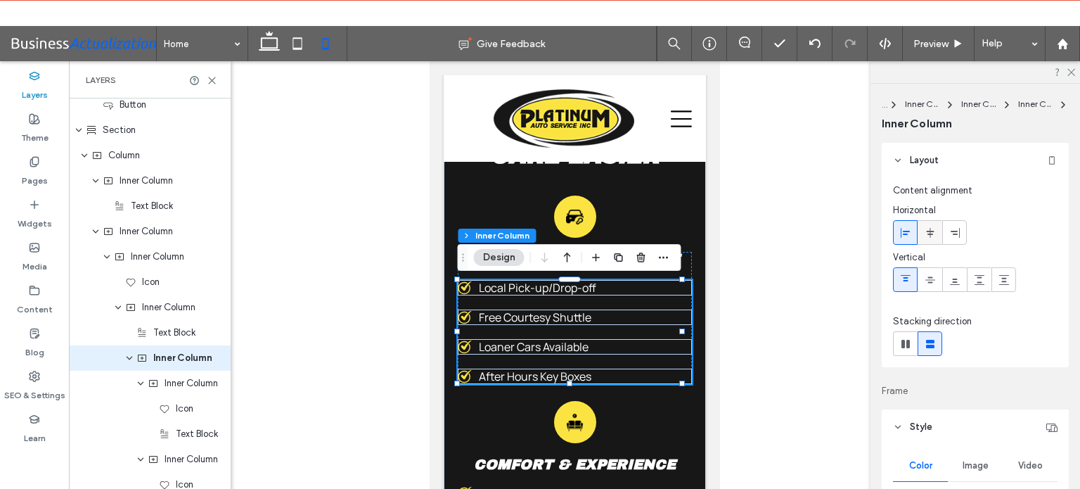
click at [930, 228] on icon at bounding box center [929, 232] width 11 height 11
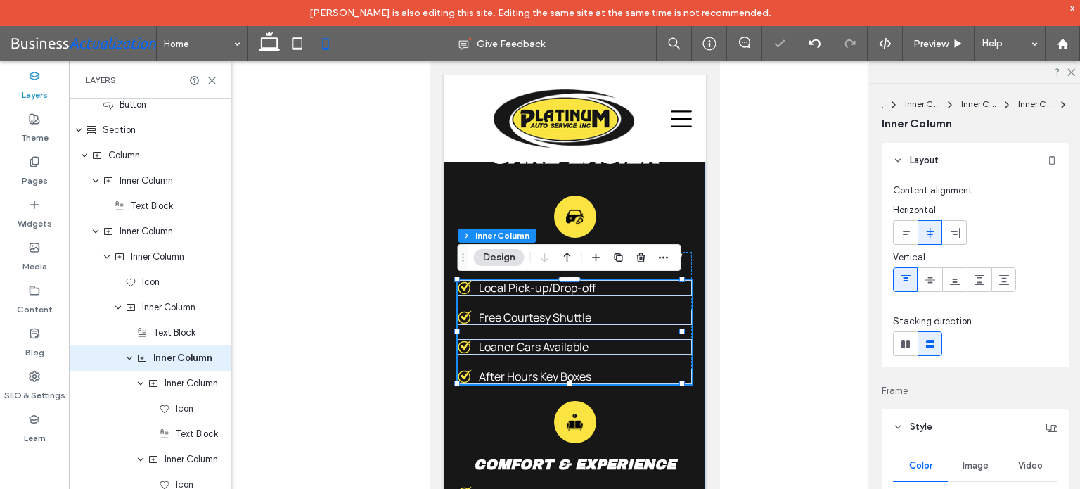
scroll to position [2664, 0]
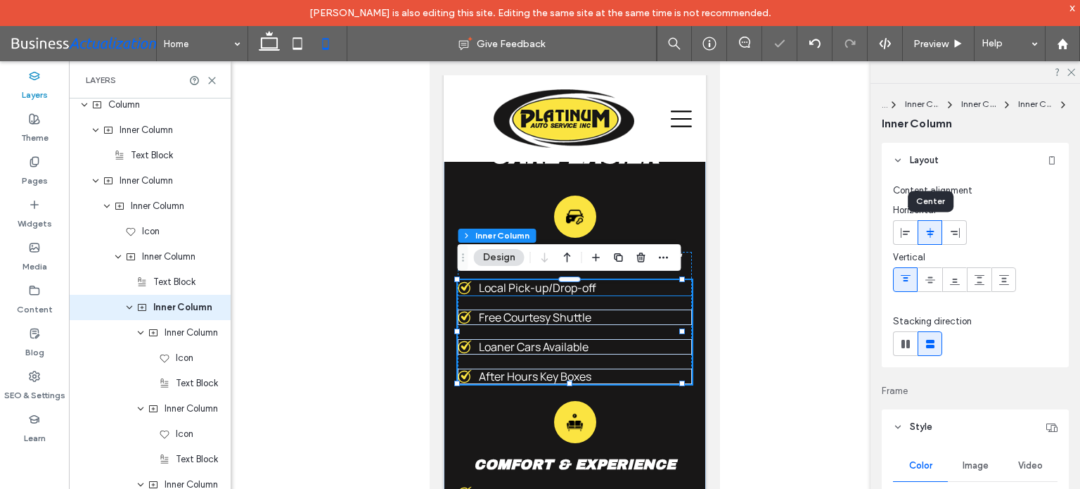
click at [566, 289] on span "Local Pick-up/Drop-off" at bounding box center [536, 287] width 117 height 15
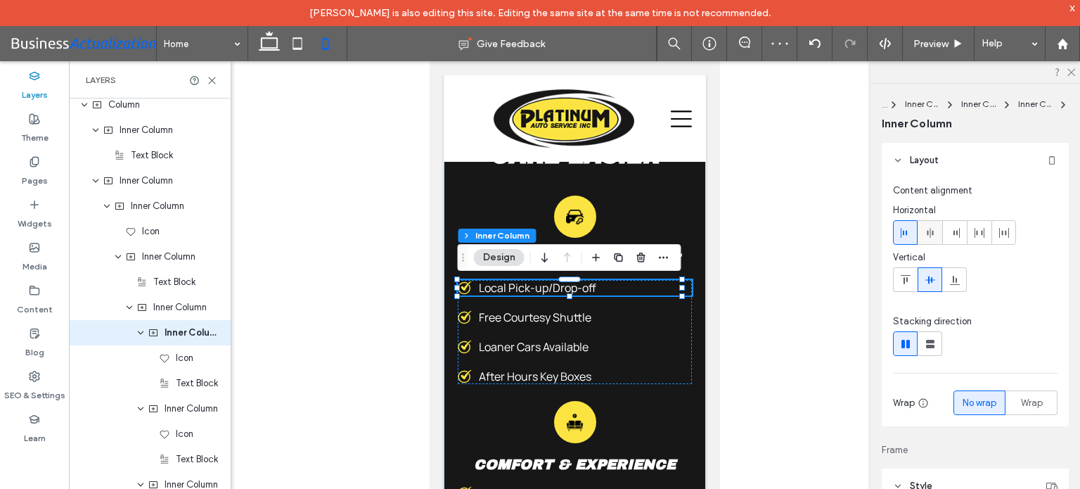
click at [934, 233] on icon at bounding box center [929, 232] width 11 height 11
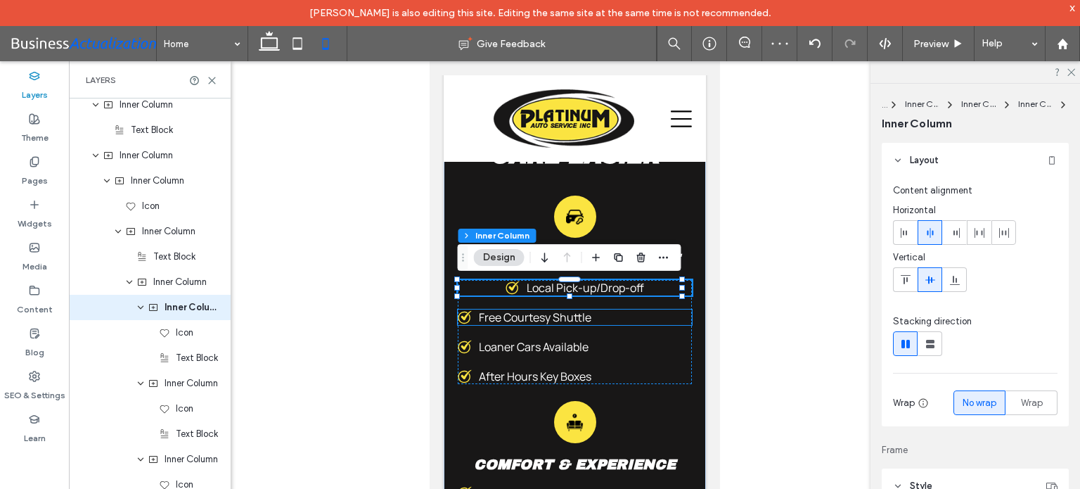
click at [604, 317] on div "Free Courtesy Shuttle" at bounding box center [574, 316] width 234 height 15
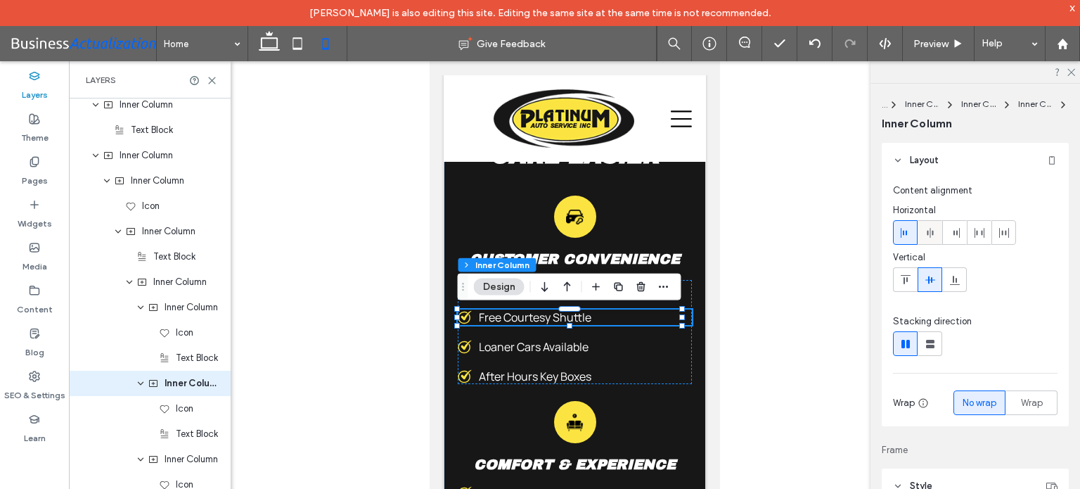
click at [929, 233] on use at bounding box center [930, 233] width 6 height 10
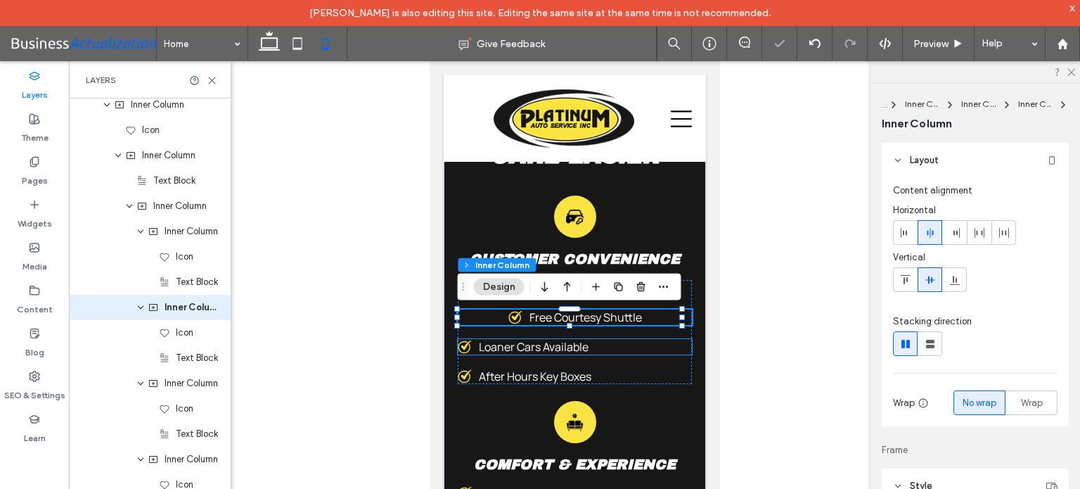
click at [588, 344] on div "Loaner Cars Available" at bounding box center [574, 346] width 234 height 15
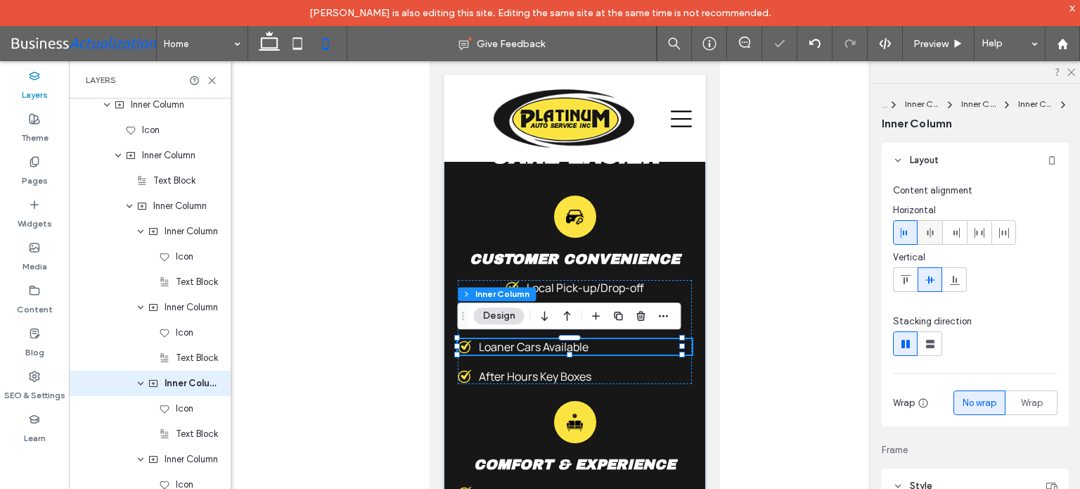
scroll to position [2837, 0]
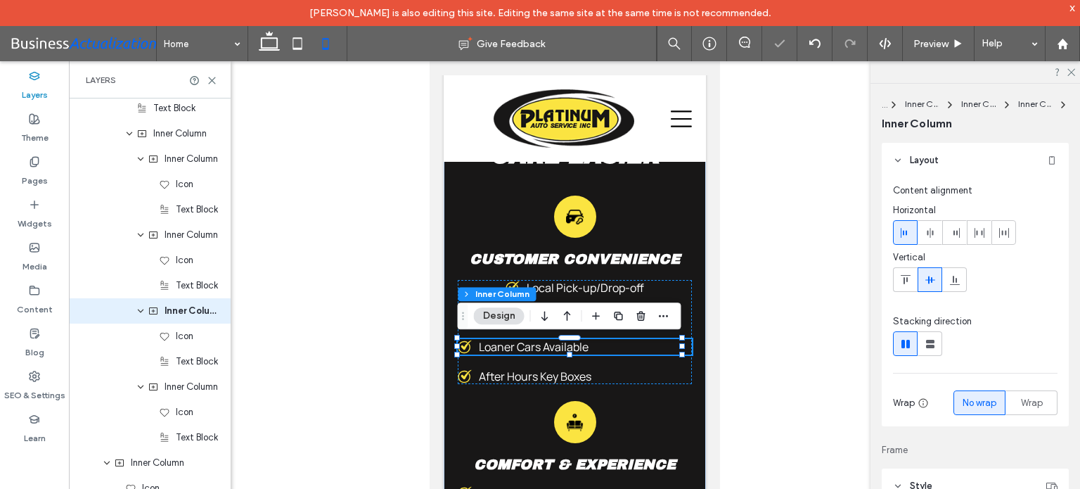
click at [932, 235] on icon at bounding box center [929, 232] width 11 height 11
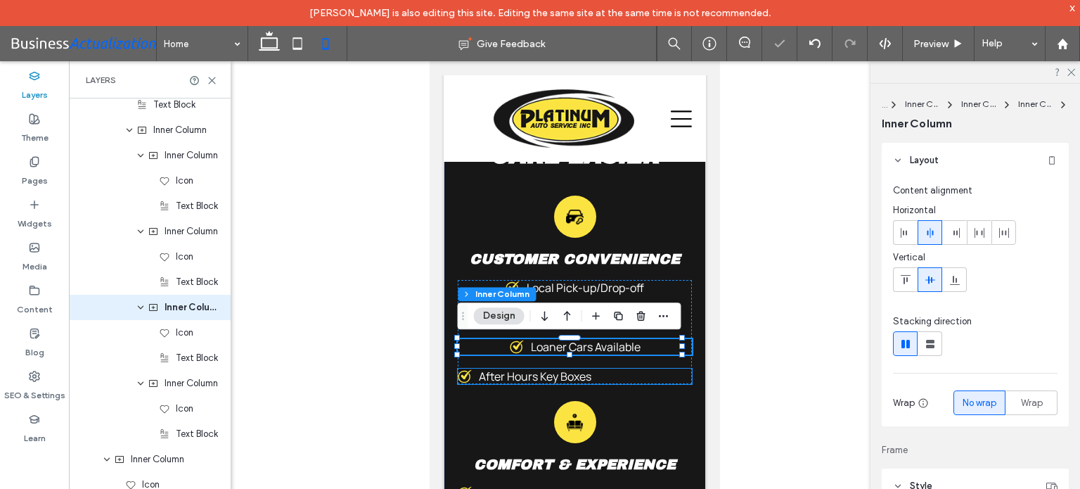
click at [610, 381] on div "After Hours Key Boxes" at bounding box center [574, 375] width 234 height 15
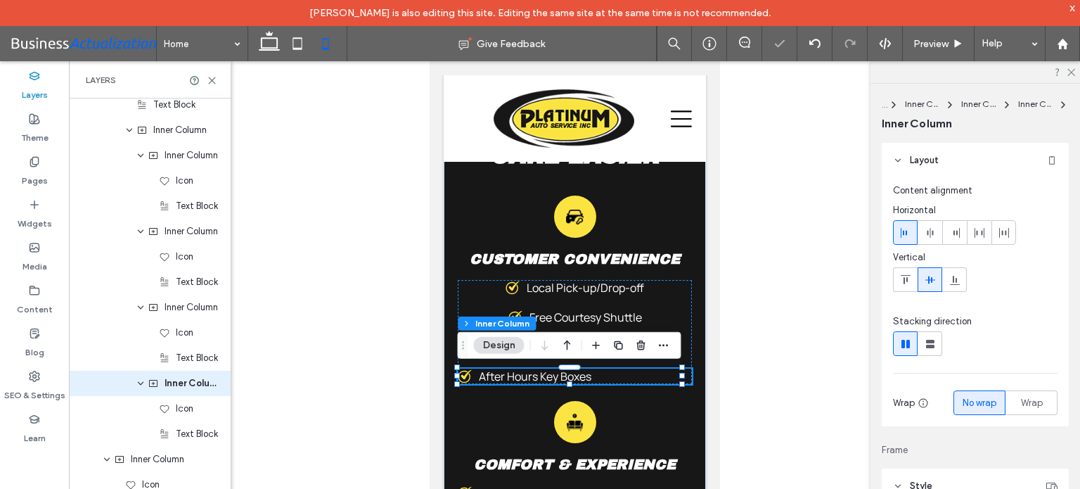
scroll to position [2917, 0]
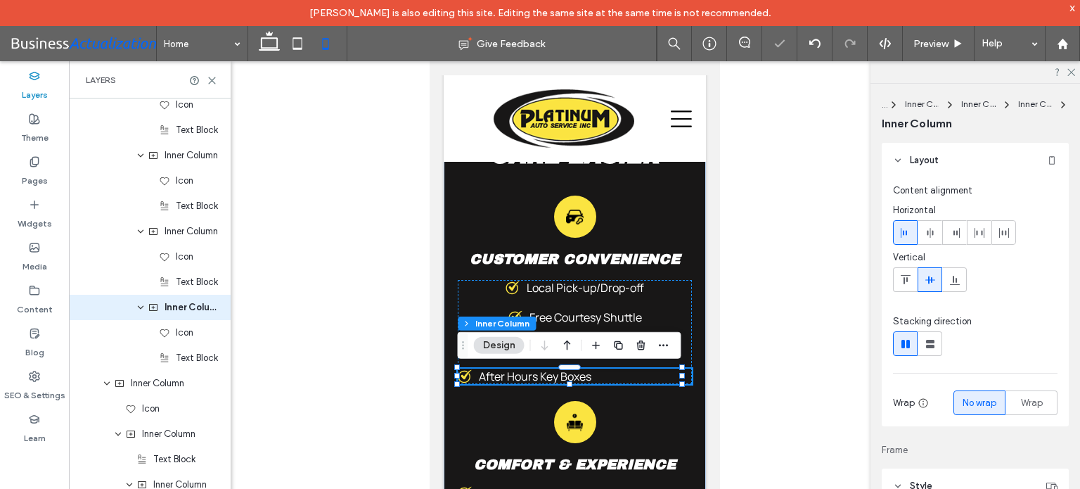
click at [928, 227] on icon at bounding box center [929, 232] width 11 height 11
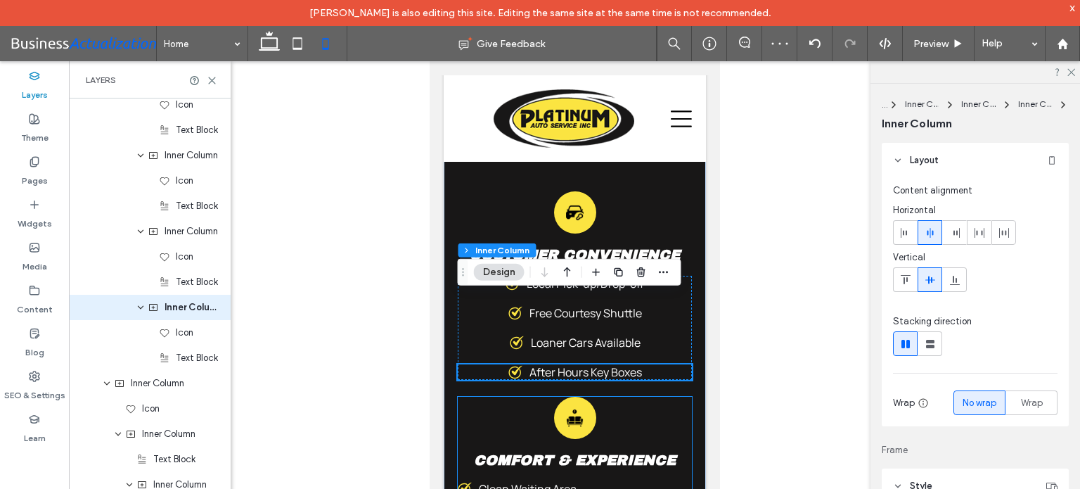
scroll to position [4396, 0]
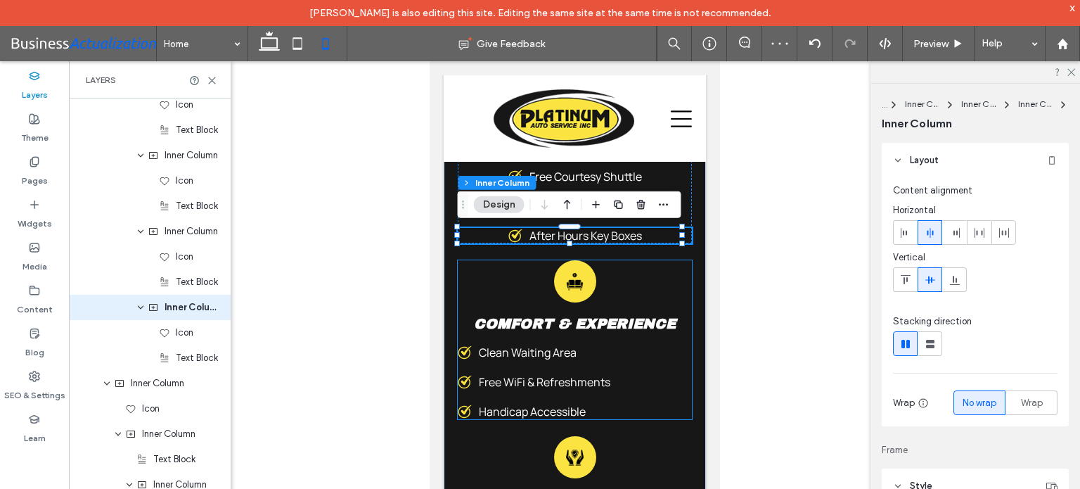
click at [552, 345] on span "Clean Waiting Area" at bounding box center [527, 351] width 98 height 15
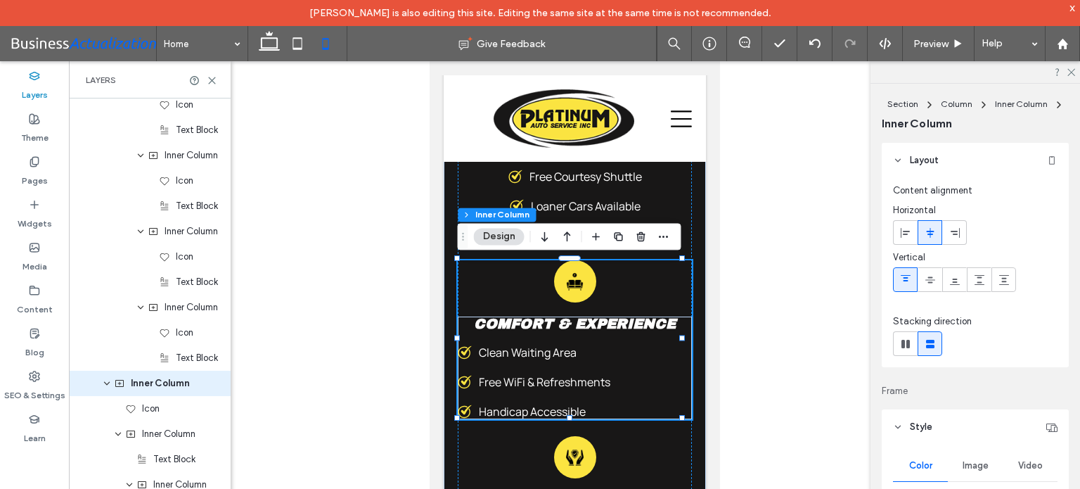
click at [552, 351] on span "Clean Waiting Area" at bounding box center [527, 351] width 98 height 15
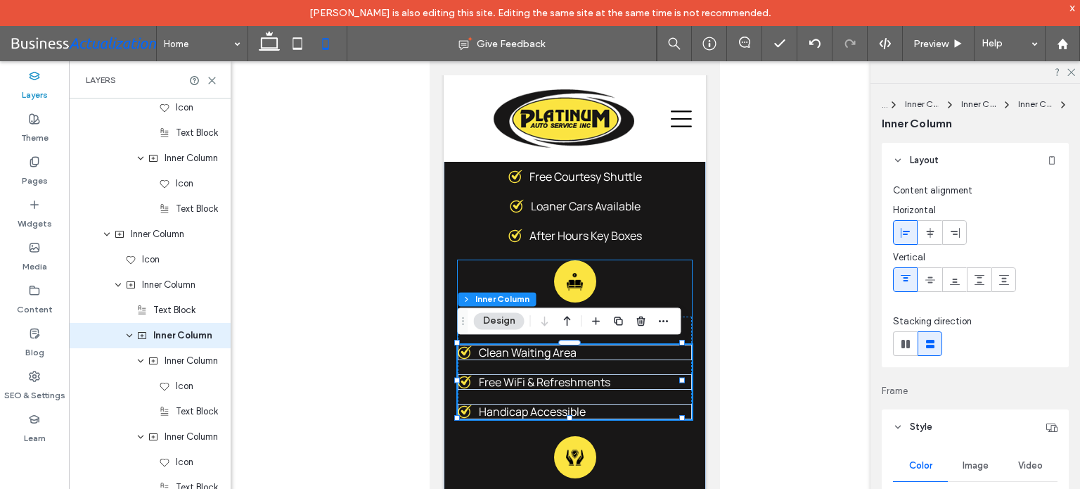
scroll to position [3094, 0]
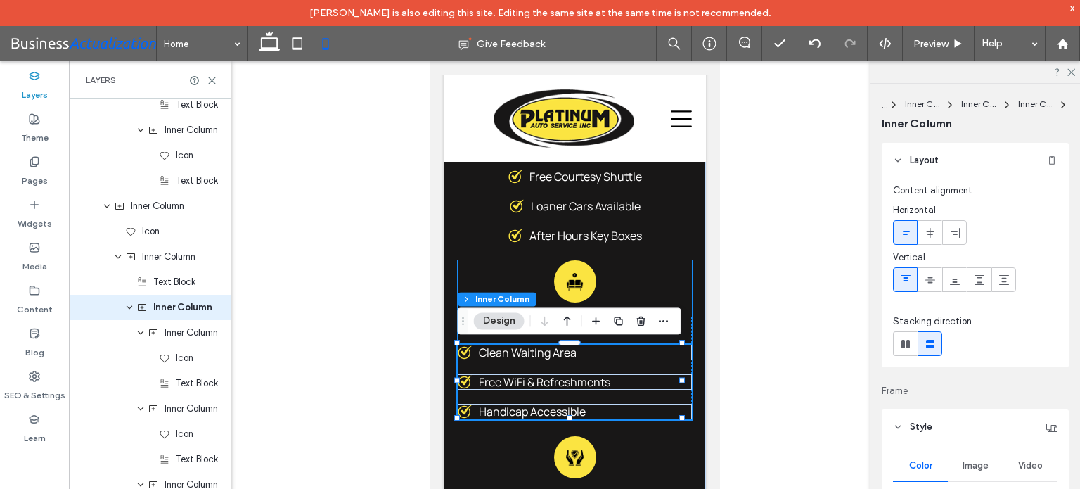
click at [552, 352] on span "Clean Waiting Area" at bounding box center [527, 351] width 98 height 15
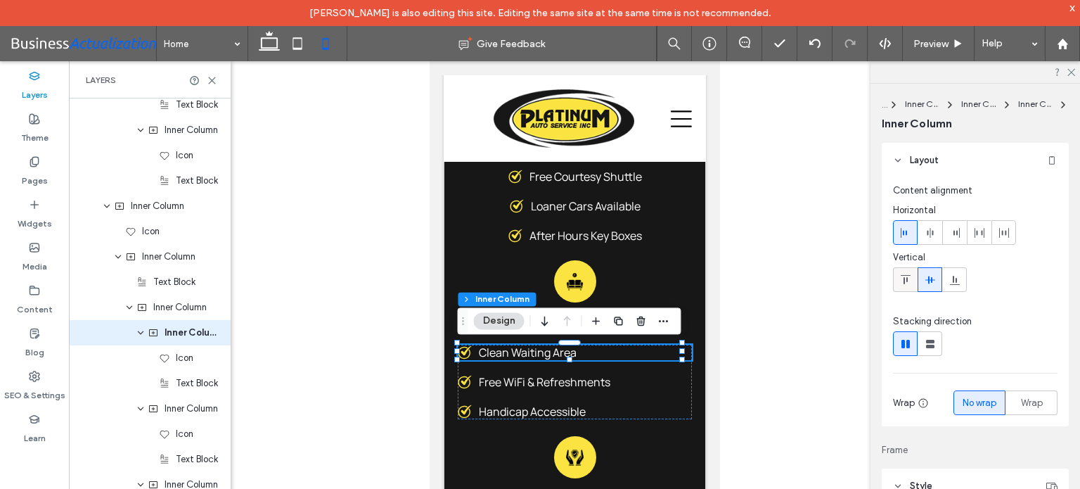
click at [934, 233] on icon at bounding box center [929, 232] width 11 height 11
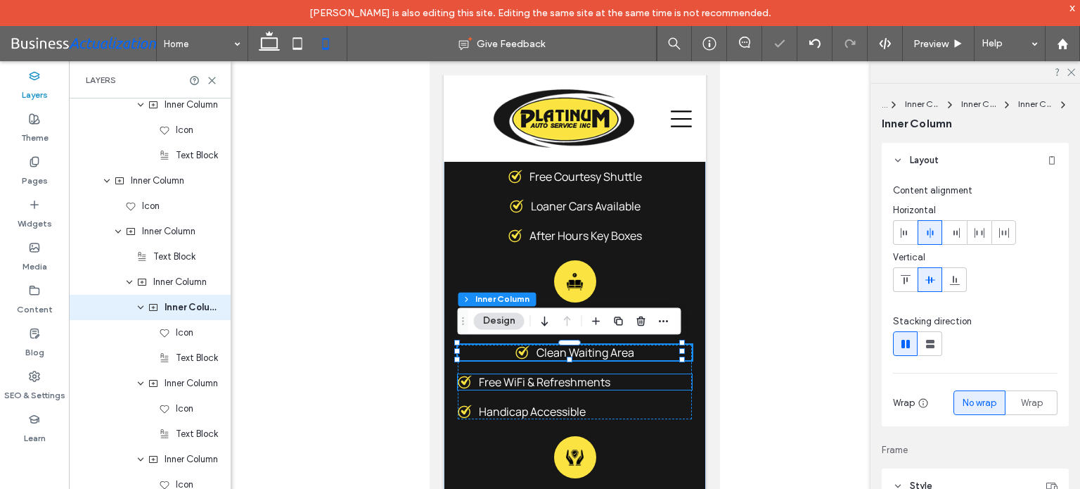
click at [601, 379] on span "Free WiFi & Refreshments" at bounding box center [543, 381] width 131 height 15
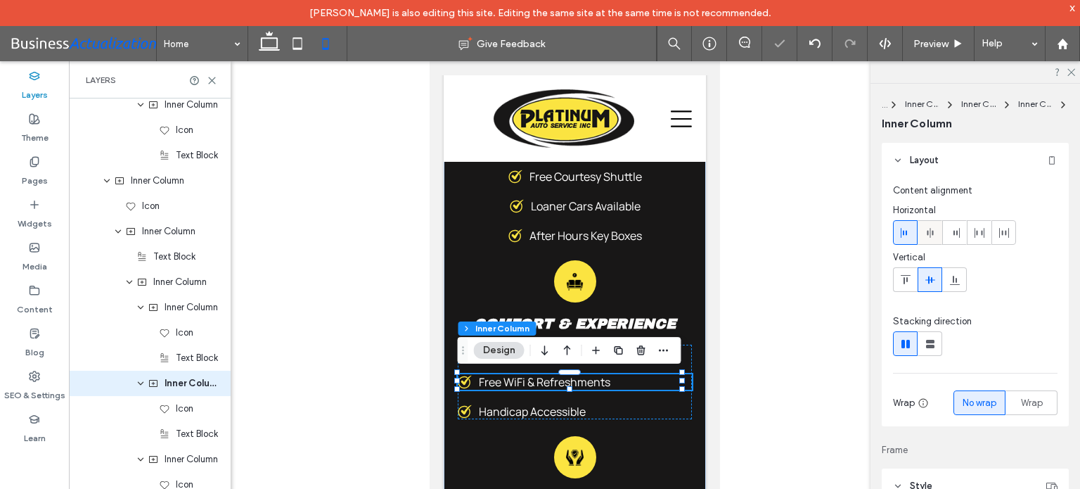
click at [931, 231] on icon at bounding box center [929, 232] width 11 height 11
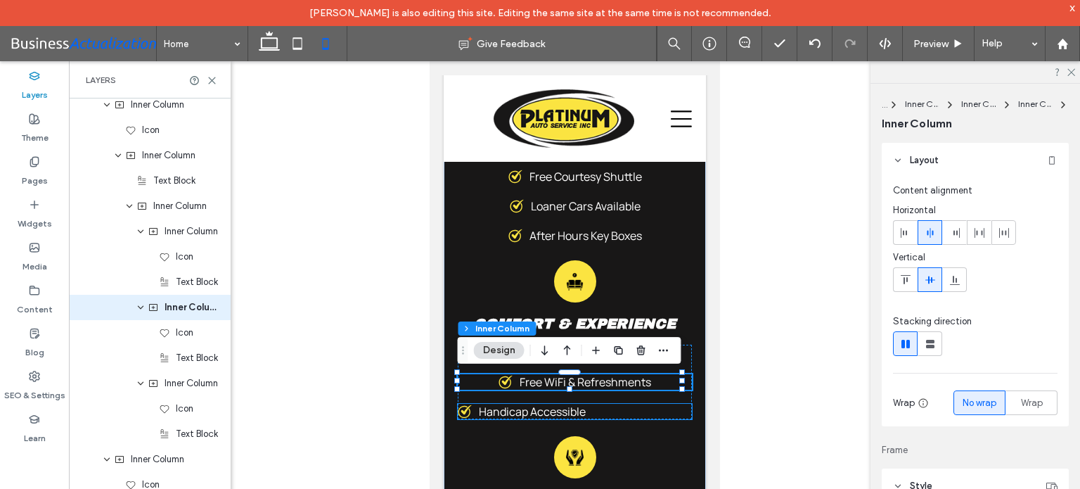
click at [585, 411] on span "Handicap Accessible" at bounding box center [531, 411] width 107 height 15
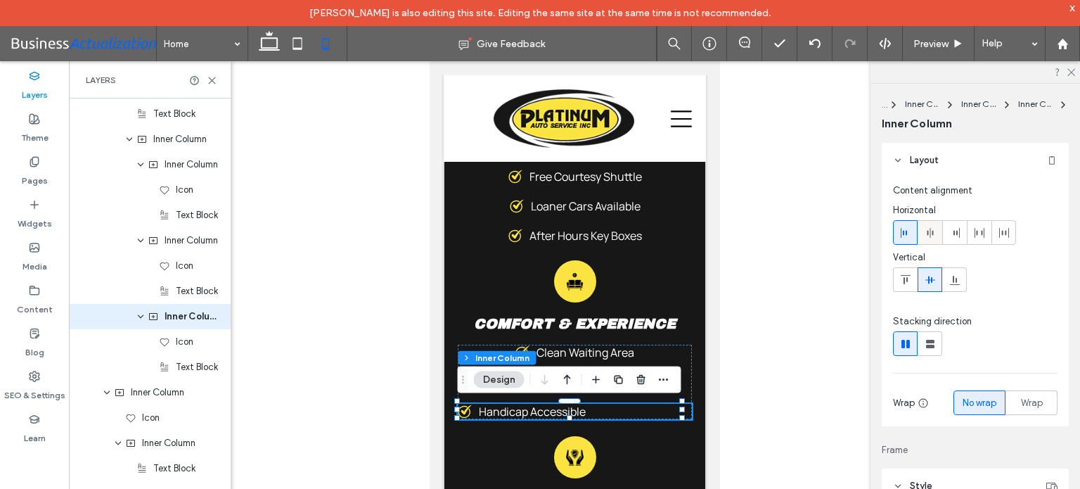
scroll to position [3271, 0]
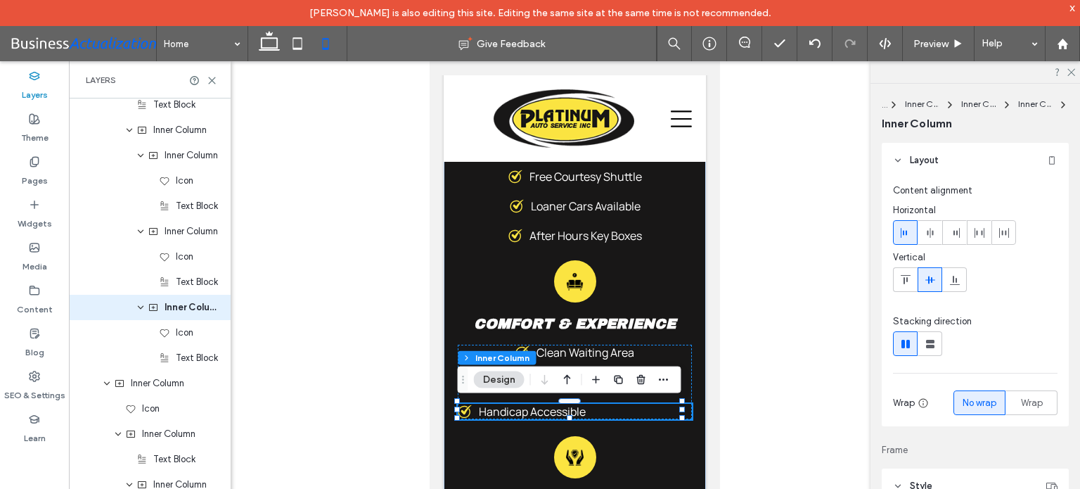
click at [932, 233] on use at bounding box center [930, 233] width 6 height 10
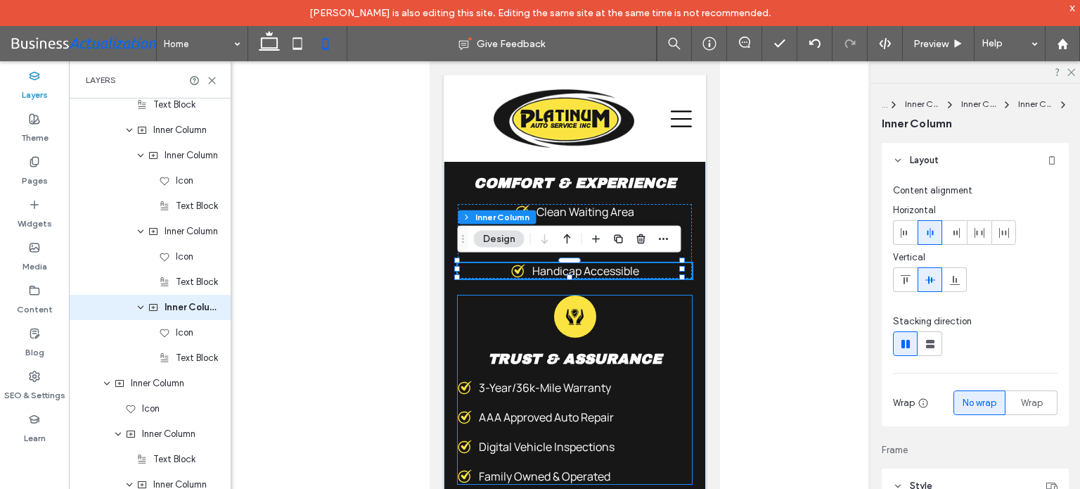
scroll to position [4677, 0]
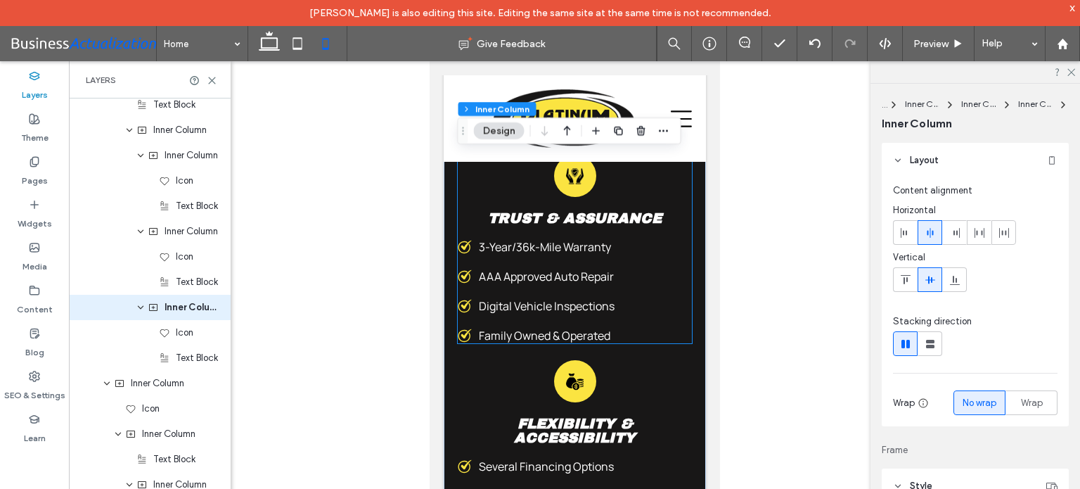
click at [576, 259] on div "3-Year/36k-Mile Warranty AAA Approved Auto Repair Digital Vehicle Inspections F…" at bounding box center [574, 291] width 234 height 104
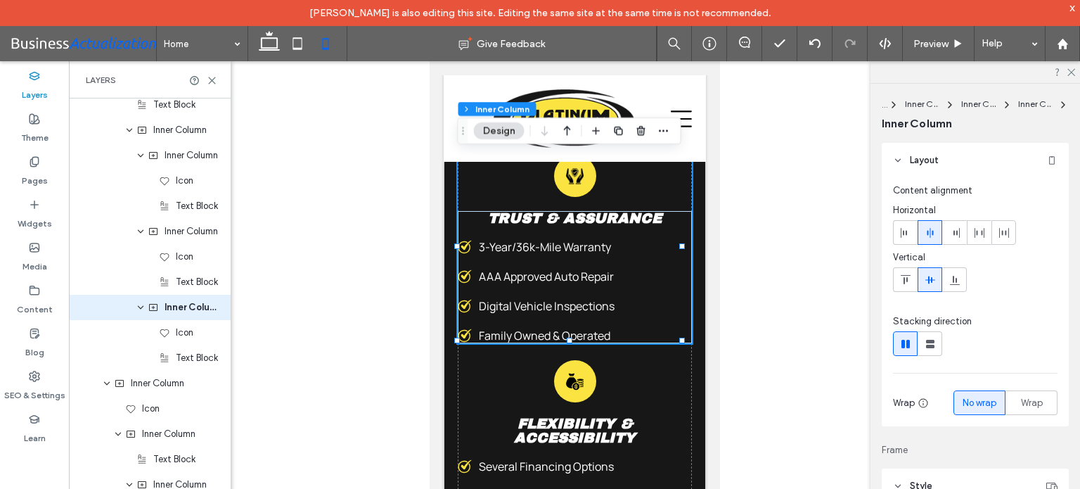
click at [562, 244] on span "3-Year/36k-Mile Warranty" at bounding box center [544, 246] width 132 height 15
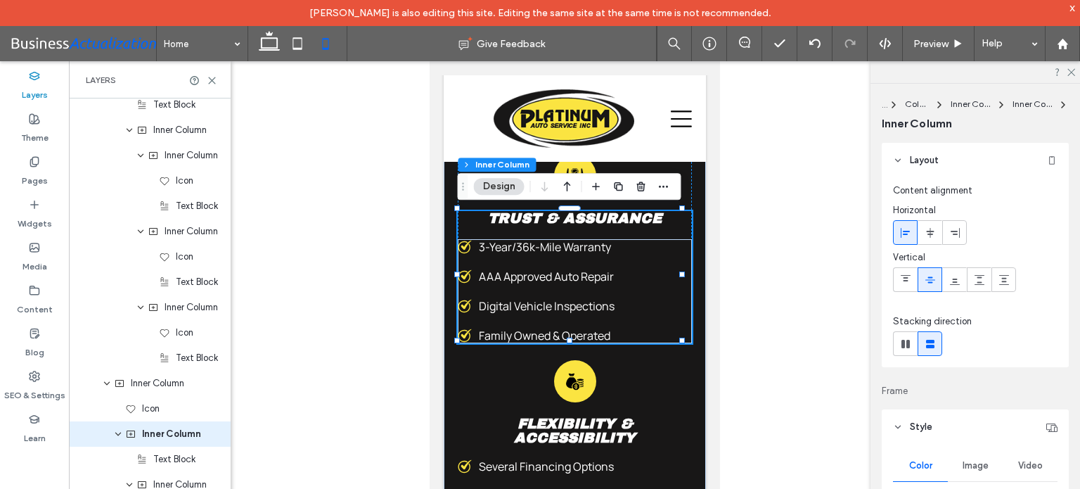
click at [560, 244] on span "3-Year/36k-Mile Warranty" at bounding box center [544, 246] width 132 height 15
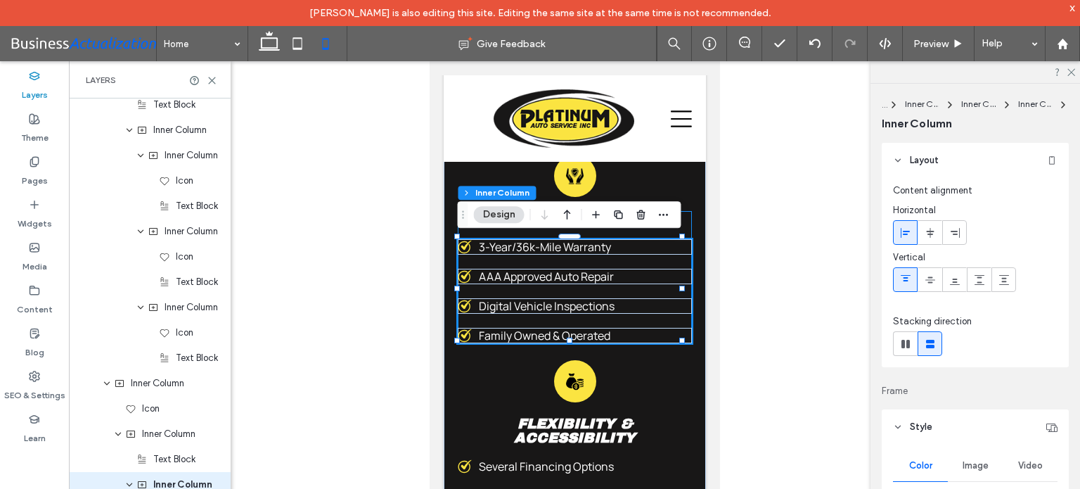
click at [560, 244] on span "3-Year/36k-Mile Warranty" at bounding box center [544, 246] width 132 height 15
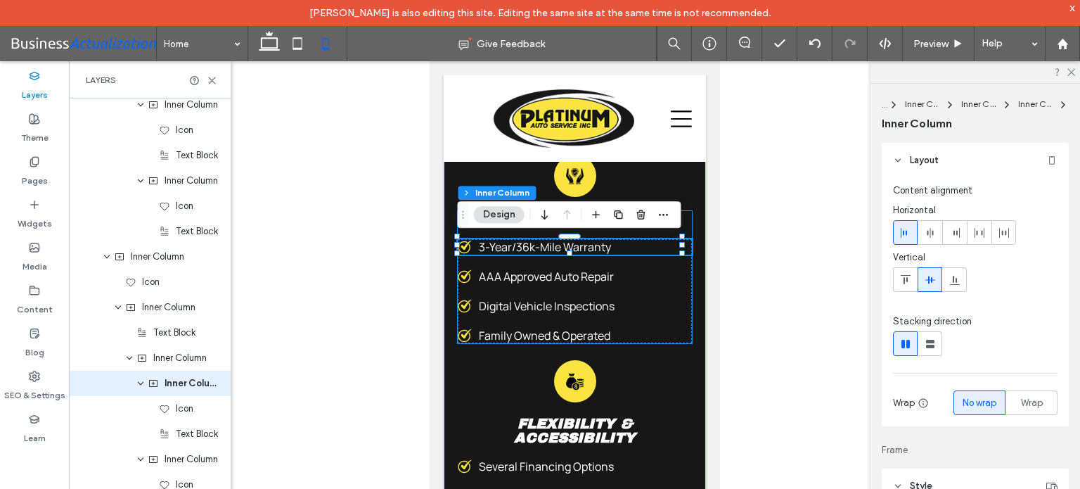
scroll to position [3474, 0]
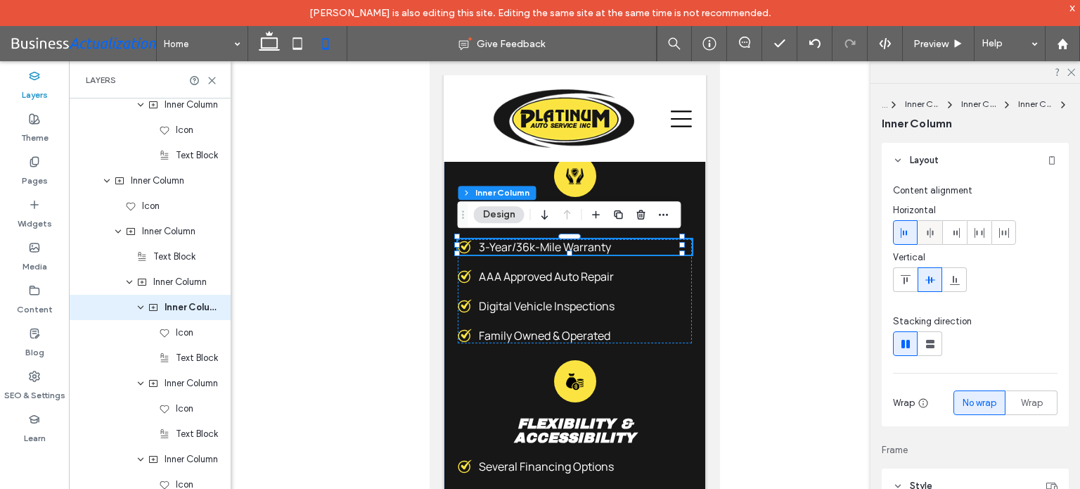
click at [934, 230] on icon at bounding box center [929, 232] width 11 height 11
click at [593, 278] on span "AAA Approved Auto Repair" at bounding box center [545, 276] width 135 height 15
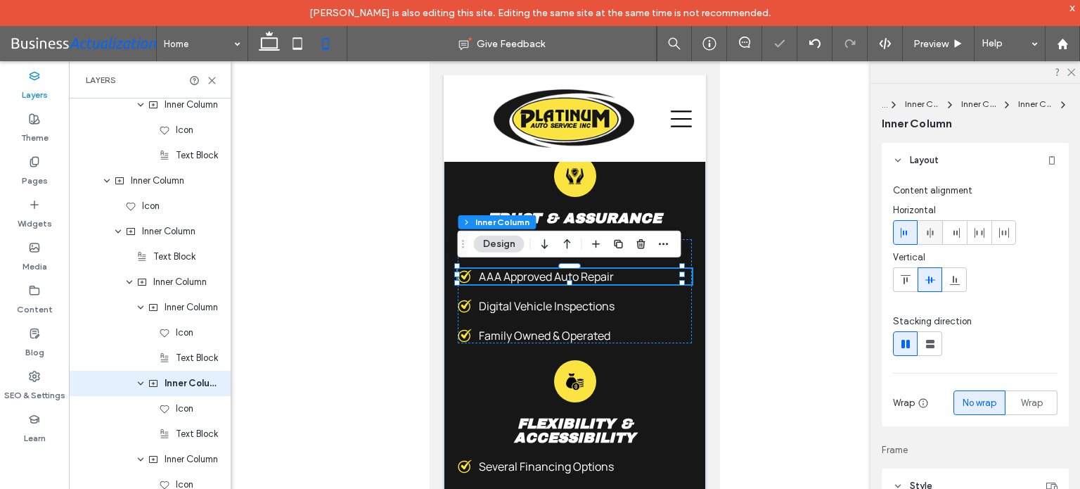
click at [925, 234] on icon at bounding box center [929, 232] width 11 height 11
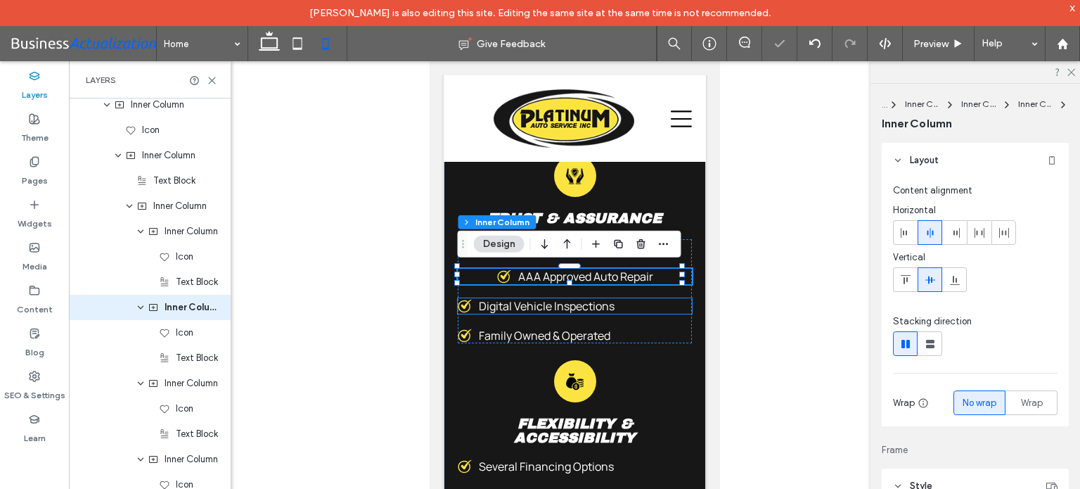
click at [557, 309] on span "Digital Vehicle Inspections" at bounding box center [546, 305] width 136 height 15
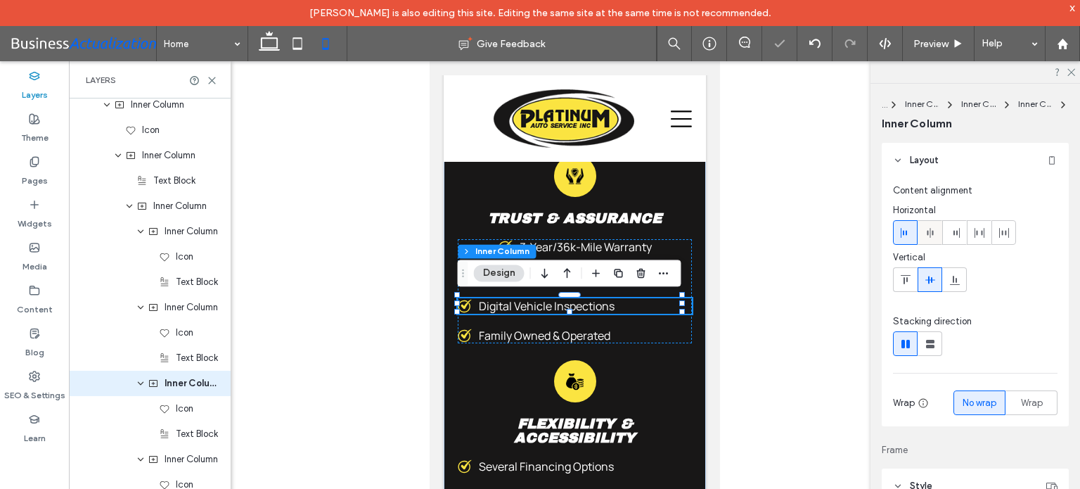
click at [929, 233] on icon at bounding box center [929, 232] width 11 height 11
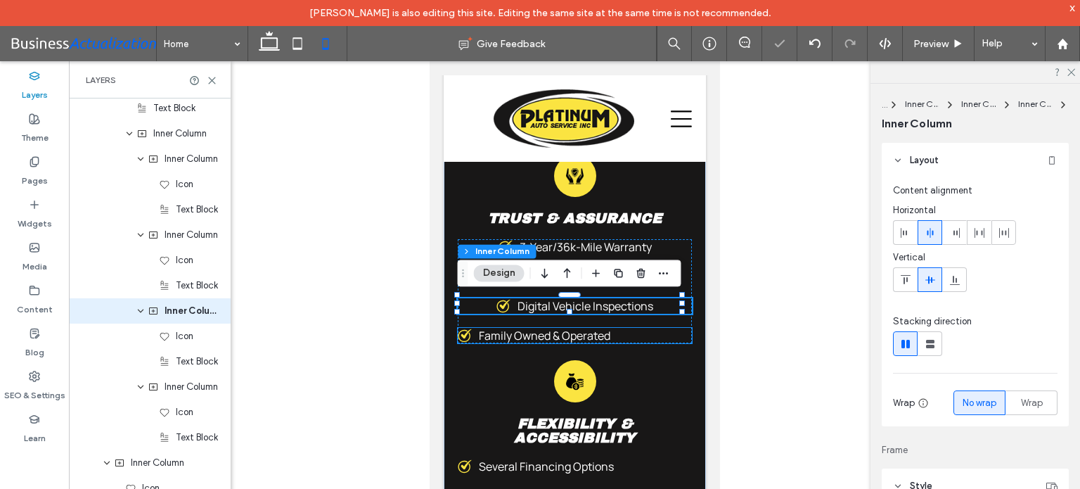
scroll to position [3626, 0]
click at [546, 331] on span "Family Owned & Operated" at bounding box center [543, 335] width 131 height 15
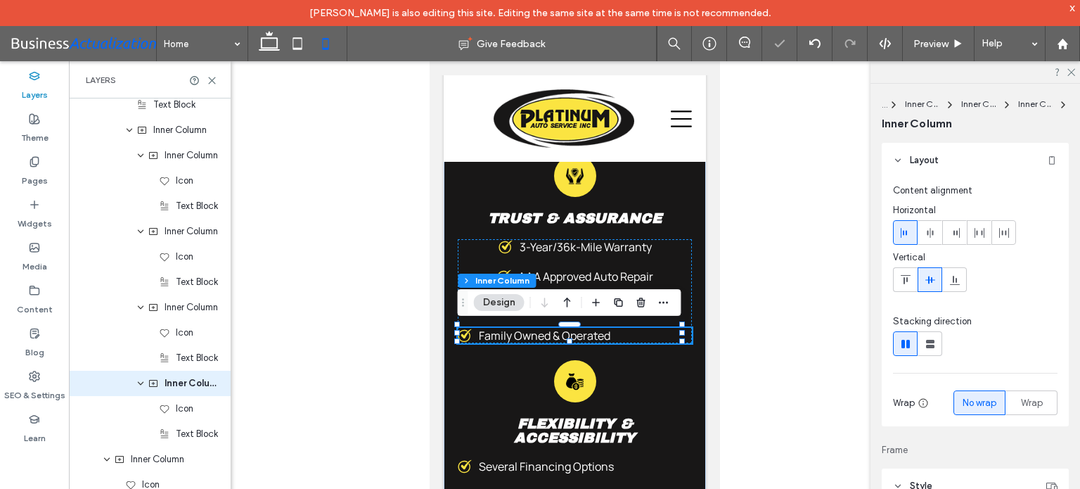
scroll to position [3701, 0]
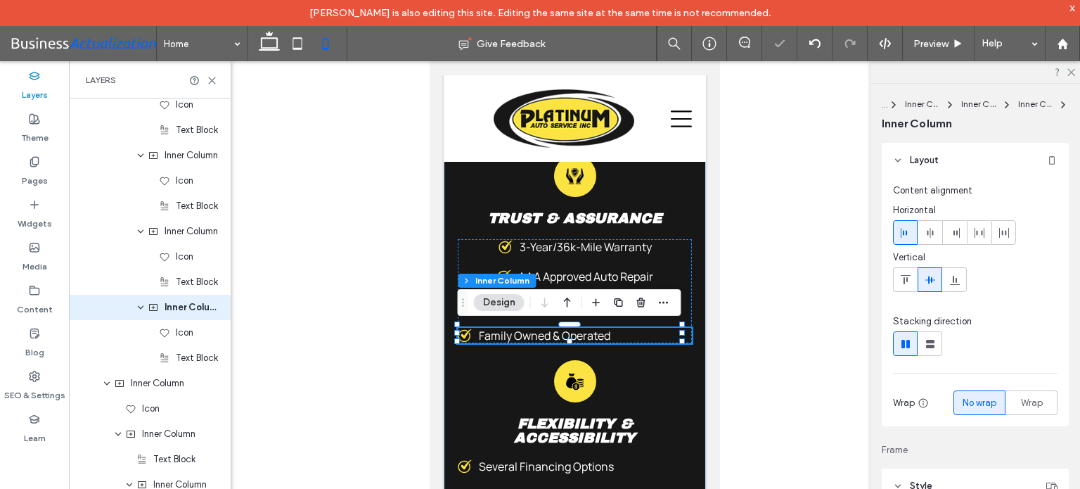
click at [933, 231] on icon at bounding box center [929, 232] width 11 height 11
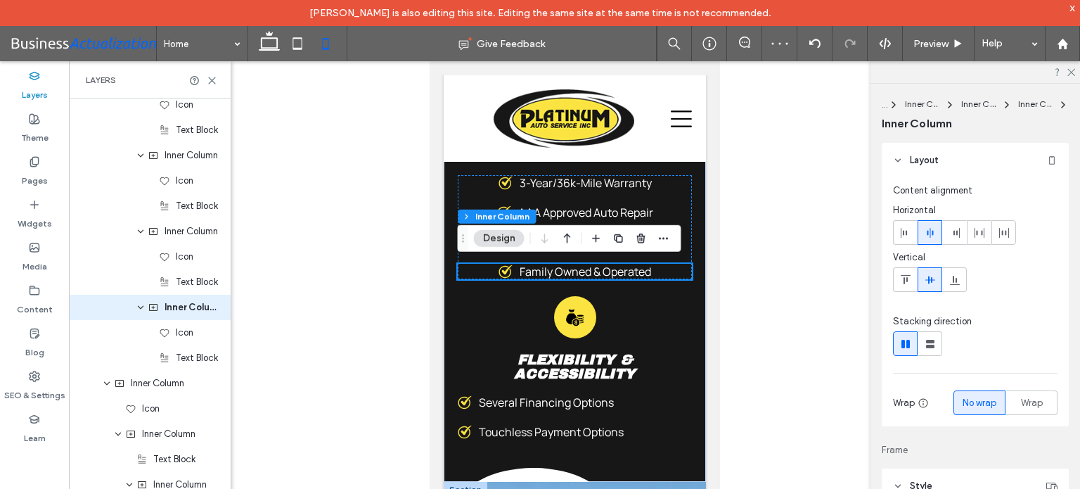
scroll to position [4818, 0]
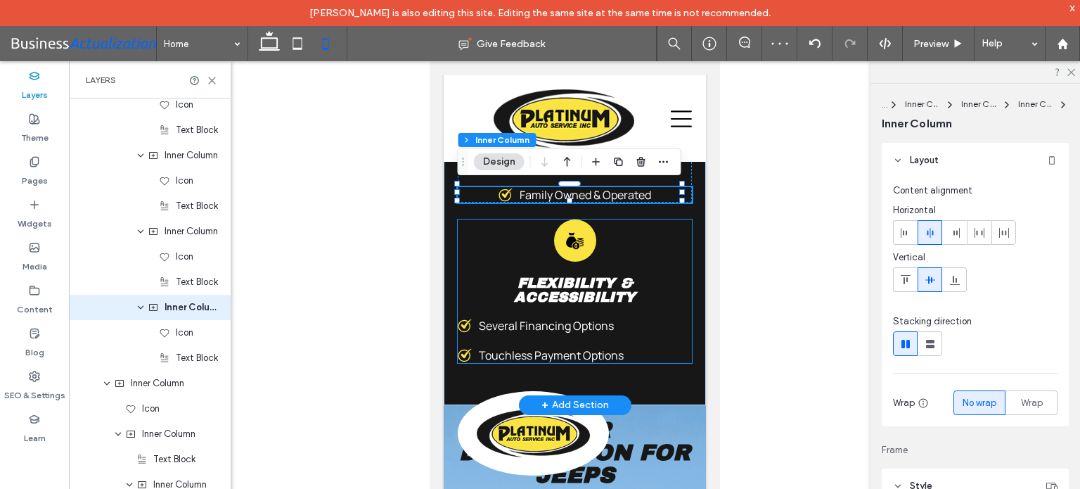
click at [581, 326] on span "Several Financing Options" at bounding box center [545, 325] width 135 height 15
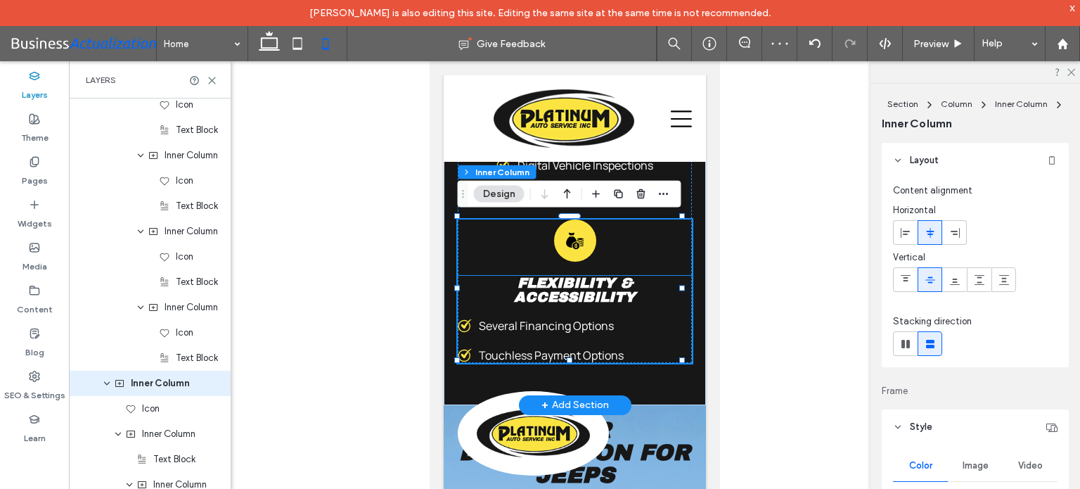
click at [603, 288] on span "Flexibility & Accessibility" at bounding box center [574, 290] width 122 height 30
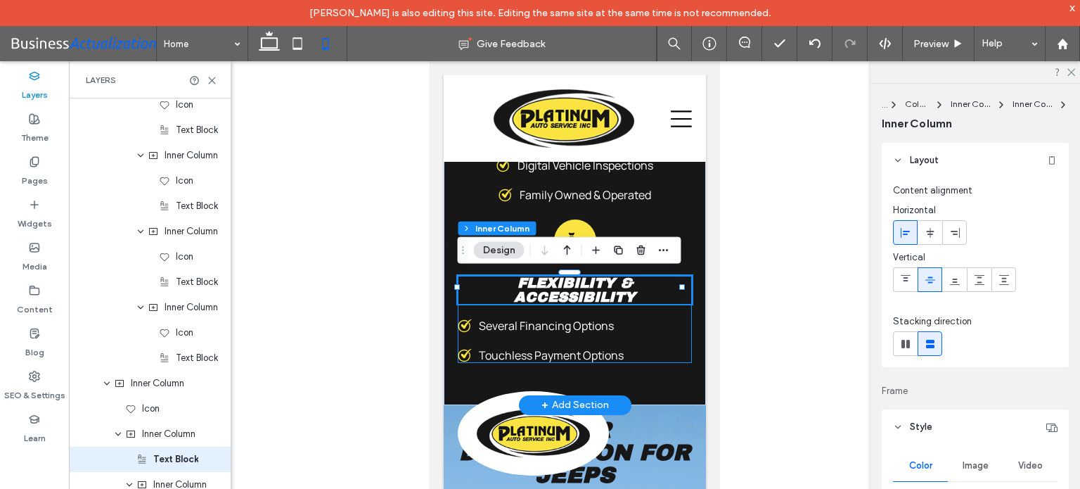
scroll to position [3777, 0]
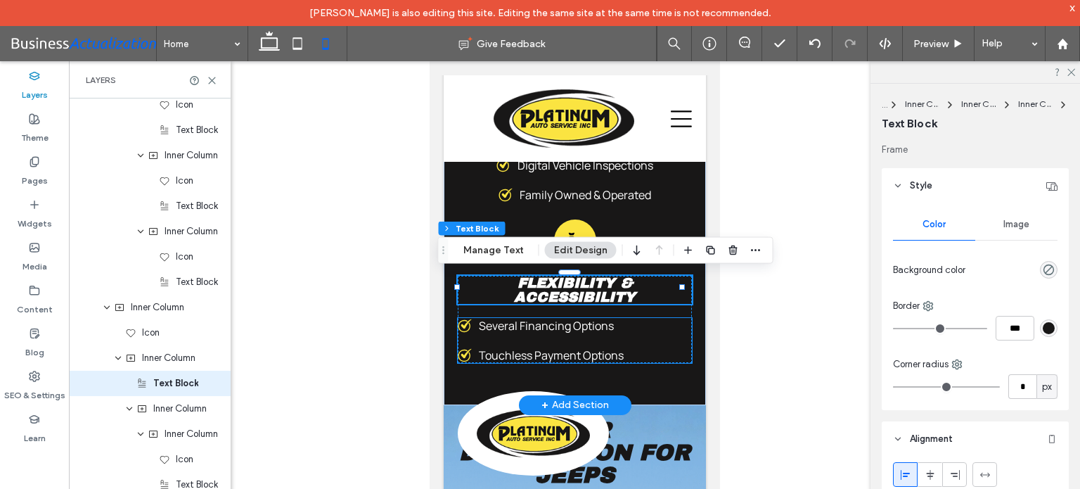
click at [585, 321] on span "Several Financing Options" at bounding box center [545, 325] width 135 height 15
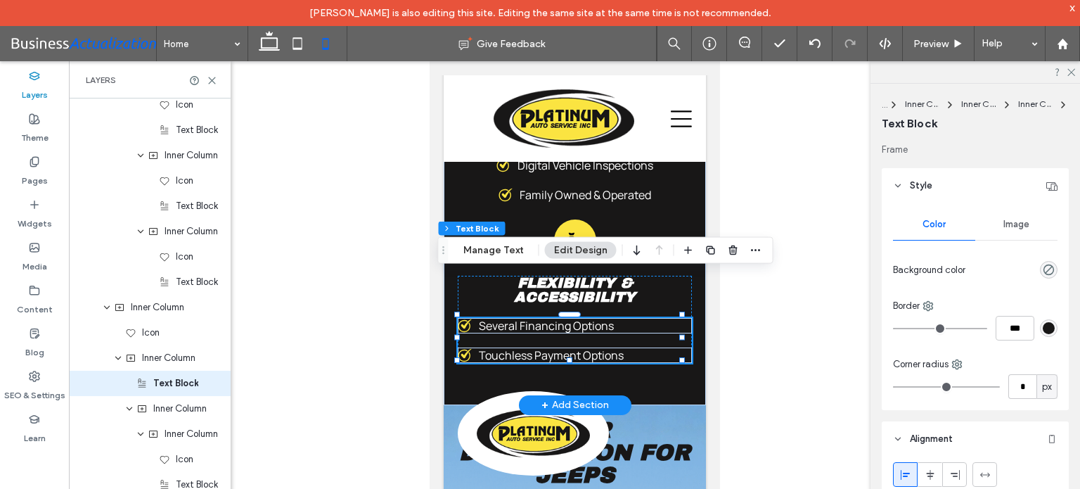
click at [585, 321] on span "Several Financing Options" at bounding box center [545, 325] width 135 height 15
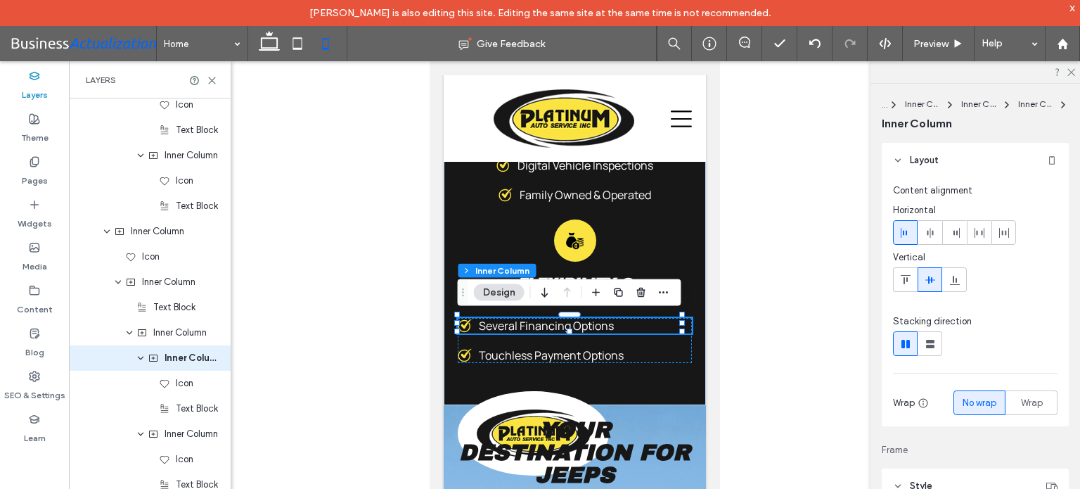
scroll to position [3904, 0]
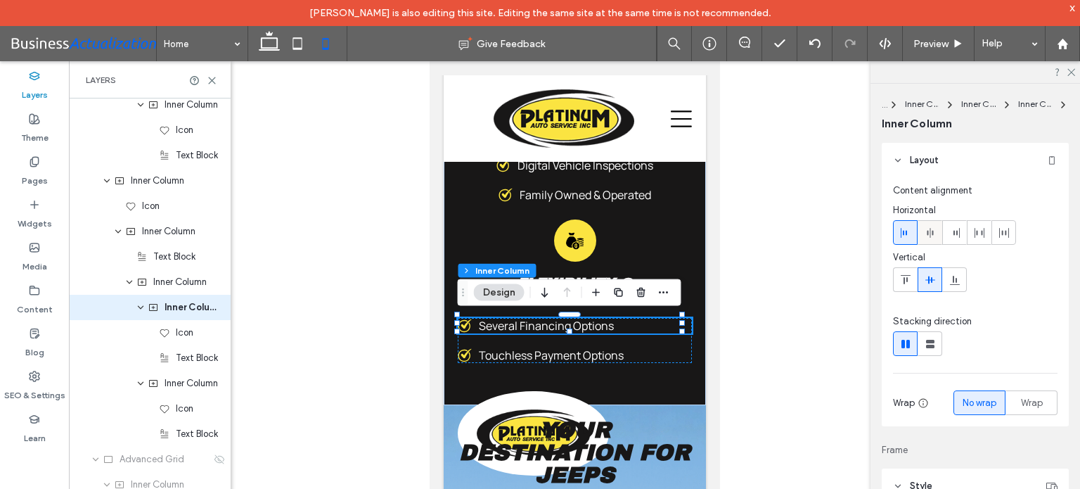
click at [932, 235] on icon at bounding box center [929, 232] width 11 height 11
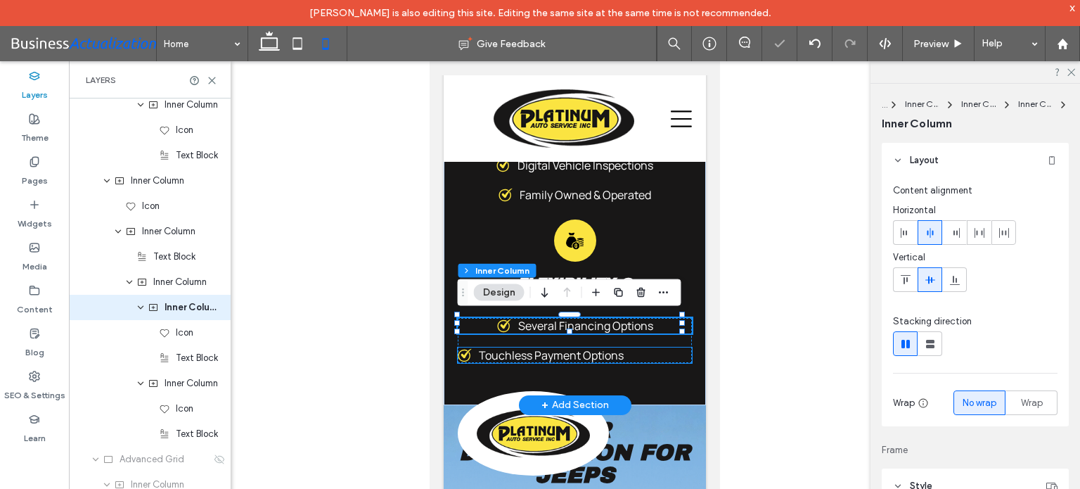
click at [602, 347] on span "Touchless Payment Options" at bounding box center [550, 354] width 145 height 15
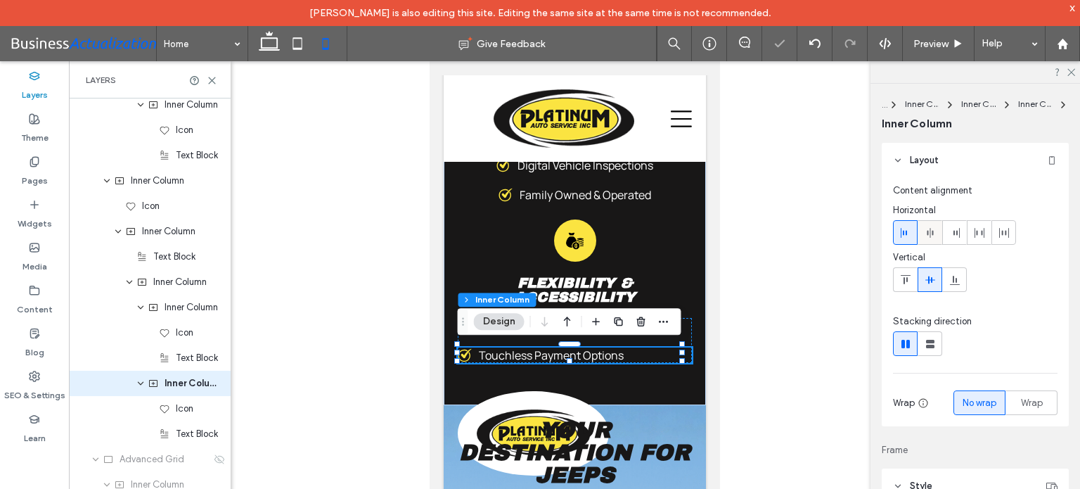
drag, startPoint x: 932, startPoint y: 233, endPoint x: 233, endPoint y: 324, distance: 704.7
click at [932, 233] on use at bounding box center [930, 233] width 6 height 10
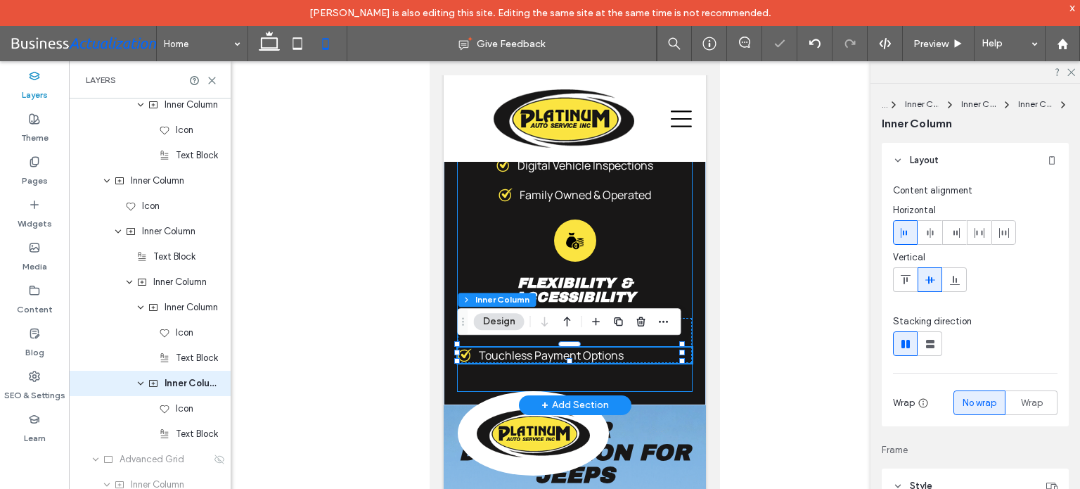
scroll to position [3980, 0]
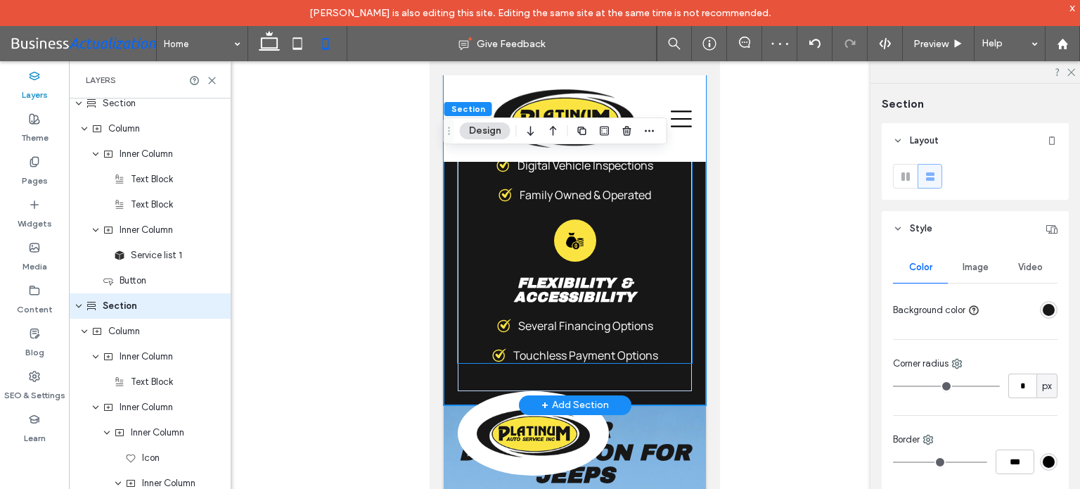
scroll to position [2436, 0]
click at [639, 311] on div "Flexibility & Accessibility Several Financing Options Touchless Payment Options" at bounding box center [574, 319] width 234 height 87
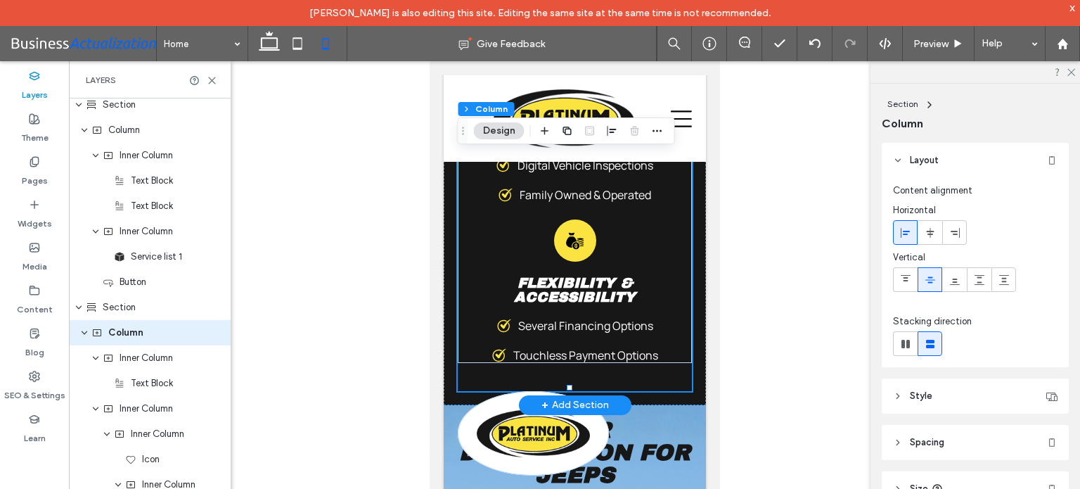
scroll to position [2461, 0]
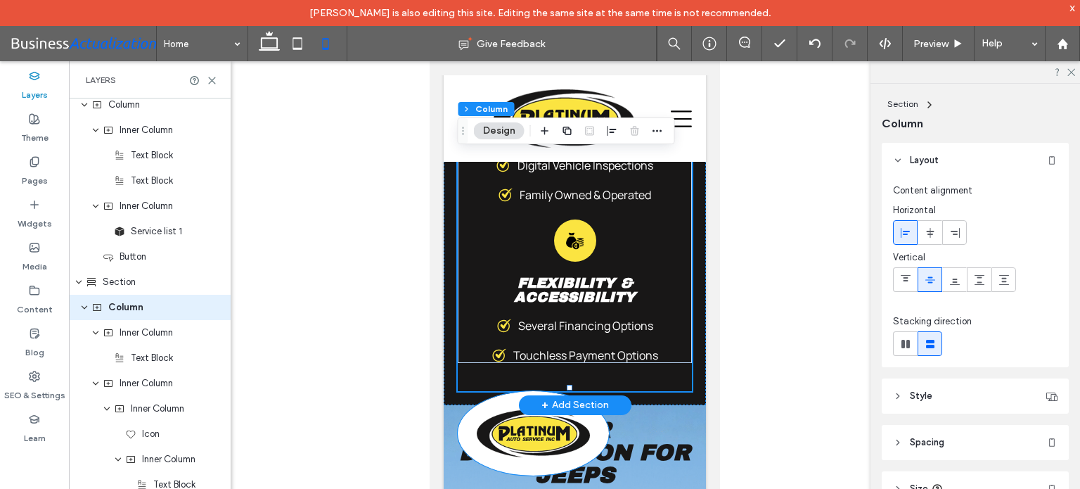
click at [510, 400] on div at bounding box center [532, 433] width 151 height 84
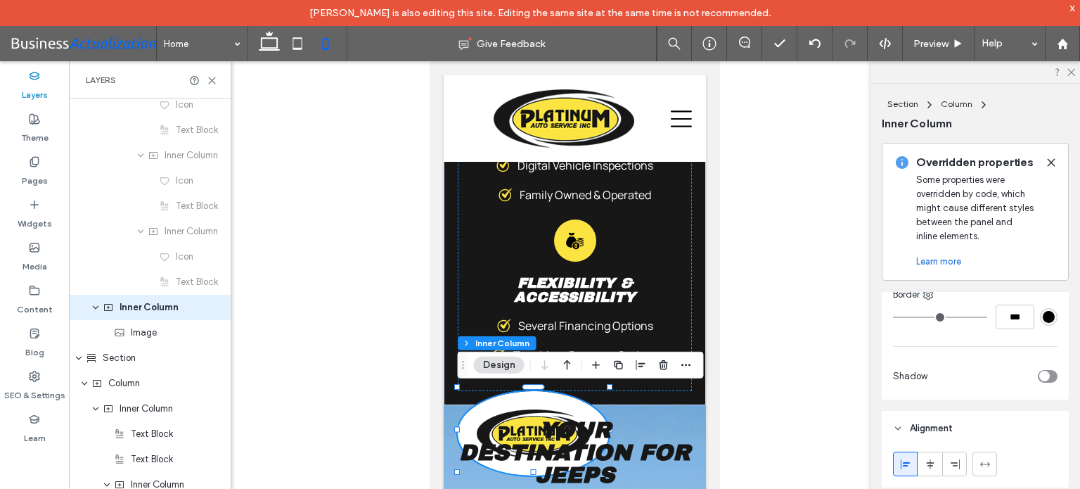
scroll to position [709, 0]
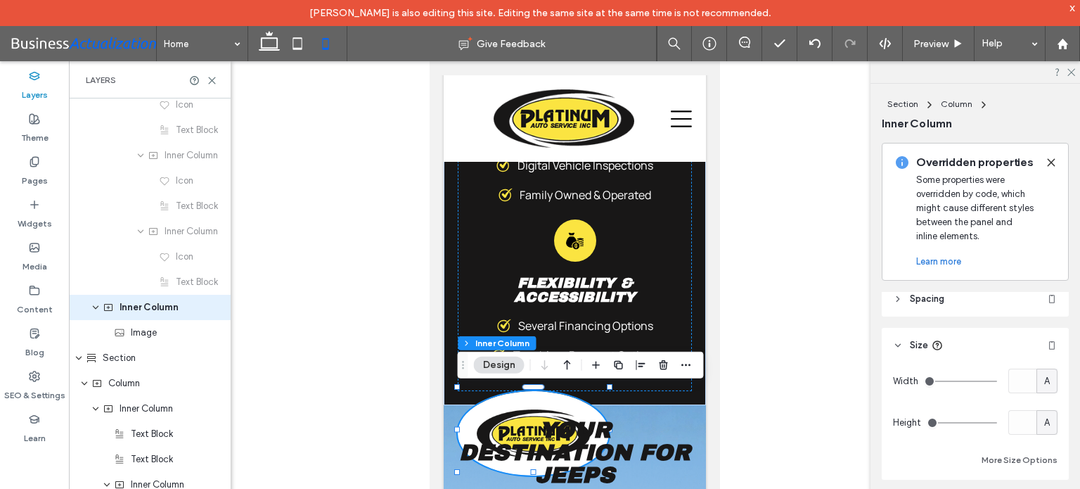
click at [975, 306] on header "Spacing" at bounding box center [975, 298] width 187 height 35
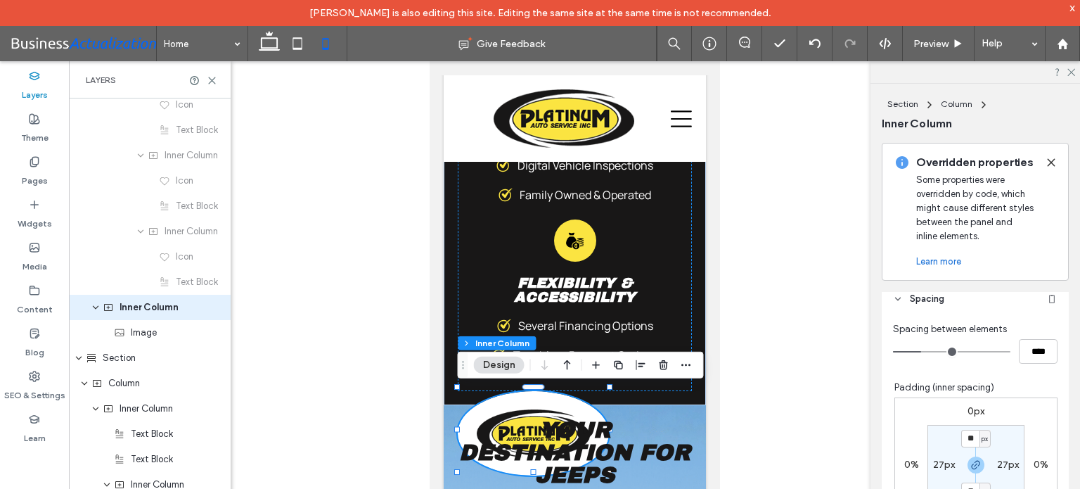
scroll to position [780, 0]
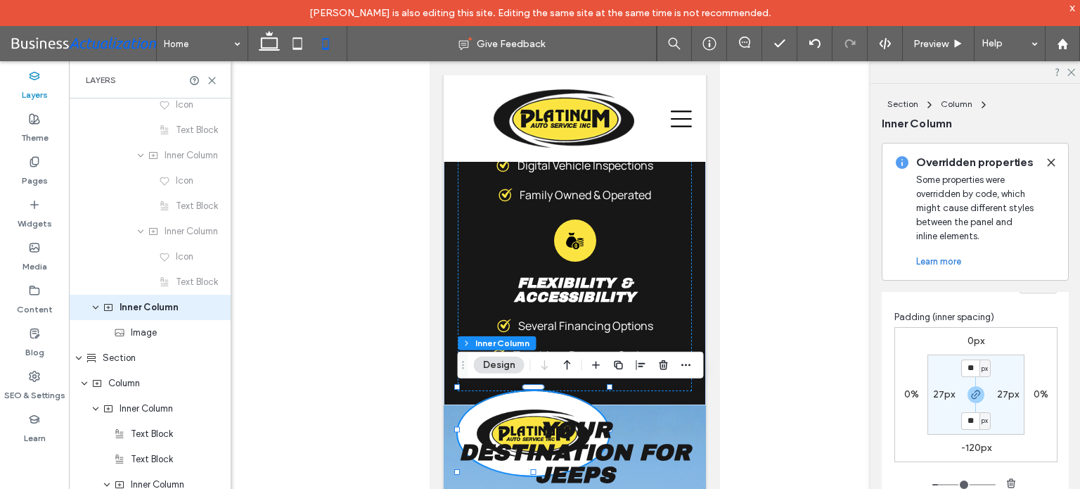
click at [973, 444] on label "-120px" at bounding box center [976, 448] width 30 height 12
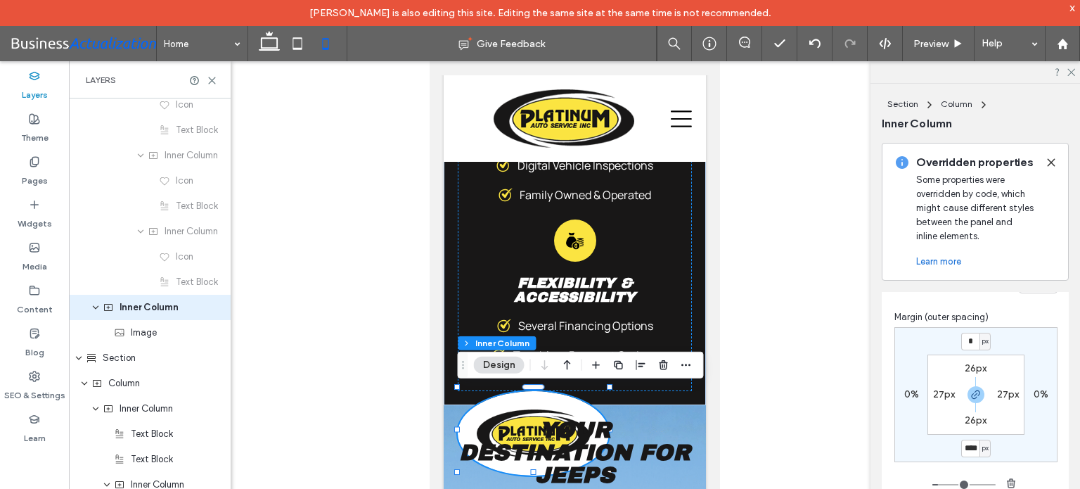
type input "*"
type input "****"
click at [1026, 444] on div "* px 0% **** px 0% 26px 27px 26px 27px" at bounding box center [975, 394] width 163 height 135
type input "*"
type input "****"
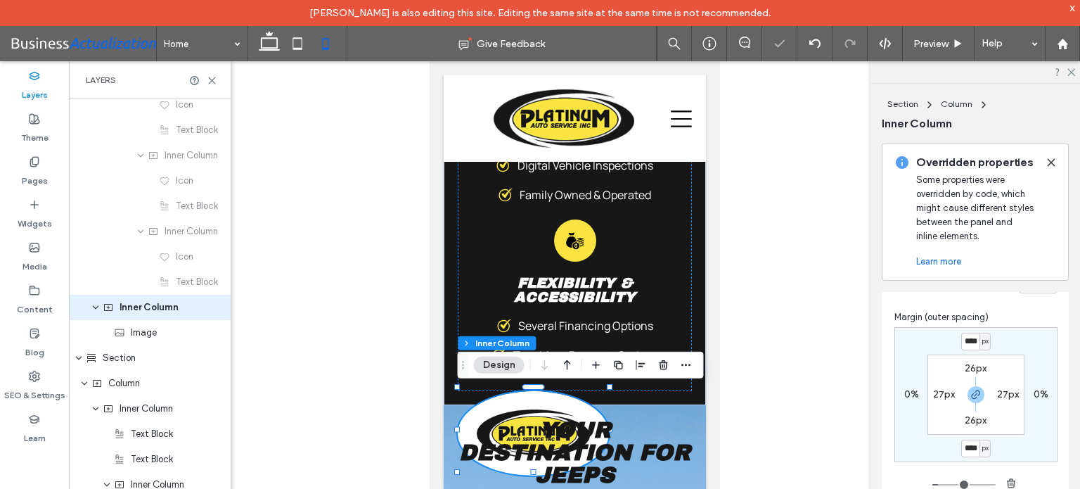
scroll to position [0, 0]
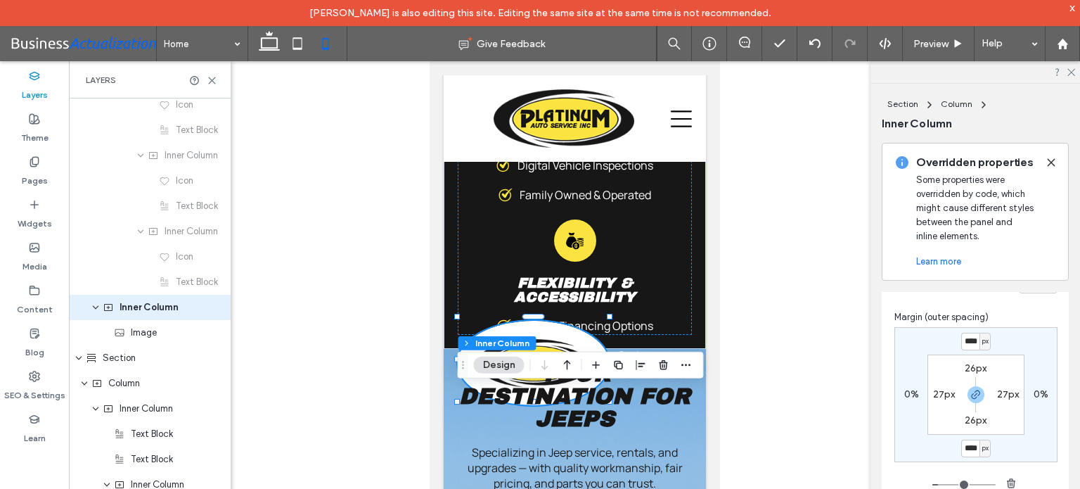
click at [970, 391] on icon "button" at bounding box center [975, 394] width 11 height 11
click at [965, 339] on label "-100px" at bounding box center [975, 341] width 31 height 12
type input "*"
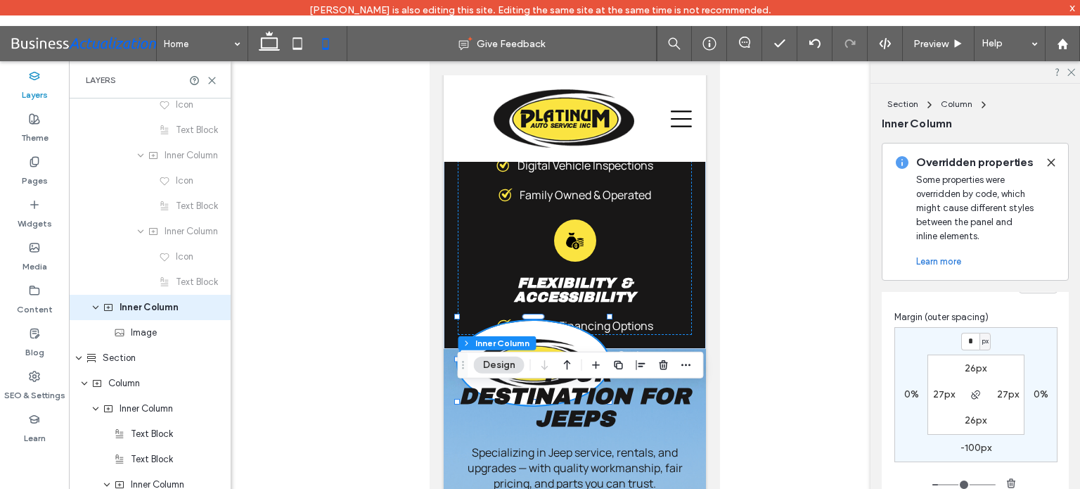
type input "*"
click at [1007, 331] on div "* px 0% -100px 0% 26px 27px 26px 27px" at bounding box center [975, 394] width 163 height 135
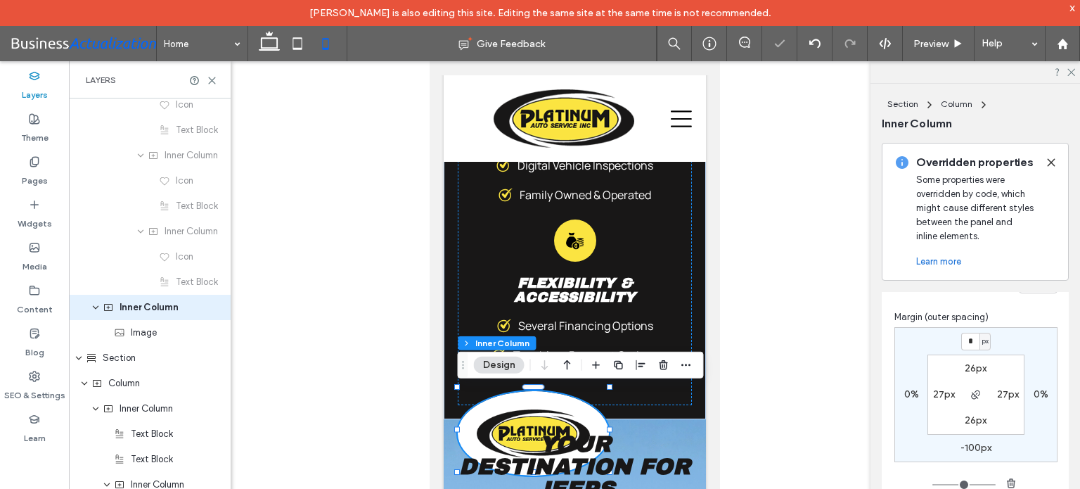
click at [969, 446] on label "-100px" at bounding box center [975, 448] width 31 height 12
type input "*"
type input "***"
click at [1005, 439] on div "0px 0% *** px 0% 26px 27px 26px 27px" at bounding box center [975, 394] width 163 height 135
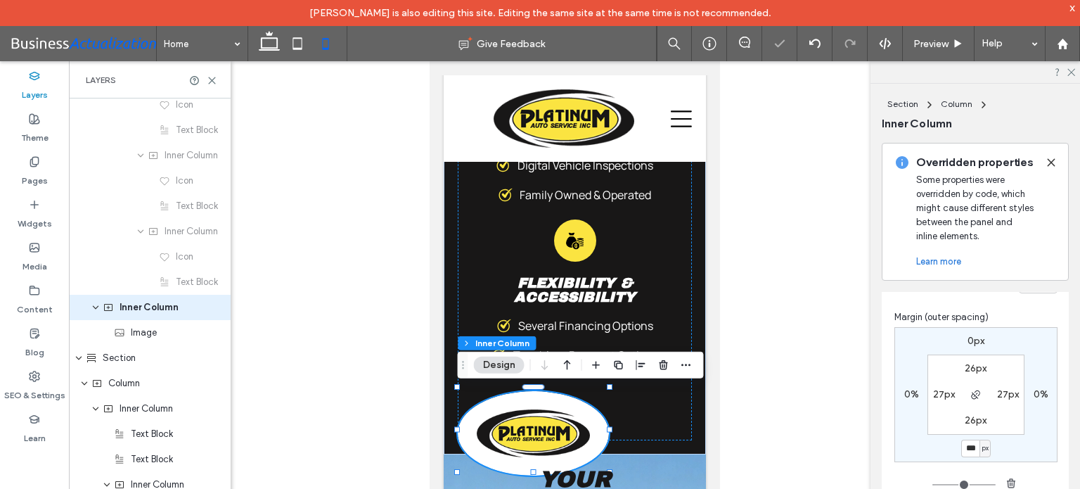
type input "*"
click at [965, 449] on input "***" at bounding box center [970, 448] width 18 height 18
click at [965, 448] on input "***" at bounding box center [970, 448] width 18 height 18
type input "***"
click at [1005, 446] on div "0px 0% *** px 0% 26px 27px 26px 27px" at bounding box center [975, 394] width 163 height 135
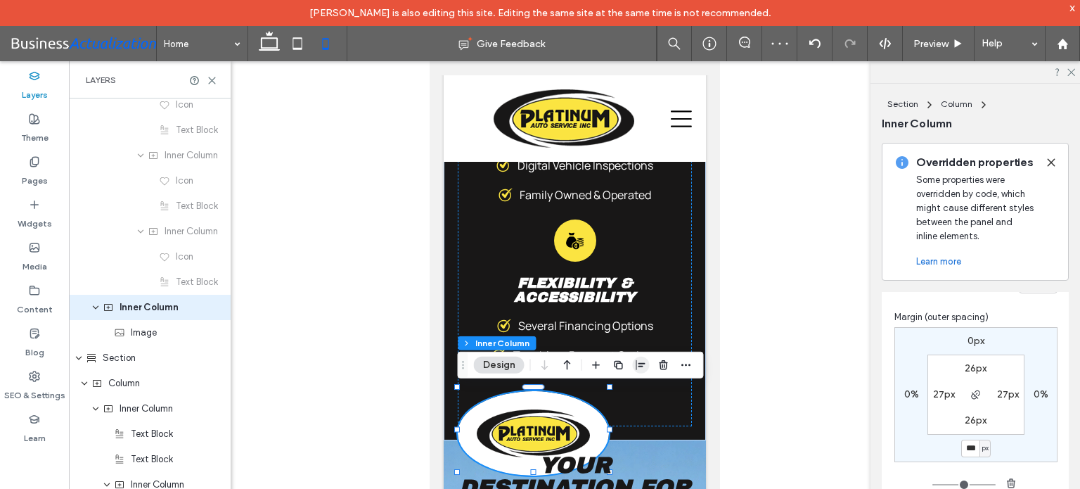
click at [638, 362] on use "button" at bounding box center [640, 365] width 9 height 10
click at [630, 397] on icon "center" at bounding box center [626, 392] width 11 height 11
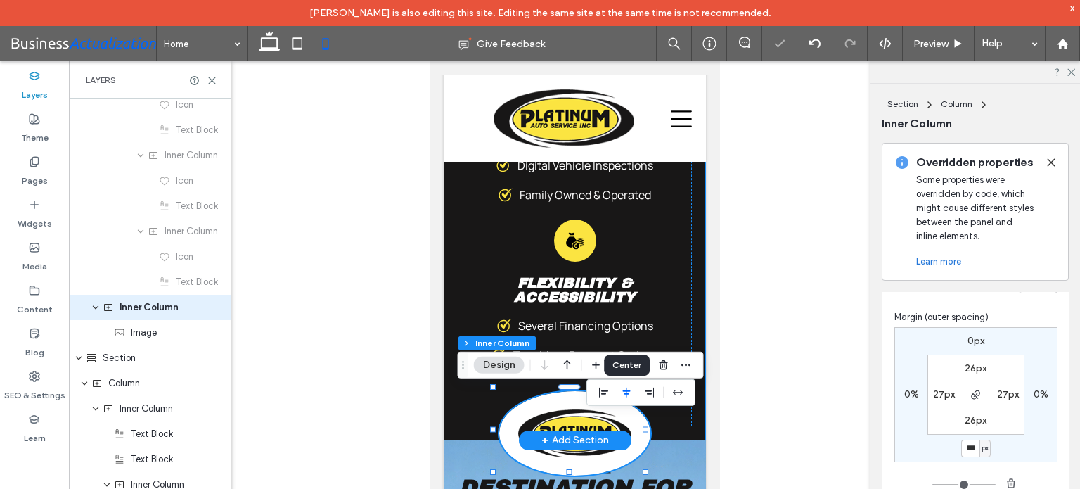
type input "*"
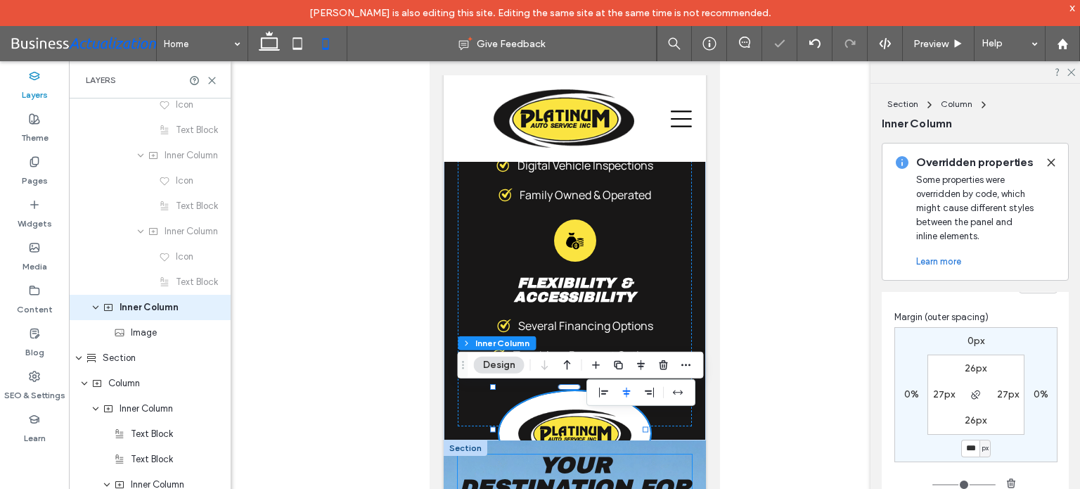
click at [669, 454] on h2 "Your Destination for JEEPs" at bounding box center [574, 487] width 234 height 67
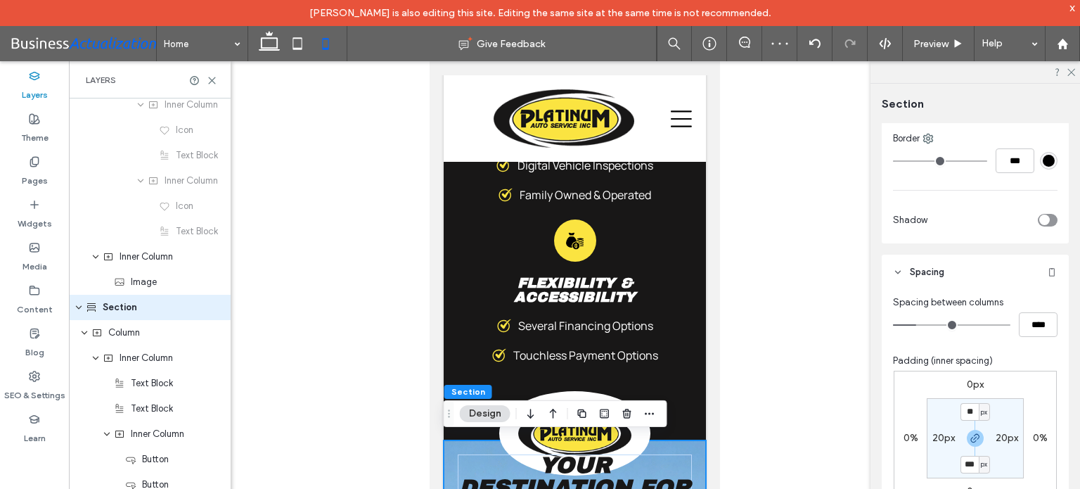
scroll to position [492, 0]
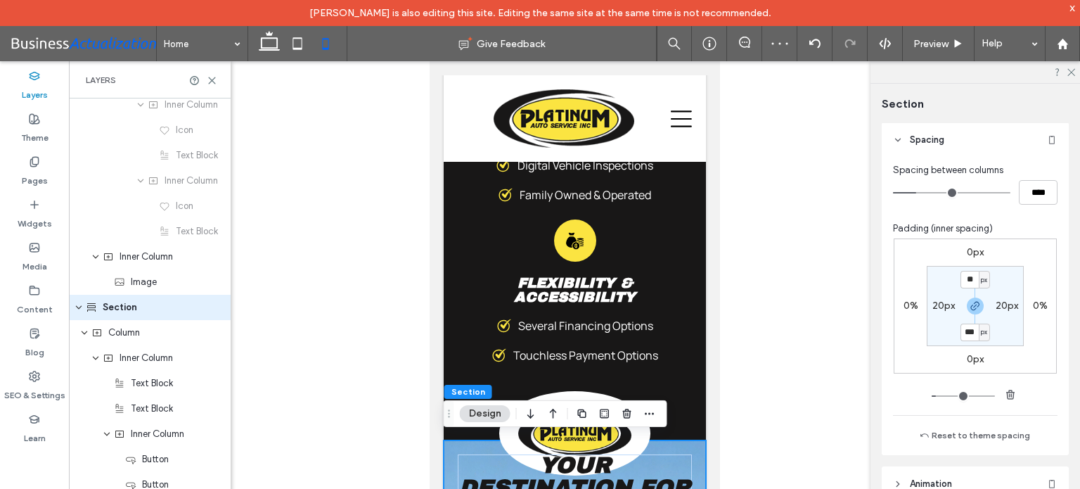
click at [965, 326] on input "***" at bounding box center [969, 332] width 18 height 18
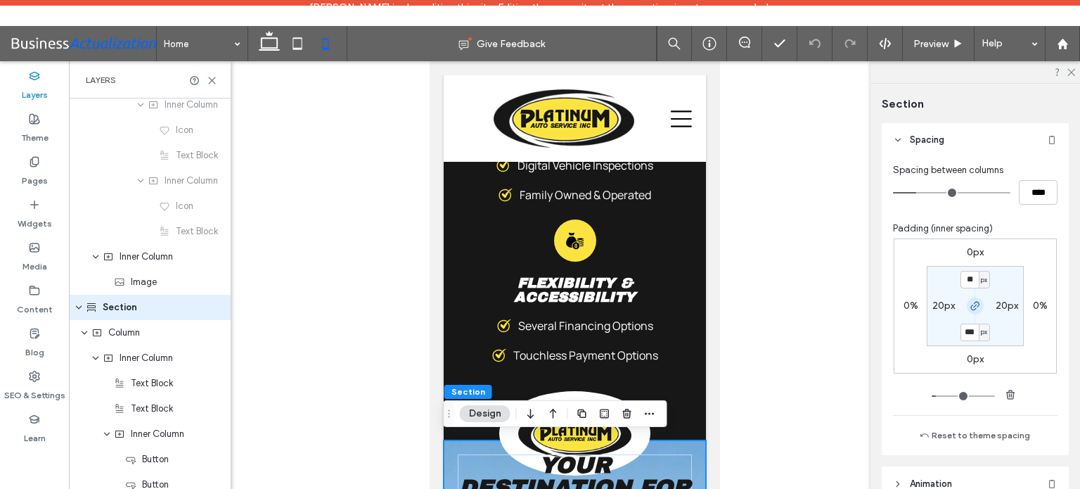
click at [971, 304] on icon "button" at bounding box center [974, 305] width 11 height 11
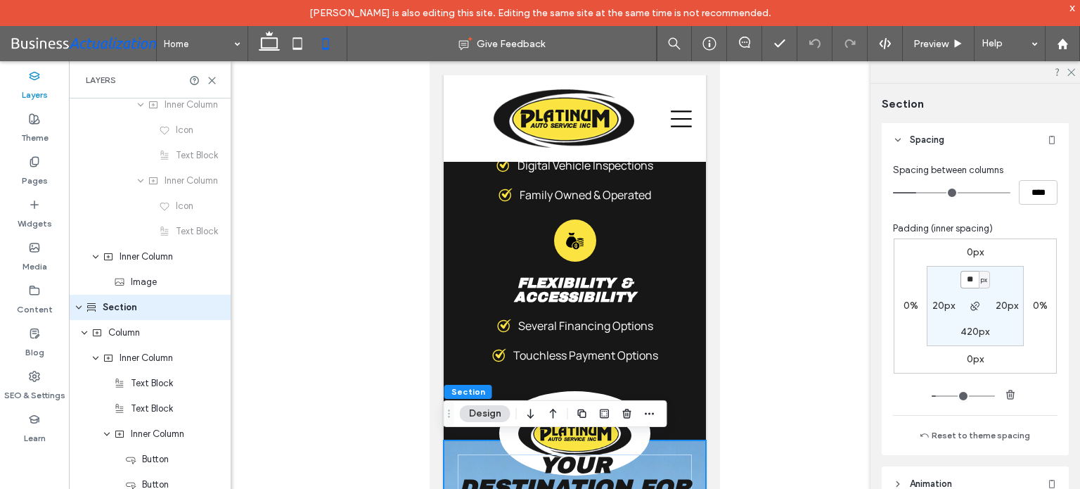
click at [968, 279] on input "**" at bounding box center [969, 280] width 18 height 18
type input "**"
click at [1010, 283] on section "** px 20px 420px 20px" at bounding box center [975, 306] width 97 height 80
type input "**"
click at [966, 278] on input "**" at bounding box center [969, 280] width 18 height 18
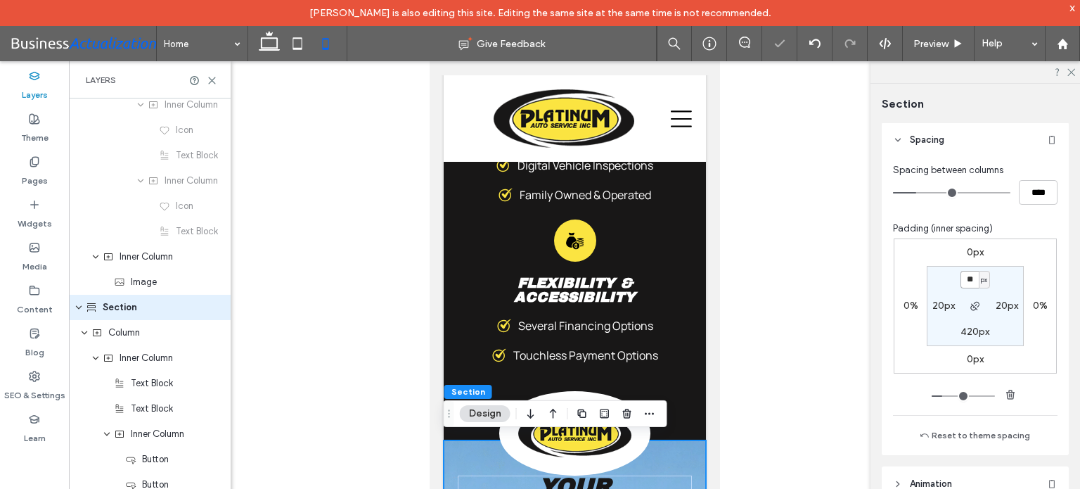
type input "**"
click at [1006, 281] on section "** px 20px 420px 20px" at bounding box center [975, 306] width 97 height 80
type input "**"
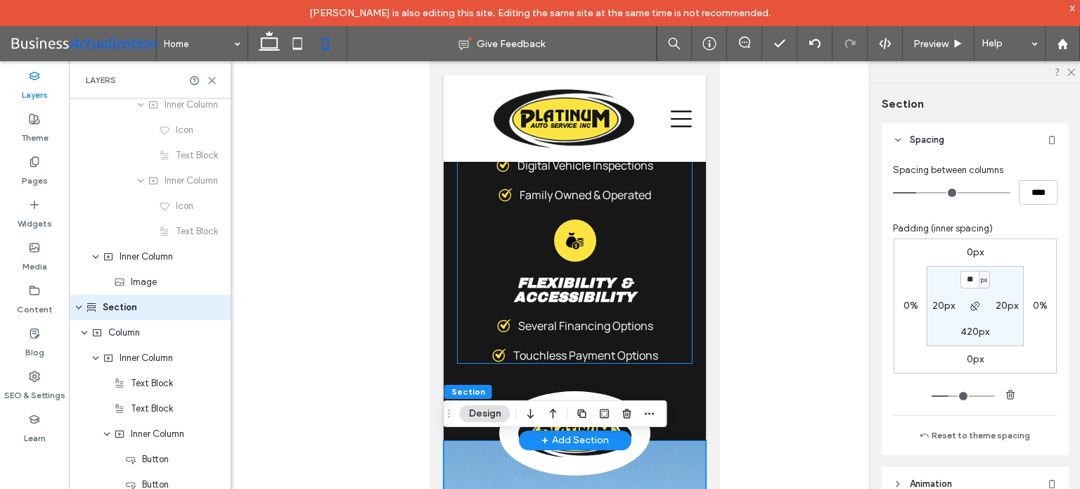
click at [605, 276] on span "Flexibility & Accessibility" at bounding box center [574, 290] width 122 height 30
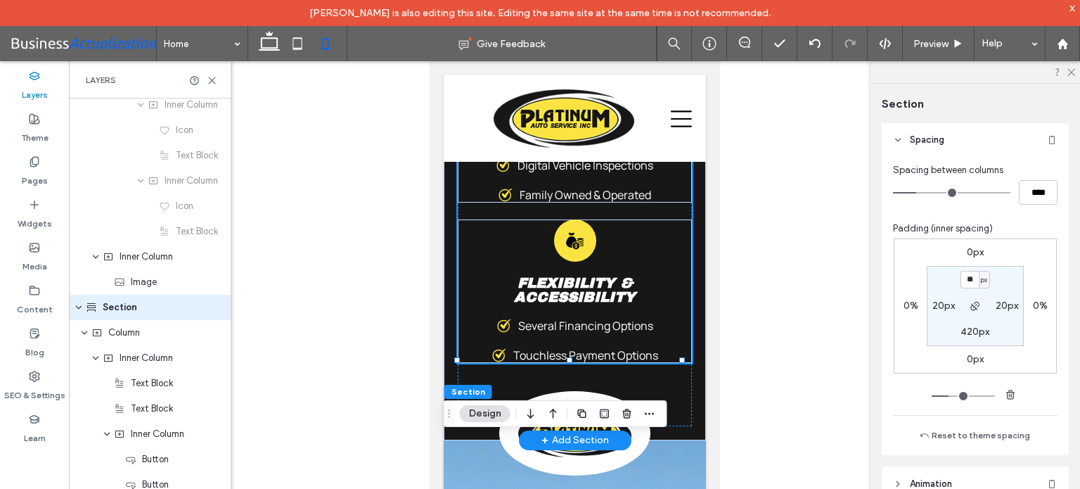
click at [615, 278] on span "Flexibility & Accessibility" at bounding box center [574, 290] width 122 height 30
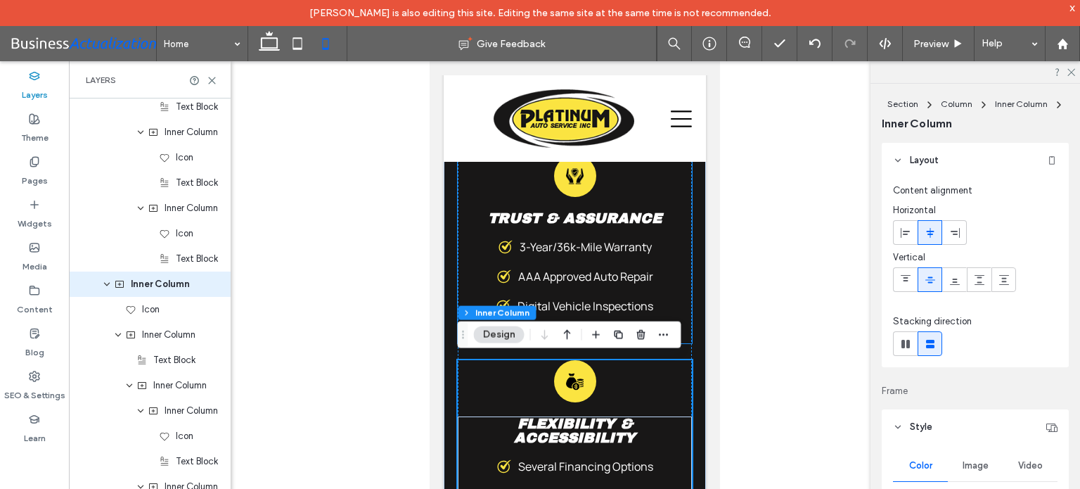
scroll to position [3777, 0]
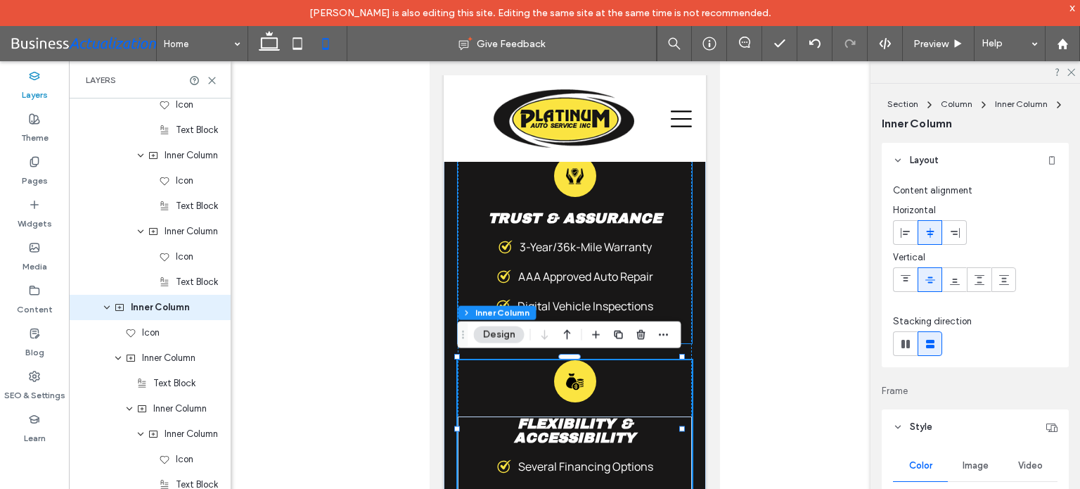
click at [626, 216] on span "Trust & Assurance" at bounding box center [574, 217] width 174 height 15
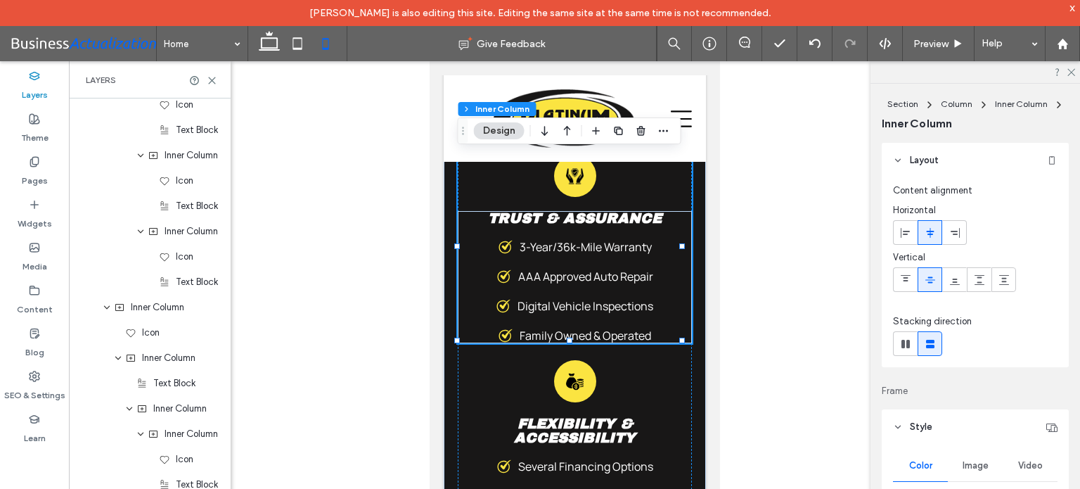
click at [626, 216] on span "Trust & Assurance" at bounding box center [574, 217] width 174 height 15
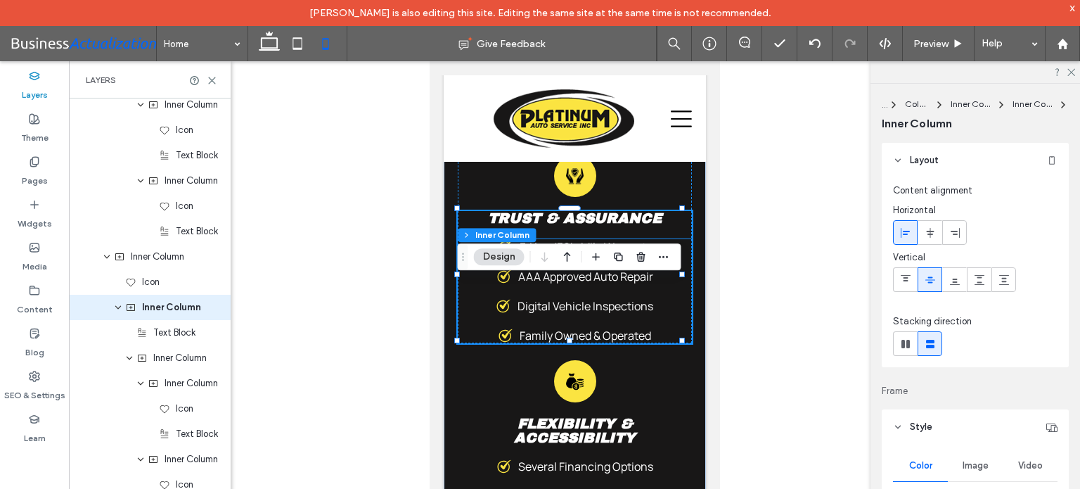
scroll to position [4607, 0]
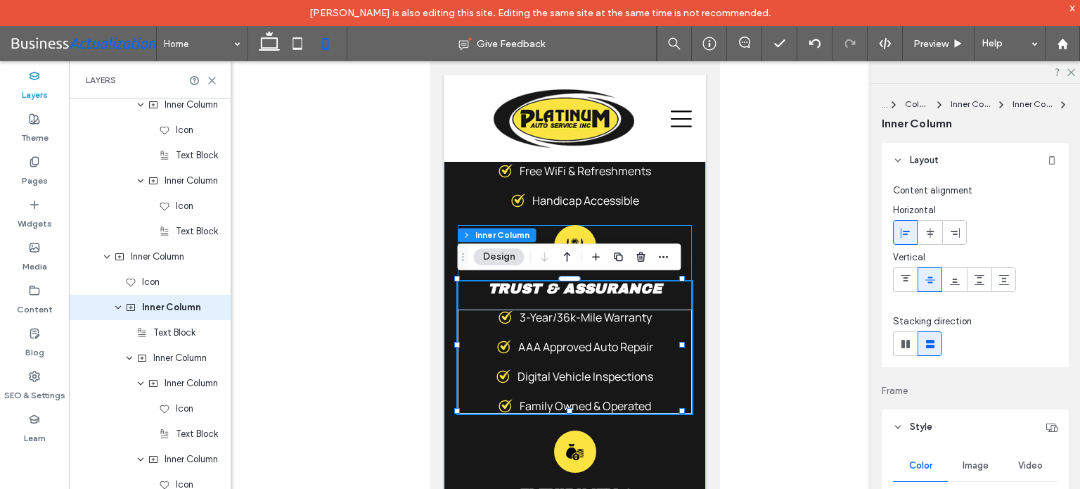
click at [671, 276] on div "Trust and Assurance Icon Trust & Assurance 3-Year/36k-Mile Warranty AAA Approve…" at bounding box center [574, 319] width 234 height 188
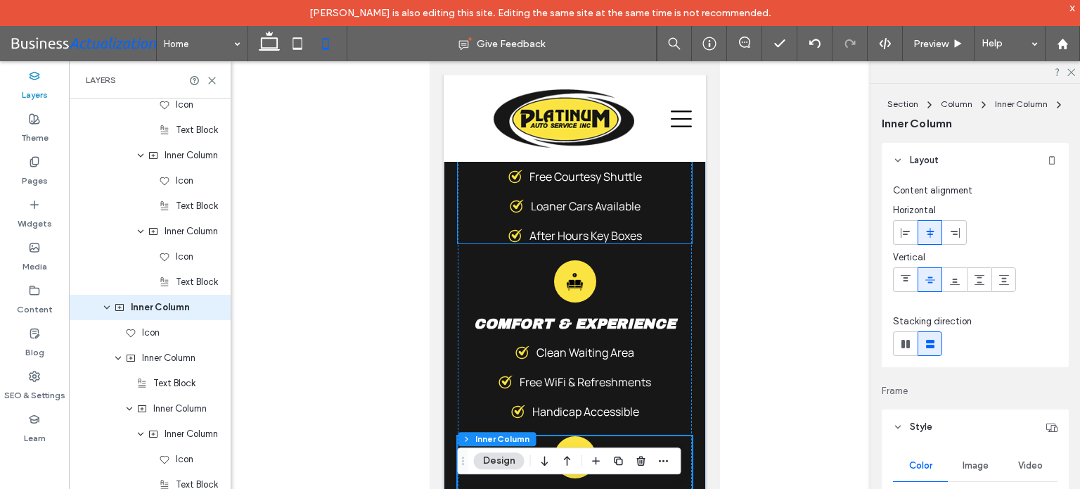
scroll to position [4255, 0]
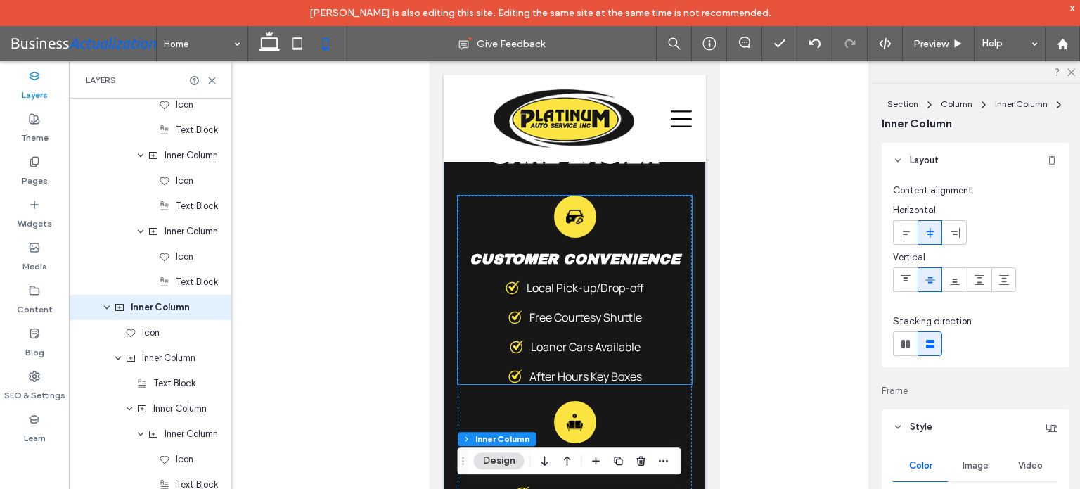
click at [666, 266] on span "Customer Convenience" at bounding box center [574, 258] width 210 height 15
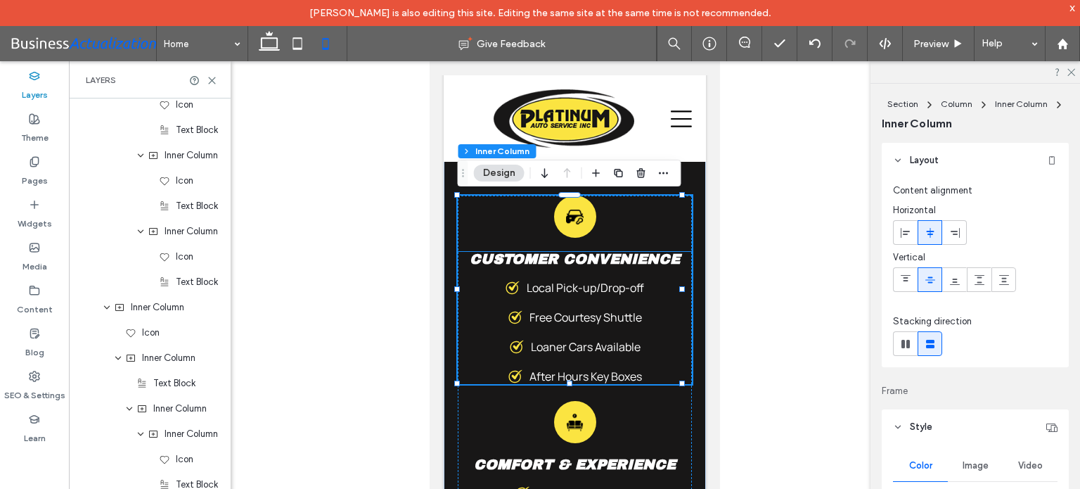
click at [665, 272] on div "Customer Convenience Local Pick-up/Drop-off Free Courtesy Shuttle Loaner Cars A…" at bounding box center [574, 318] width 234 height 132
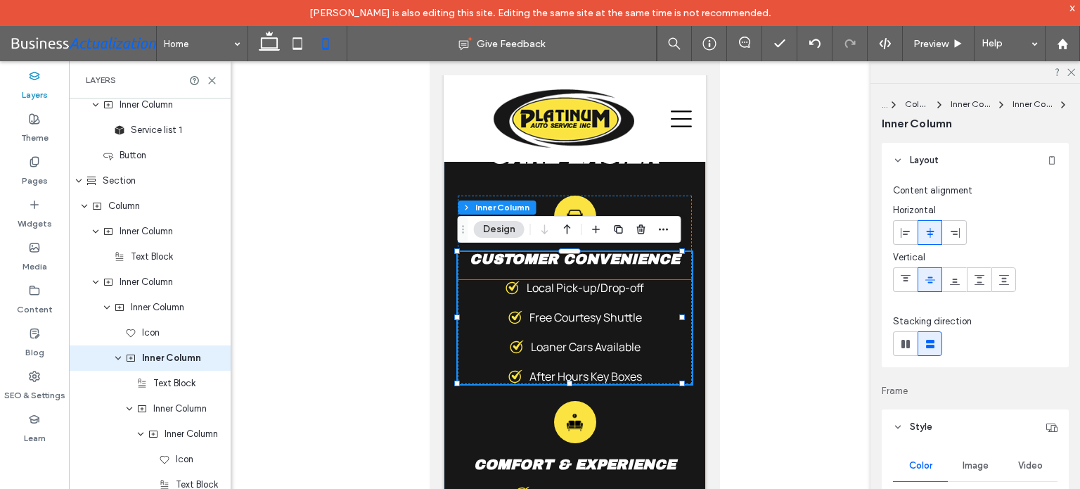
scroll to position [2613, 0]
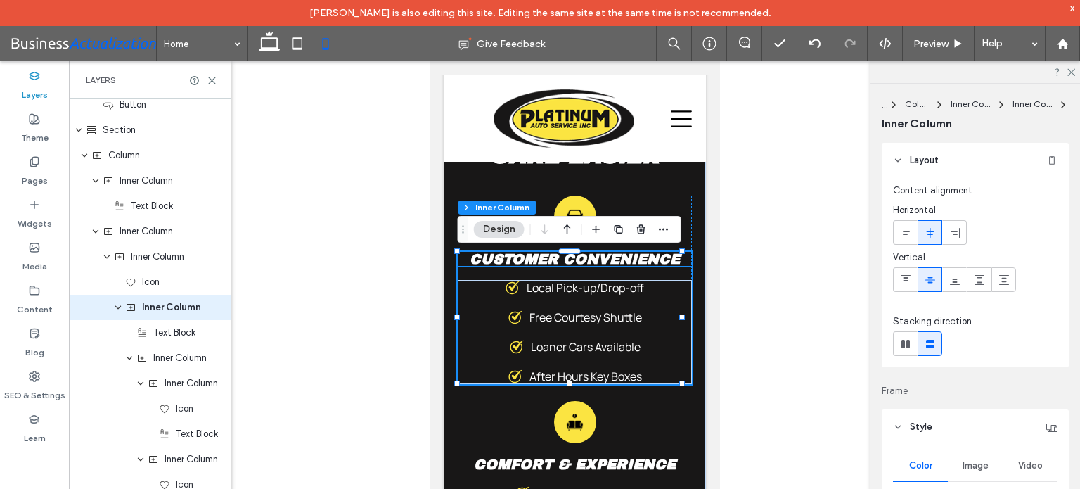
click at [654, 260] on span "Customer Convenience" at bounding box center [574, 258] width 210 height 15
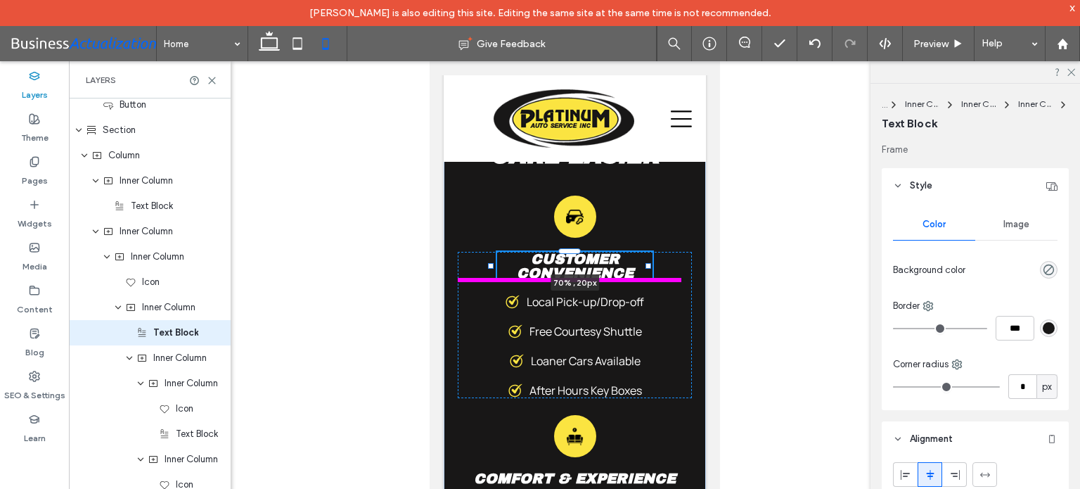
scroll to position [2639, 0]
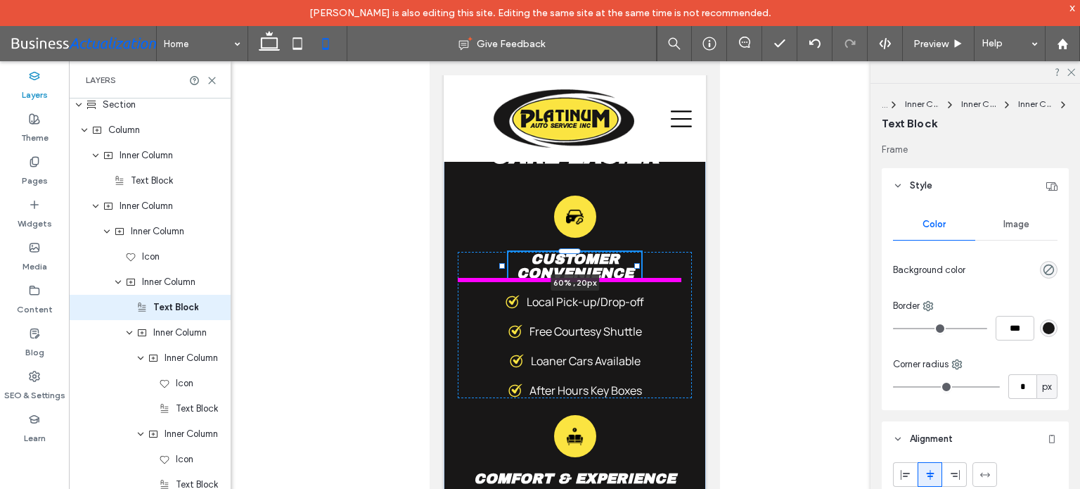
drag, startPoint x: 486, startPoint y: 259, endPoint x: 501, endPoint y: 260, distance: 15.5
click at [502, 252] on div at bounding box center [502, 252] width 1 height 1
type input "**"
type input "****"
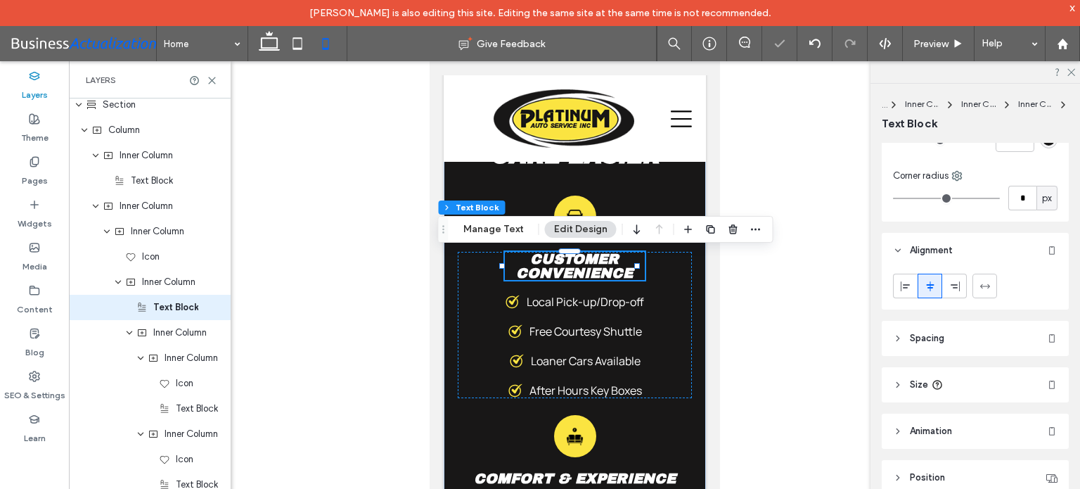
scroll to position [211, 0]
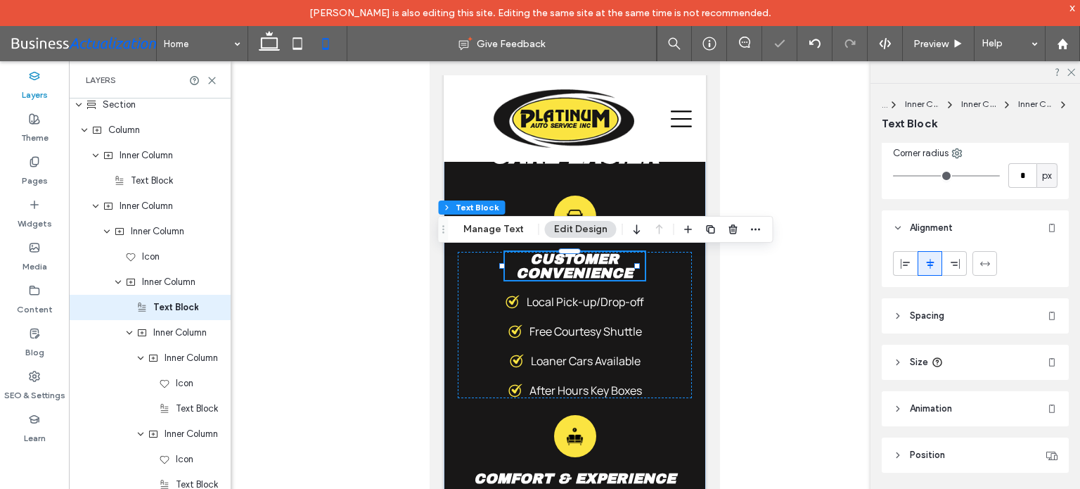
click at [975, 365] on header "Size" at bounding box center [975, 361] width 187 height 35
click at [1043, 401] on span "%" at bounding box center [1047, 398] width 8 height 14
click at [1036, 277] on span "px" at bounding box center [1039, 274] width 10 height 14
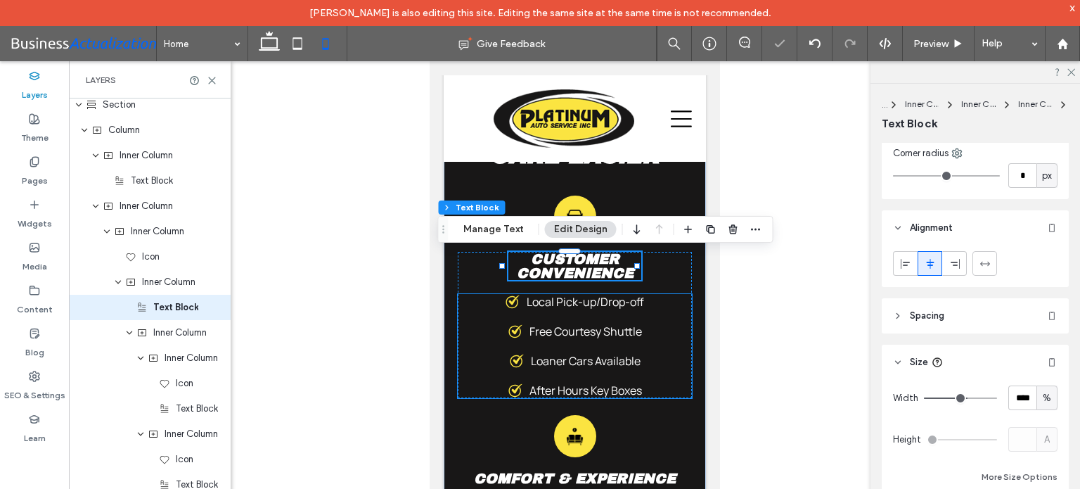
type input "***"
type input "*****"
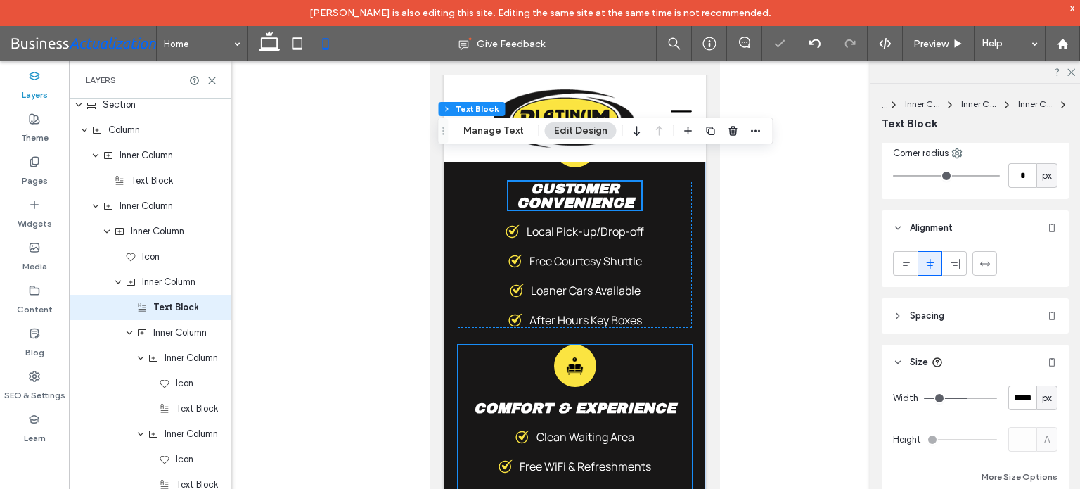
scroll to position [4396, 0]
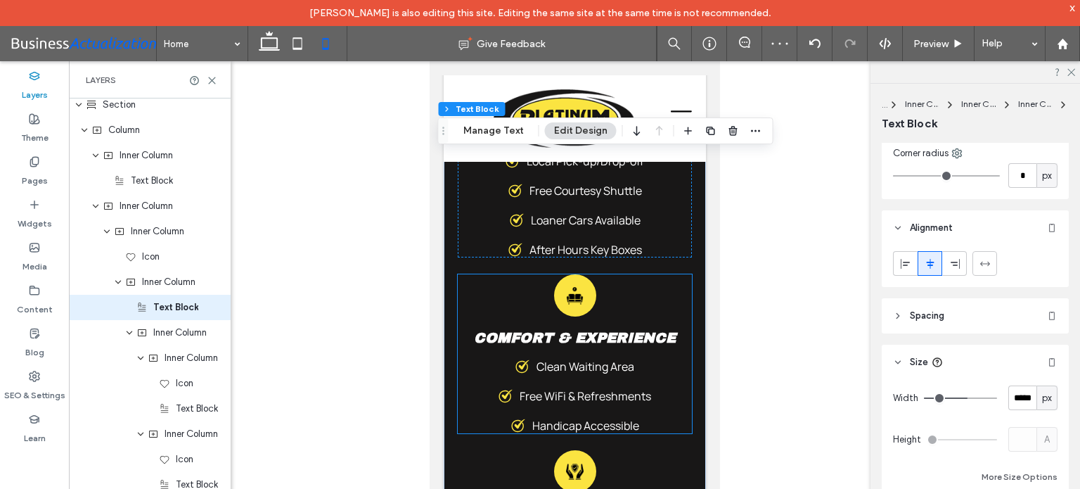
click at [607, 340] on span "Comfort & Experience" at bounding box center [574, 337] width 202 height 15
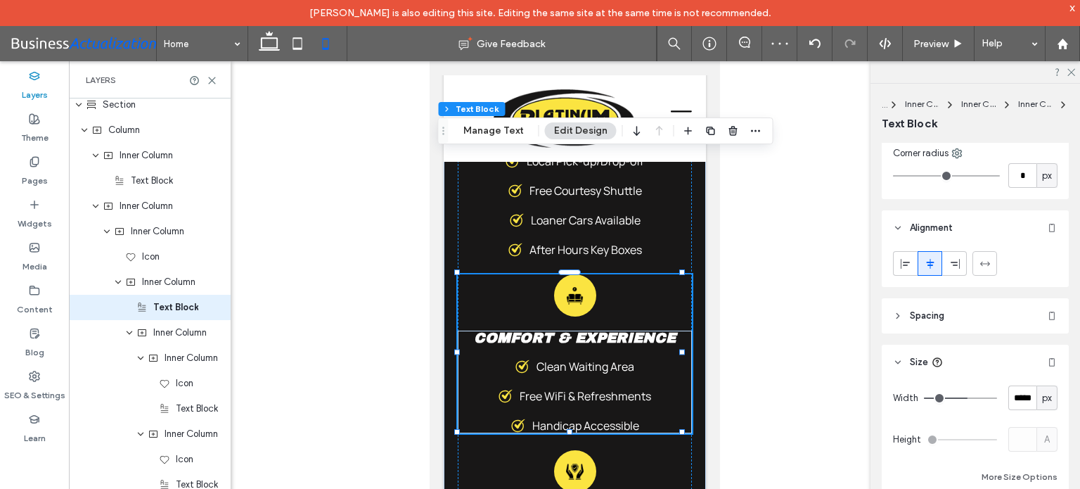
click at [607, 340] on span "Comfort & Experience" at bounding box center [574, 337] width 202 height 15
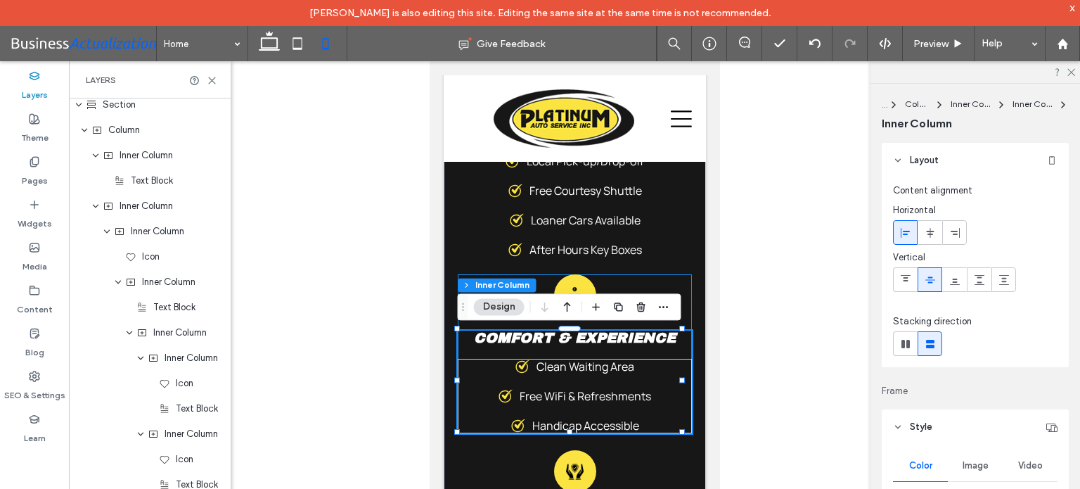
click at [607, 340] on span "Comfort & Experience" at bounding box center [574, 337] width 202 height 15
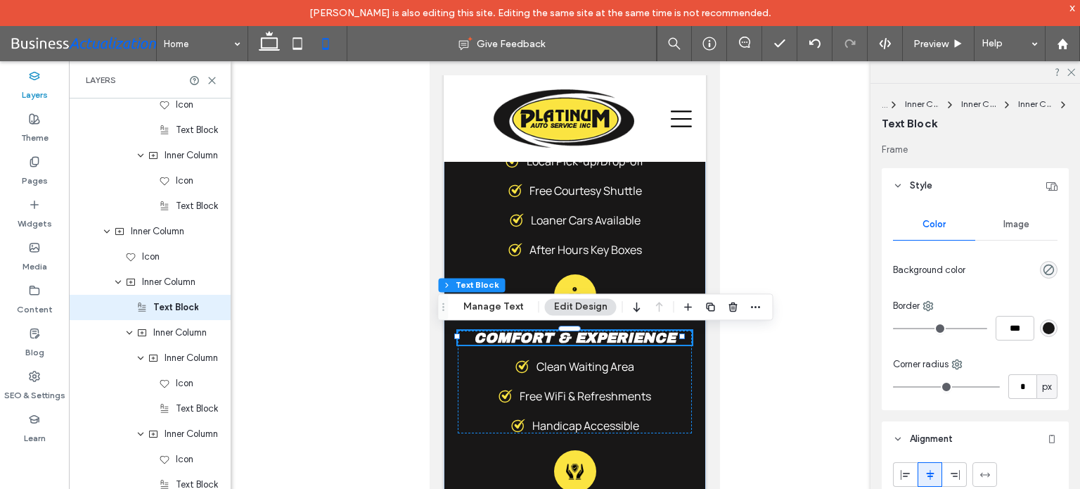
scroll to position [211, 0]
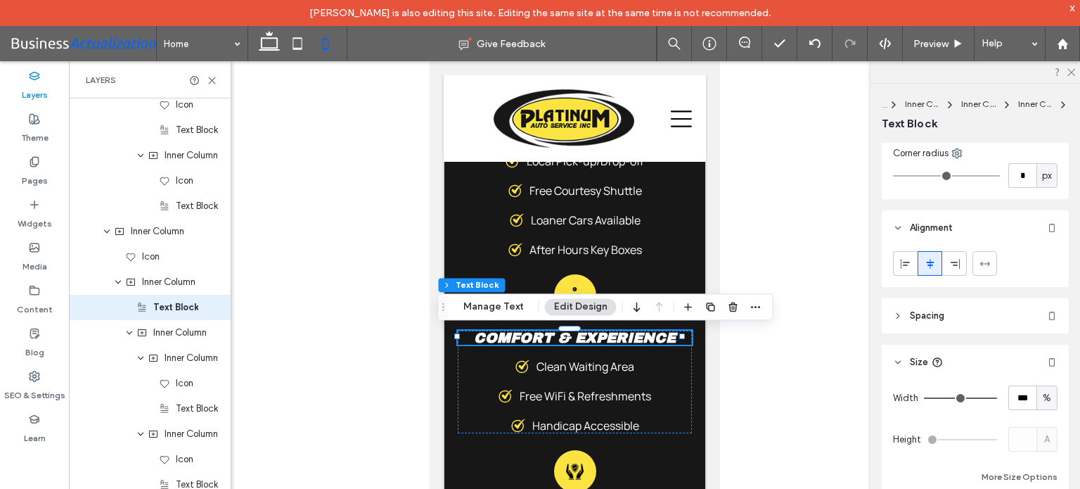
click at [1043, 401] on span "%" at bounding box center [1047, 398] width 8 height 14
click at [1043, 274] on span "px" at bounding box center [1039, 274] width 10 height 14
type input "***"
type input "*****"
type input "***"
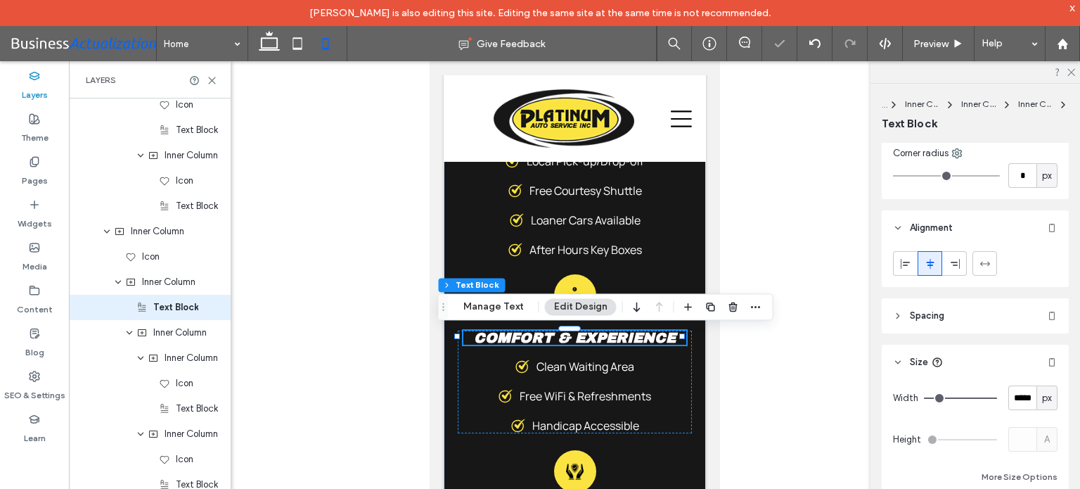
click at [965, 397] on input "range" at bounding box center [960, 397] width 73 height 1
type input "***"
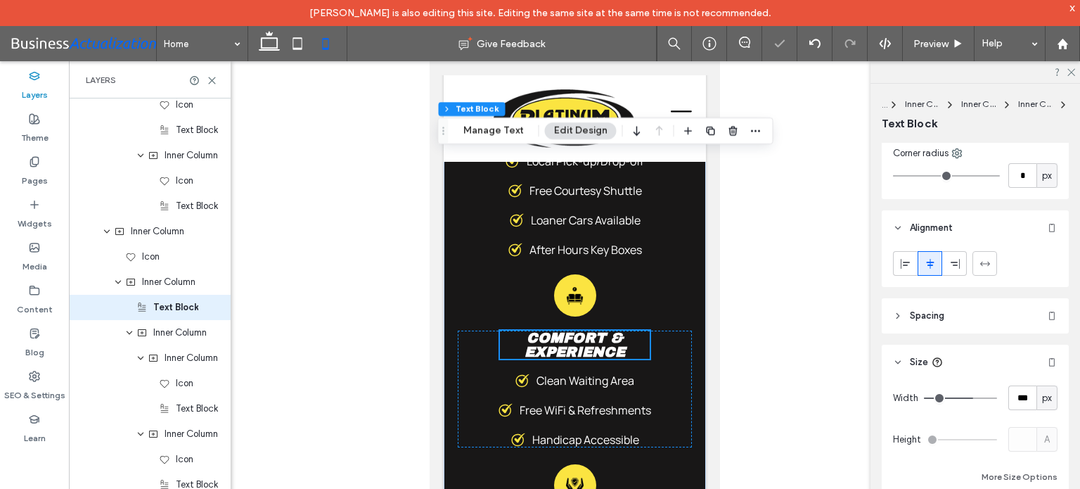
scroll to position [4748, 0]
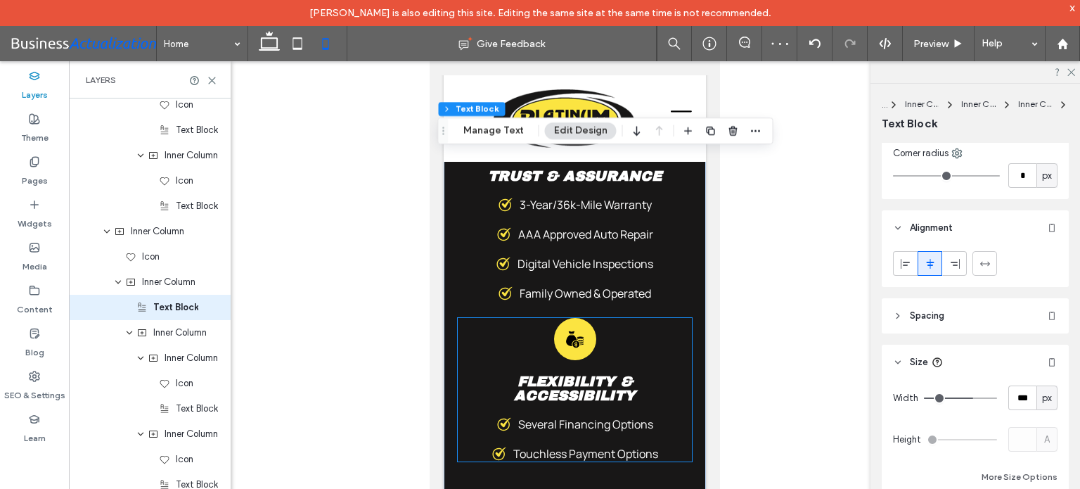
click at [609, 385] on span "Flexibility & Accessibility" at bounding box center [574, 388] width 122 height 30
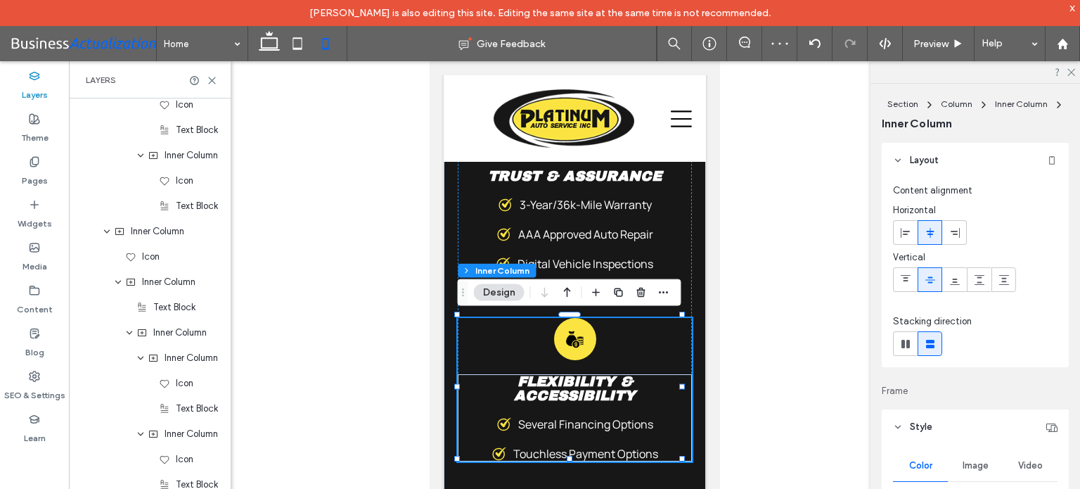
click at [609, 385] on span "Flexibility & Accessibility" at bounding box center [574, 388] width 122 height 30
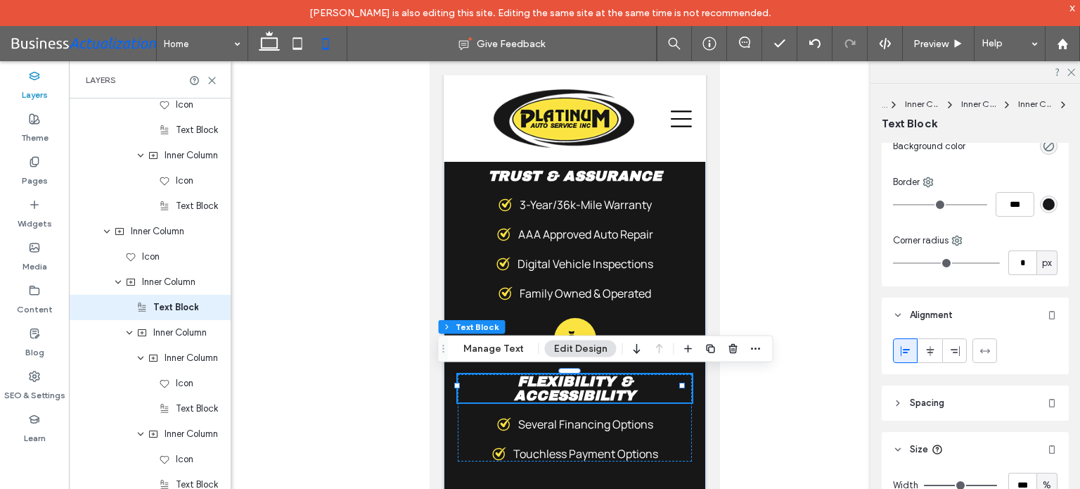
scroll to position [281, 0]
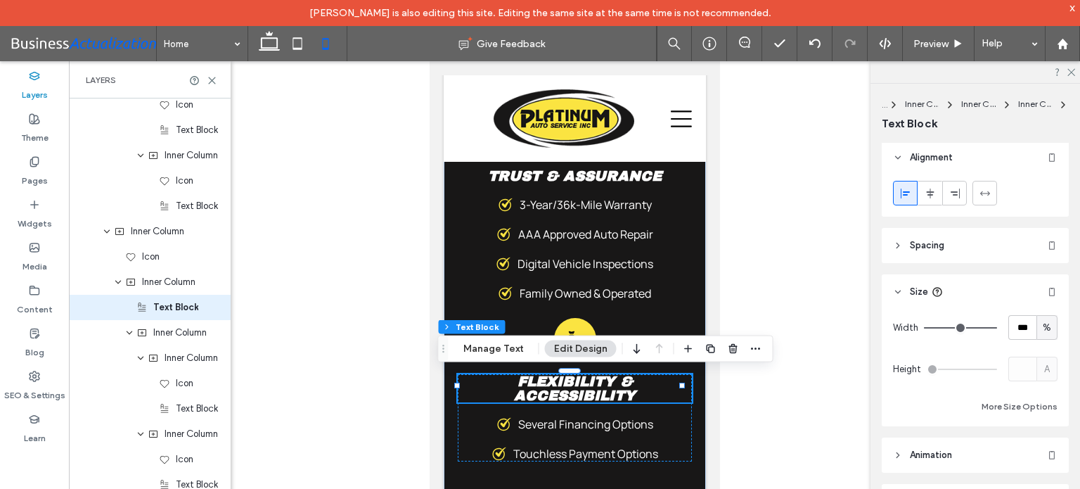
click at [1045, 333] on div "%" at bounding box center [1047, 328] width 14 height 14
click at [1040, 352] on span "px" at bounding box center [1039, 351] width 10 height 14
type input "***"
type input "*****"
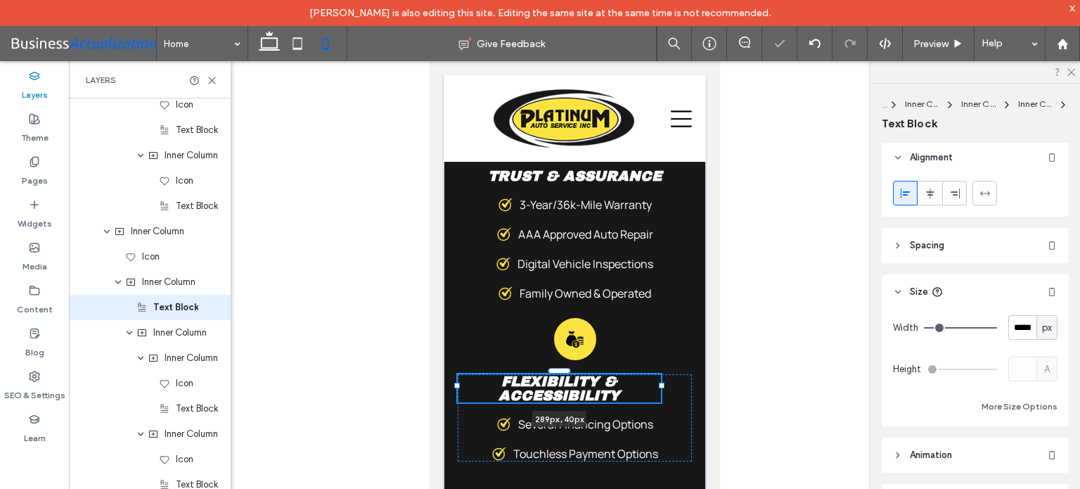
drag, startPoint x: 680, startPoint y: 383, endPoint x: 659, endPoint y: 382, distance: 20.4
click at [659, 382] on div at bounding box center [661, 385] width 6 height 6
type input "***"
click at [672, 383] on div "Flexibility & Accessibility 289px , 40px Several Financing Options Touchless Pa…" at bounding box center [574, 417] width 234 height 87
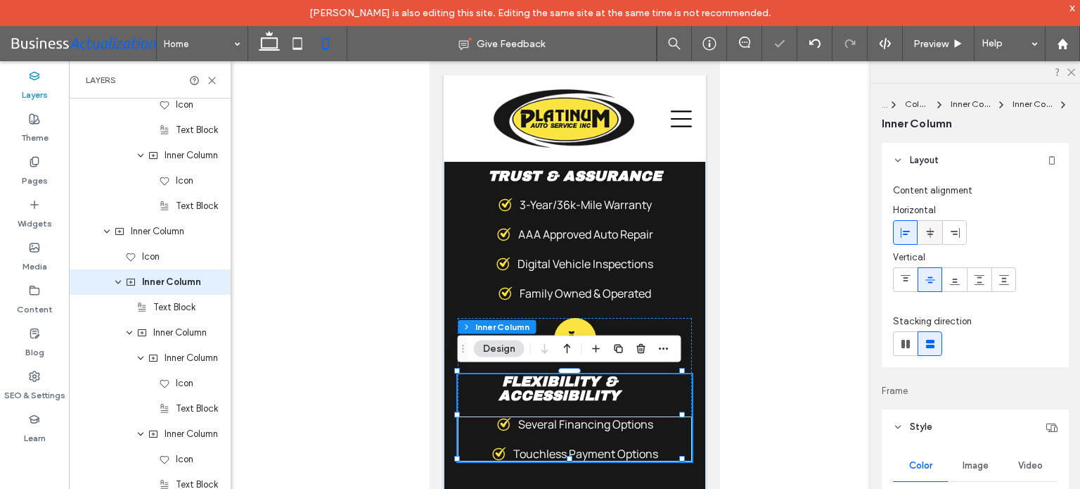
click at [922, 233] on div at bounding box center [929, 232] width 23 height 23
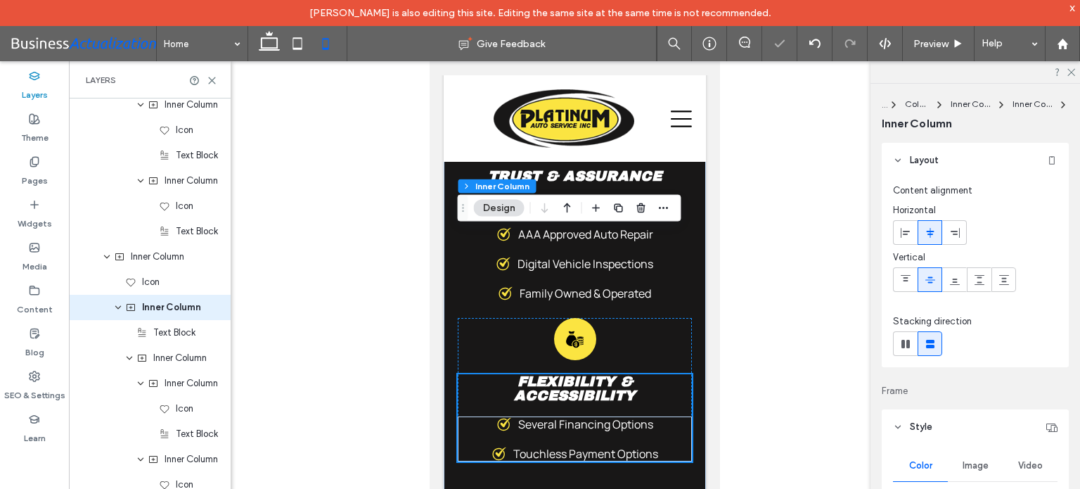
scroll to position [4888, 0]
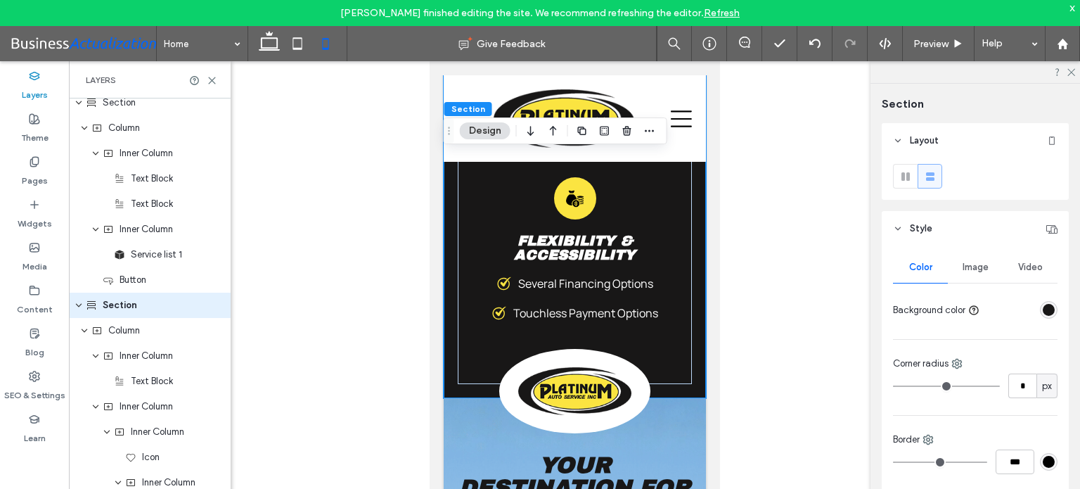
scroll to position [2436, 0]
click at [719, 13] on link "Refresh" at bounding box center [722, 13] width 36 height 12
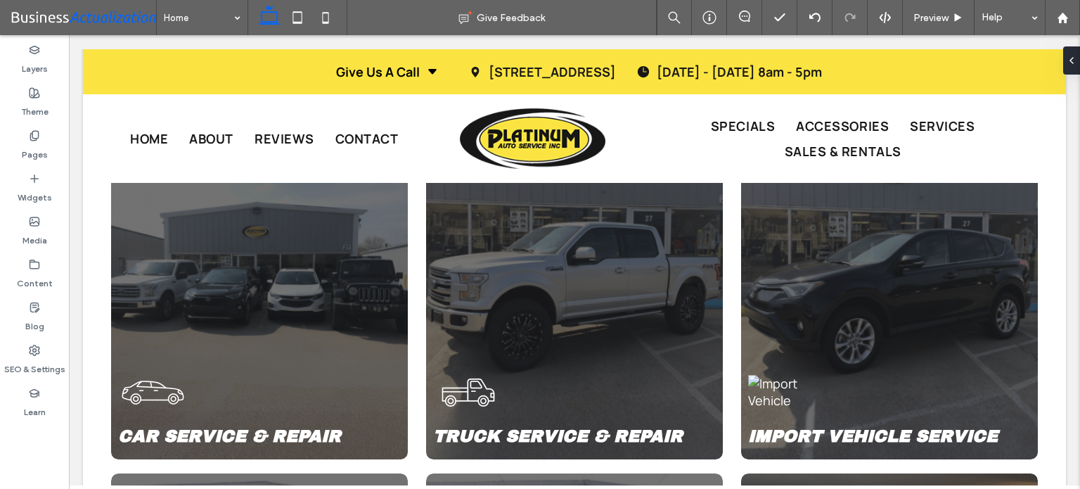
scroll to position [1902, 0]
